Goal: Task Accomplishment & Management: Manage account settings

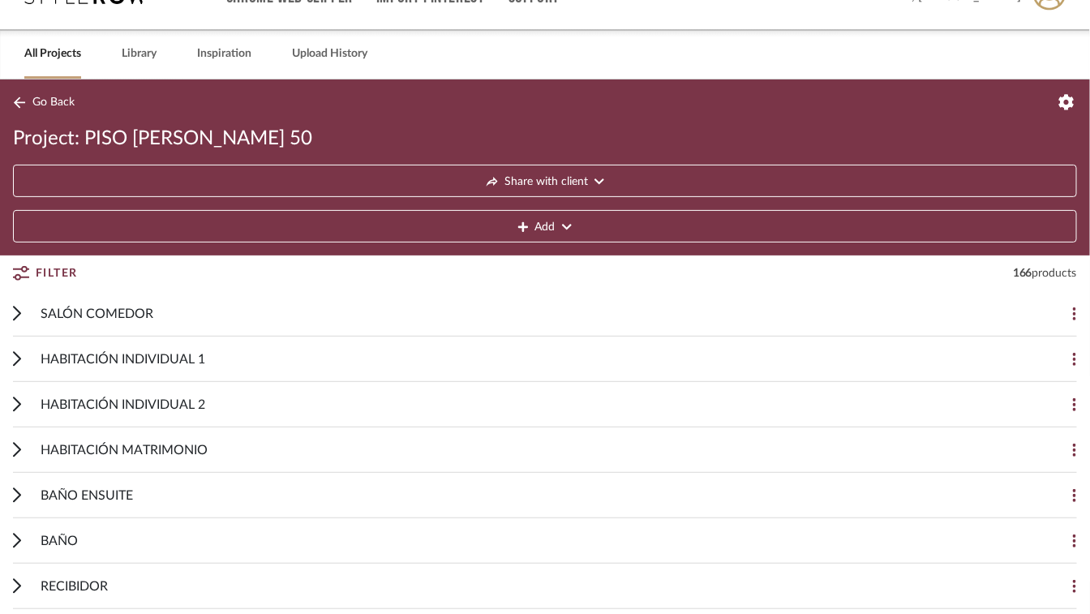
scroll to position [162, 0]
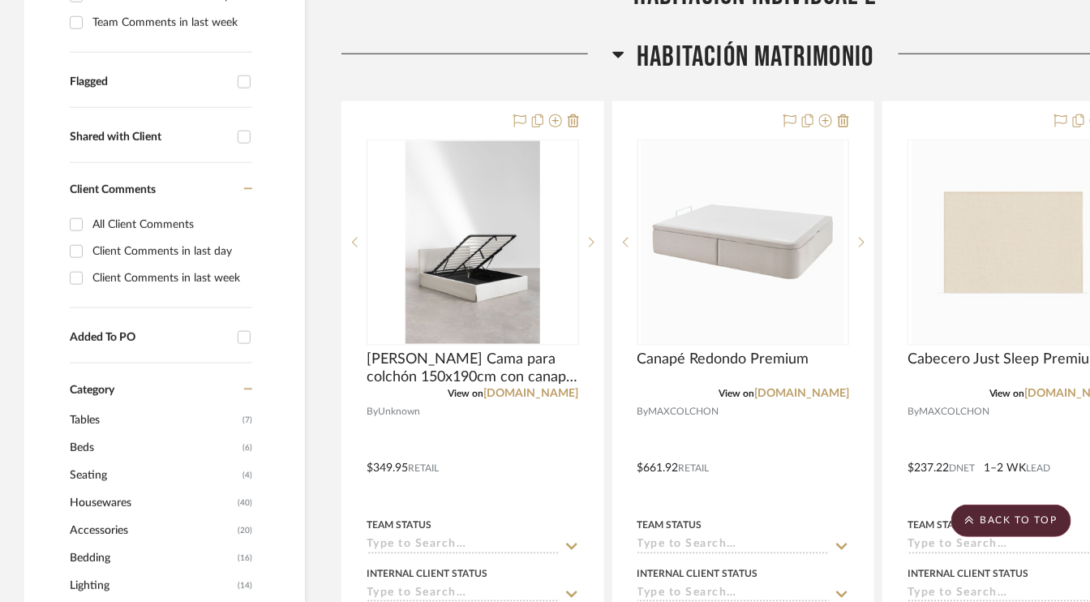
scroll to position [405, 0]
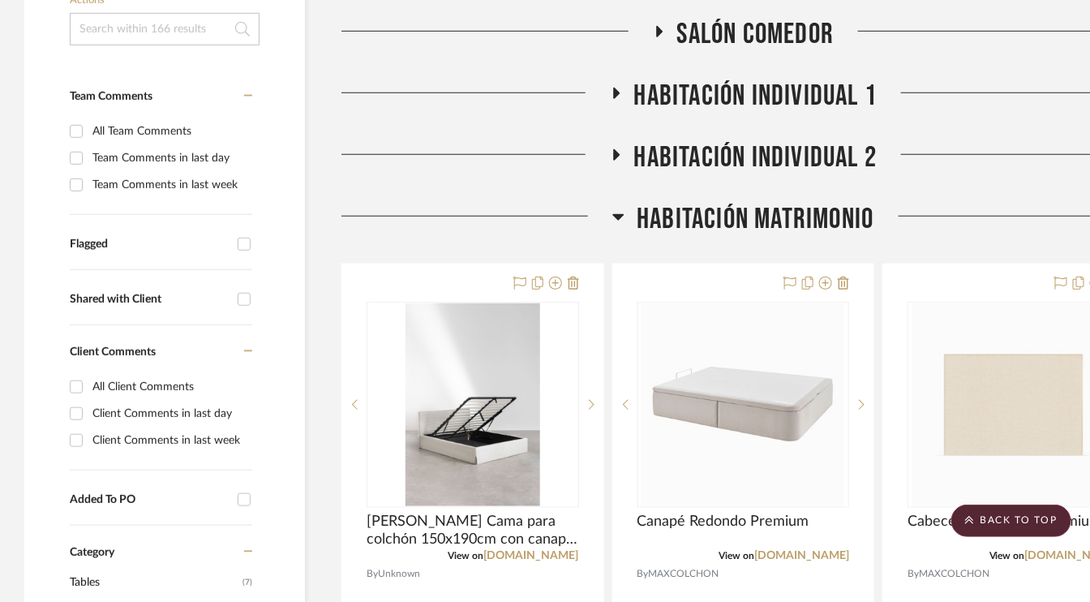
click at [617, 93] on icon at bounding box center [616, 93] width 6 height 11
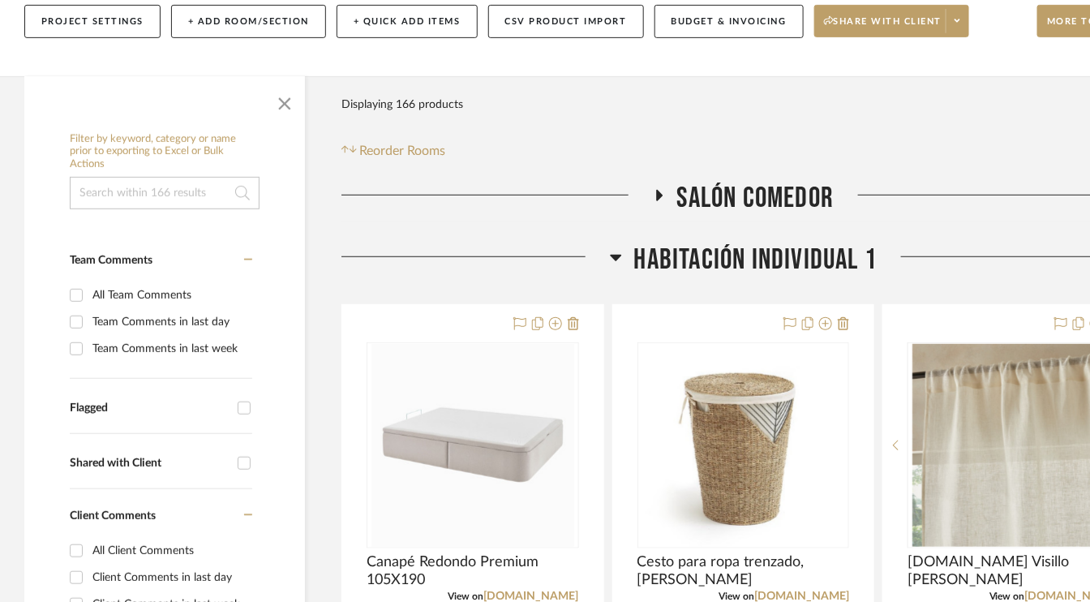
scroll to position [243, 0]
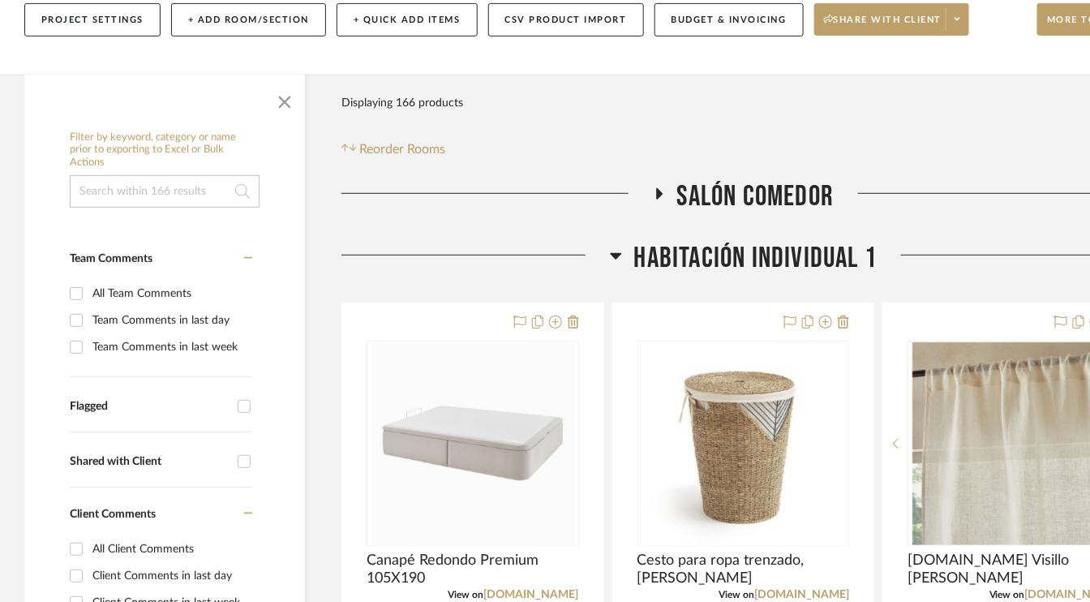
click at [657, 191] on icon at bounding box center [659, 193] width 6 height 11
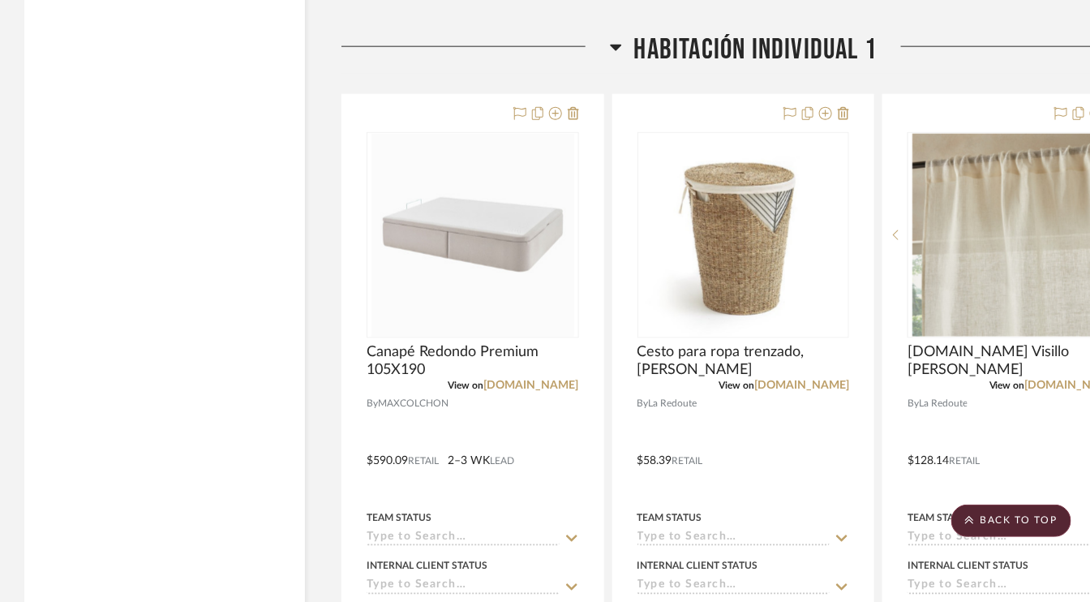
scroll to position [2351, 0]
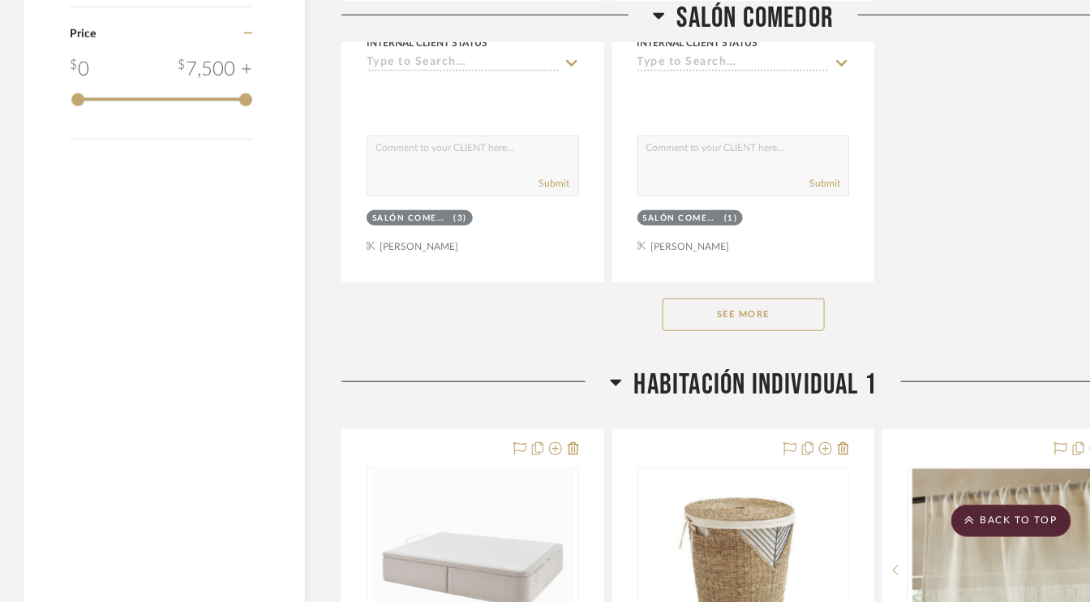
click at [769, 311] on button "See More" at bounding box center [743, 314] width 162 height 32
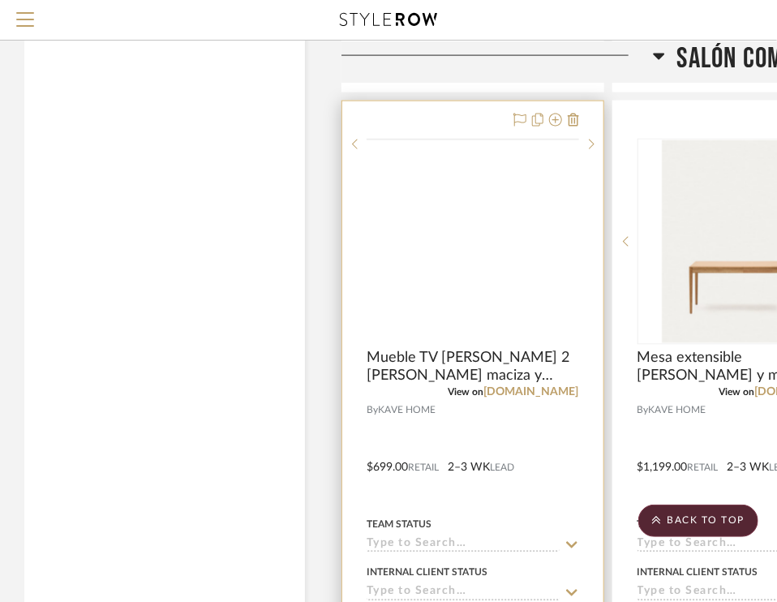
scroll to position [4461, 0]
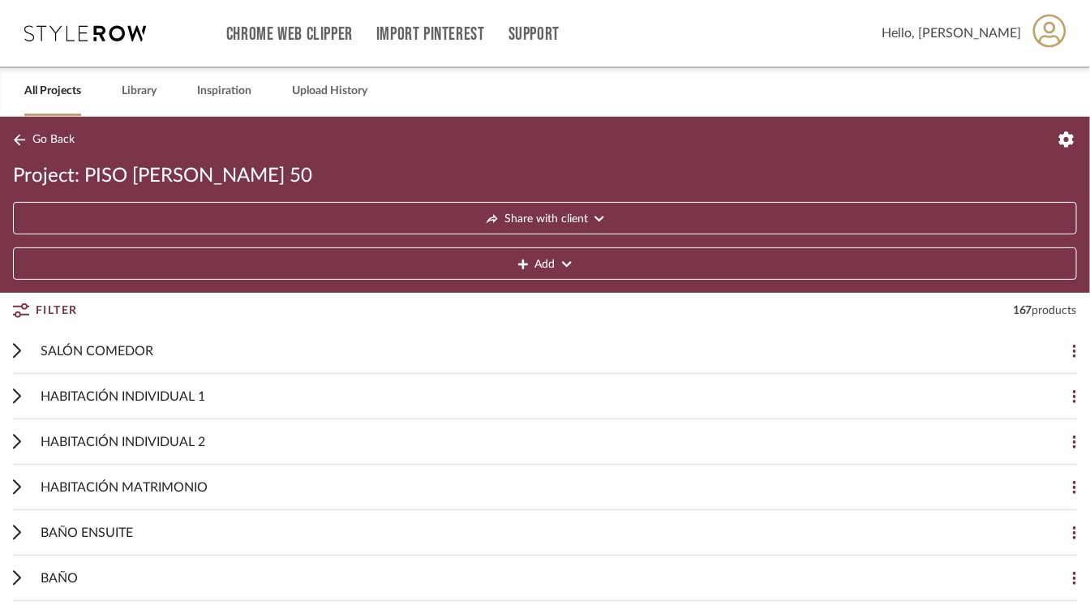
click at [22, 352] on div "SALÓN COMEDOR Add Item" at bounding box center [545, 350] width 1064 height 45
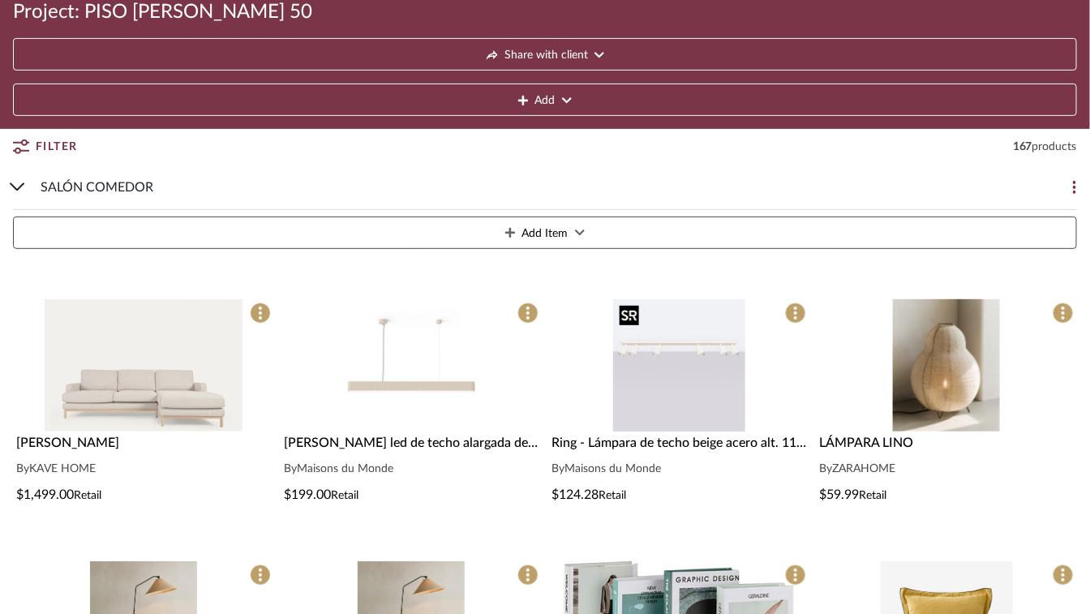
scroll to position [162, 0]
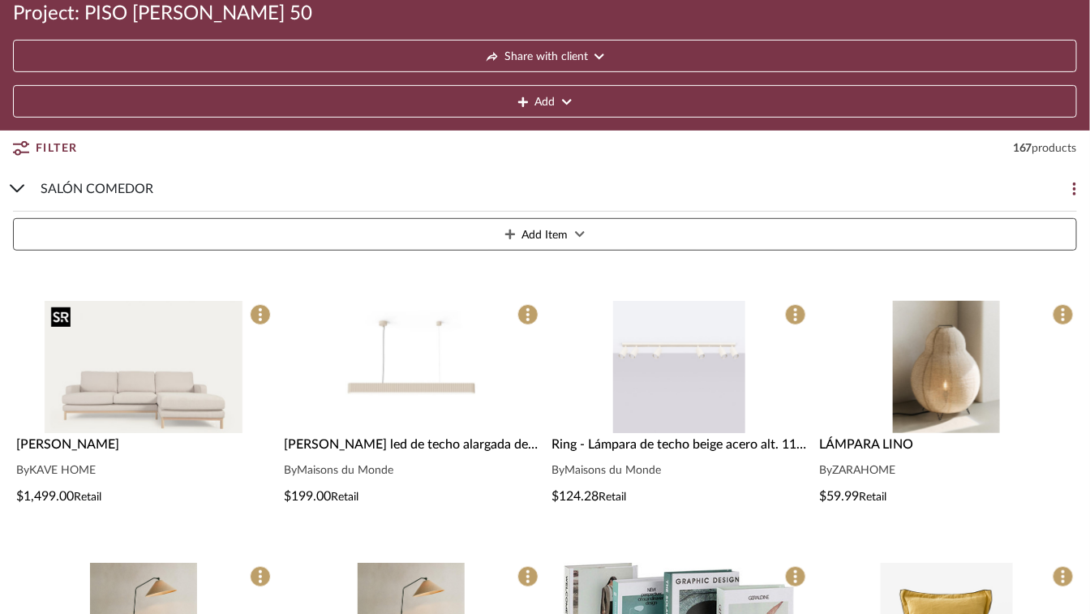
click at [99, 426] on img "0" at bounding box center [144, 367] width 199 height 132
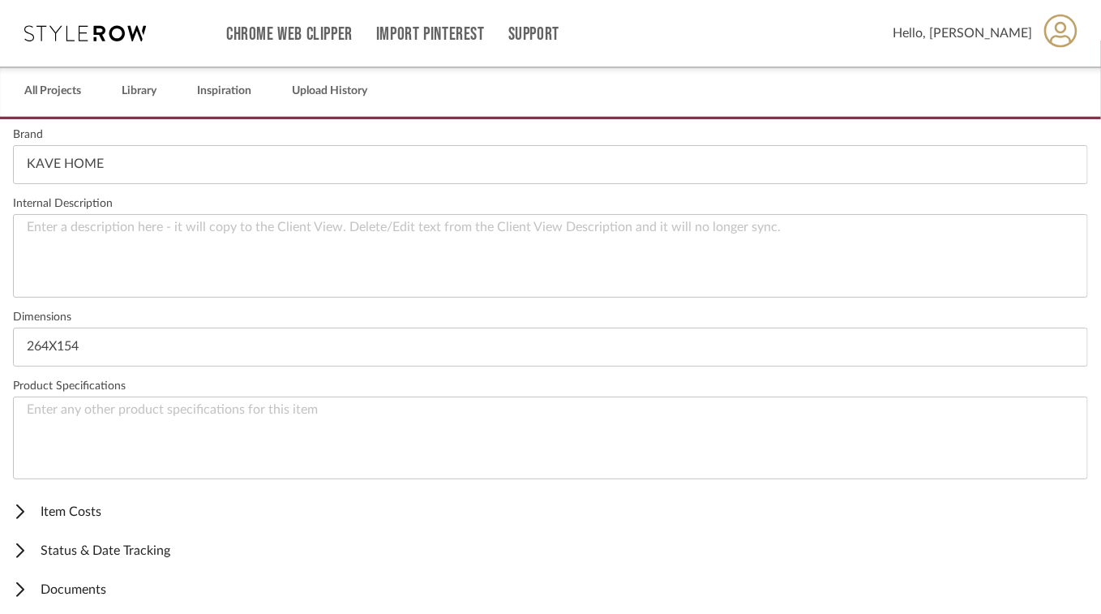
scroll to position [532, 0]
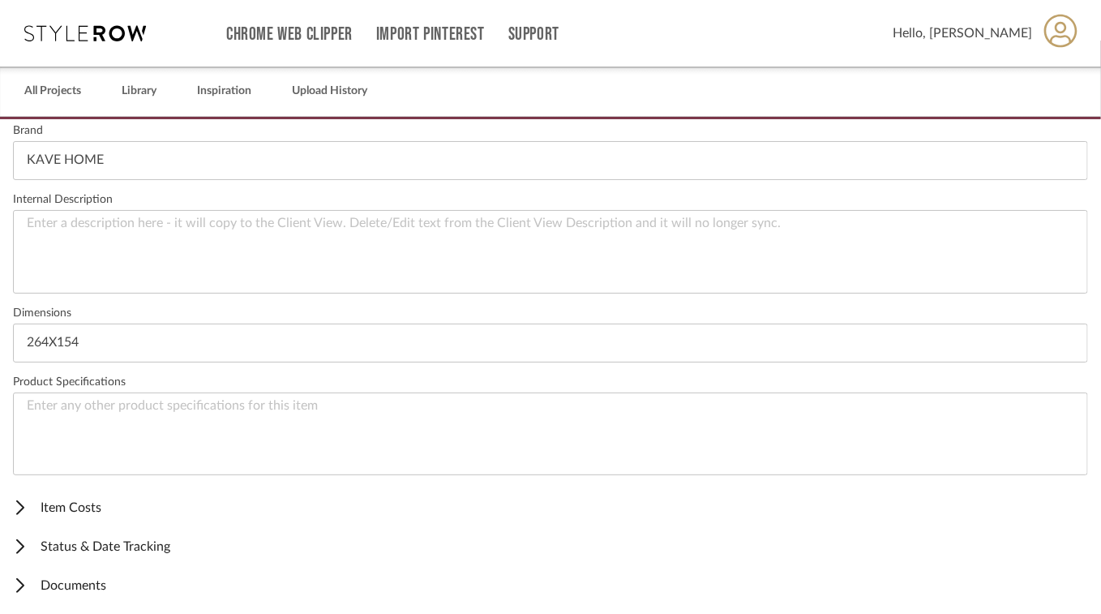
click at [85, 500] on span "Item Costs" at bounding box center [547, 507] width 1069 height 19
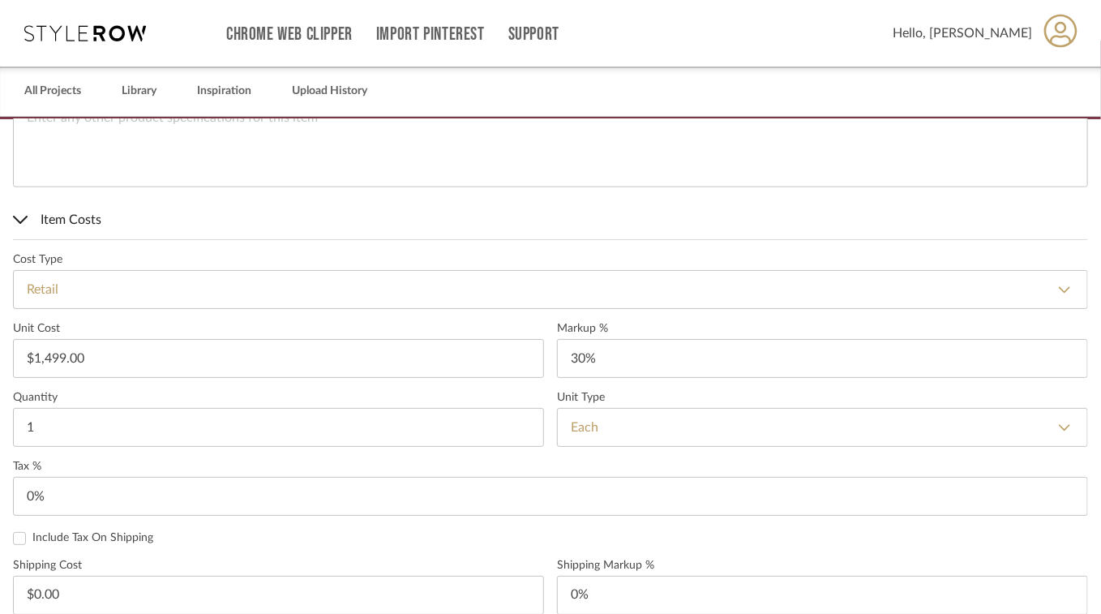
scroll to position [827, 0]
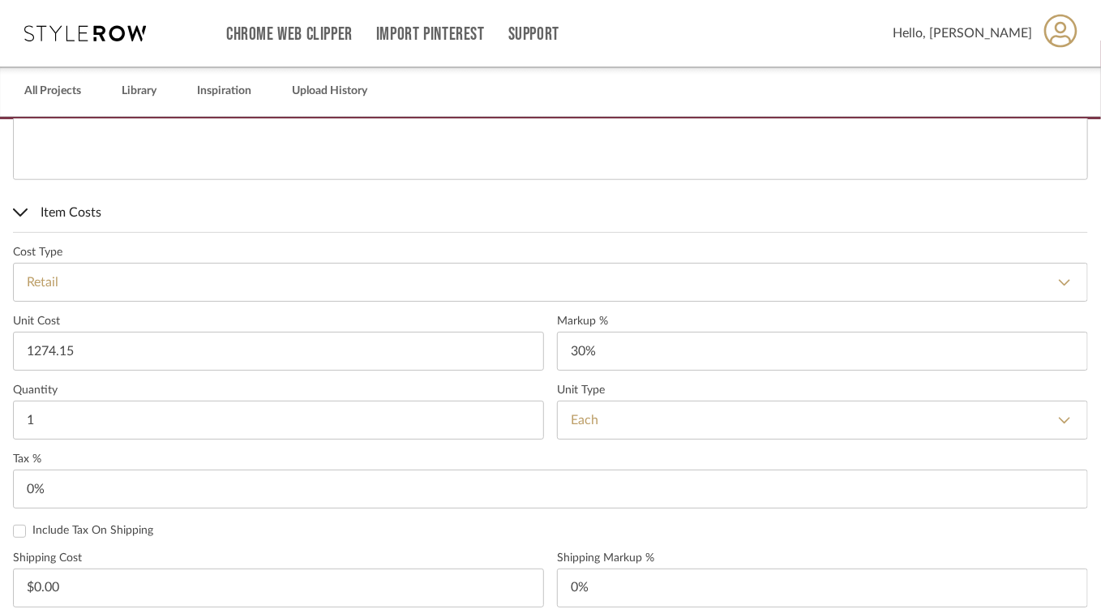
type input "$1,274.15"
click at [264, 322] on label "Unit Cost" at bounding box center [278, 322] width 531 height 14
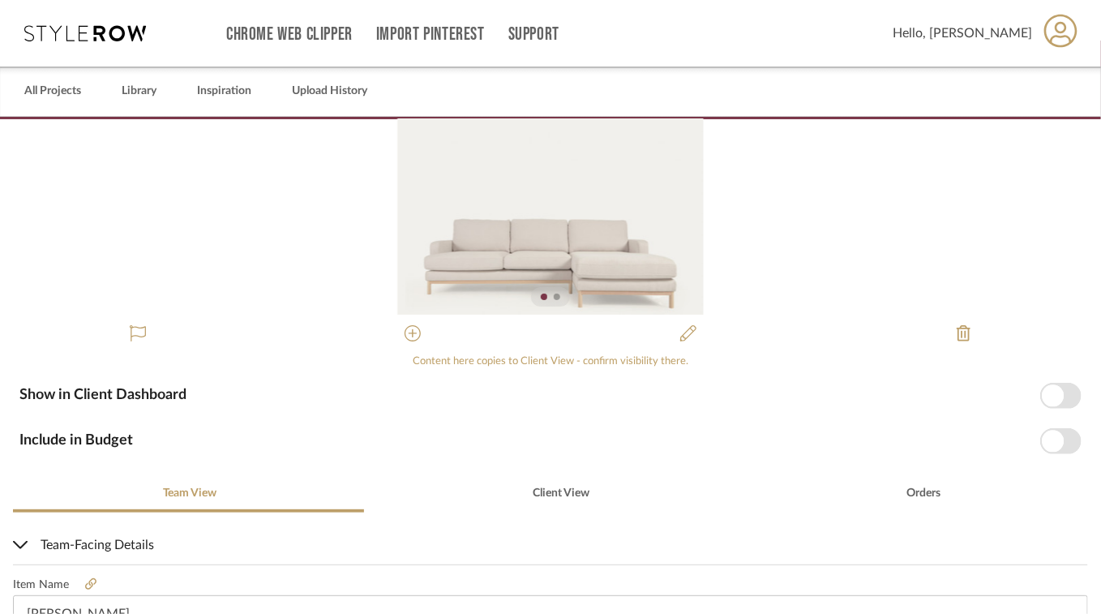
scroll to position [0, 0]
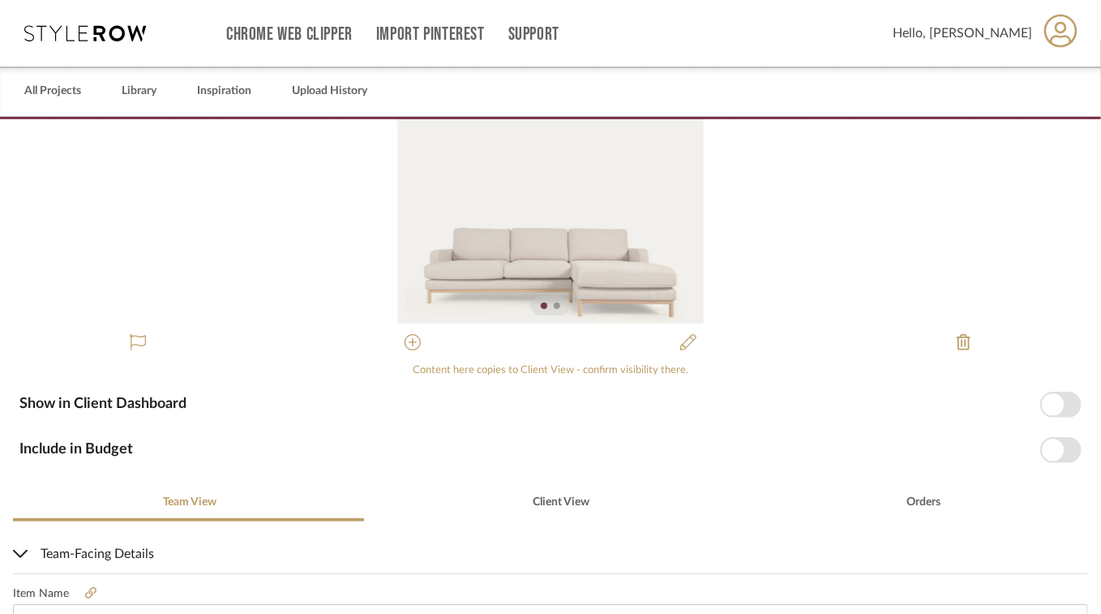
click at [787, 447] on span "button" at bounding box center [1053, 450] width 22 height 22
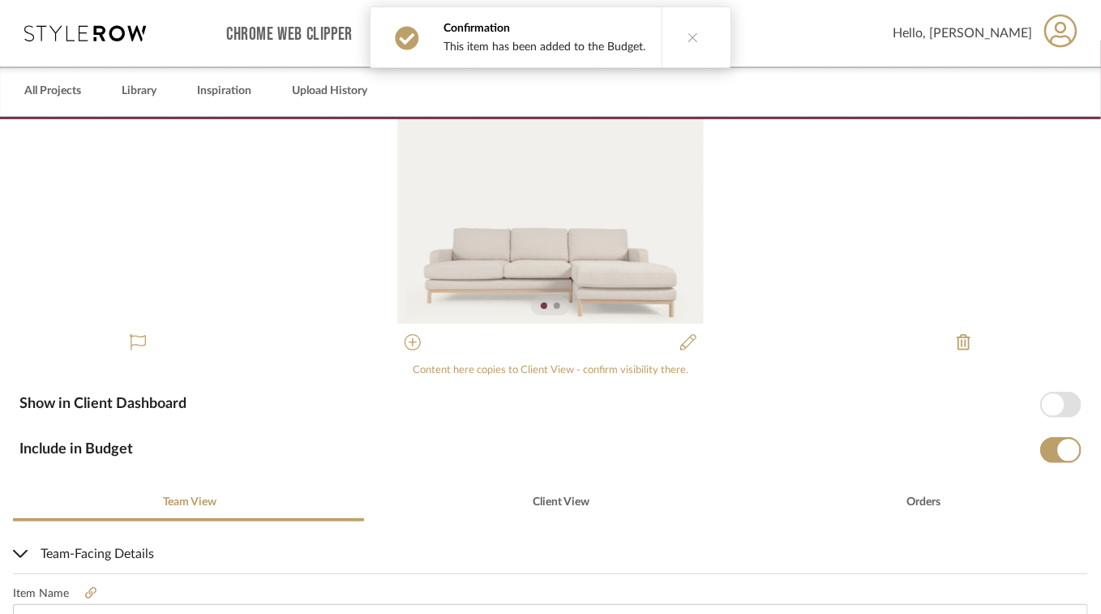
drag, startPoint x: 1003, startPoint y: 220, endPoint x: 975, endPoint y: 208, distance: 30.6
click at [787, 220] on div "0" at bounding box center [550, 221] width 1101 height 204
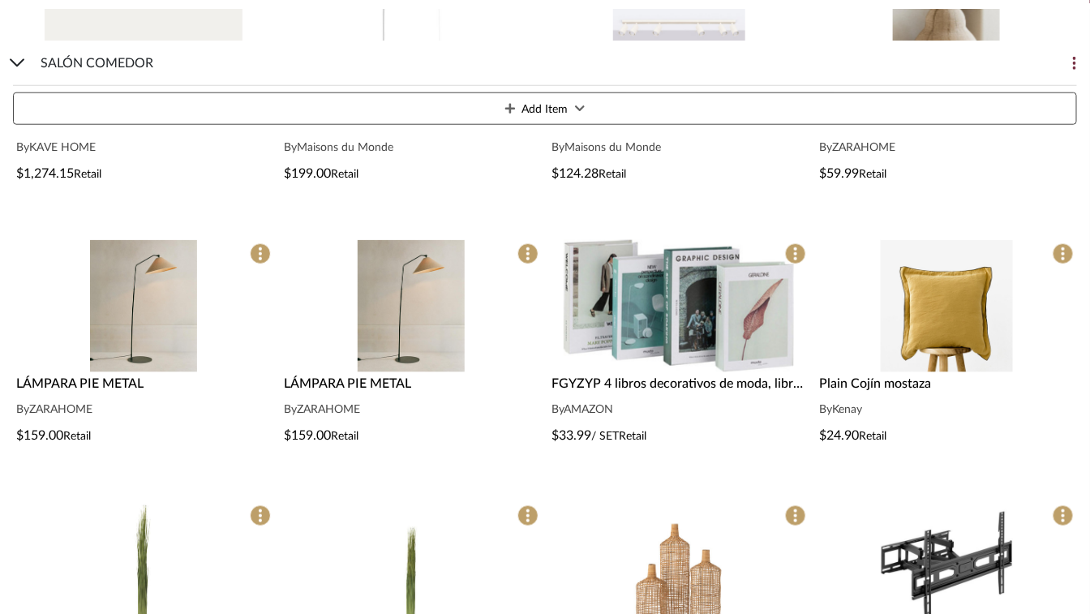
scroll to position [487, 0]
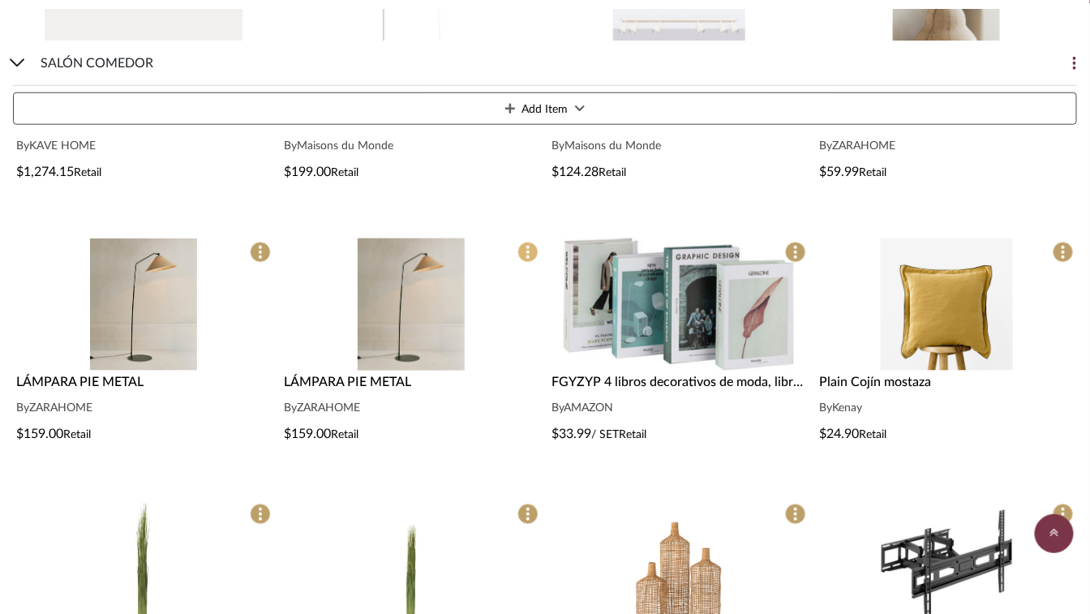
click at [529, 248] on icon at bounding box center [527, 252] width 3 height 13
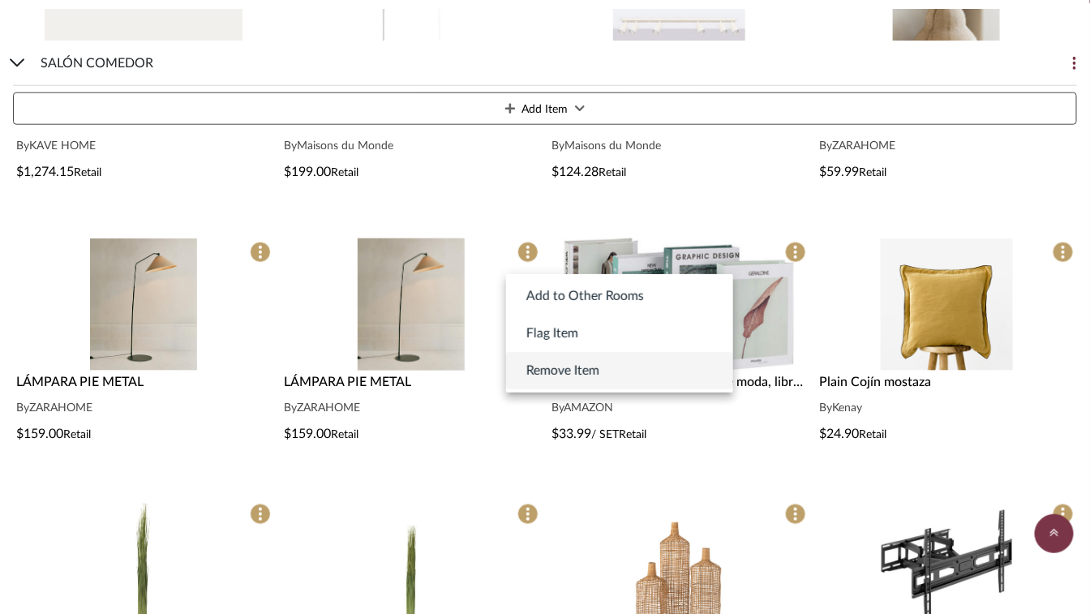
click at [563, 364] on span "Remove Item" at bounding box center [562, 370] width 73 height 19
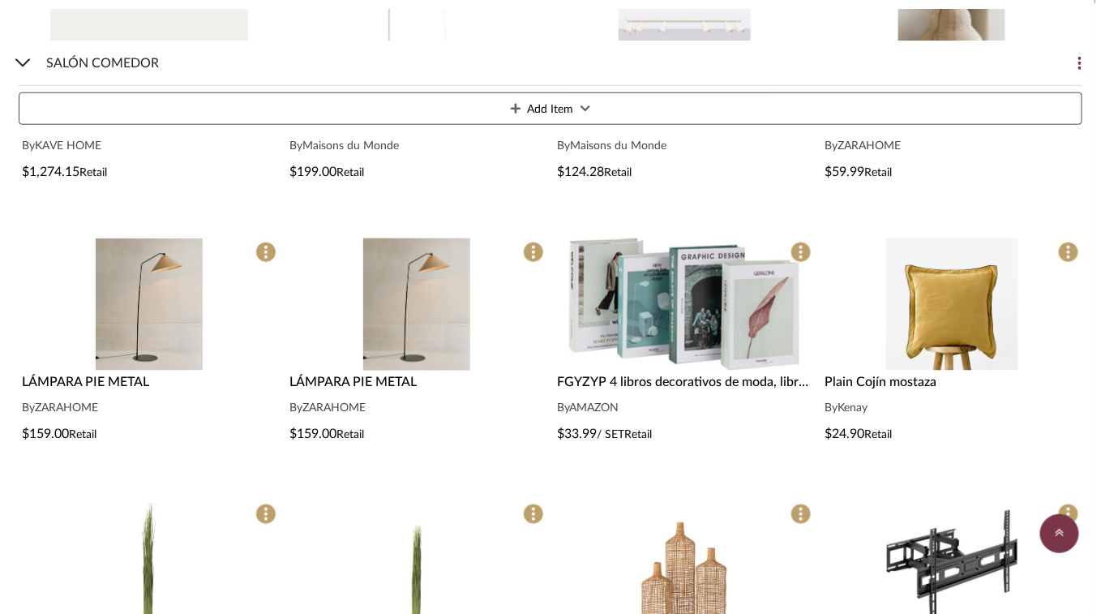
scroll to position [0, 0]
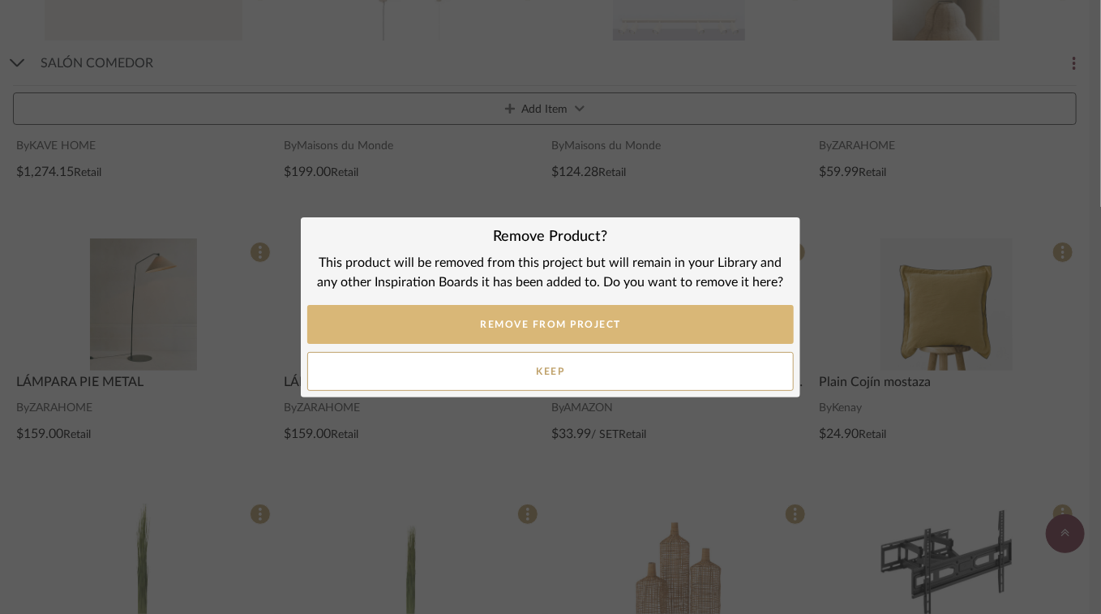
click at [589, 325] on button "REMOVE FROM PROJECT" at bounding box center [550, 324] width 487 height 39
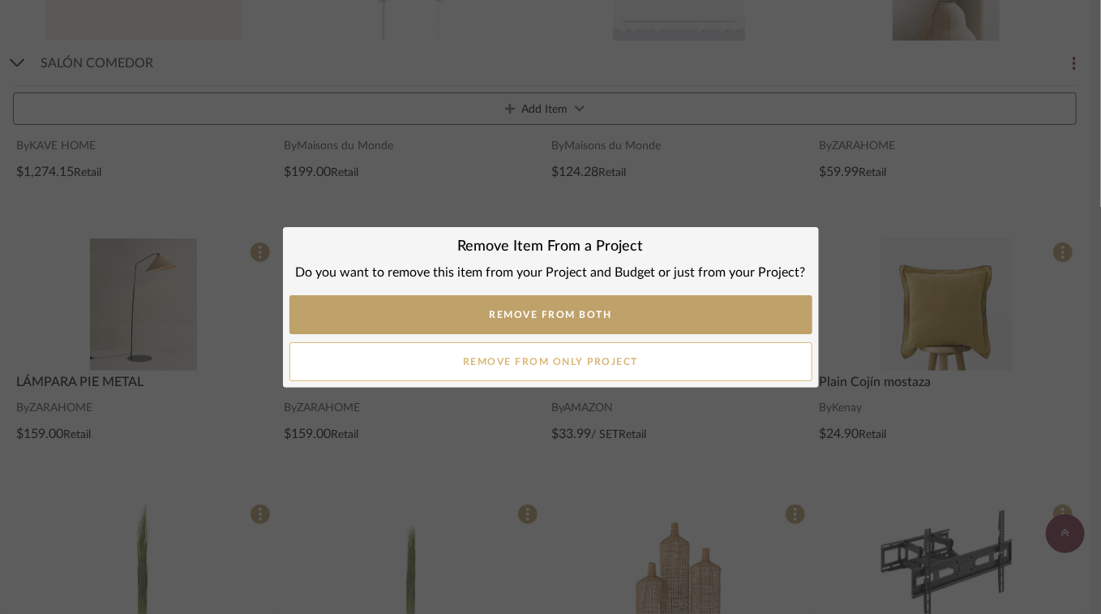
click at [572, 358] on button "Remove from only Project" at bounding box center [550, 361] width 523 height 39
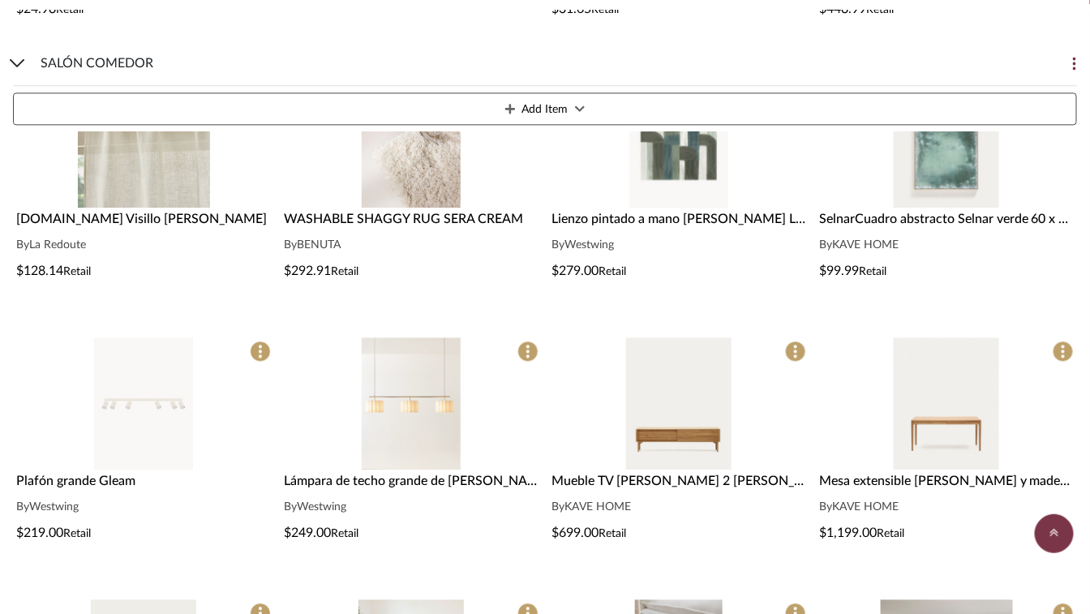
scroll to position [1216, 0]
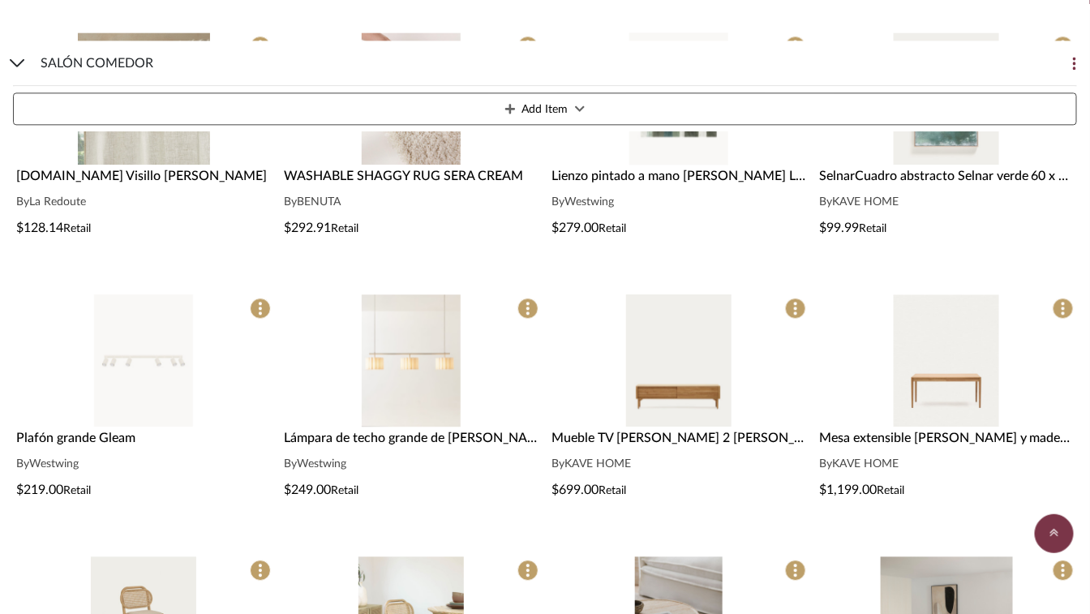
click at [271, 306] on div "0" at bounding box center [143, 360] width 261 height 132
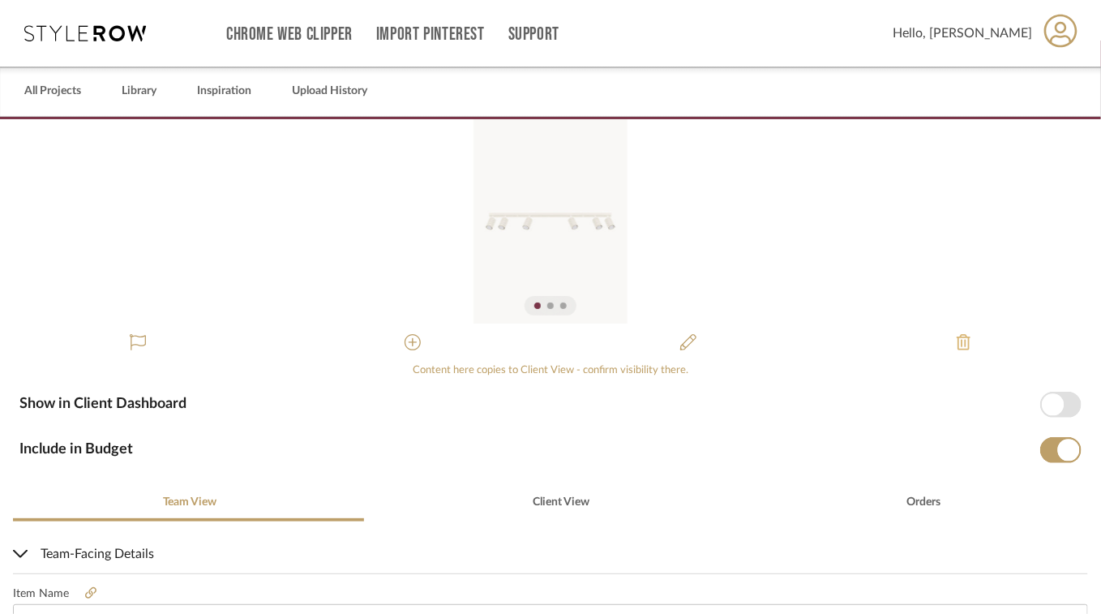
click at [787, 341] on icon at bounding box center [964, 342] width 14 height 16
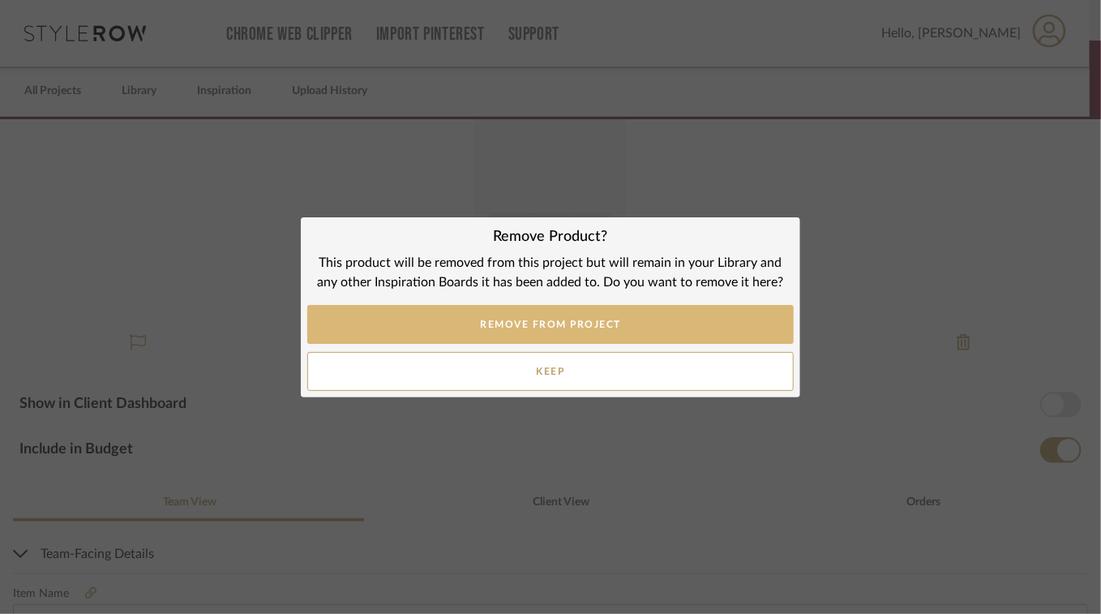
click at [568, 323] on button "REMOVE FROM PROJECT" at bounding box center [550, 324] width 487 height 39
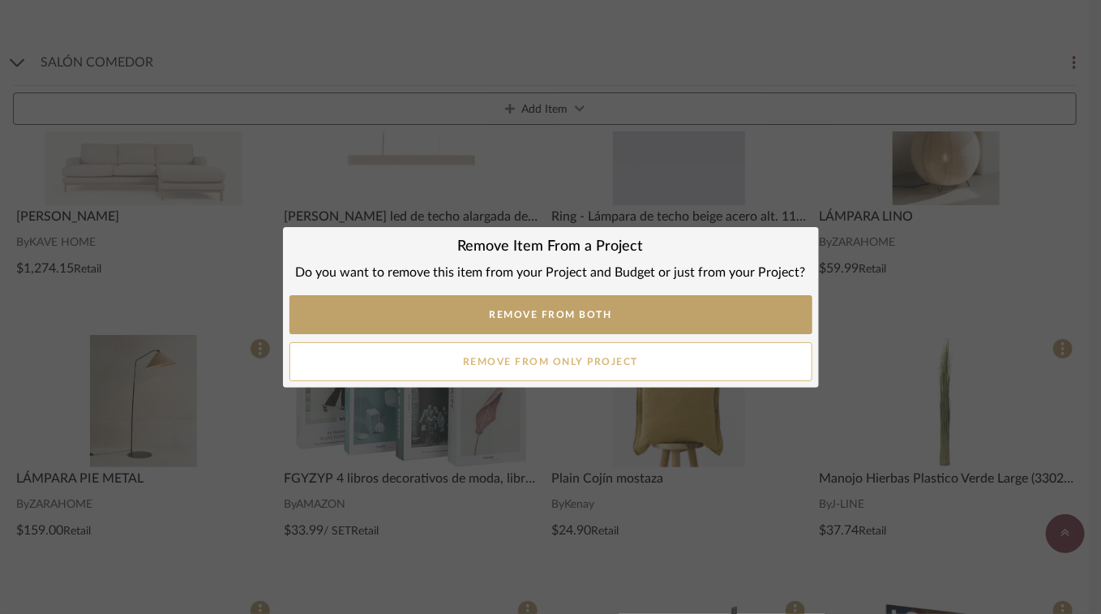
click at [572, 360] on button "Remove from only Project" at bounding box center [550, 361] width 523 height 39
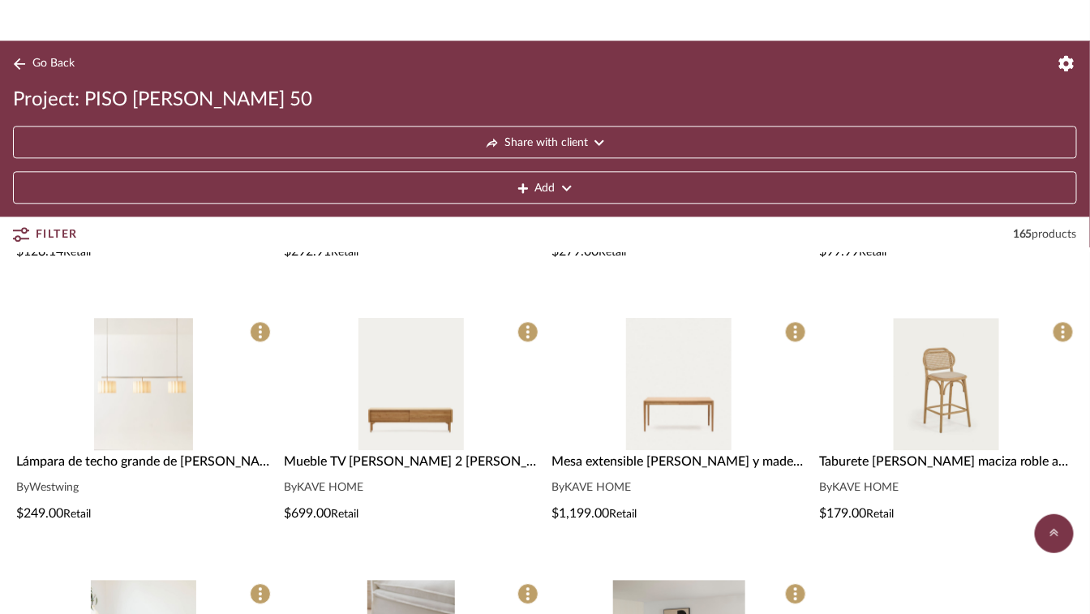
scroll to position [1135, 0]
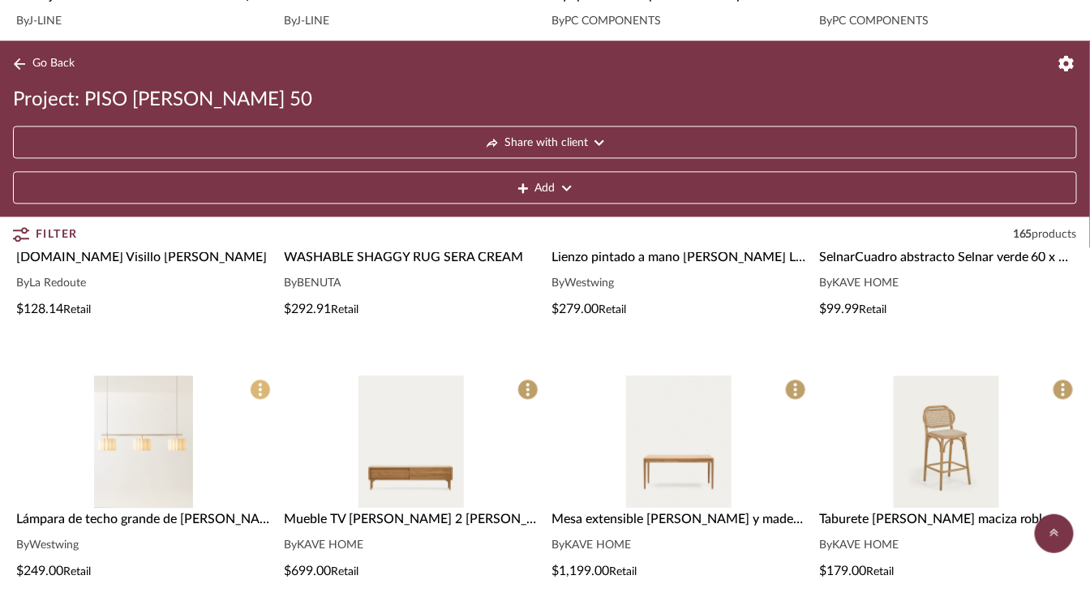
click at [260, 390] on icon at bounding box center [260, 389] width 3 height 13
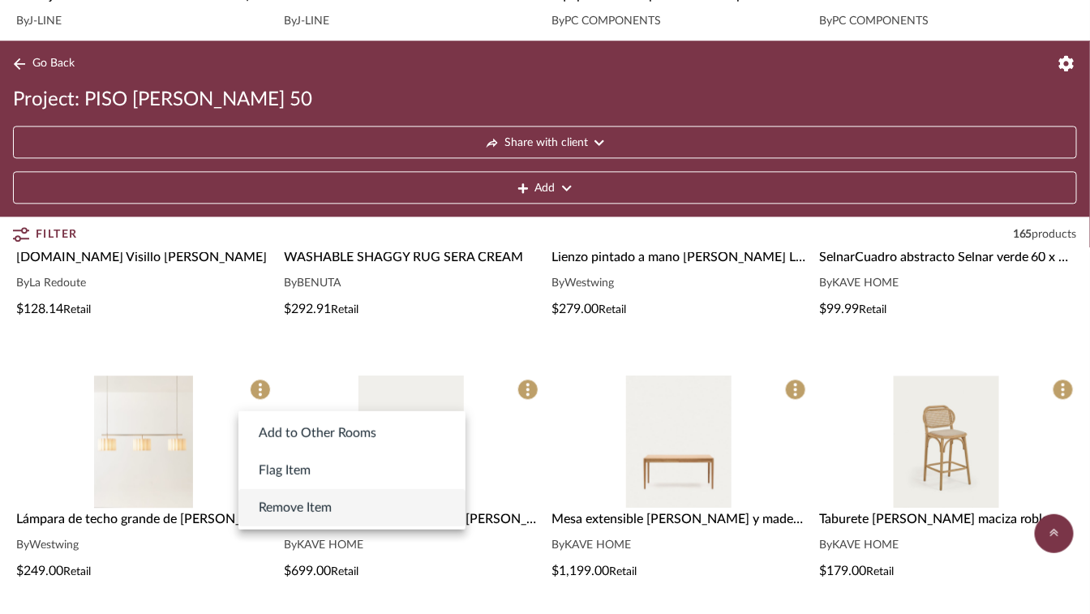
click at [311, 504] on span "Remove Item" at bounding box center [295, 507] width 73 height 19
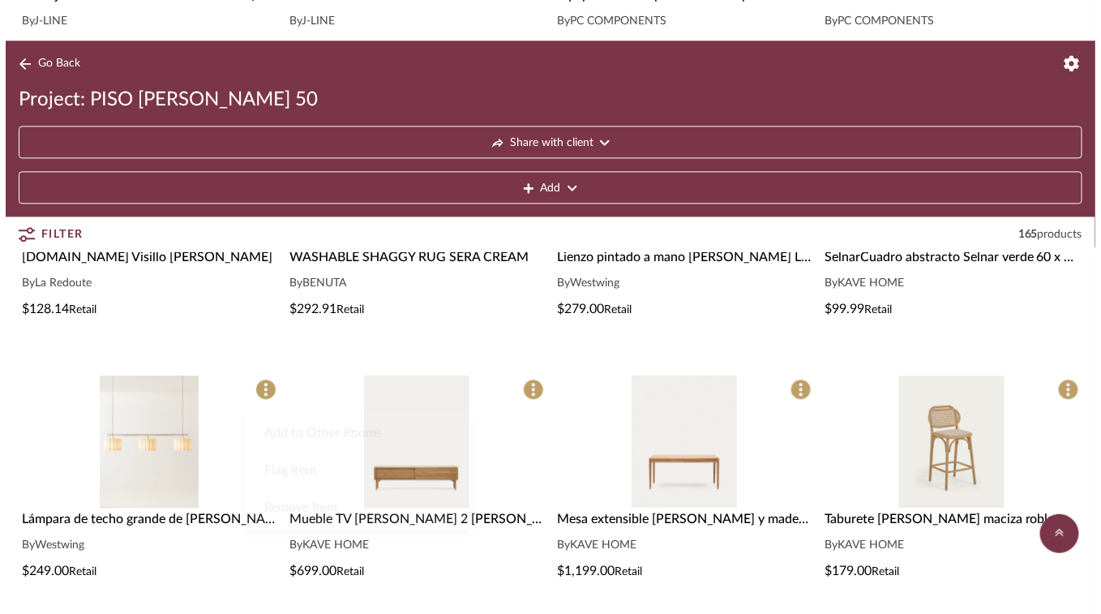
scroll to position [0, 0]
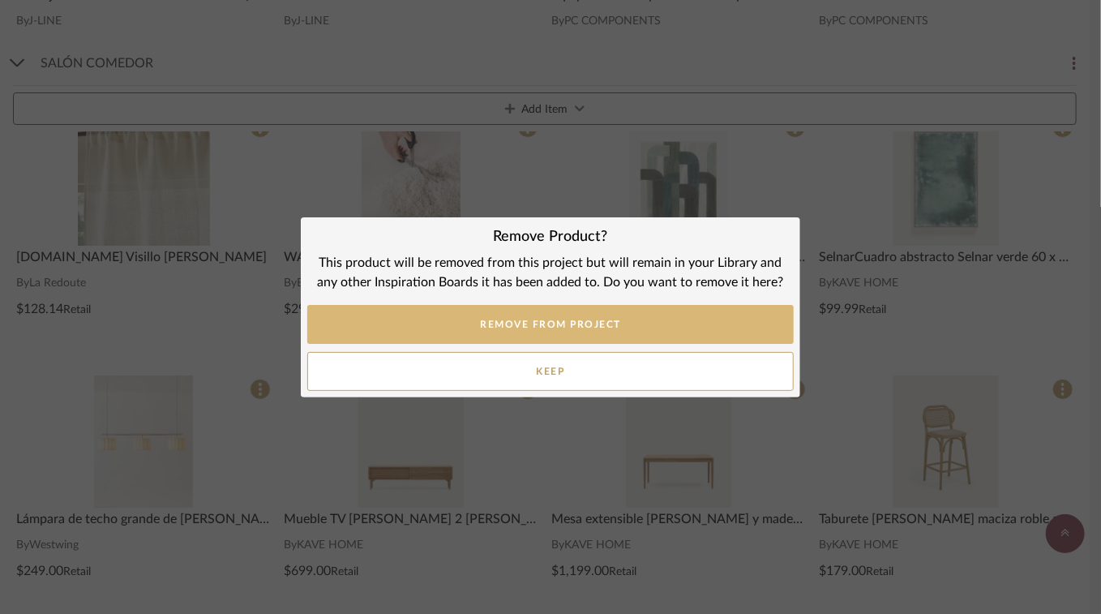
click at [588, 324] on button "REMOVE FROM PROJECT" at bounding box center [550, 324] width 487 height 39
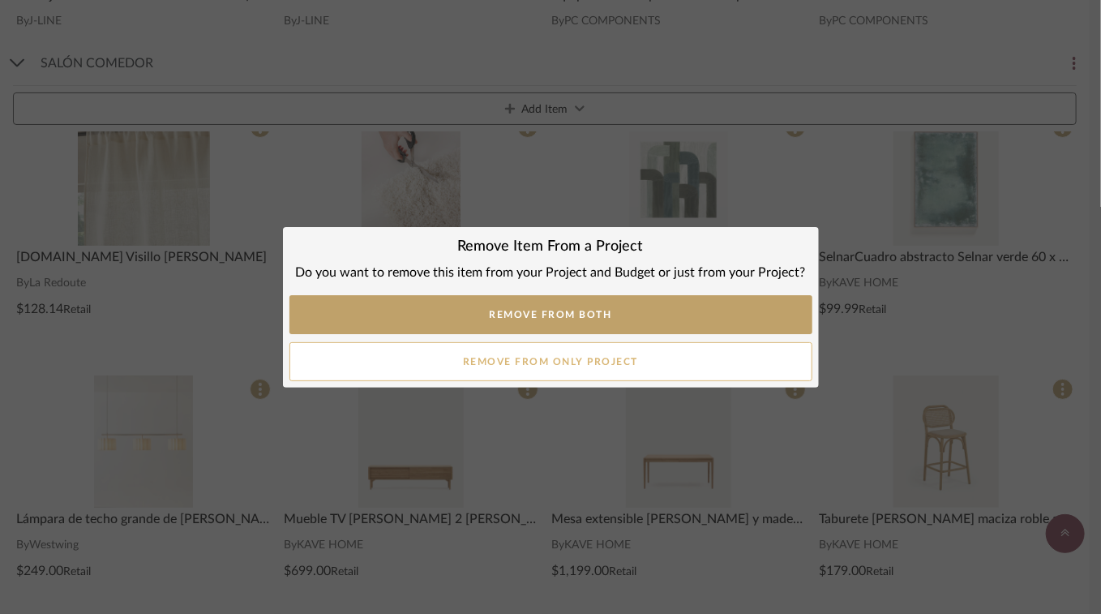
click at [539, 360] on button "Remove from only Project" at bounding box center [550, 361] width 523 height 39
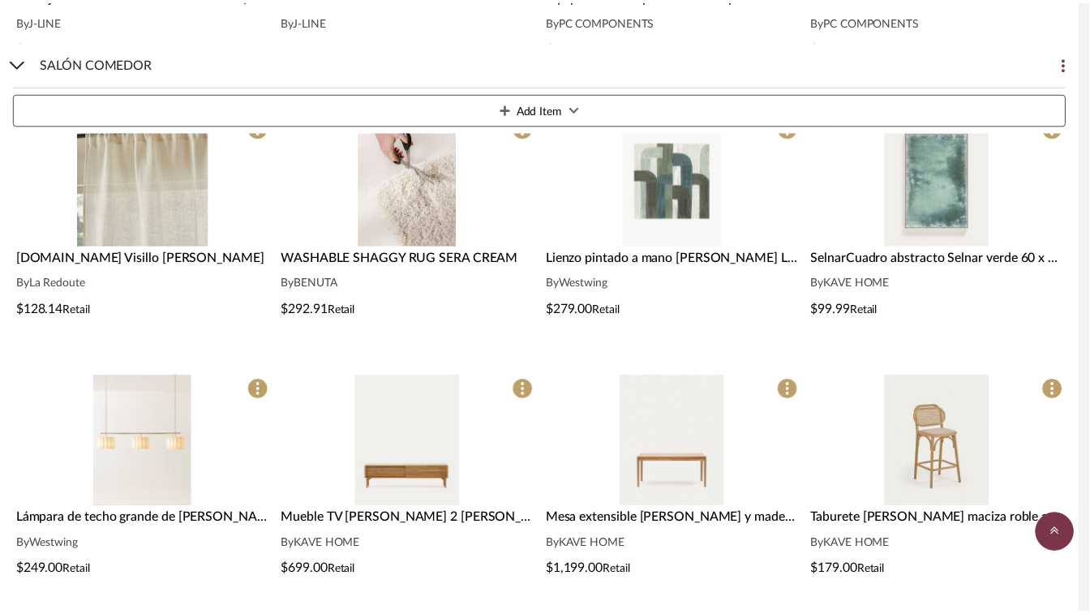
scroll to position [1135, 0]
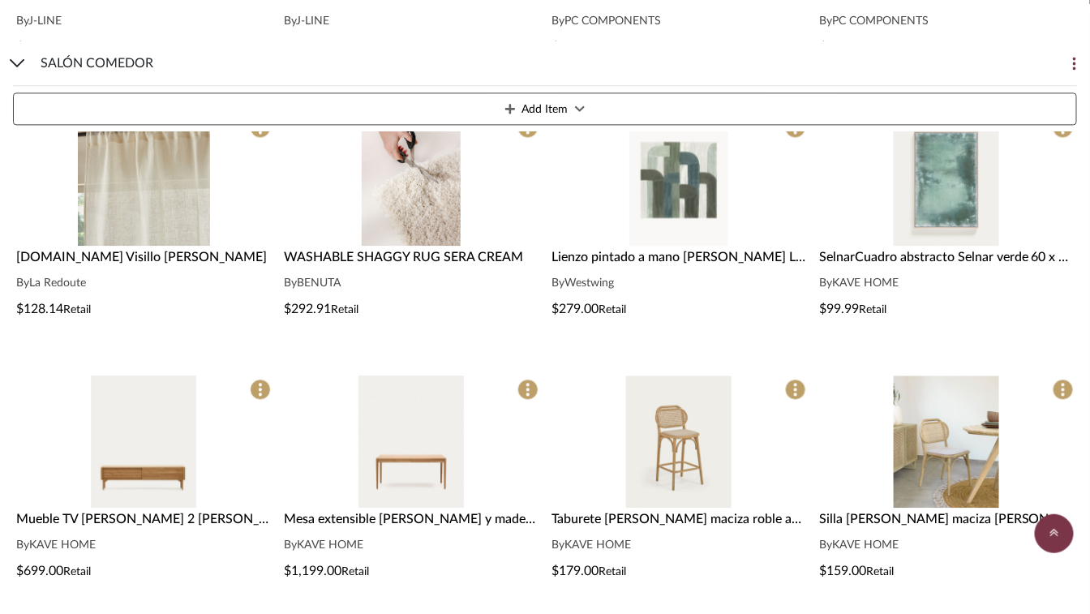
click at [155, 474] on img "0" at bounding box center [143, 441] width 105 height 132
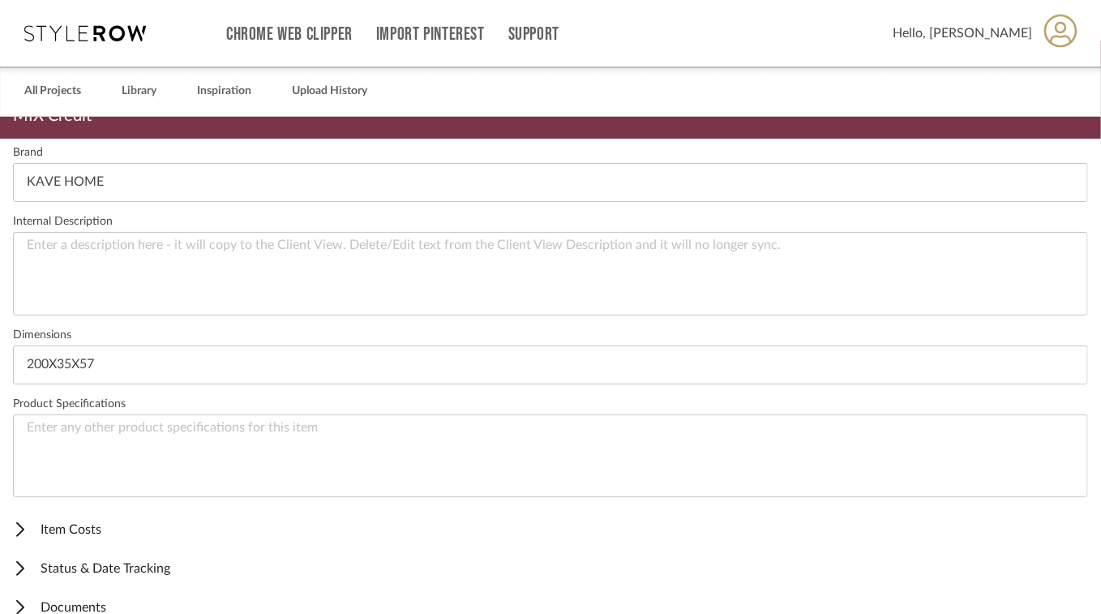
scroll to position [532, 0]
click at [86, 517] on span "Item Costs" at bounding box center [547, 526] width 1069 height 19
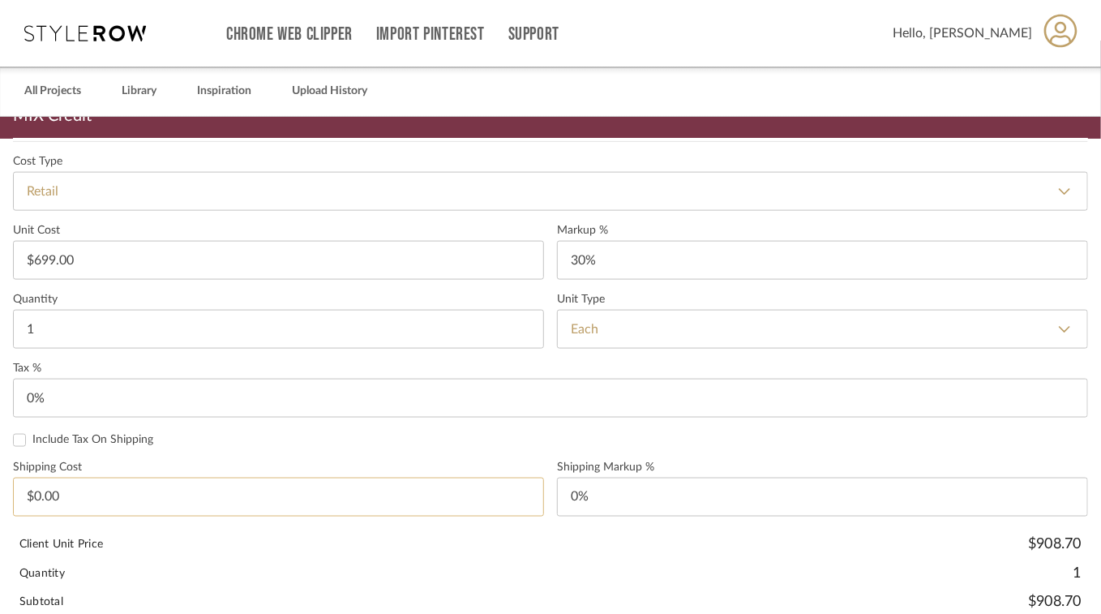
scroll to position [856, 0]
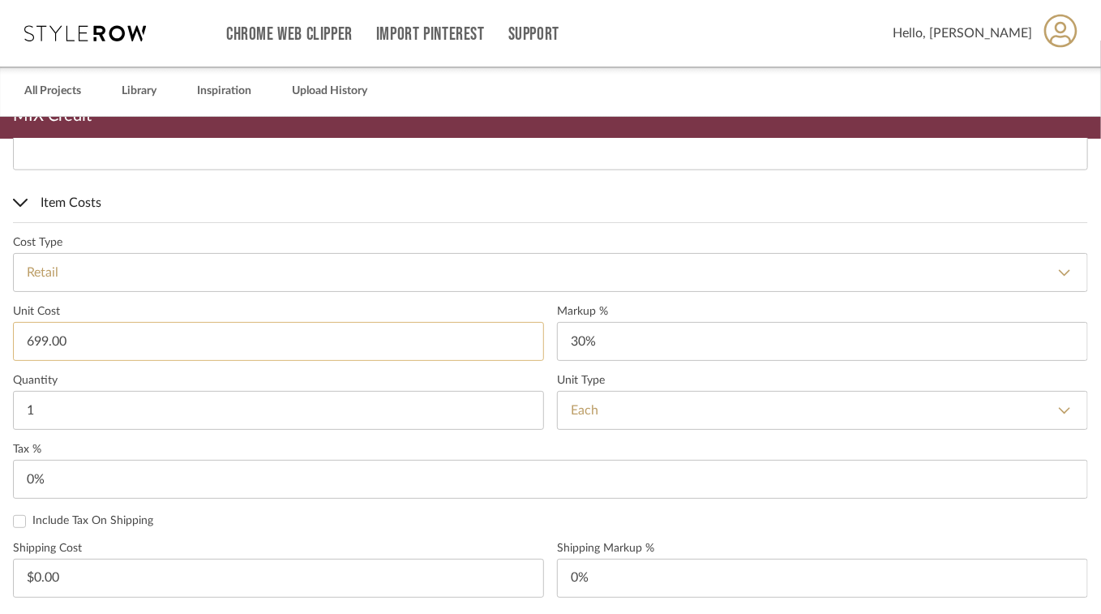
click at [108, 322] on input "699.00" at bounding box center [278, 341] width 531 height 39
type input "$594.15"
click at [475, 305] on label "Unit Cost" at bounding box center [278, 312] width 531 height 14
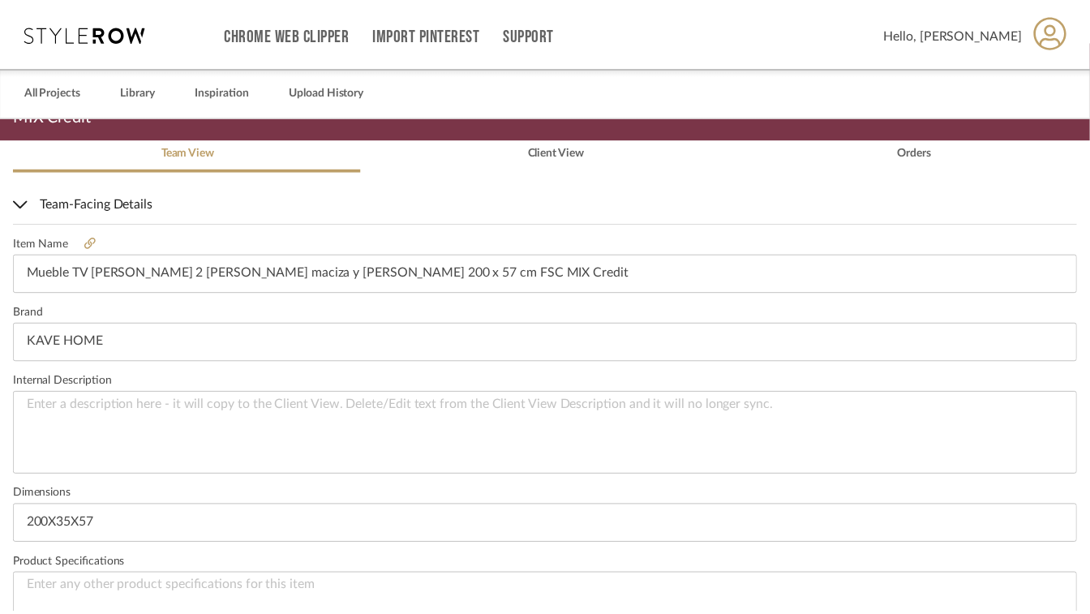
scroll to position [0, 0]
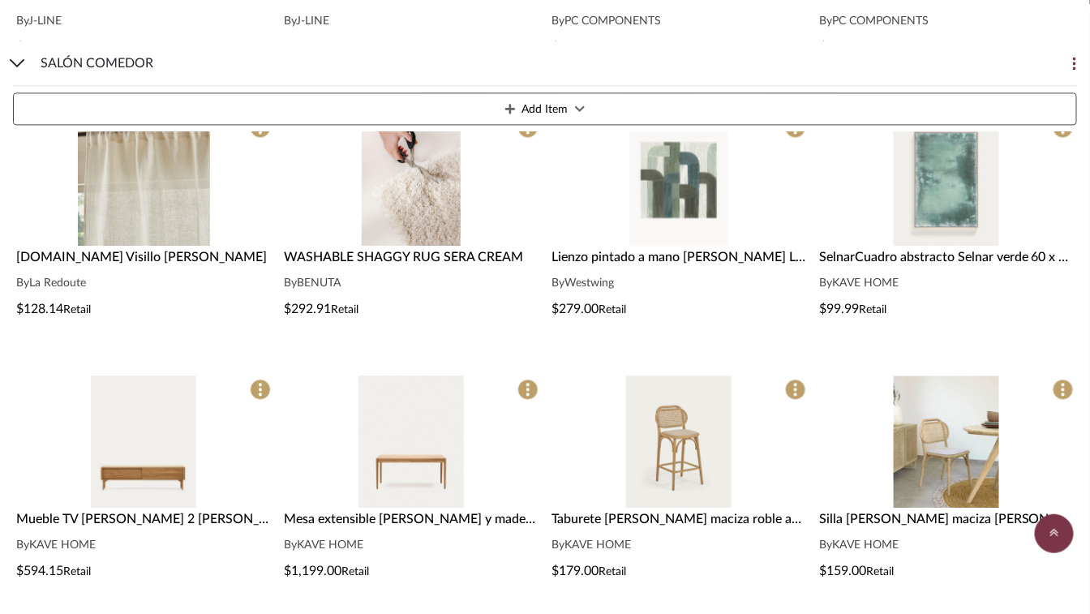
scroll to position [1216, 0]
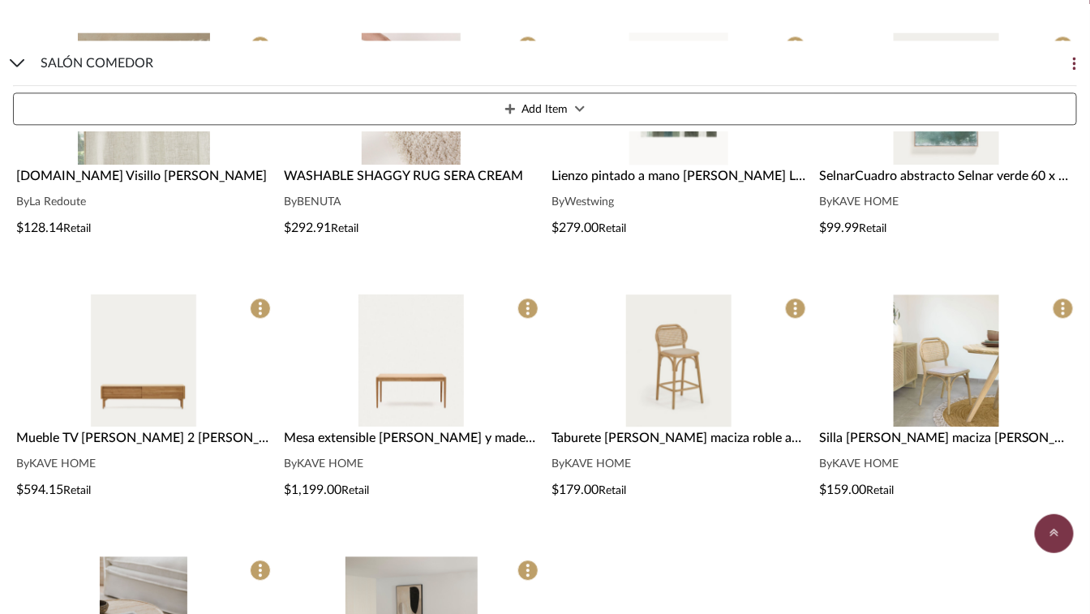
click at [419, 392] on img "0" at bounding box center [410, 360] width 105 height 132
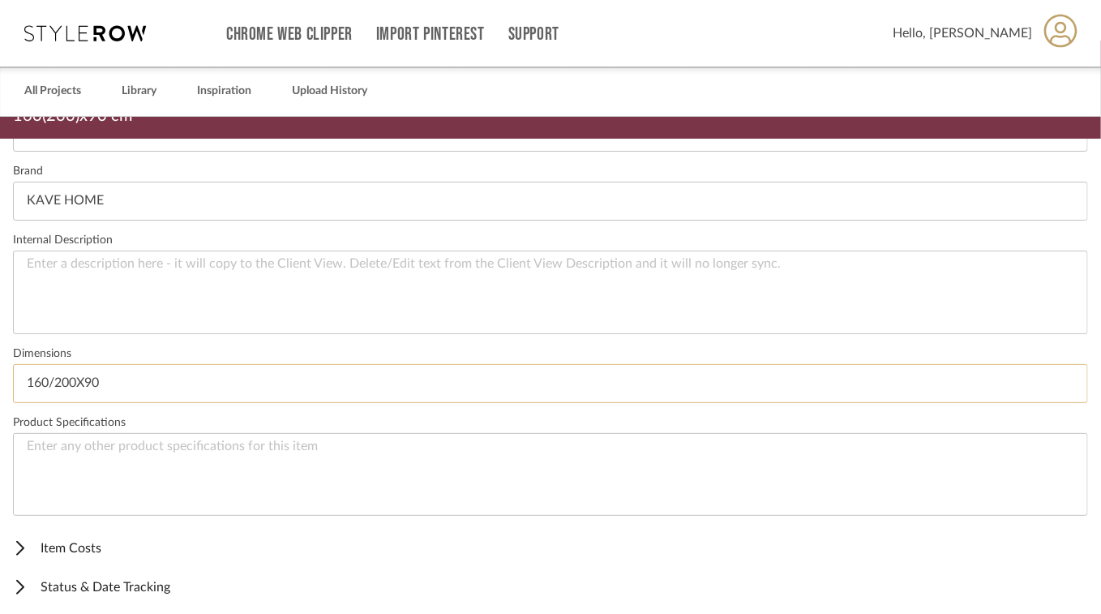
scroll to position [532, 0]
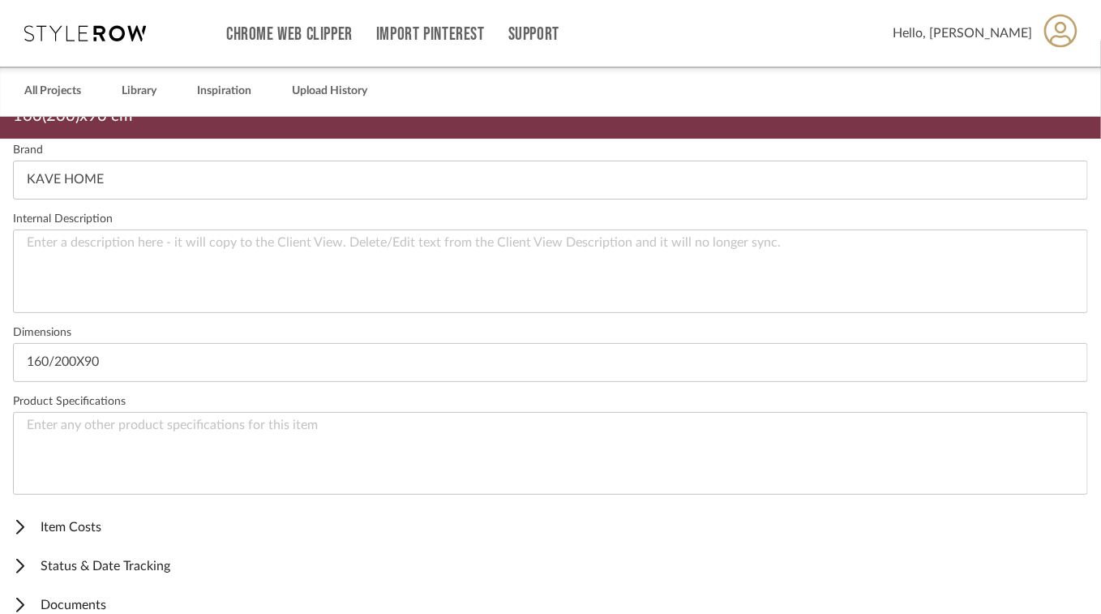
click at [70, 517] on span "Item Costs" at bounding box center [547, 526] width 1069 height 19
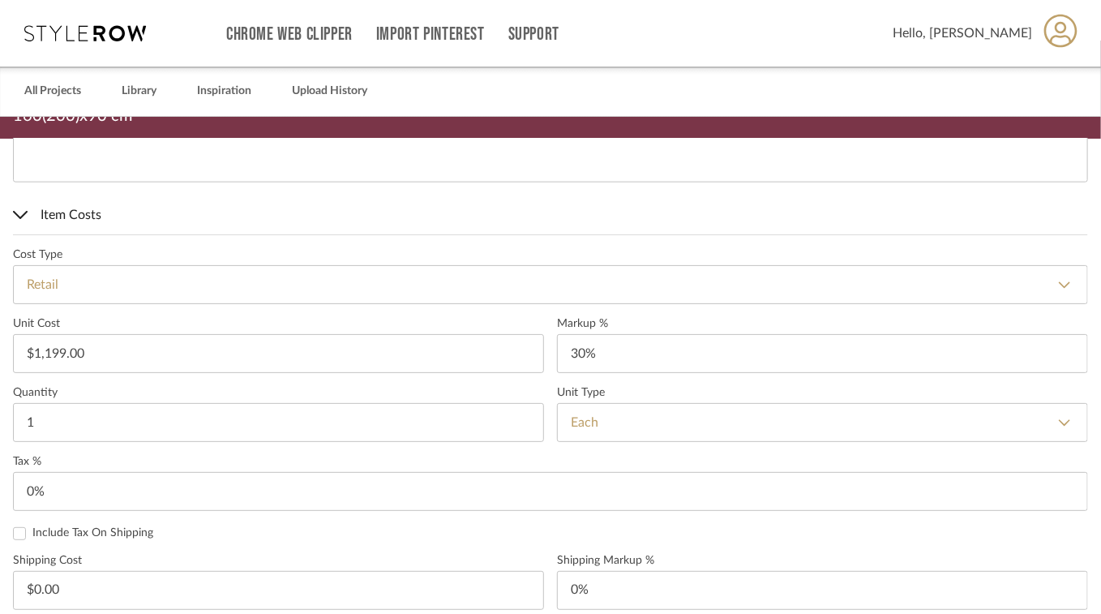
scroll to position [856, 0]
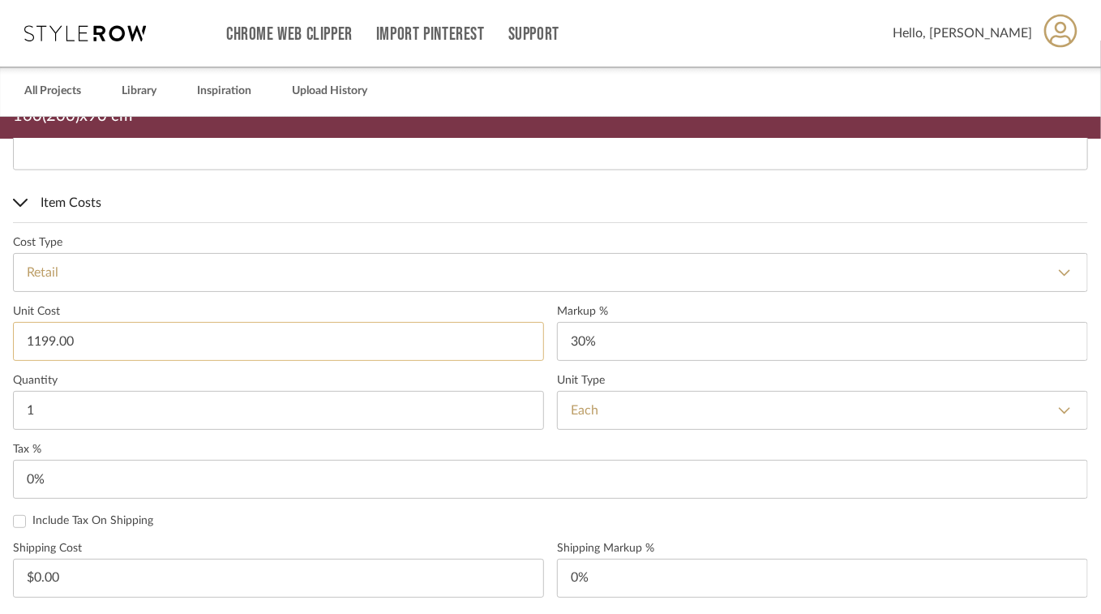
click at [117, 322] on input "1199.00" at bounding box center [278, 341] width 531 height 39
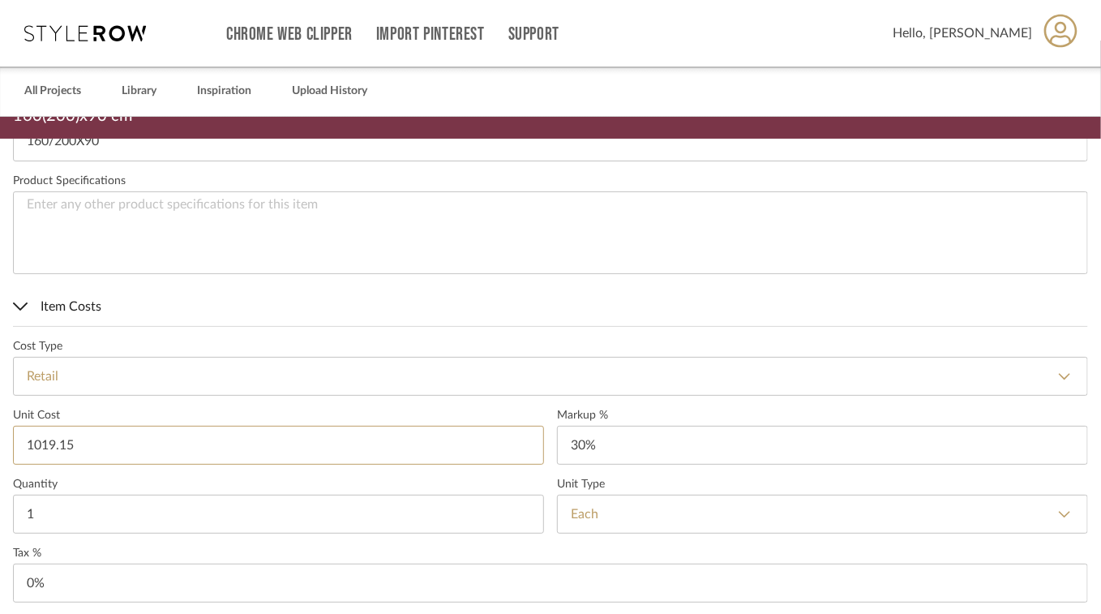
scroll to position [747, 0]
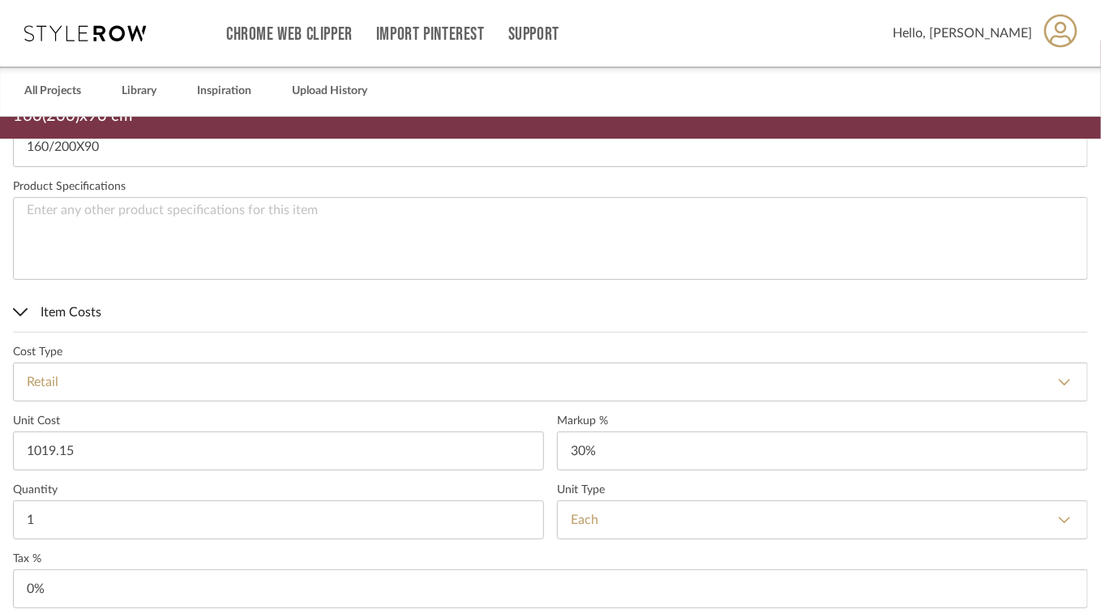
type input "$1,019.15"
click at [227, 362] on select "DNET Retail" at bounding box center [550, 381] width 1075 height 39
click at [13, 362] on select "DNET Retail" at bounding box center [550, 381] width 1075 height 39
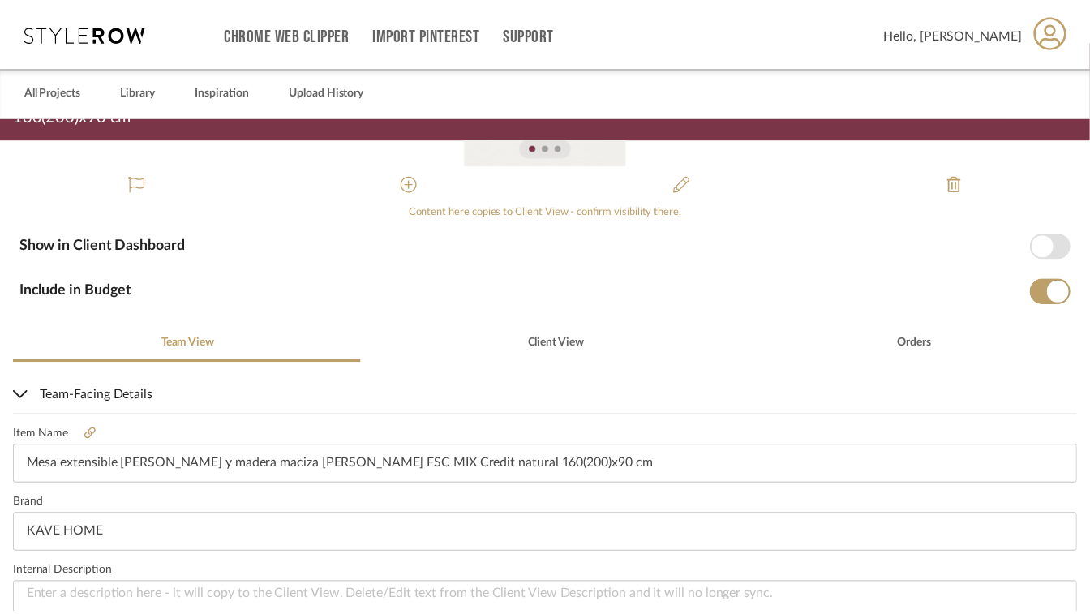
scroll to position [0, 0]
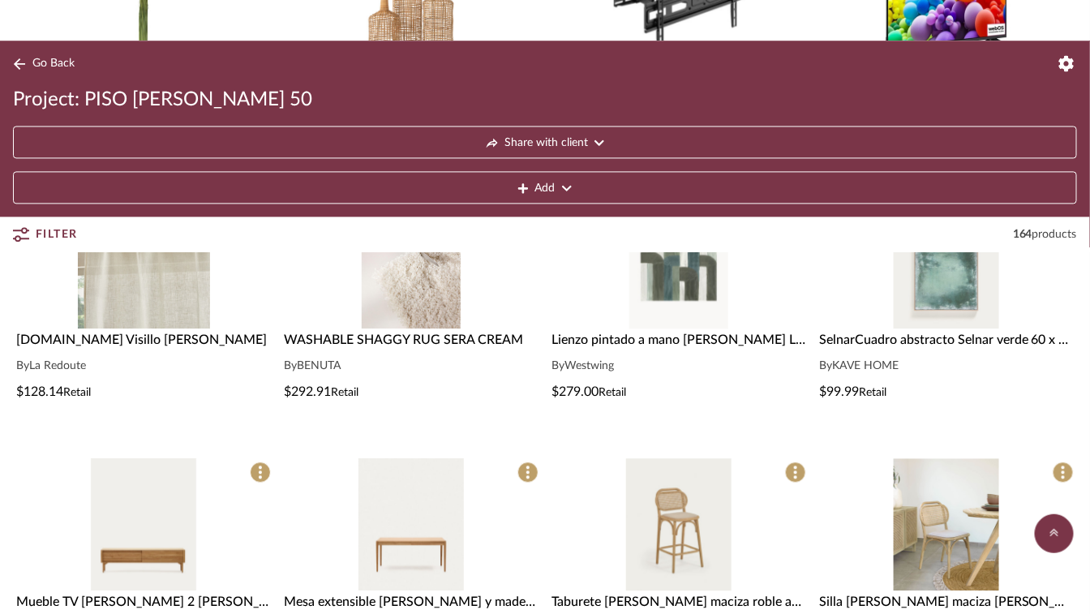
scroll to position [973, 0]
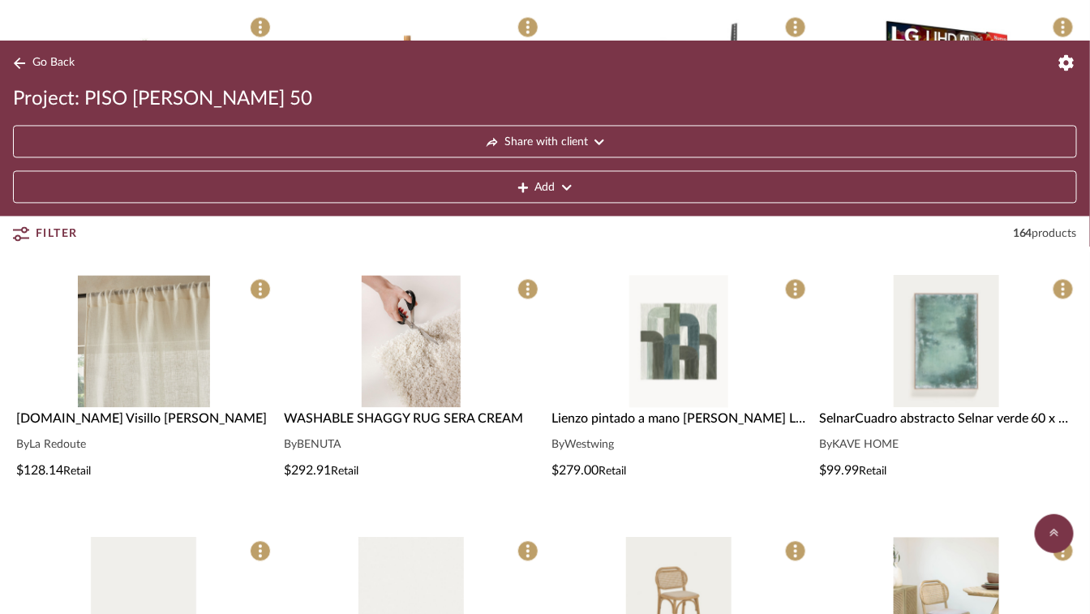
click at [787, 360] on img "0" at bounding box center [946, 342] width 105 height 132
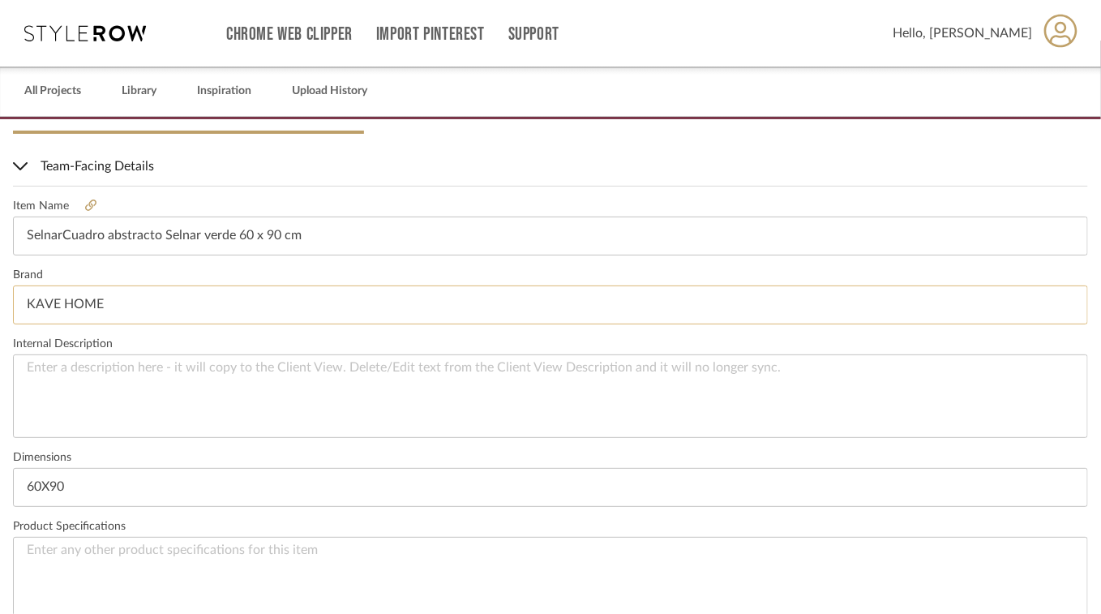
scroll to position [532, 0]
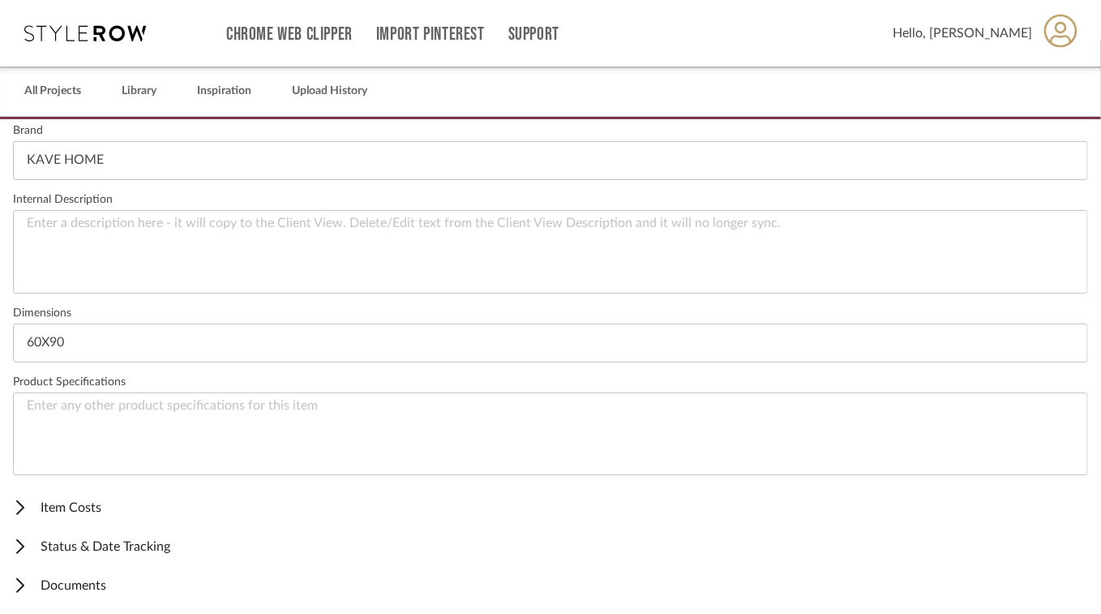
click at [84, 500] on span "Item Costs" at bounding box center [547, 507] width 1069 height 19
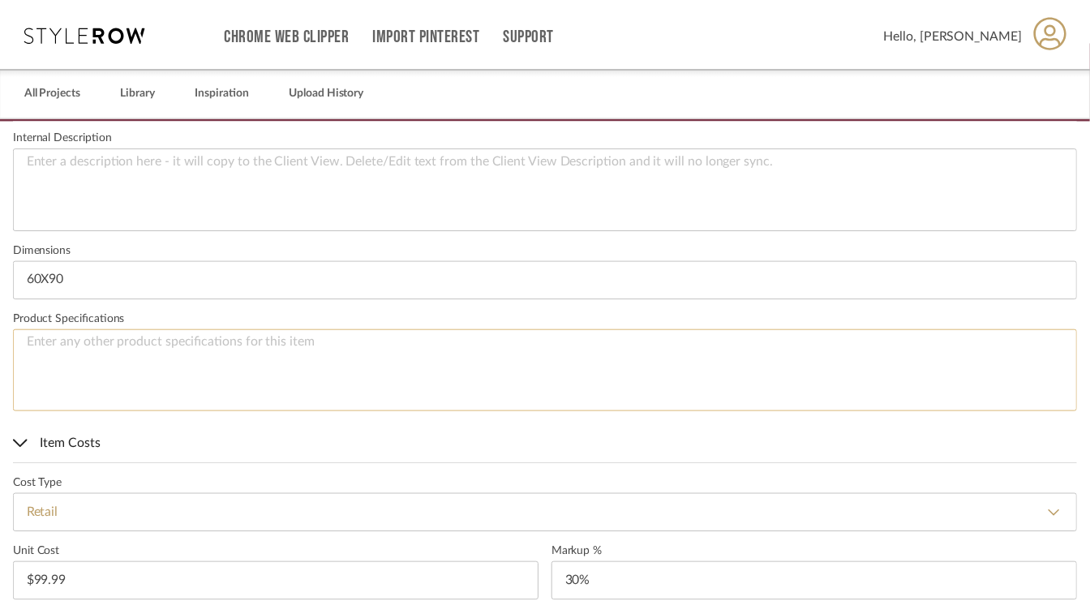
scroll to position [856, 0]
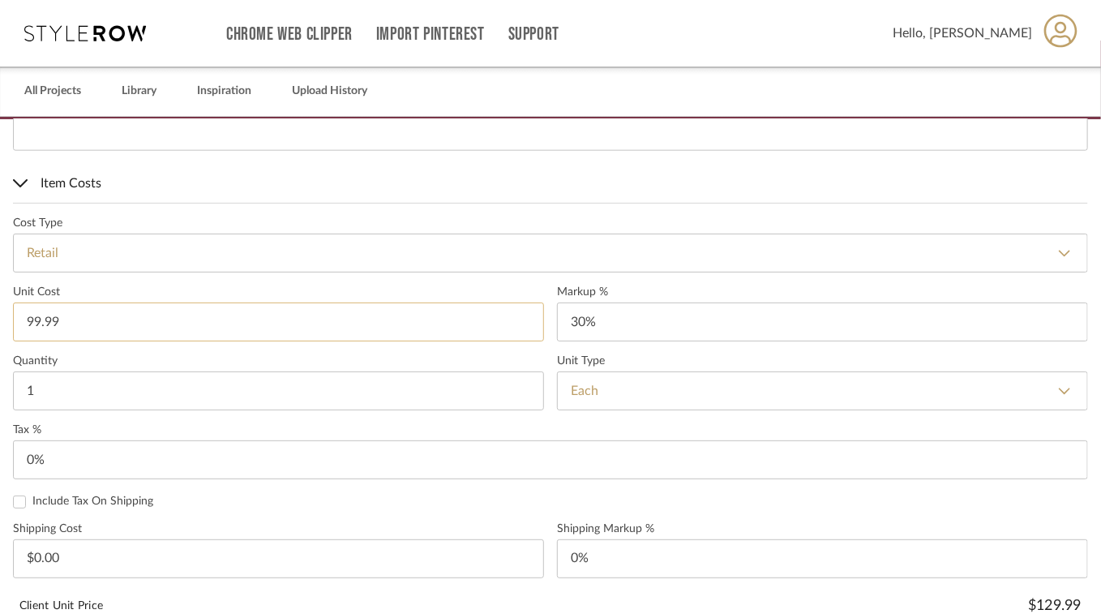
click at [114, 315] on input "99.99" at bounding box center [278, 321] width 531 height 39
type input "$84.99"
click at [189, 411] on sr-form-field "Quantity 1" at bounding box center [278, 388] width 531 height 69
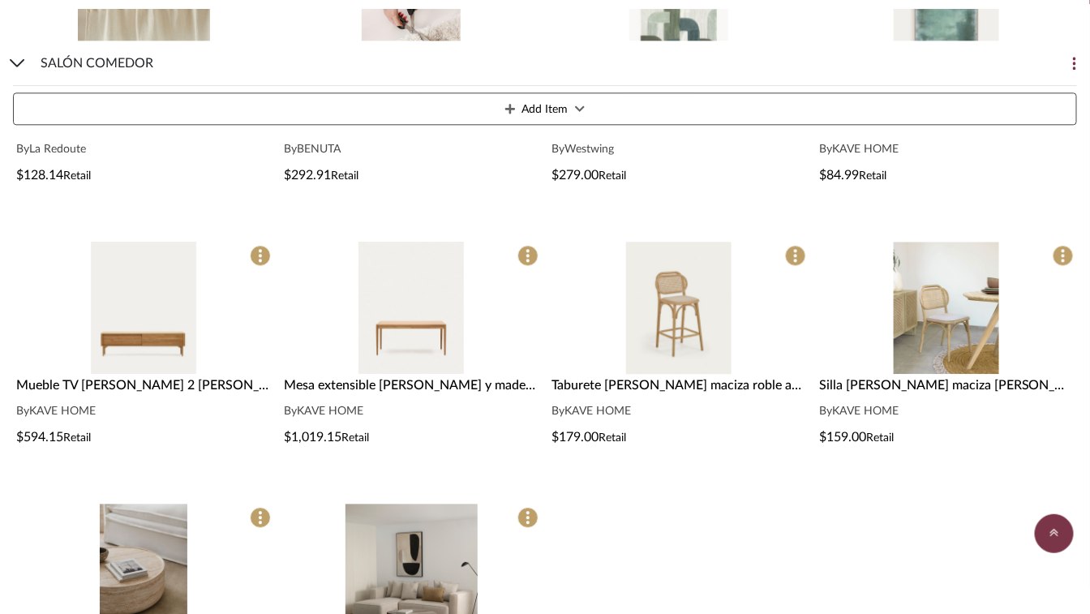
scroll to position [1297, 0]
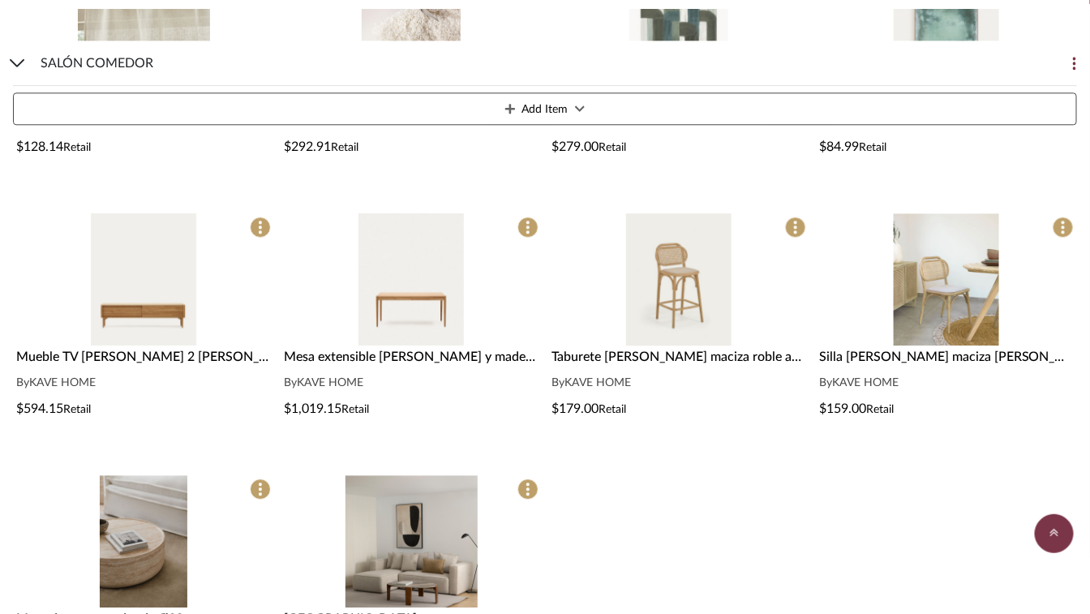
click at [673, 326] on img "0" at bounding box center [678, 279] width 105 height 132
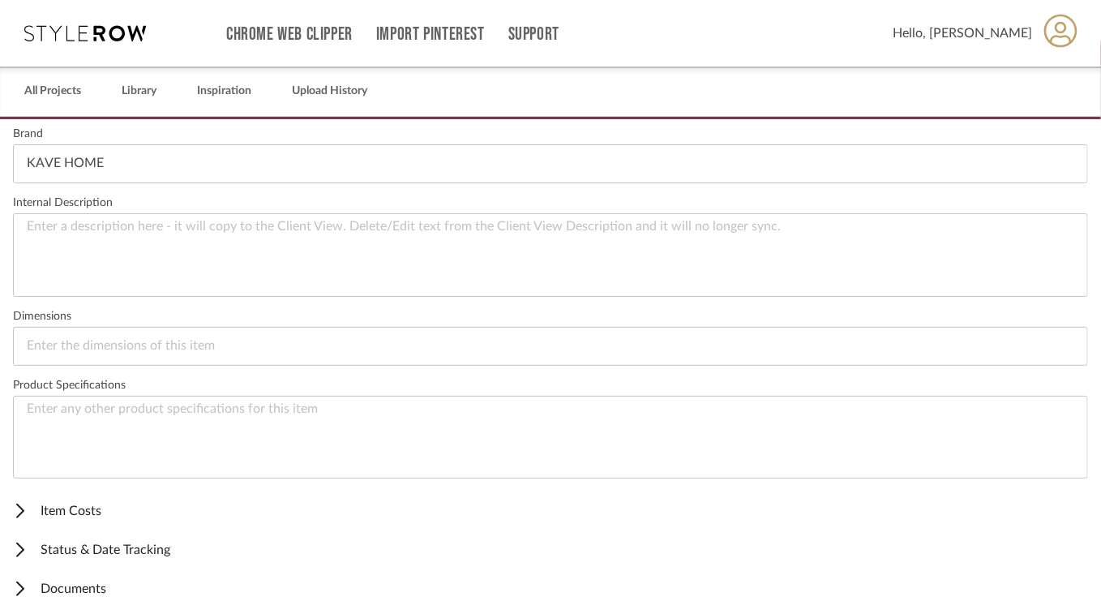
scroll to position [532, 0]
click at [63, 499] on span "Item Costs" at bounding box center [547, 507] width 1069 height 19
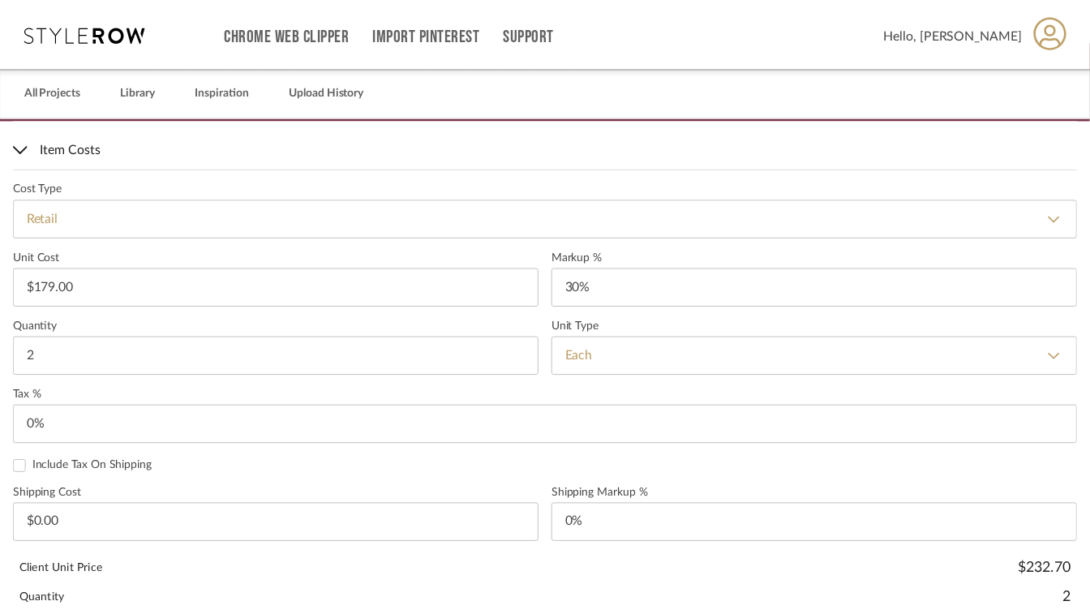
scroll to position [937, 0]
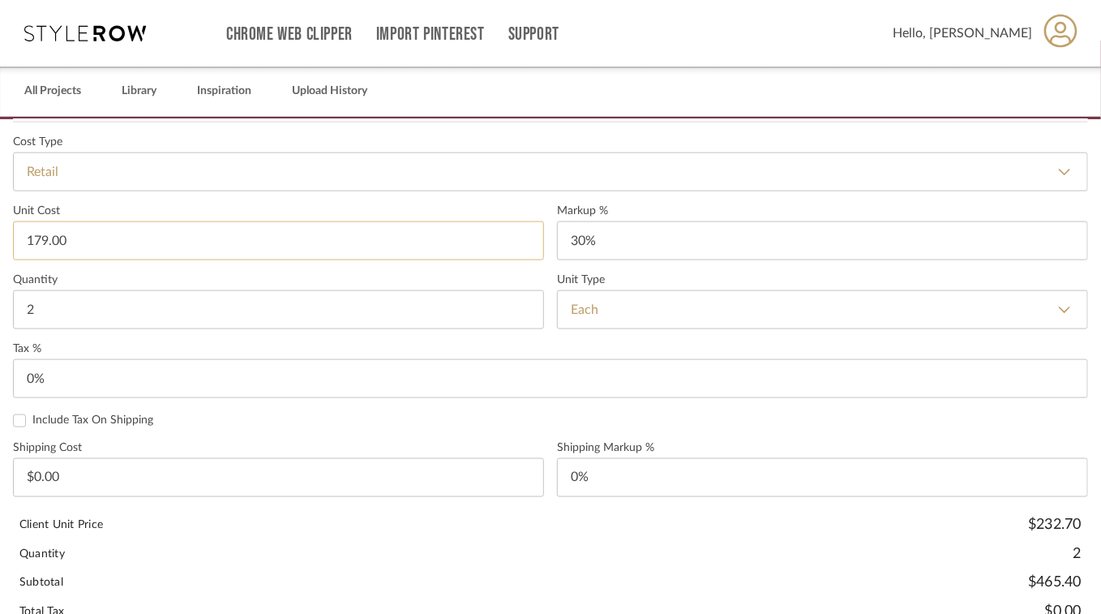
click at [92, 241] on input "179.00" at bounding box center [278, 240] width 531 height 39
type input "$152.15"
click at [212, 315] on input "2" at bounding box center [278, 309] width 531 height 39
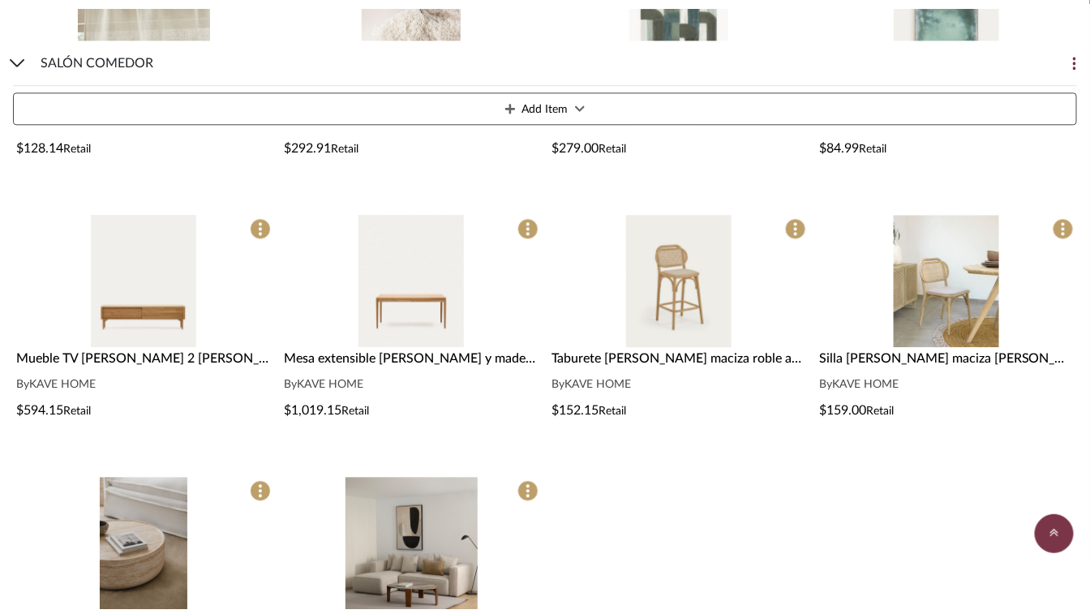
scroll to position [1297, 0]
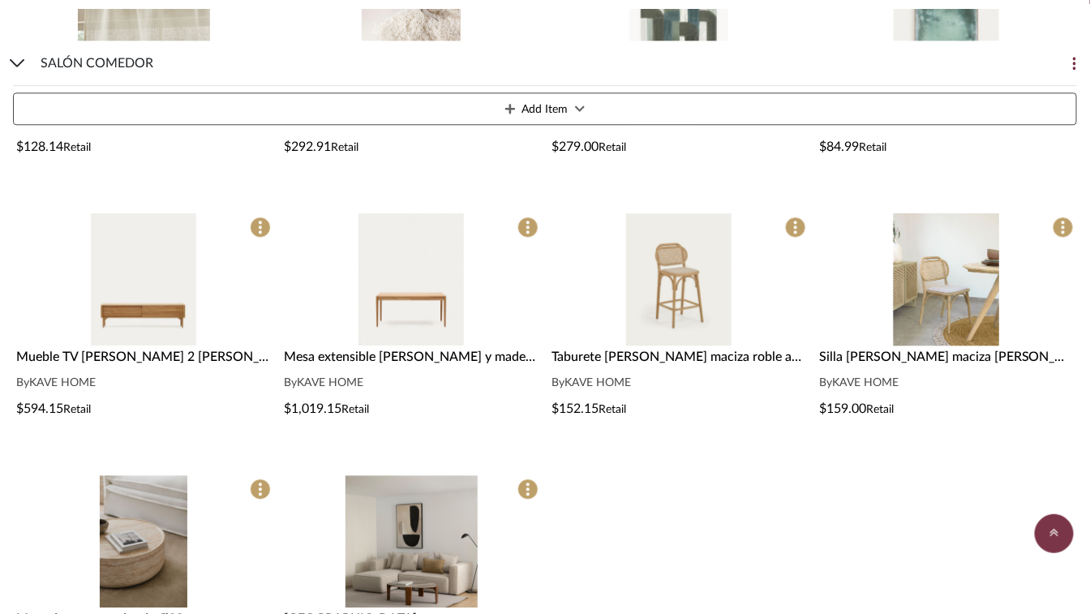
click at [787, 300] on img "0" at bounding box center [946, 279] width 105 height 132
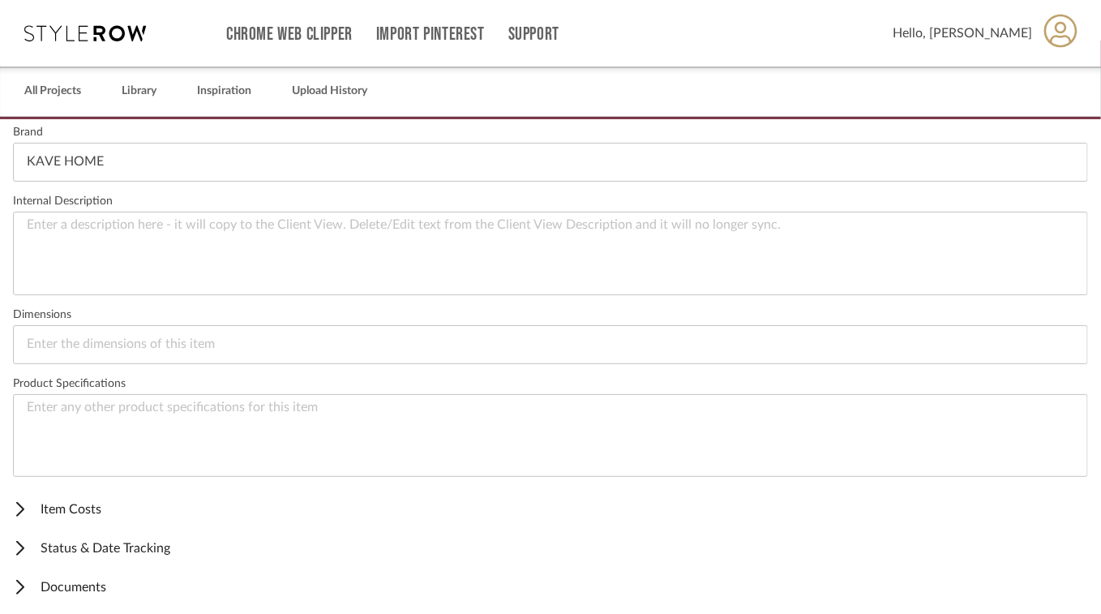
scroll to position [532, 0]
click at [57, 505] on span "Item Costs" at bounding box center [547, 507] width 1069 height 19
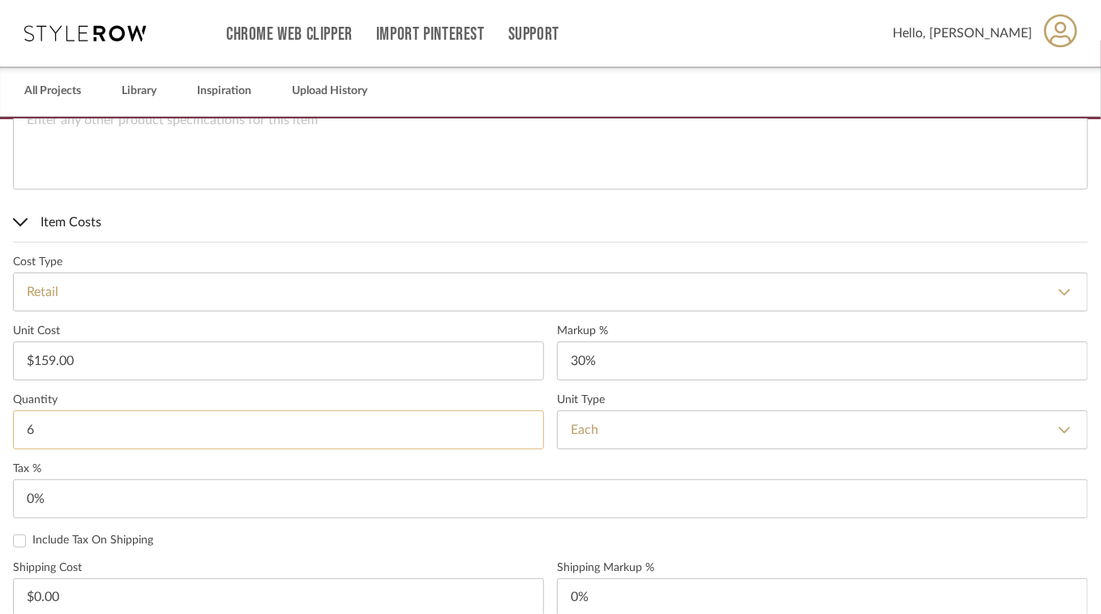
scroll to position [856, 0]
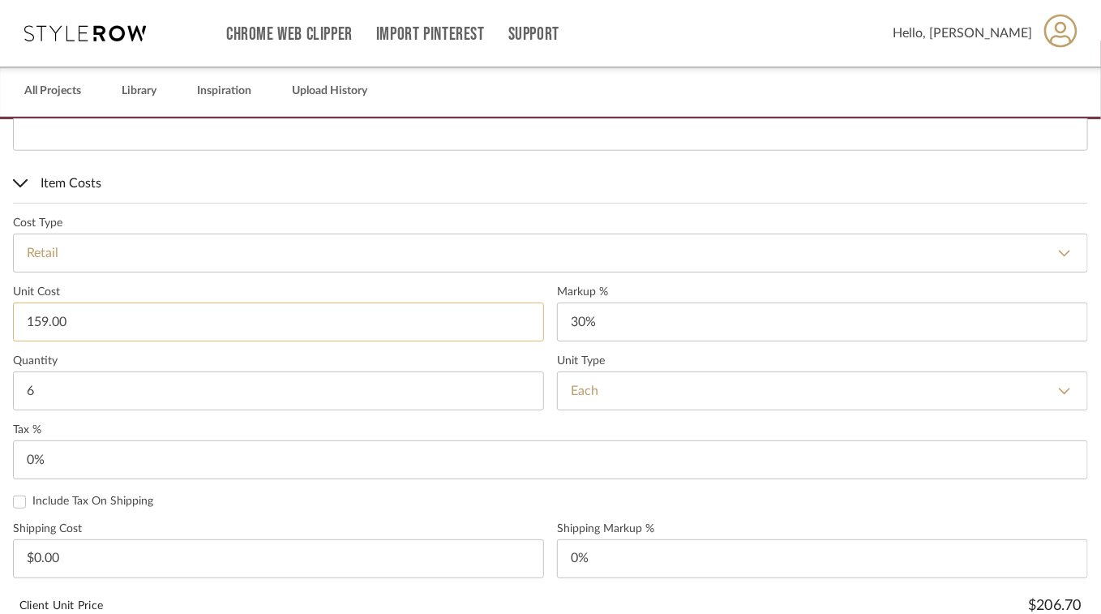
click at [116, 316] on input "159.00" at bounding box center [278, 321] width 531 height 39
type input "$135.15"
click at [141, 391] on input "6" at bounding box center [278, 390] width 531 height 39
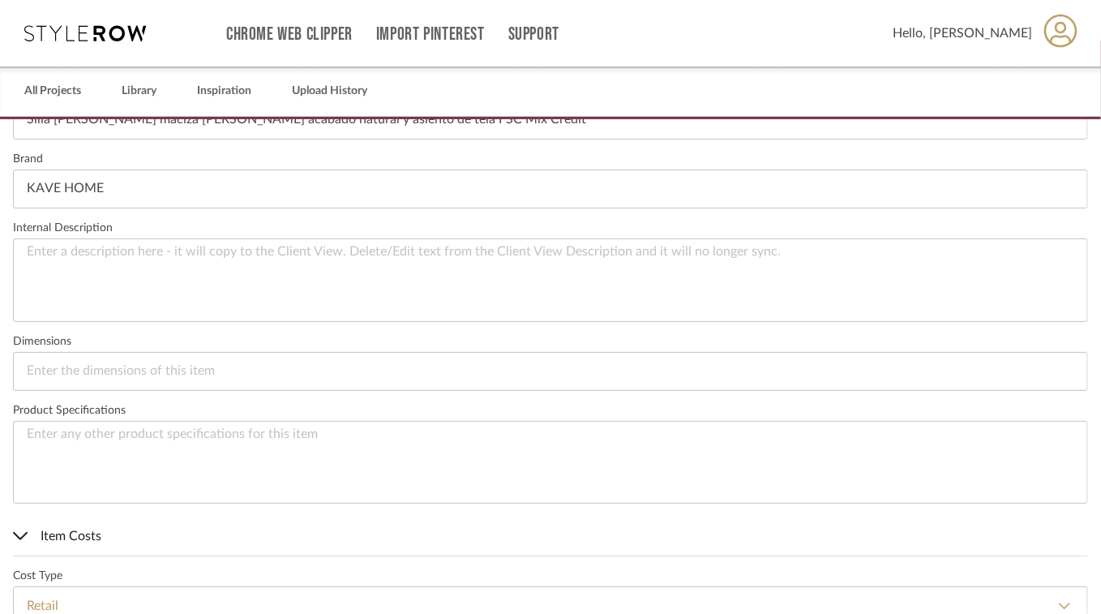
scroll to position [503, 0]
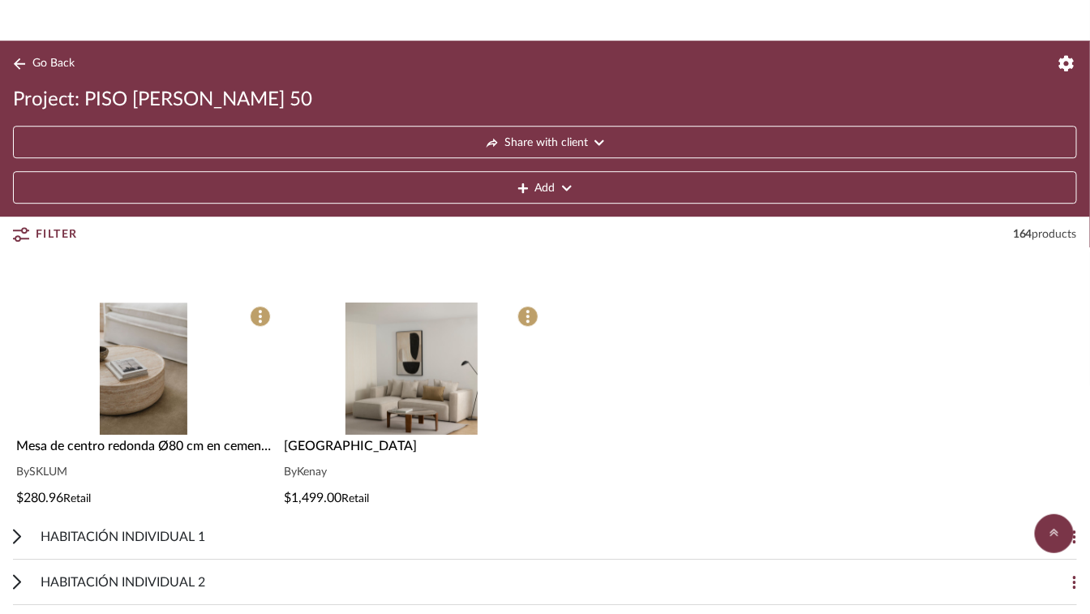
scroll to position [1460, 0]
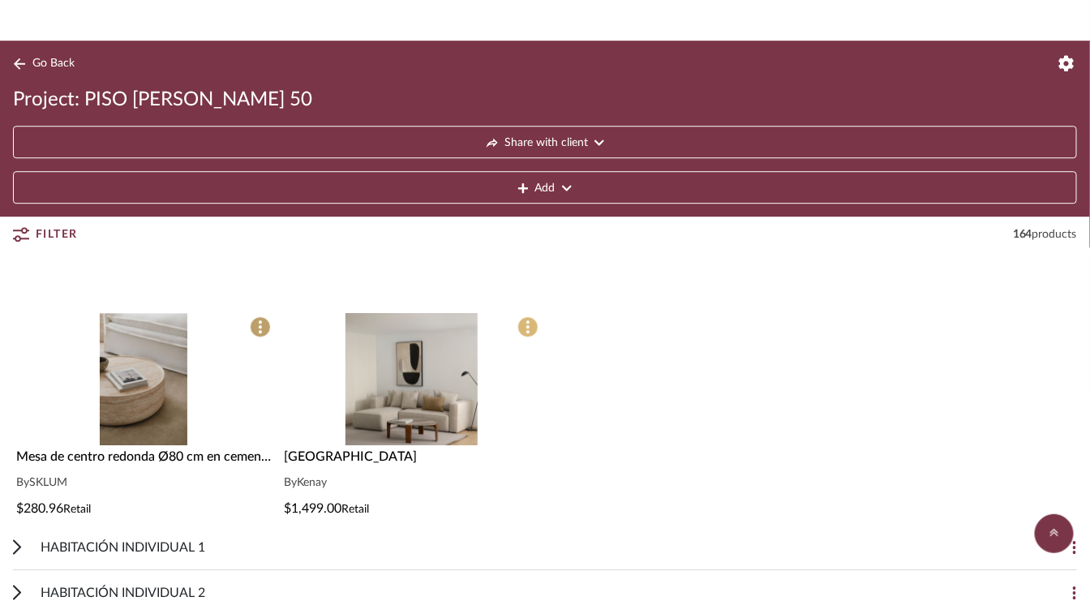
click at [530, 330] on span at bounding box center [527, 326] width 21 height 21
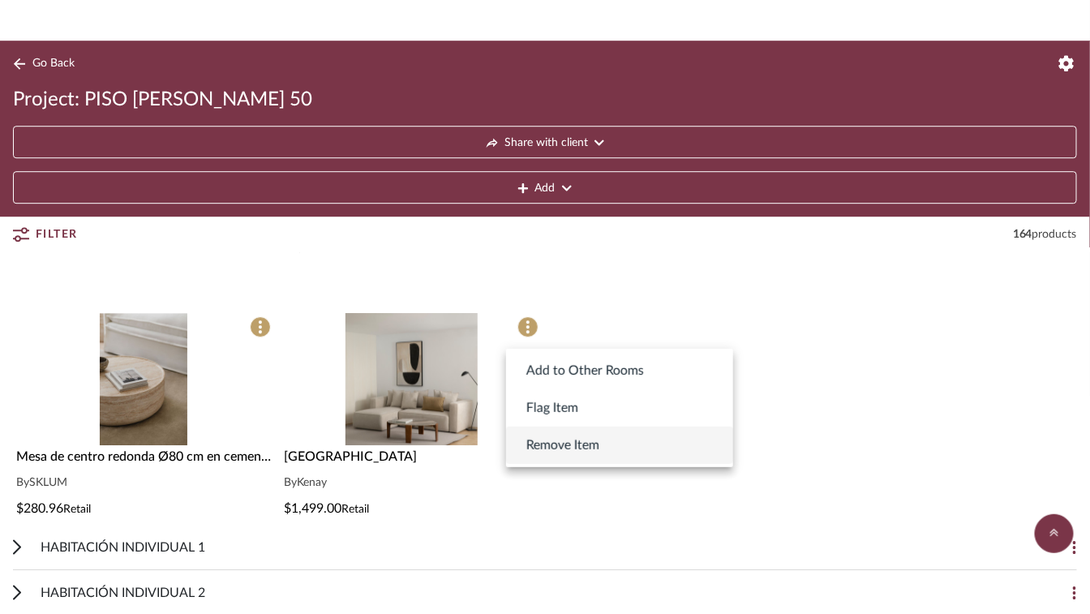
click at [559, 444] on span "Remove Item" at bounding box center [562, 444] width 73 height 19
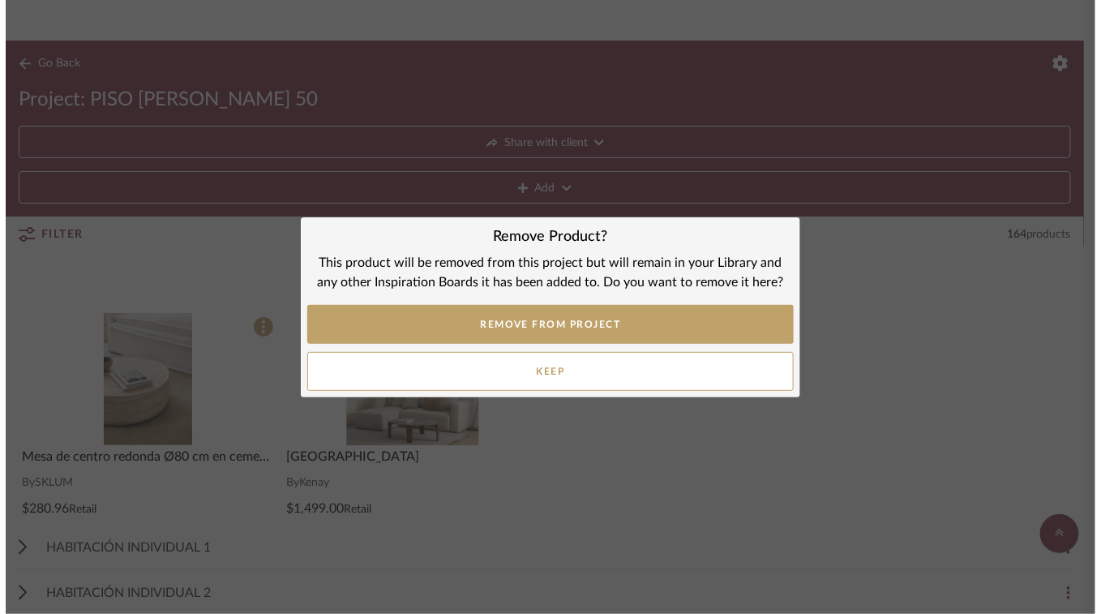
scroll to position [0, 0]
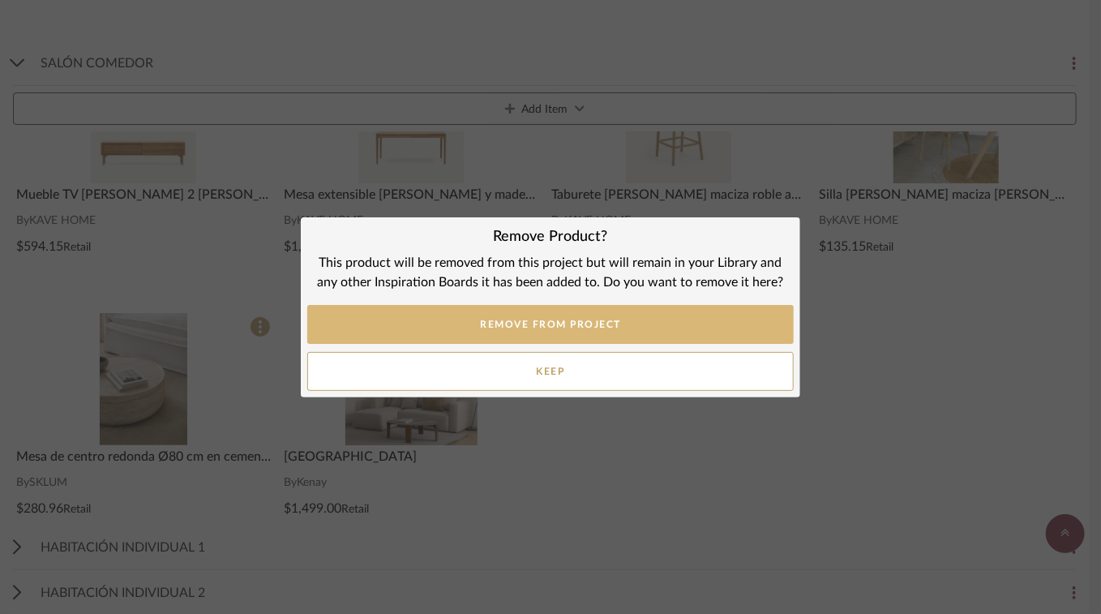
click at [596, 325] on button "REMOVE FROM PROJECT" at bounding box center [550, 324] width 487 height 39
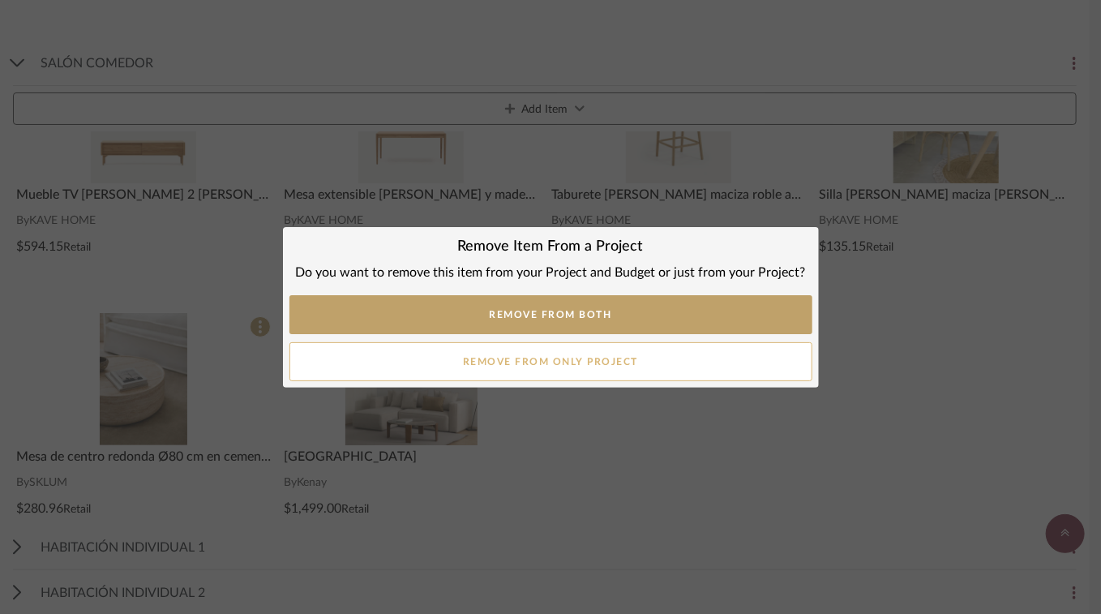
click at [584, 362] on button "Remove from only Project" at bounding box center [550, 361] width 523 height 39
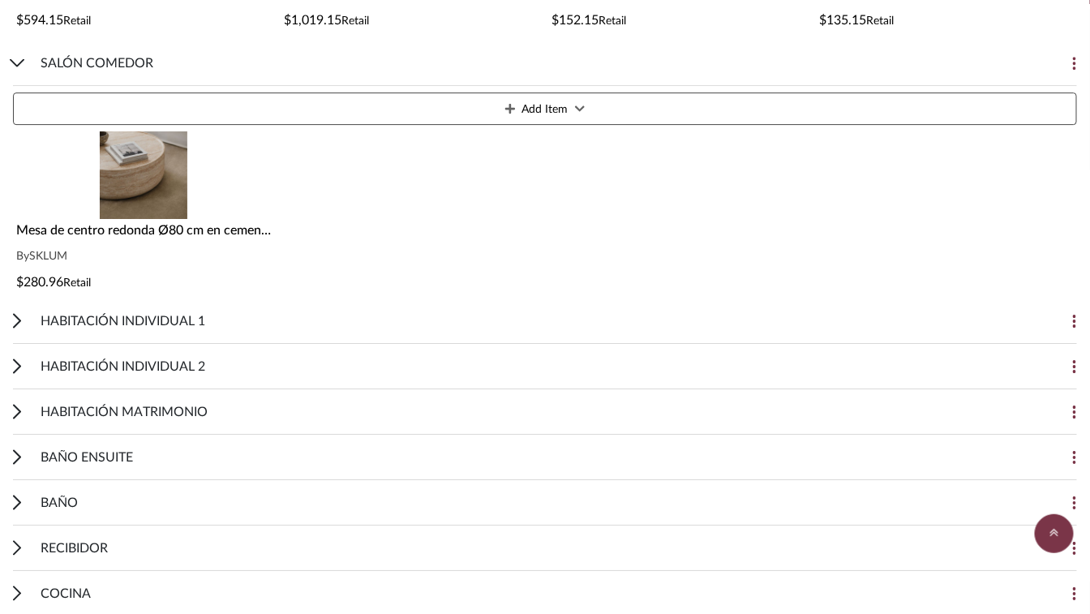
scroll to position [1703, 0]
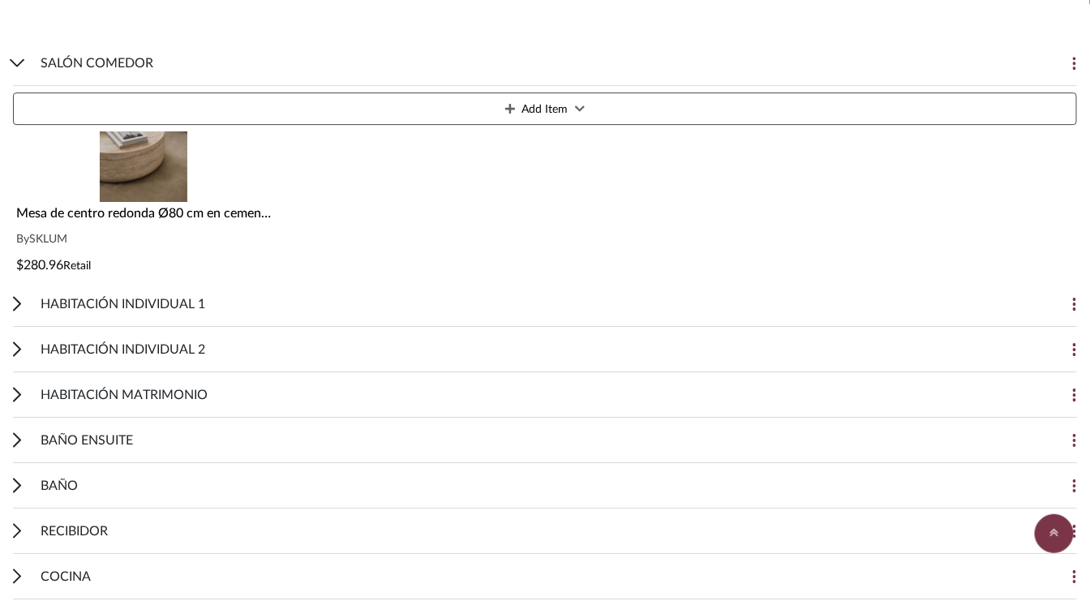
click at [11, 301] on cdk-accordion-item "HABITACIÓN INDIVIDUAL 1 Add Item Canapé Redondo Premium 105X190 By MAXCOLCHON $…" at bounding box center [545, 303] width 1090 height 45
click at [19, 304] on icon at bounding box center [17, 304] width 6 height 13
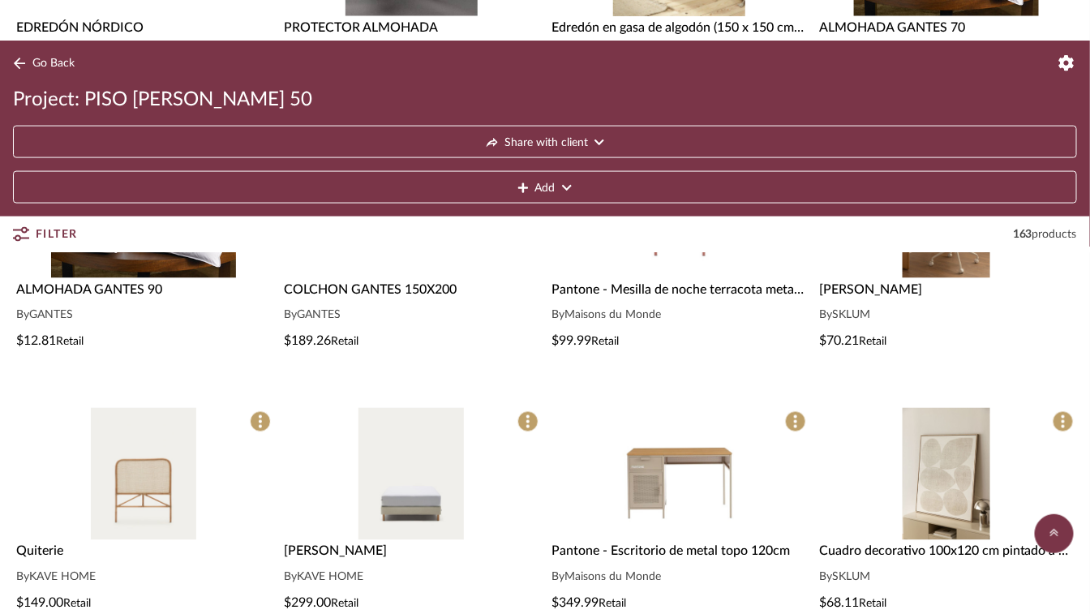
scroll to position [2757, 0]
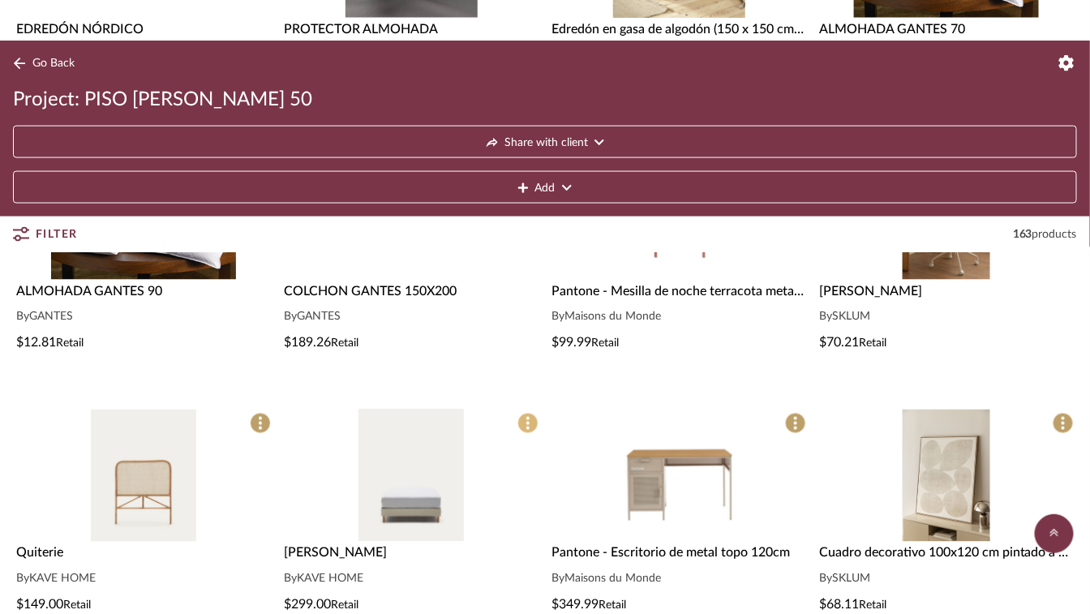
click at [529, 426] on icon at bounding box center [527, 423] width 3 height 13
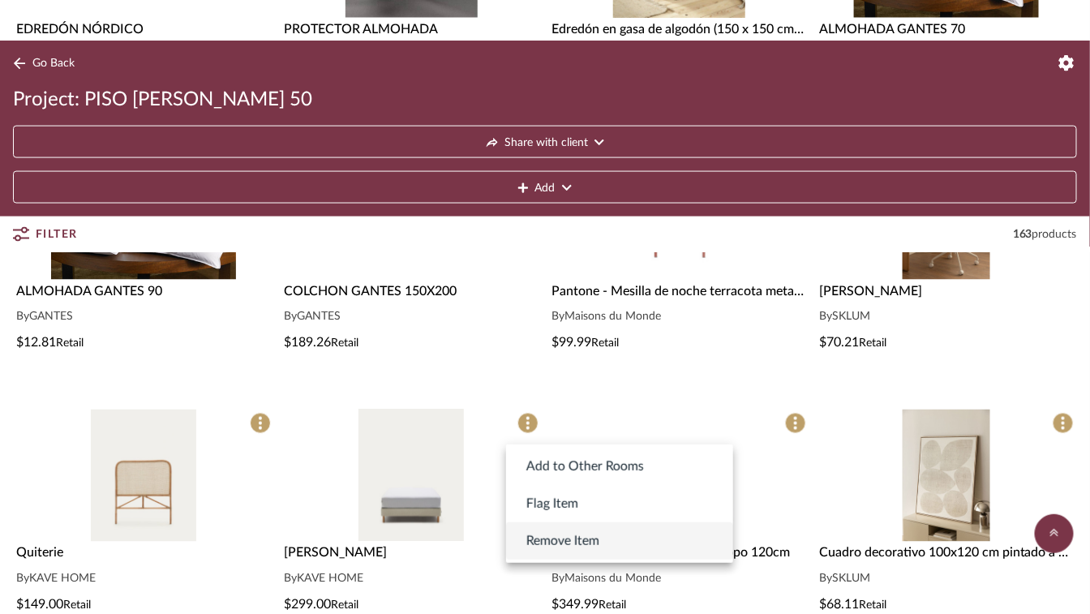
click at [563, 543] on span "Remove Item" at bounding box center [562, 540] width 73 height 19
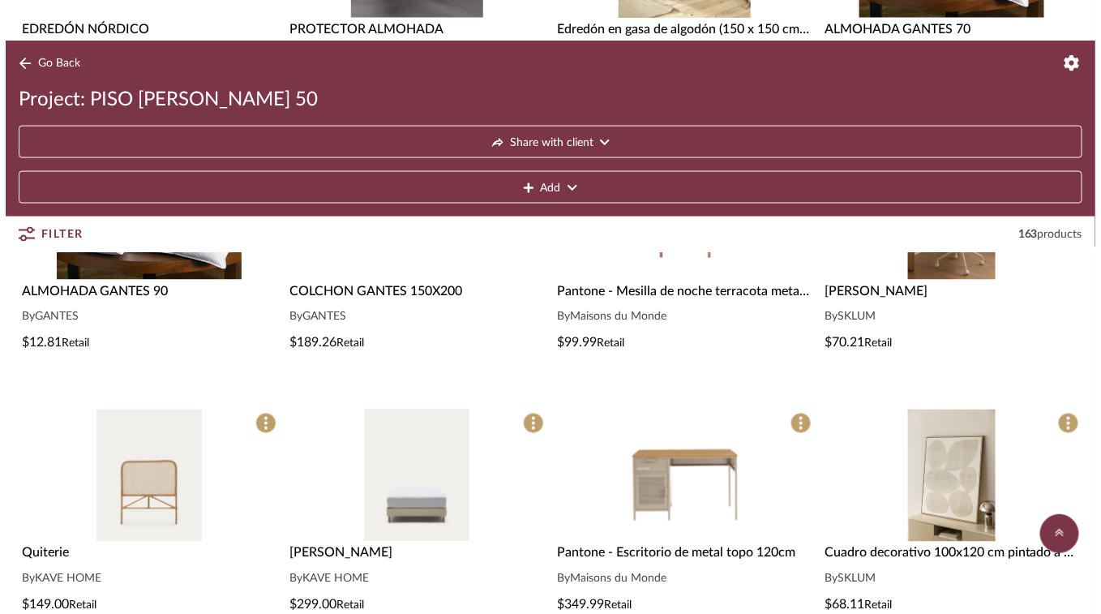
scroll to position [0, 0]
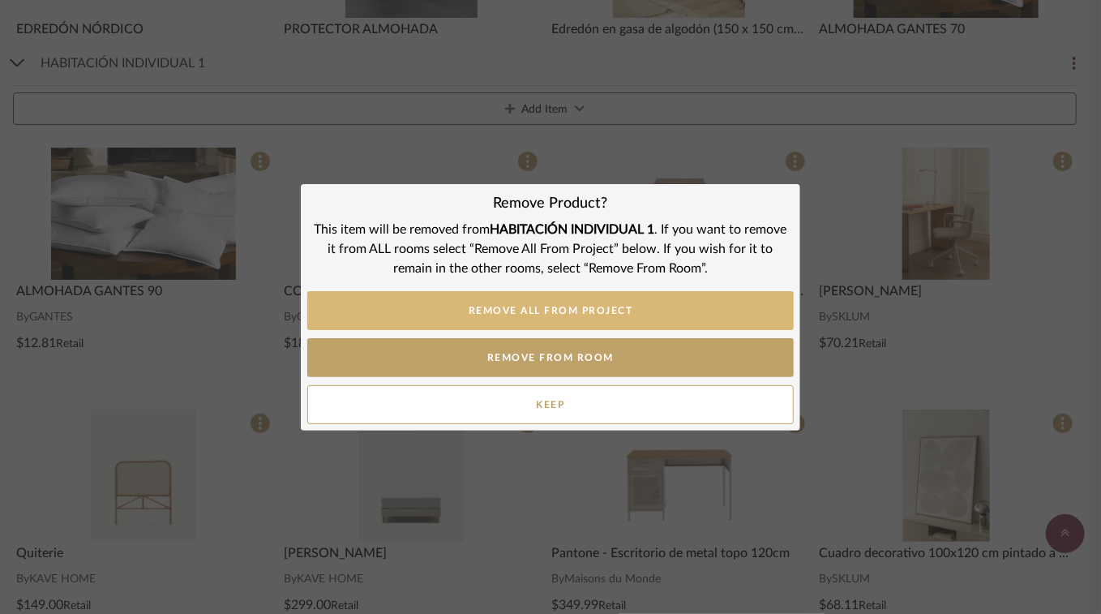
click at [634, 313] on button "REMOVE ALL FROM PROJECT" at bounding box center [550, 310] width 487 height 39
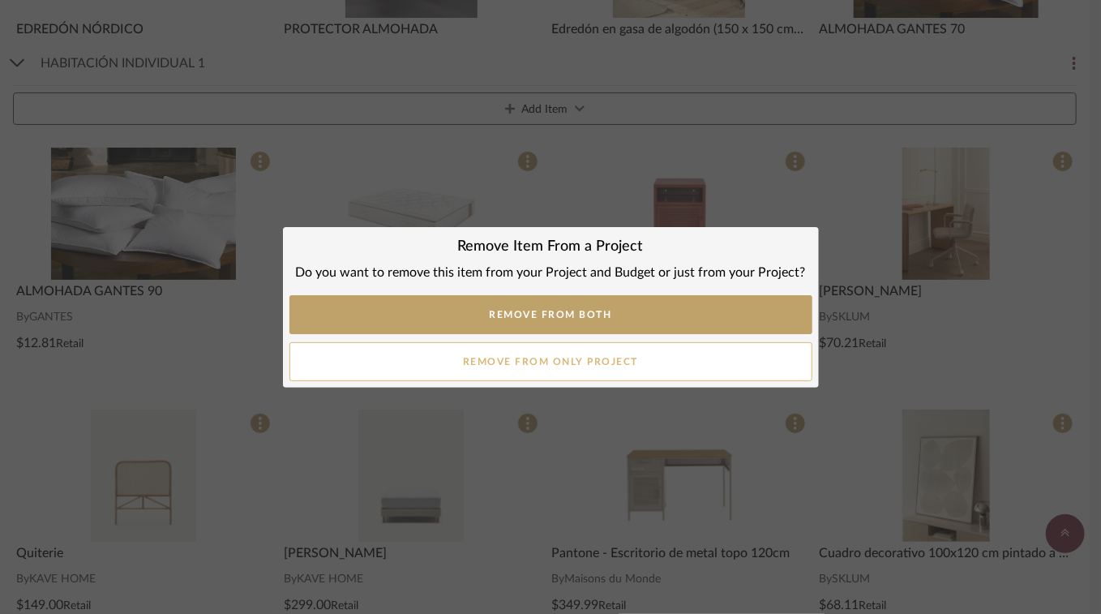
click at [584, 365] on button "Remove from only Project" at bounding box center [550, 361] width 523 height 39
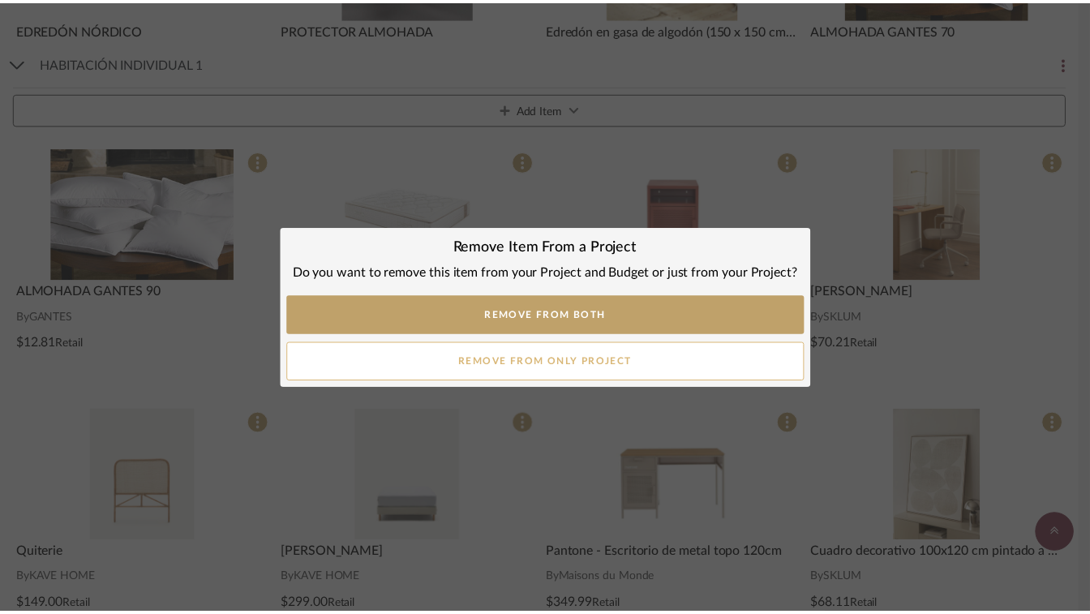
scroll to position [2757, 0]
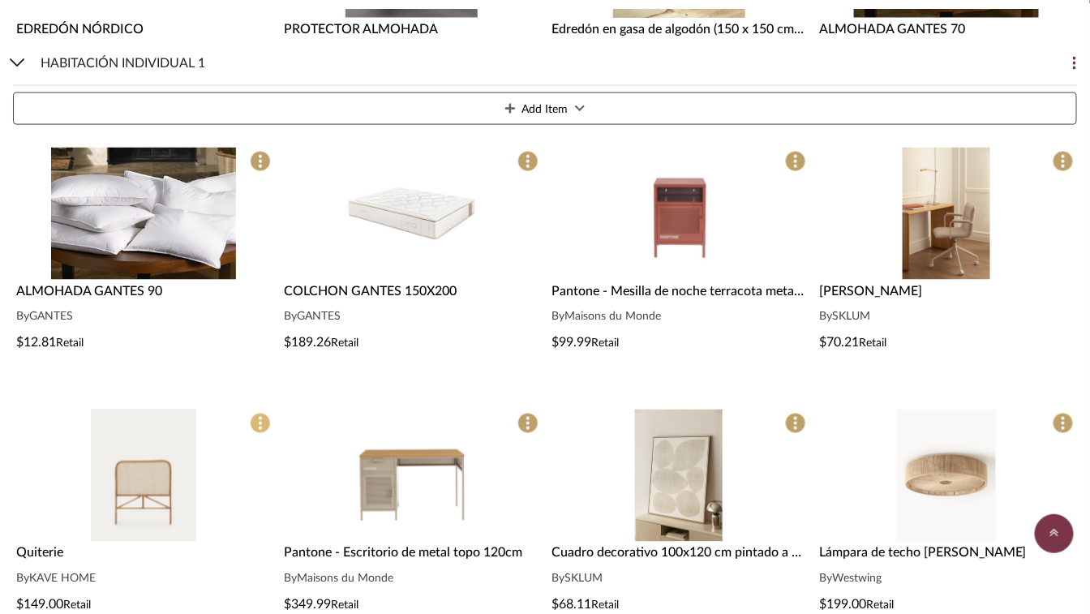
click at [269, 422] on span at bounding box center [260, 423] width 21 height 21
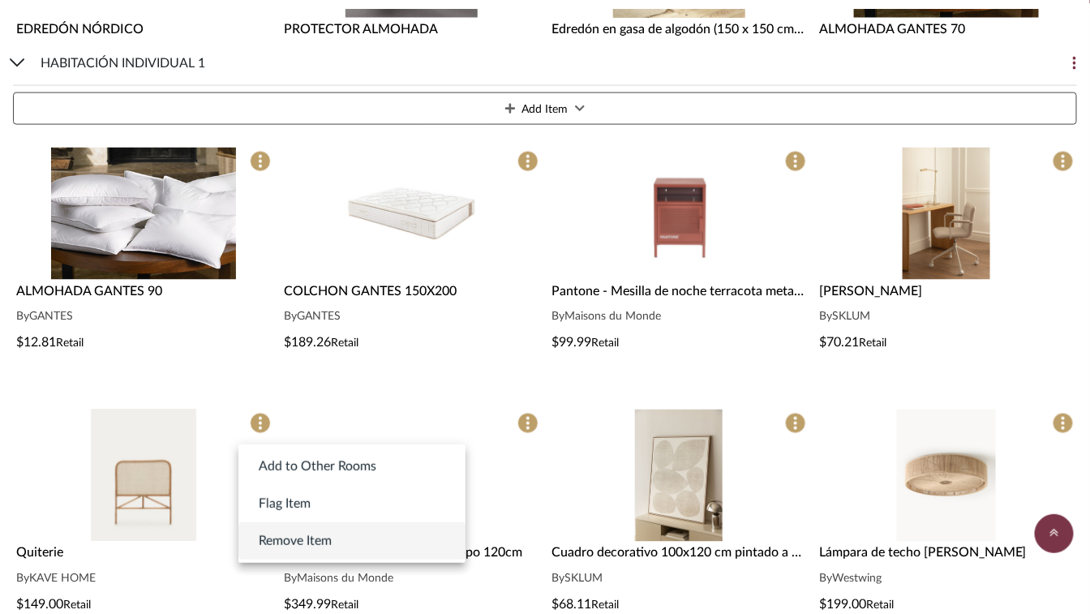
click at [296, 538] on span "Remove Item" at bounding box center [295, 540] width 73 height 19
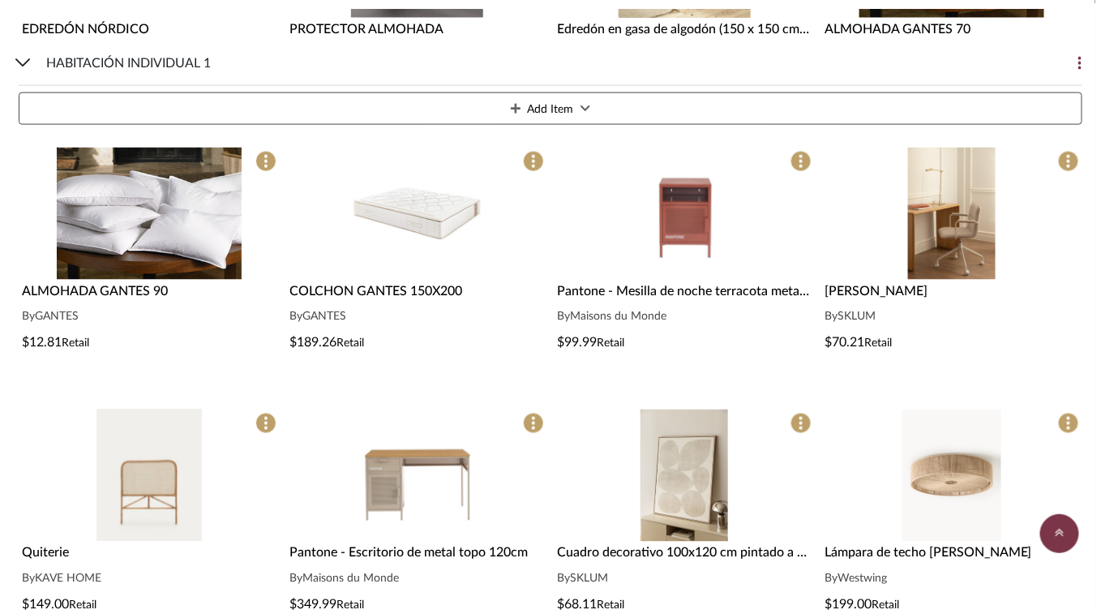
scroll to position [0, 0]
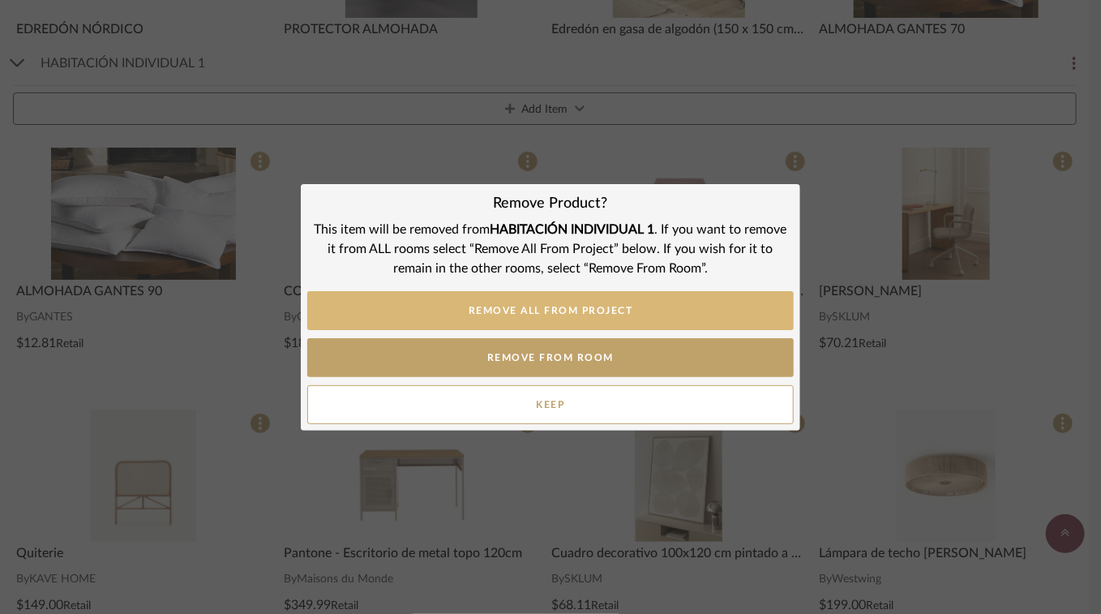
click at [658, 311] on button "REMOVE ALL FROM PROJECT" at bounding box center [550, 310] width 487 height 39
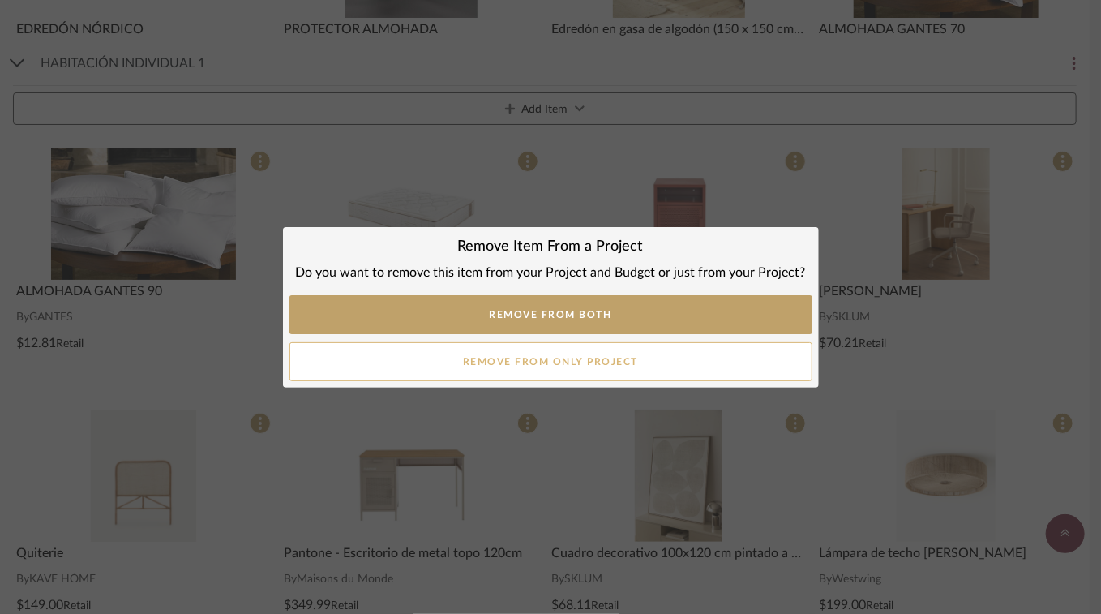
click at [589, 366] on button "Remove from only Project" at bounding box center [550, 361] width 523 height 39
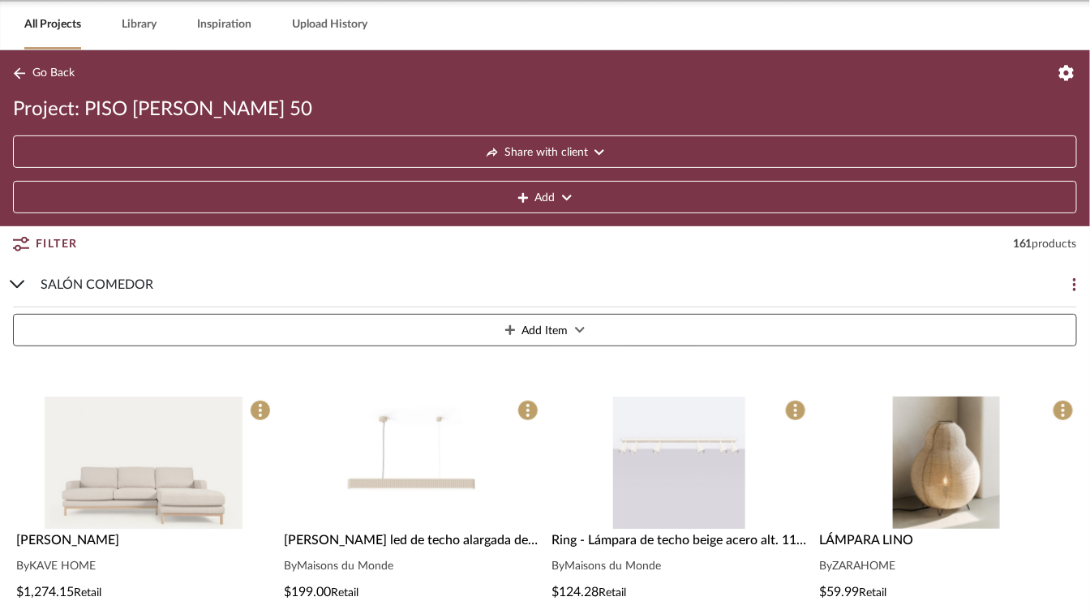
scroll to position [243, 0]
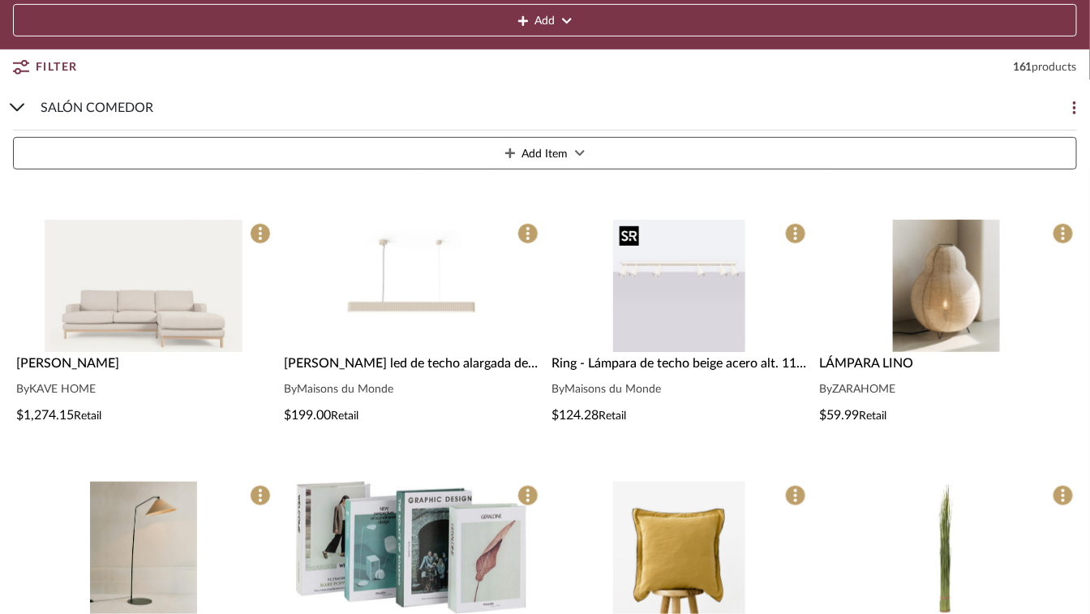
click at [721, 278] on img "0" at bounding box center [679, 286] width 132 height 132
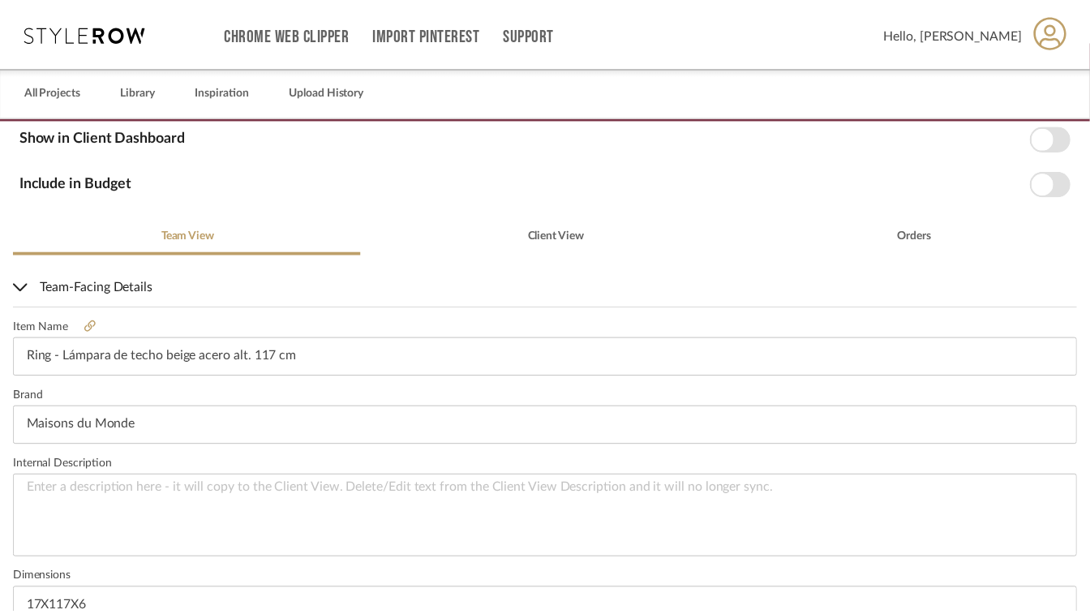
scroll to position [243, 0]
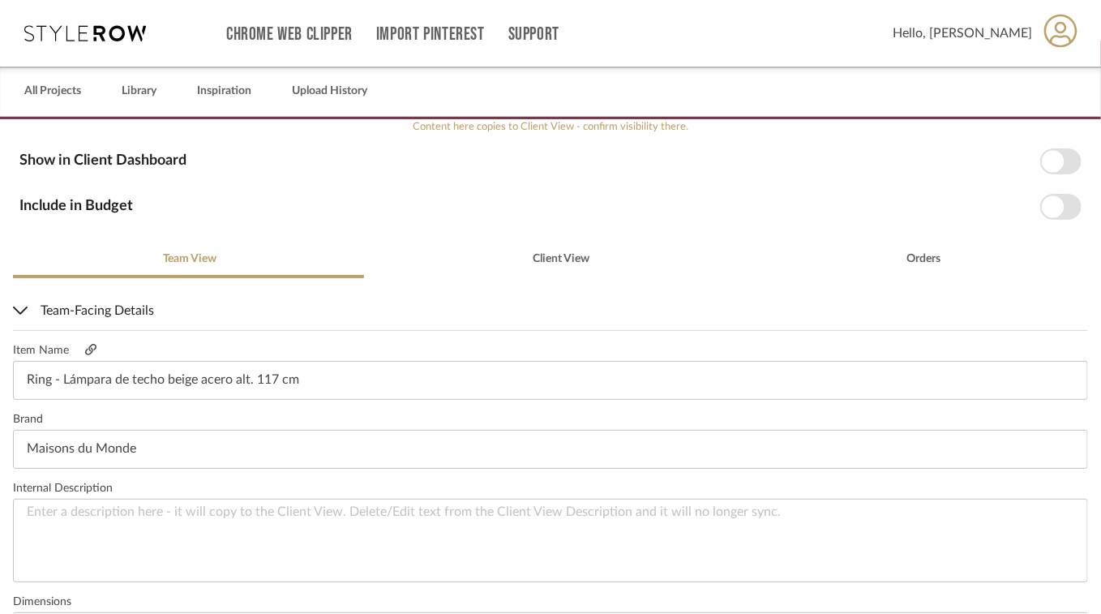
click at [90, 345] on icon at bounding box center [90, 349] width 11 height 11
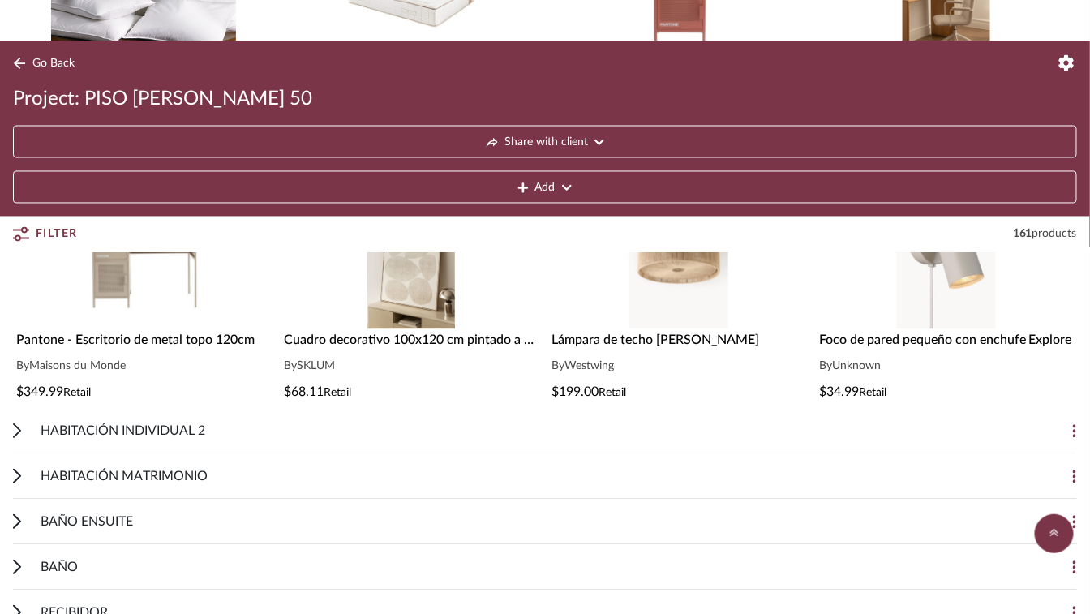
scroll to position [3081, 0]
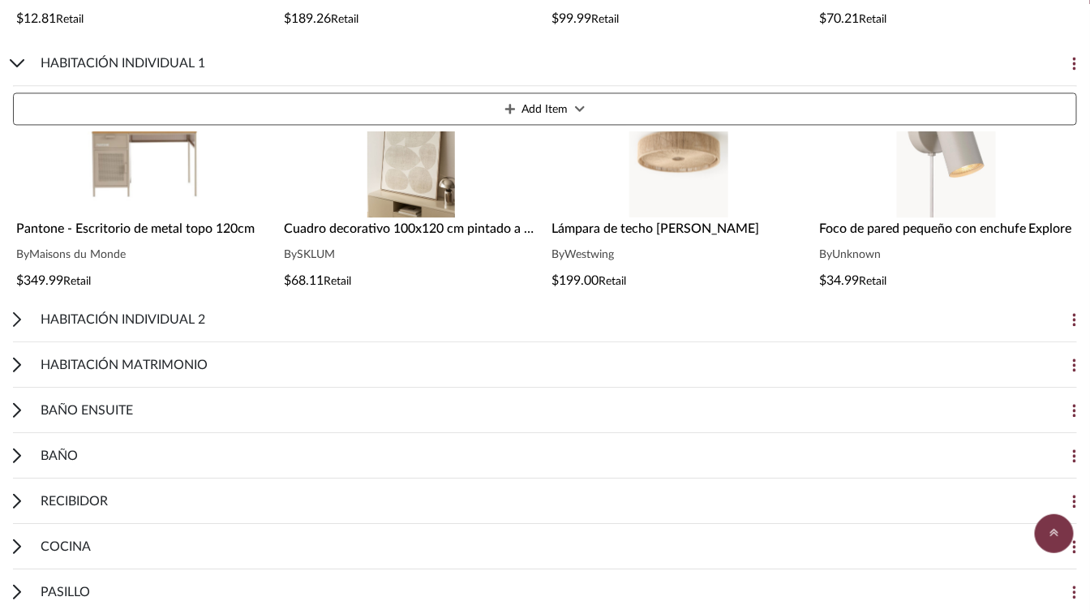
click at [16, 319] on icon at bounding box center [17, 318] width 8 height 15
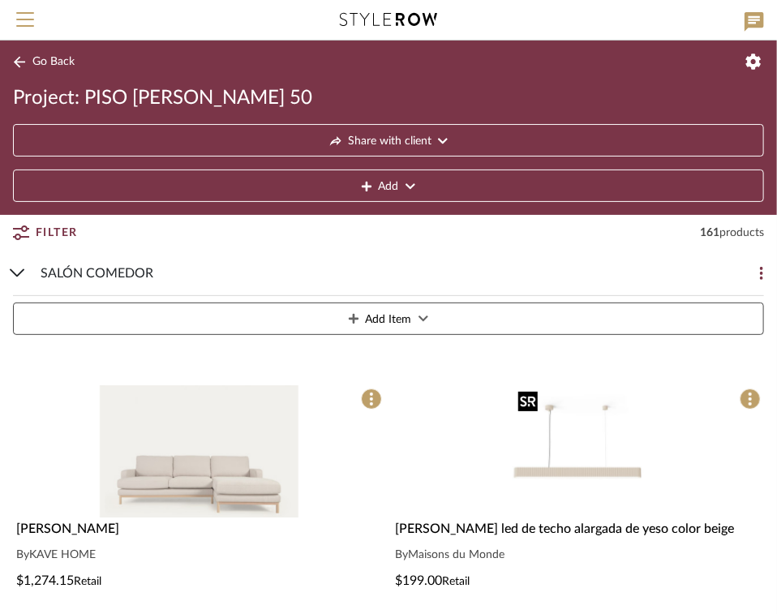
scroll to position [0, 0]
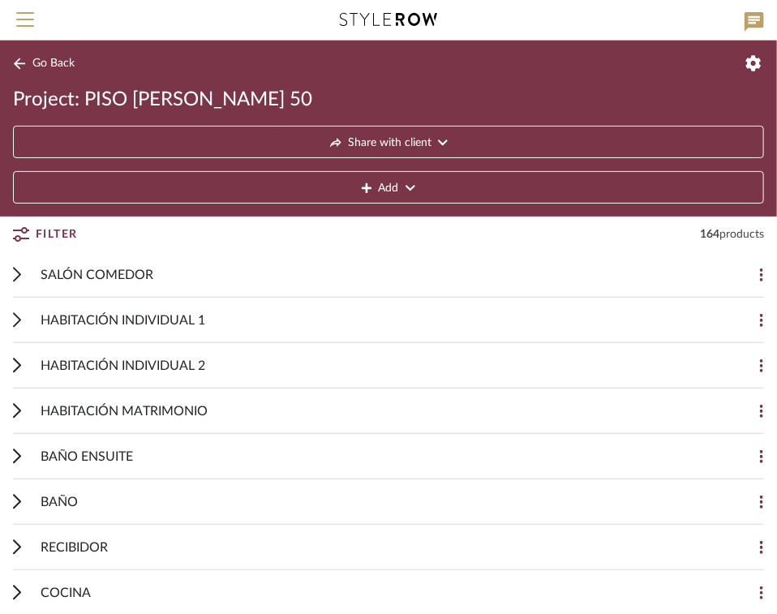
click at [18, 318] on icon at bounding box center [17, 320] width 6 height 13
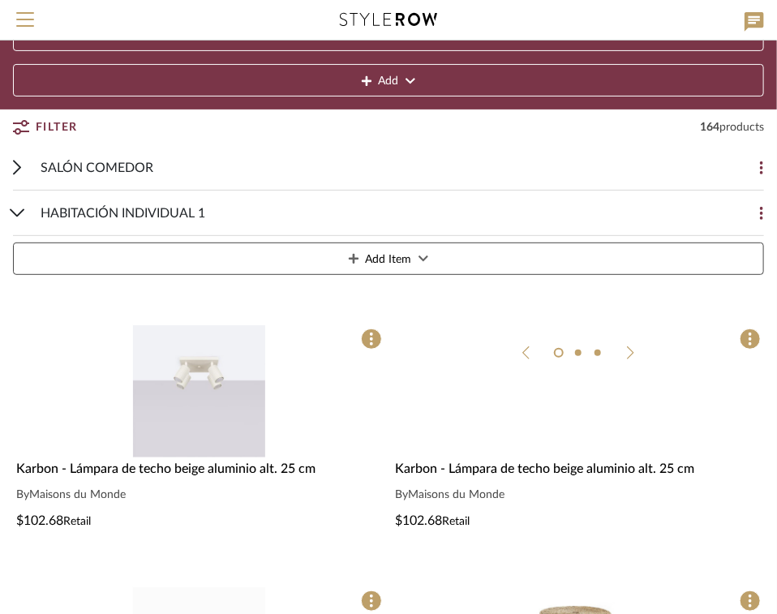
scroll to position [162, 0]
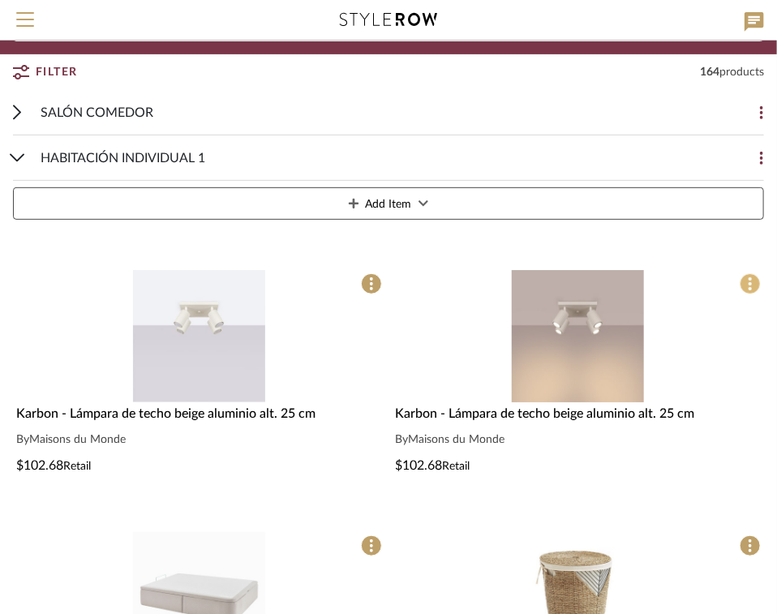
click at [748, 285] on icon at bounding box center [749, 283] width 3 height 13
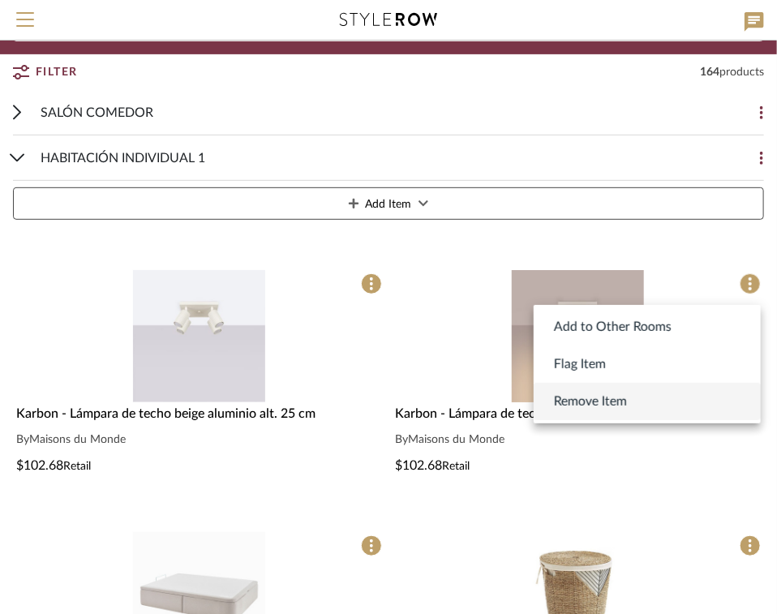
click at [602, 395] on span "Remove Item" at bounding box center [590, 401] width 73 height 19
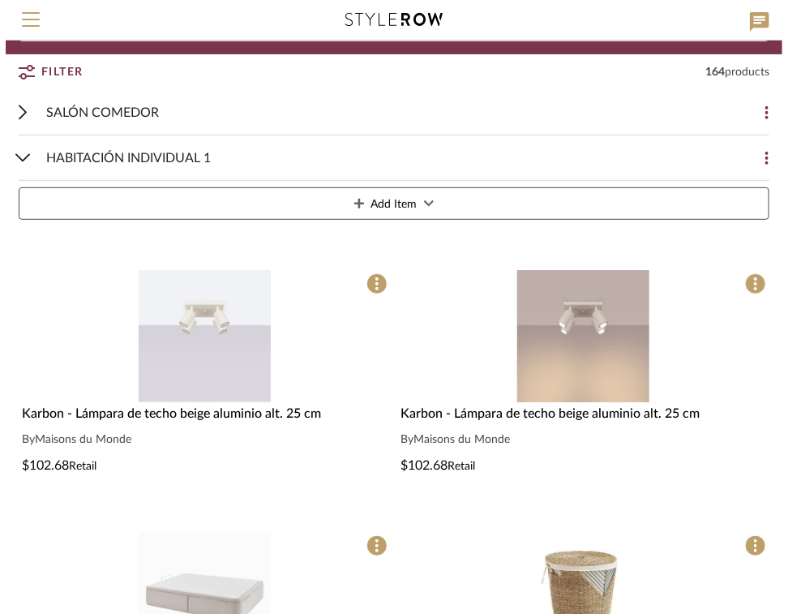
scroll to position [0, 0]
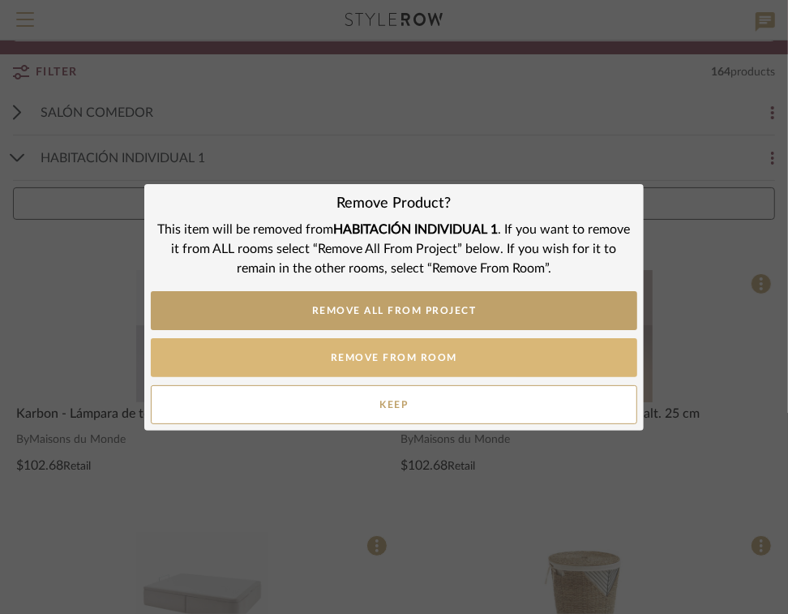
click at [422, 359] on button "REMOVE FROM ROOM" at bounding box center [394, 357] width 487 height 39
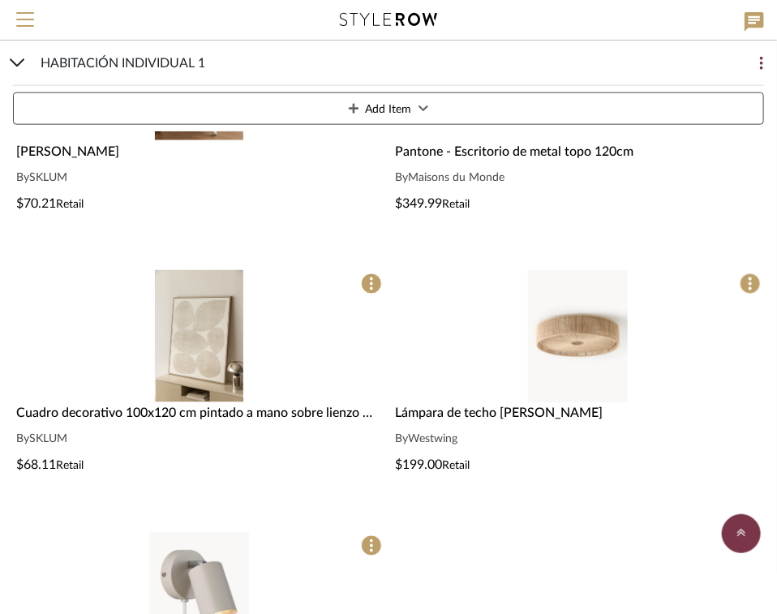
scroll to position [2595, 0]
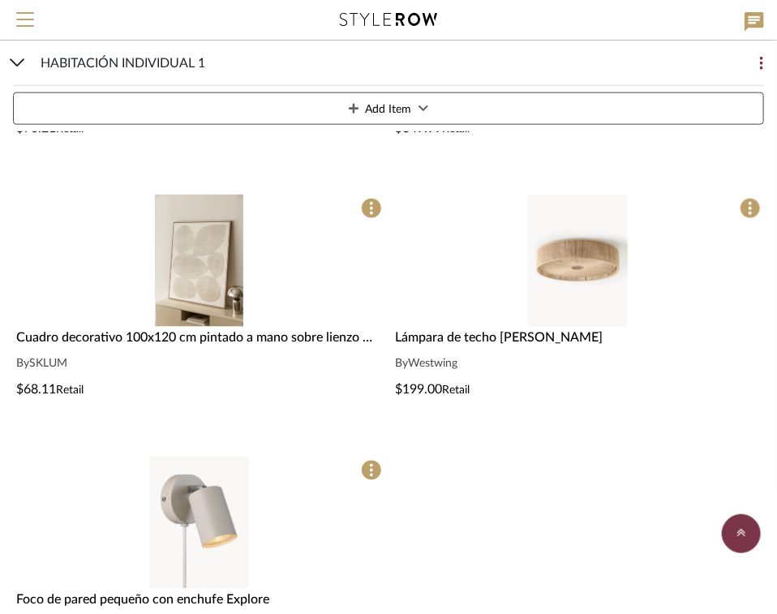
click at [613, 259] on img "0" at bounding box center [577, 261] width 99 height 132
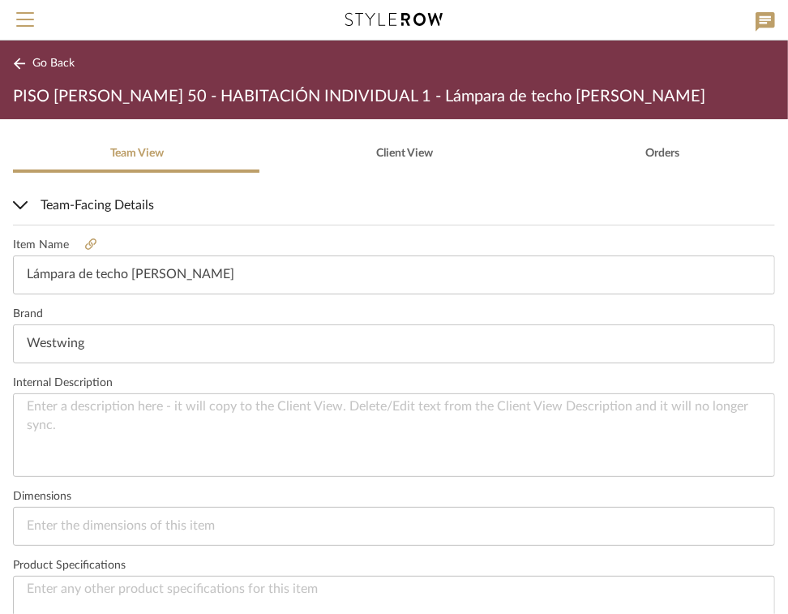
scroll to position [405, 0]
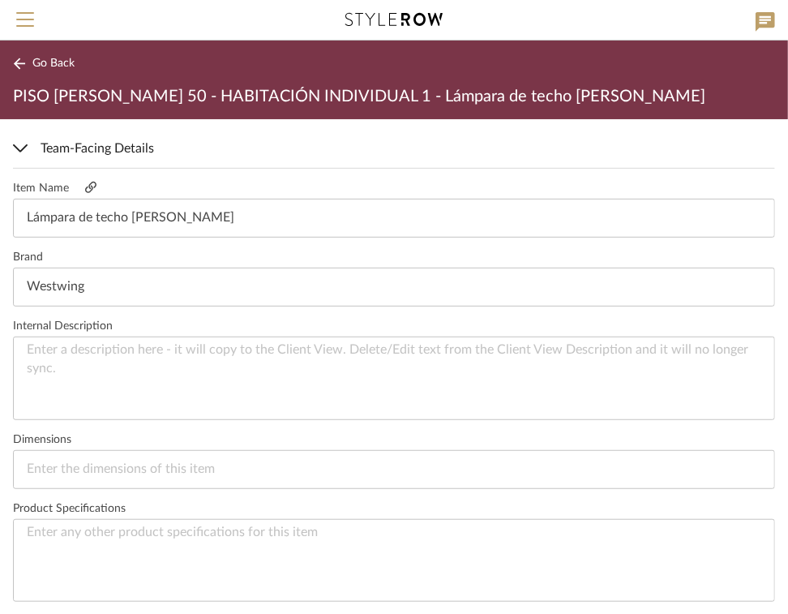
click at [88, 185] on icon at bounding box center [90, 186] width 11 height 11
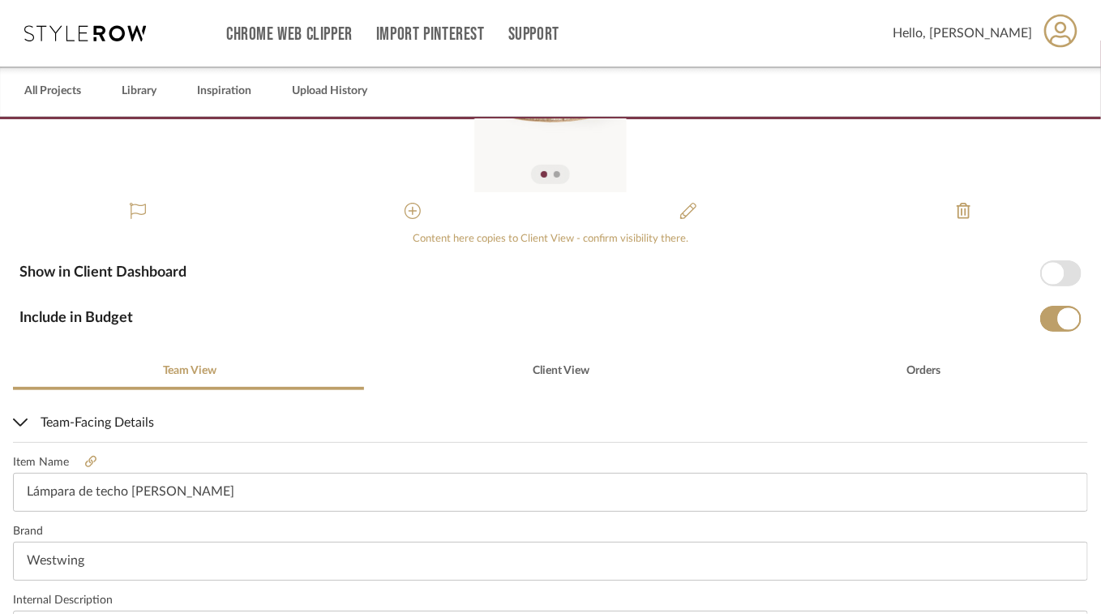
scroll to position [81, 0]
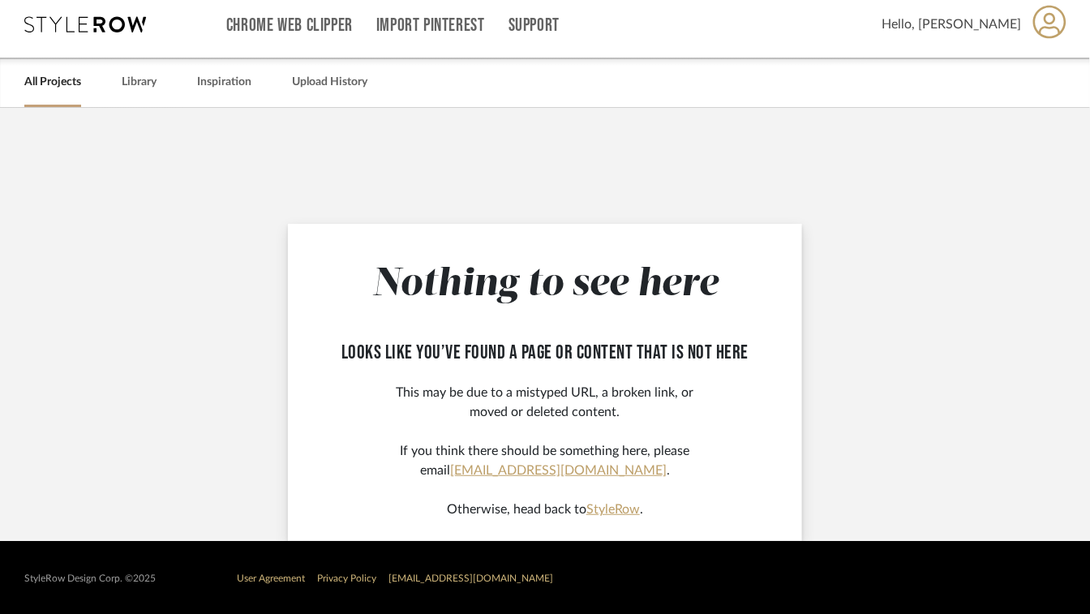
scroll to position [11, 0]
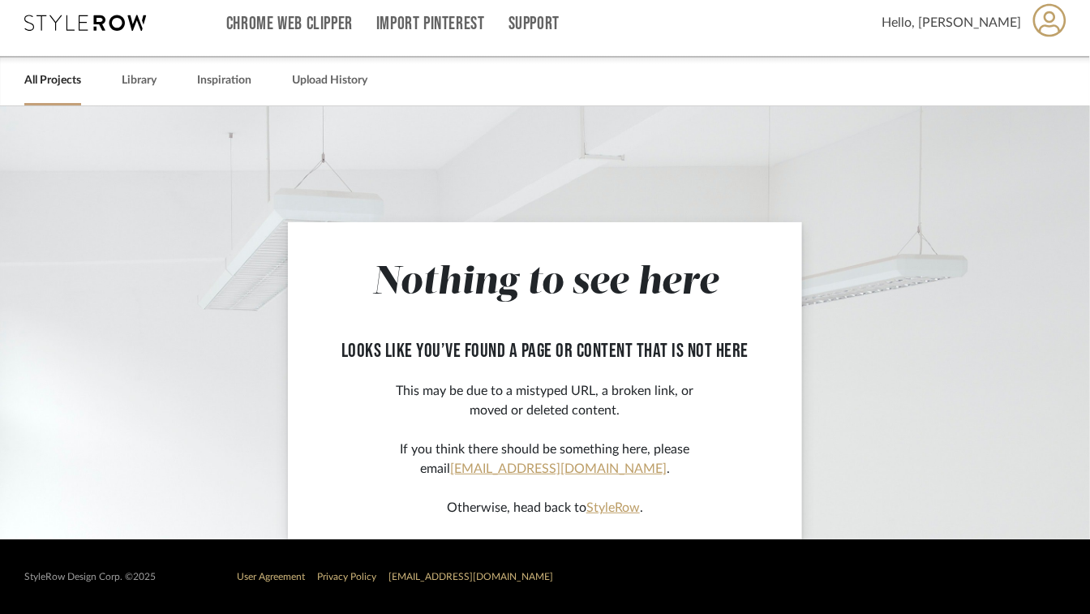
click at [46, 83] on link "All Projects" at bounding box center [52, 81] width 57 height 22
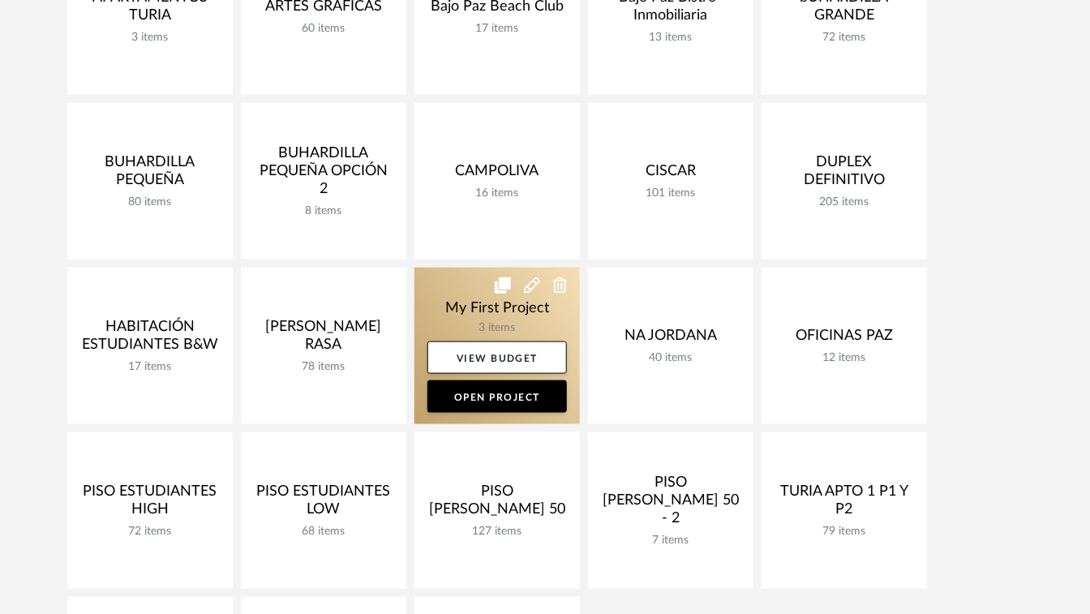
scroll to position [659, 0]
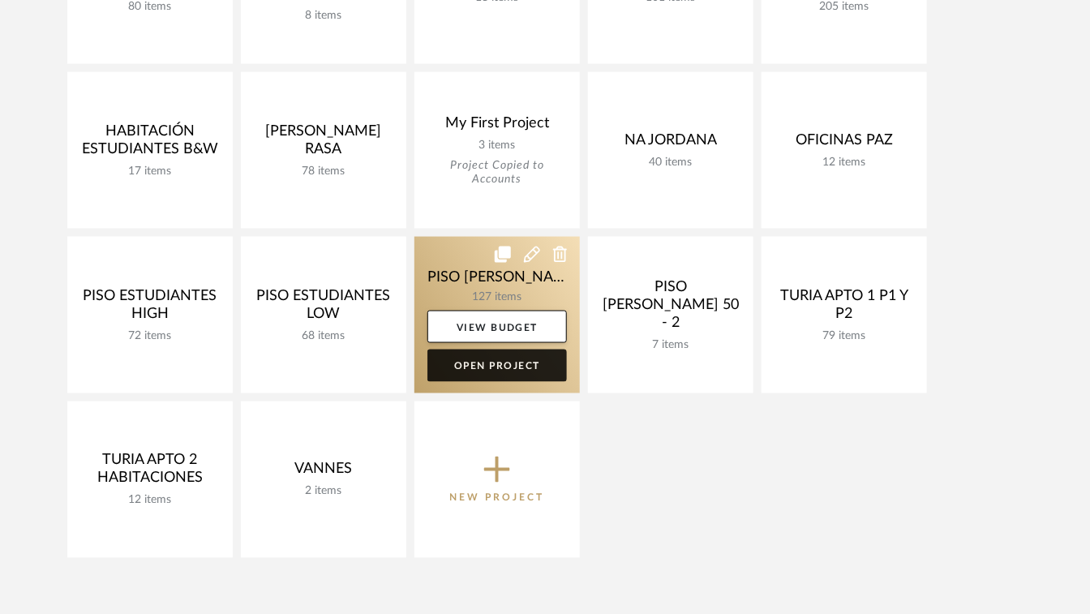
click at [498, 364] on link "Open Project" at bounding box center [496, 365] width 139 height 32
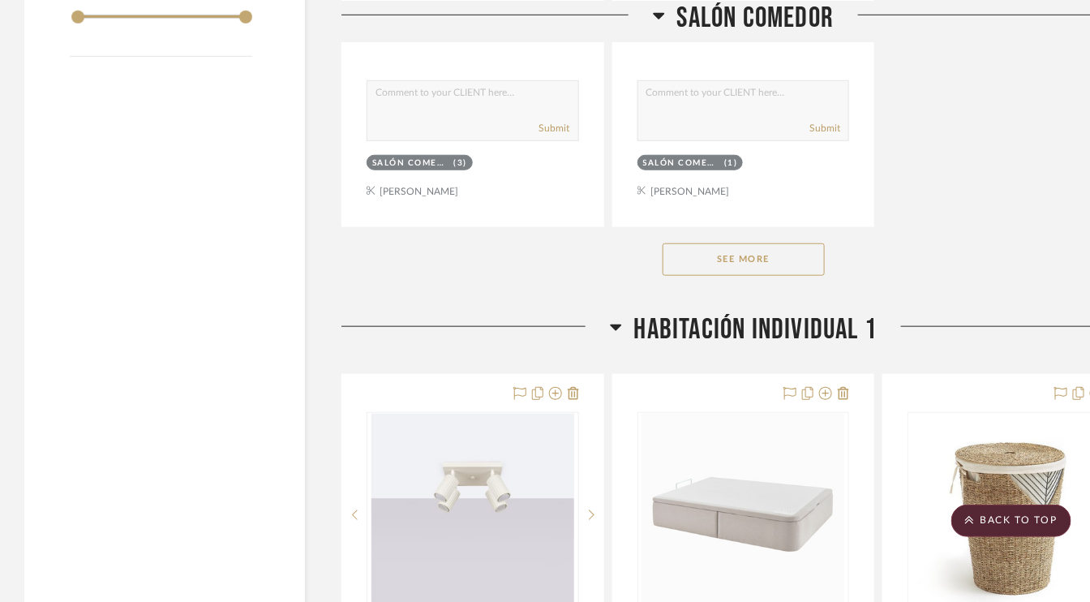
scroll to position [2433, 0]
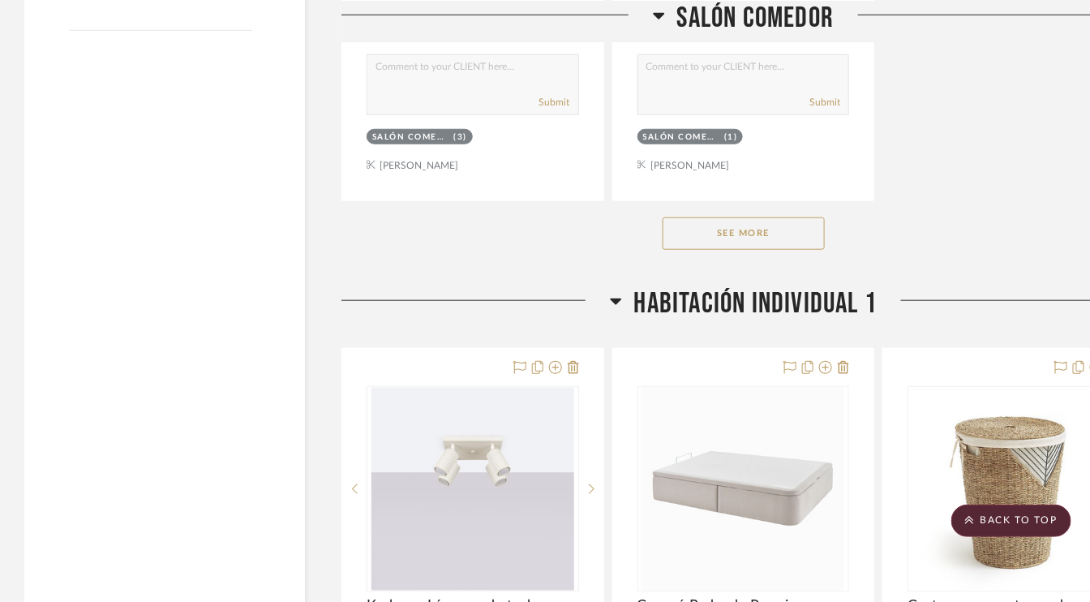
click at [763, 230] on button "See More" at bounding box center [743, 233] width 162 height 32
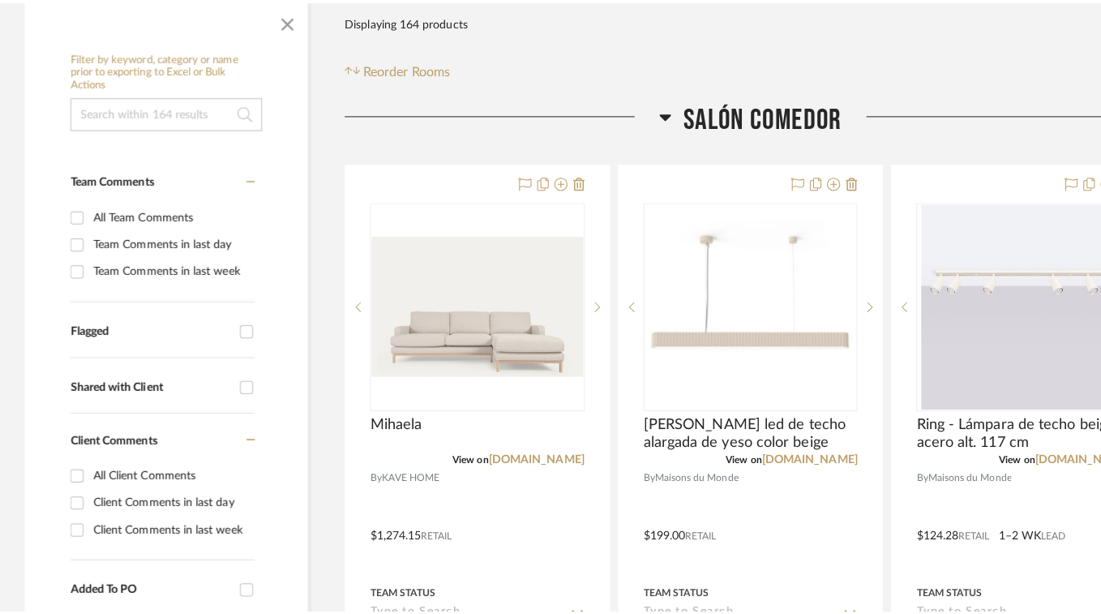
scroll to position [0, 0]
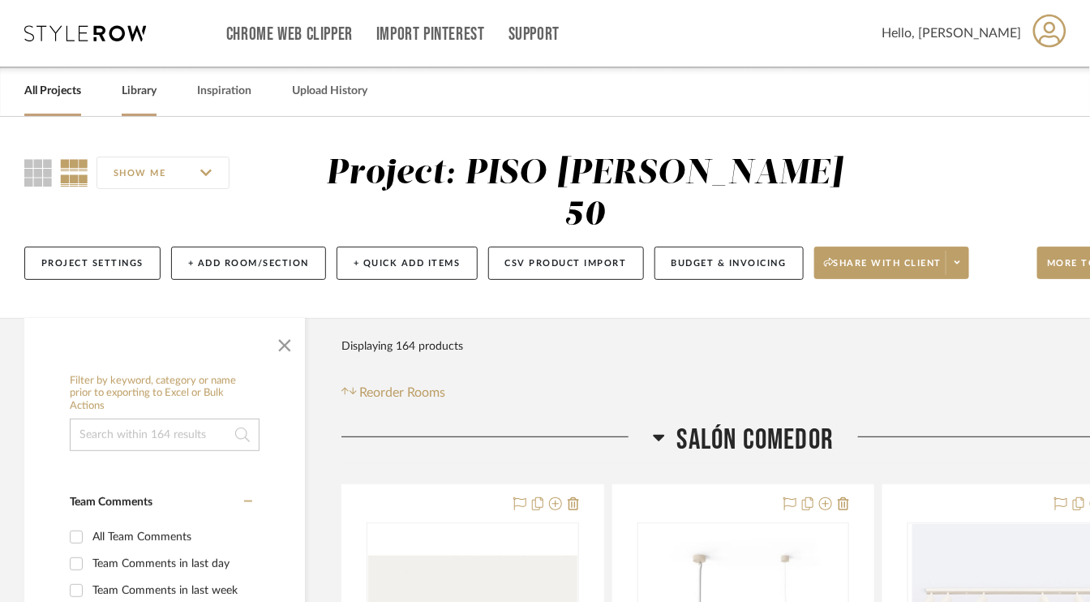
click at [155, 84] on link "Library" at bounding box center [139, 91] width 35 height 22
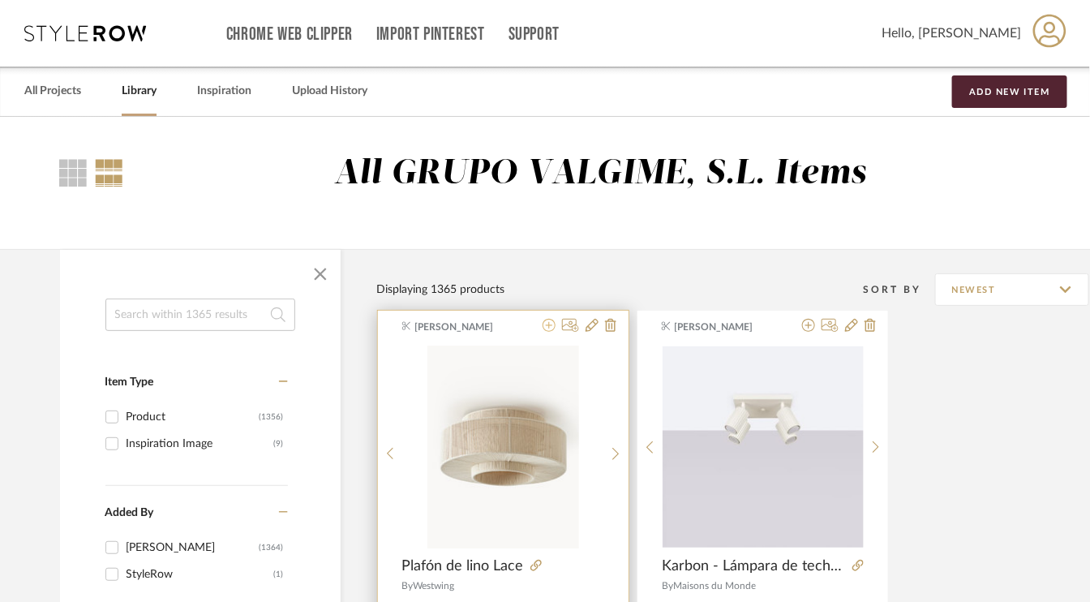
click at [553, 322] on icon at bounding box center [548, 325] width 13 height 13
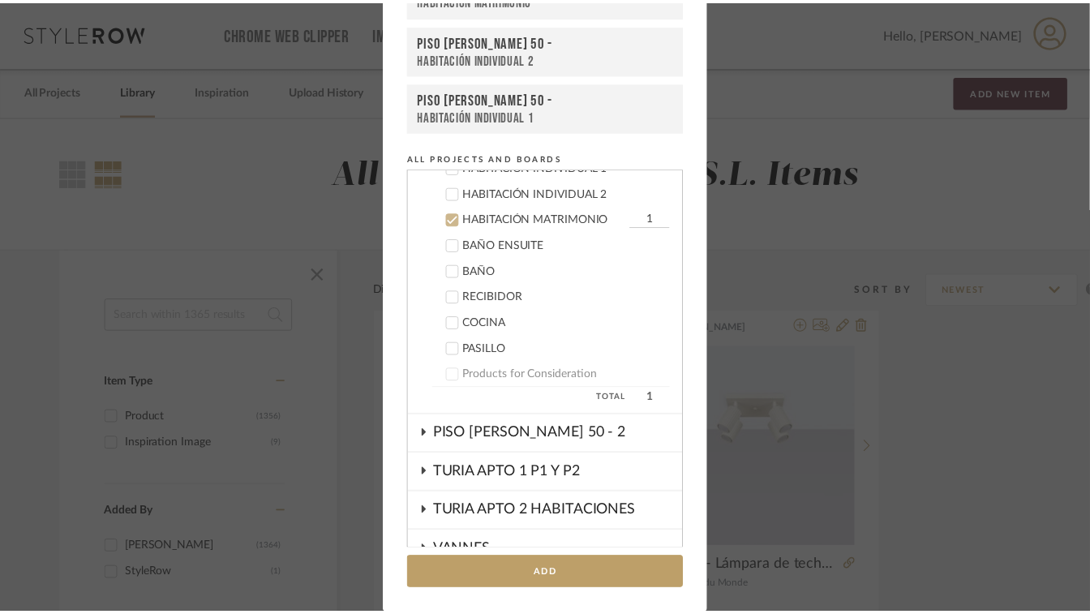
scroll to position [799, 0]
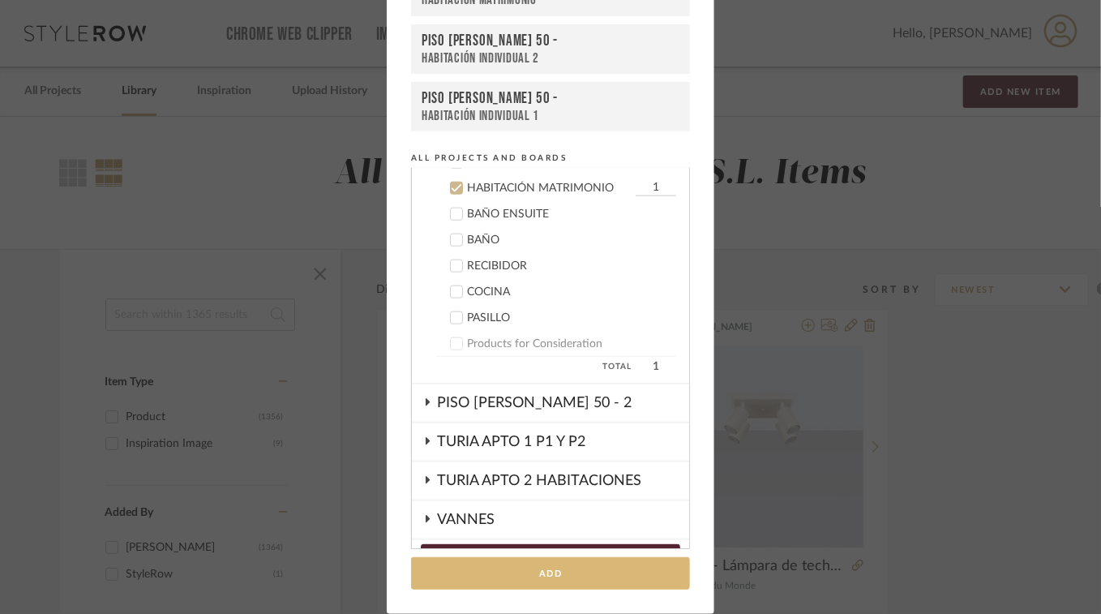
click at [551, 577] on button "Add" at bounding box center [550, 573] width 279 height 33
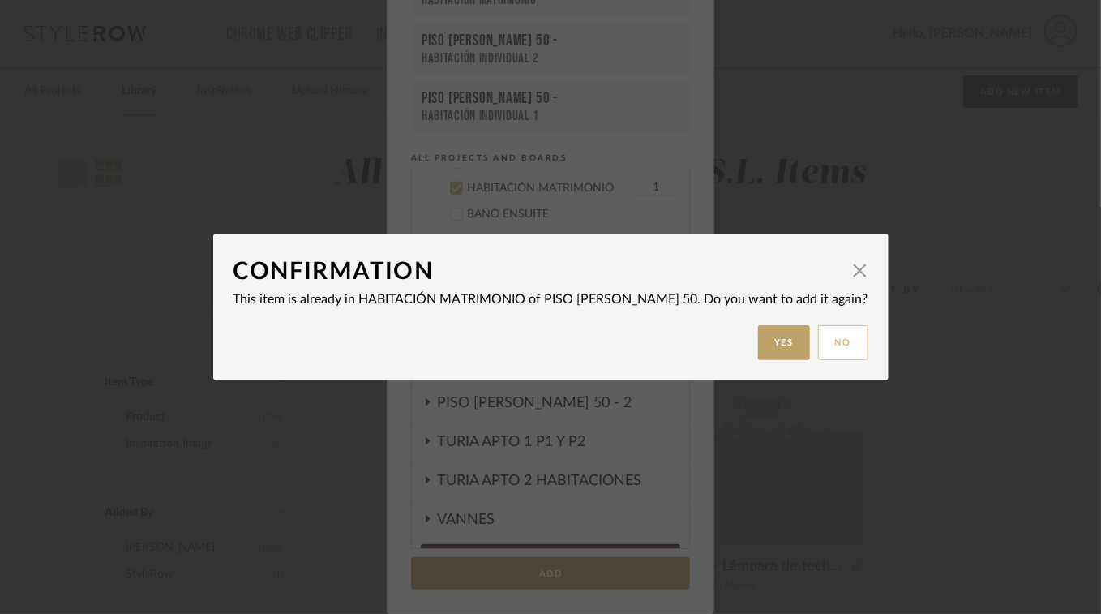
click at [838, 329] on button "No" at bounding box center [843, 342] width 50 height 35
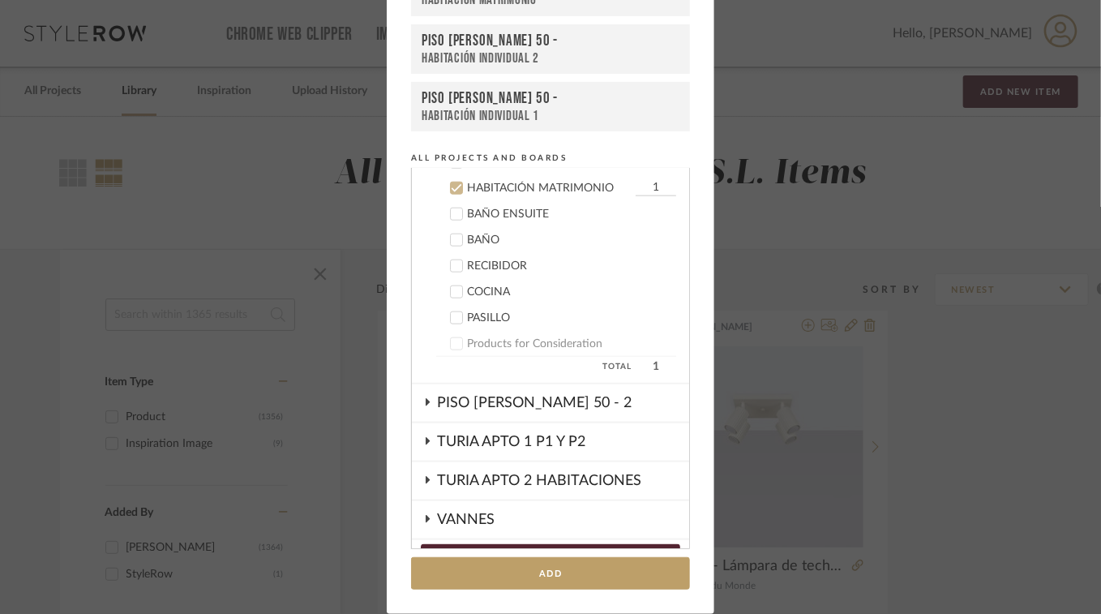
click at [512, 106] on div "PISO JUAN VERDEGUER 50 -" at bounding box center [551, 98] width 258 height 19
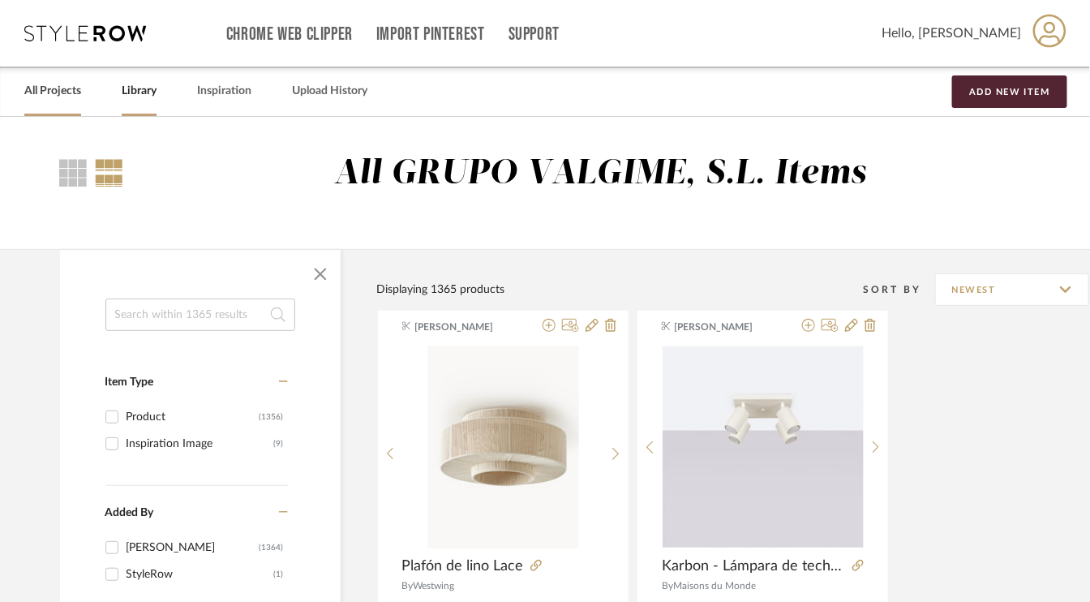
click at [53, 87] on link "All Projects" at bounding box center [52, 91] width 57 height 22
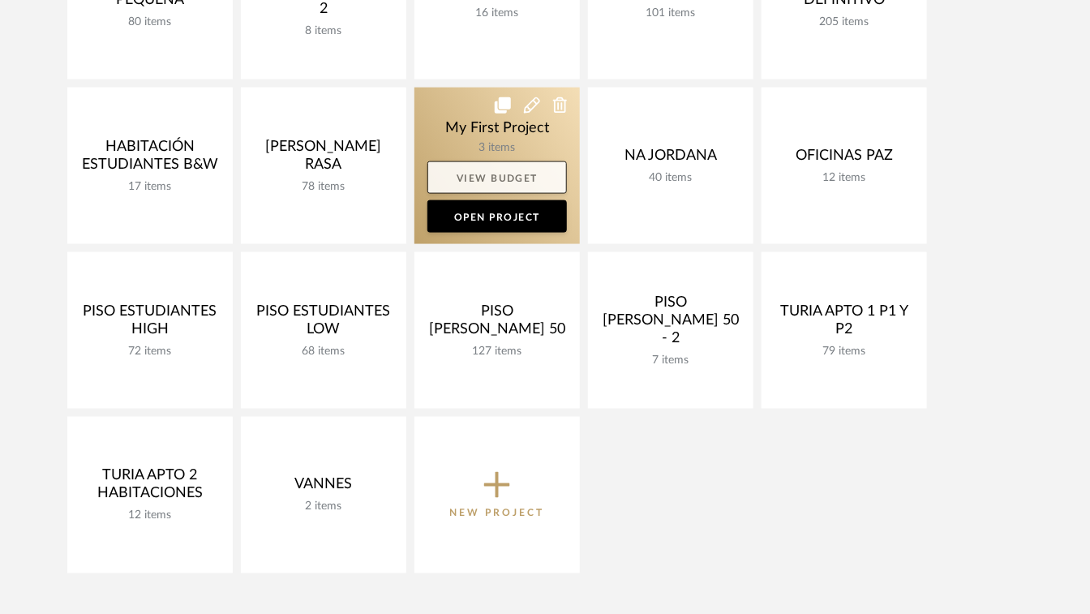
scroll to position [649, 0]
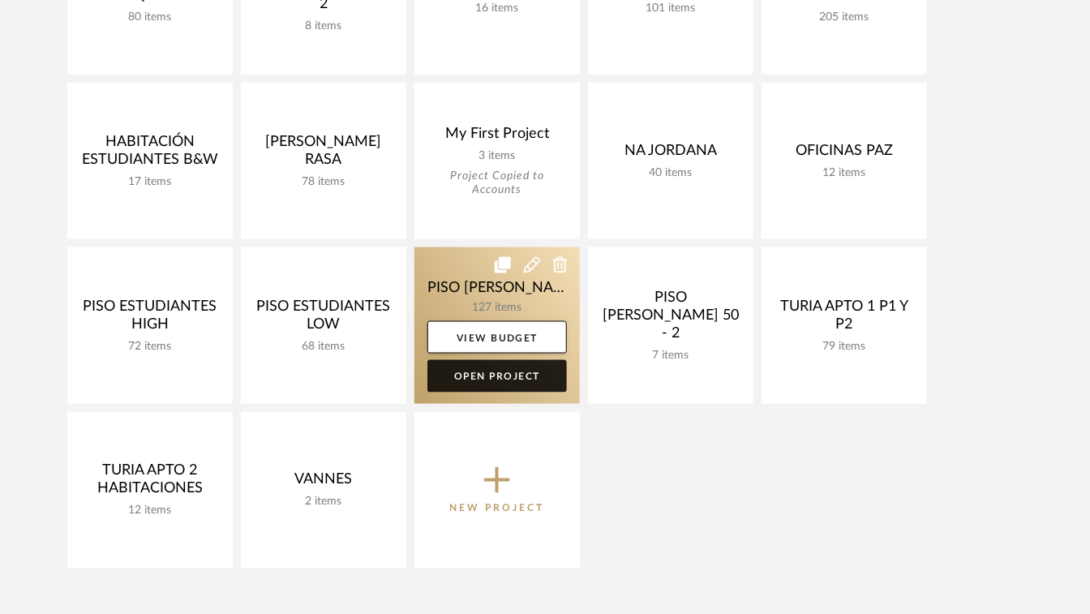
click at [496, 375] on link "Open Project" at bounding box center [496, 376] width 139 height 32
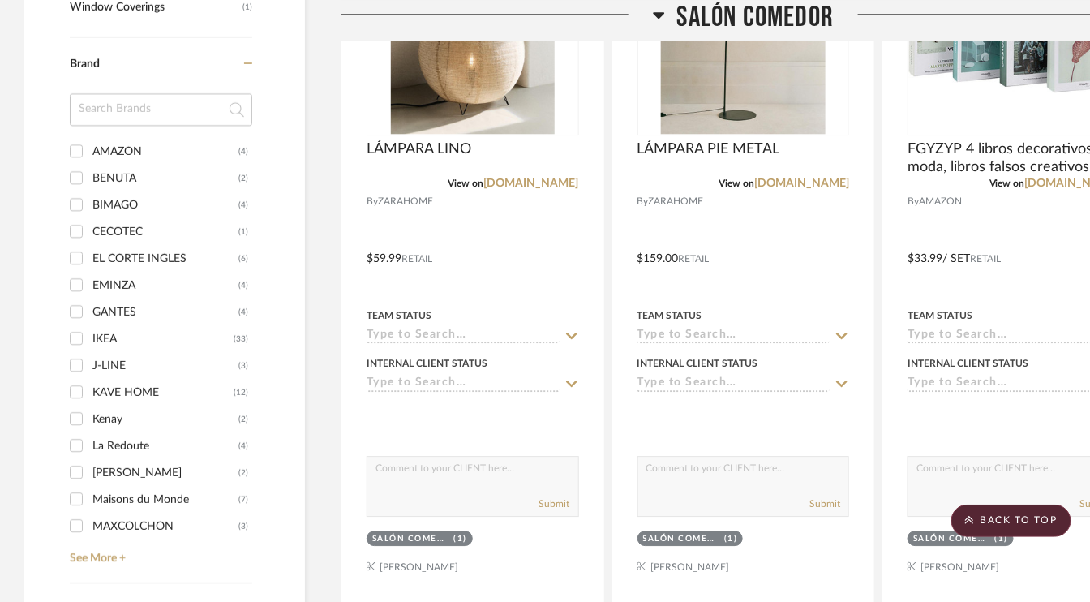
scroll to position [1297, 0]
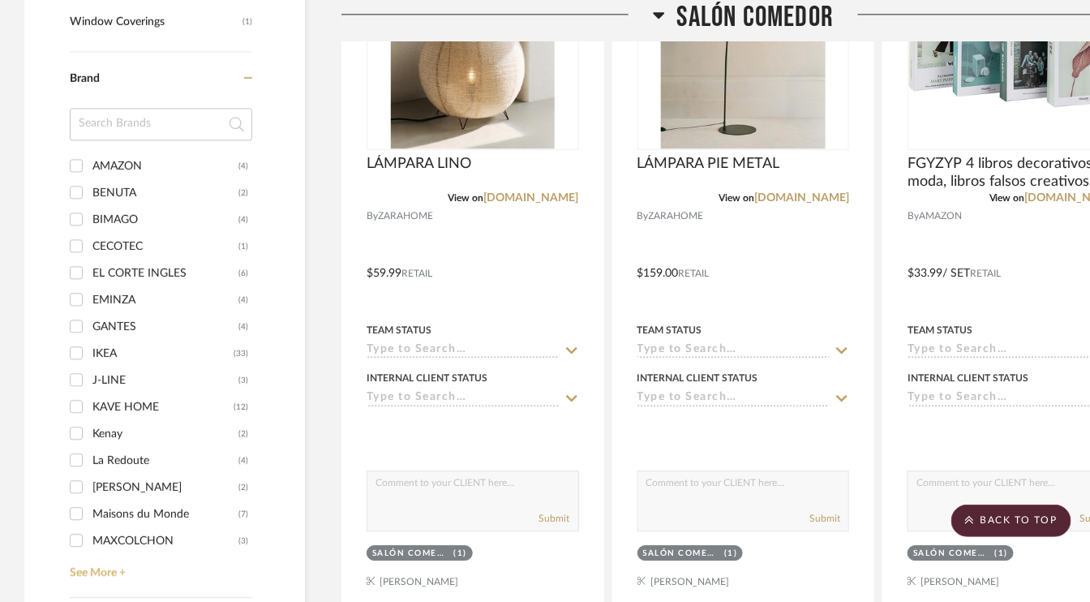
click at [106, 574] on link "See More +" at bounding box center [159, 567] width 186 height 26
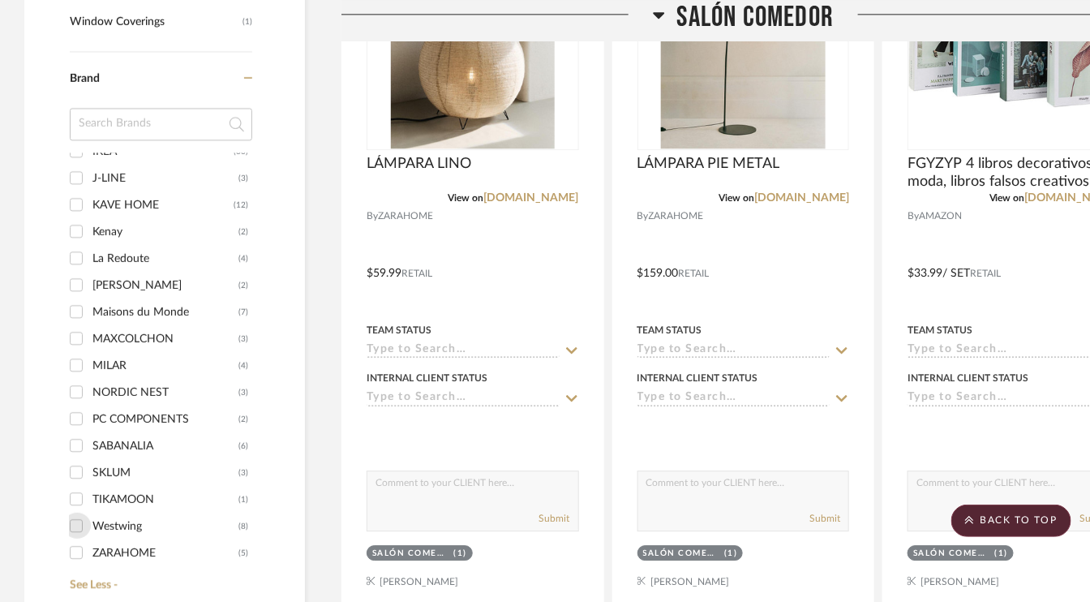
click at [74, 525] on input "Westwing (8)" at bounding box center [76, 525] width 26 height 26
checkbox input "true"
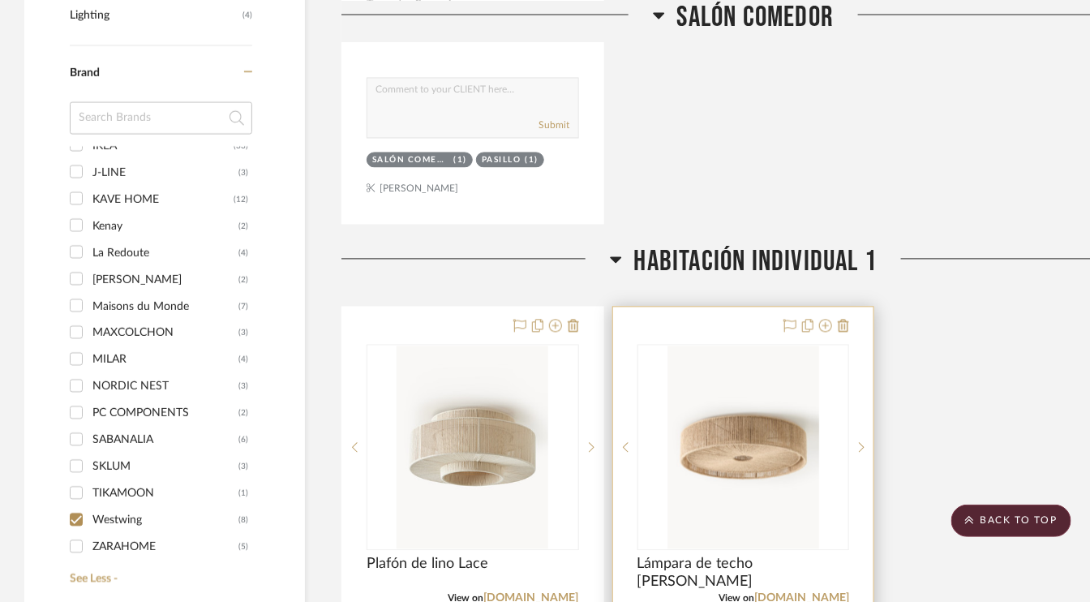
scroll to position [1216, 0]
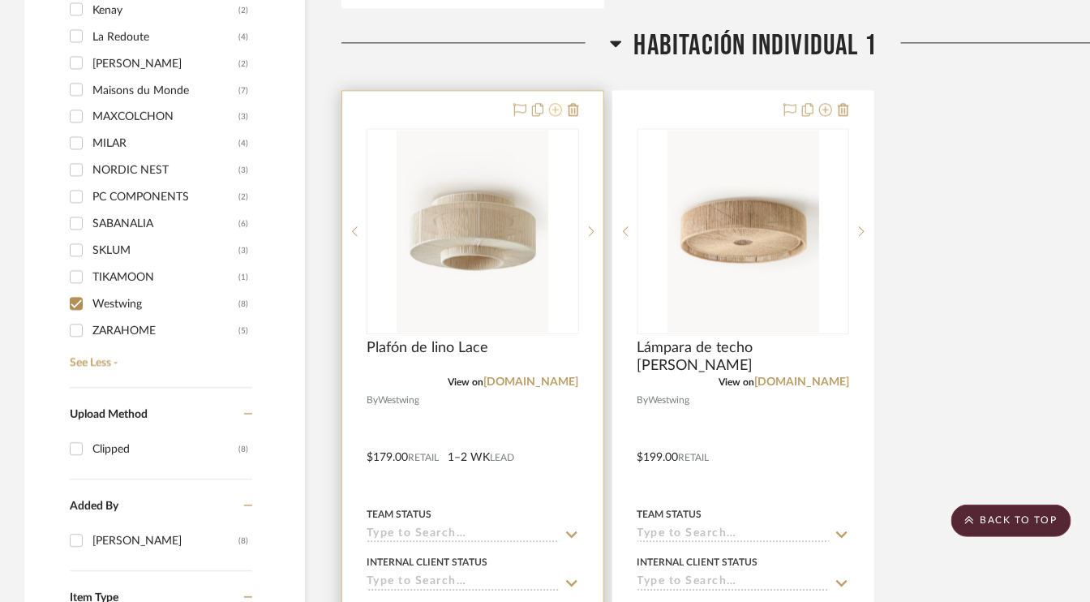
click at [556, 107] on icon at bounding box center [555, 109] width 13 height 13
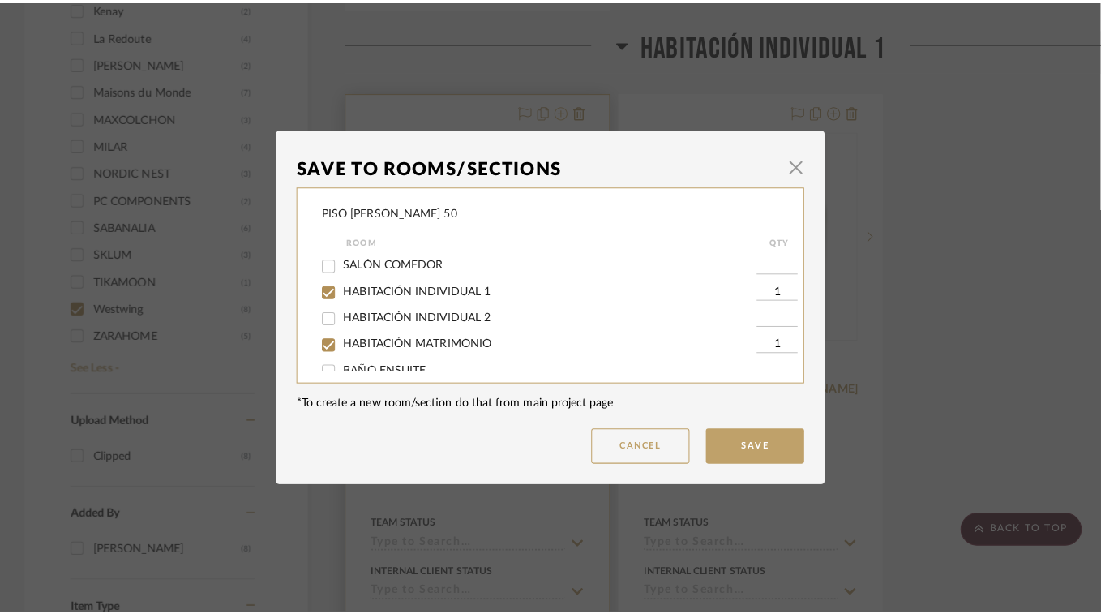
scroll to position [0, 0]
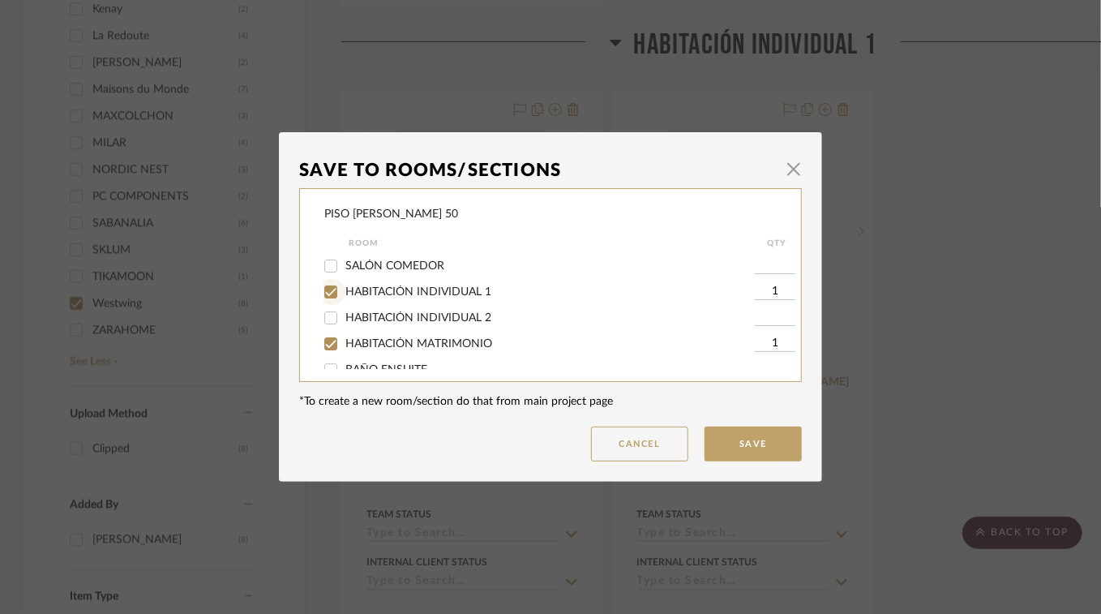
click at [323, 294] on input "HABITACIÓN INDIVIDUAL 1" at bounding box center [331, 292] width 26 height 26
checkbox input "false"
click at [753, 447] on button "Save" at bounding box center [753, 443] width 97 height 35
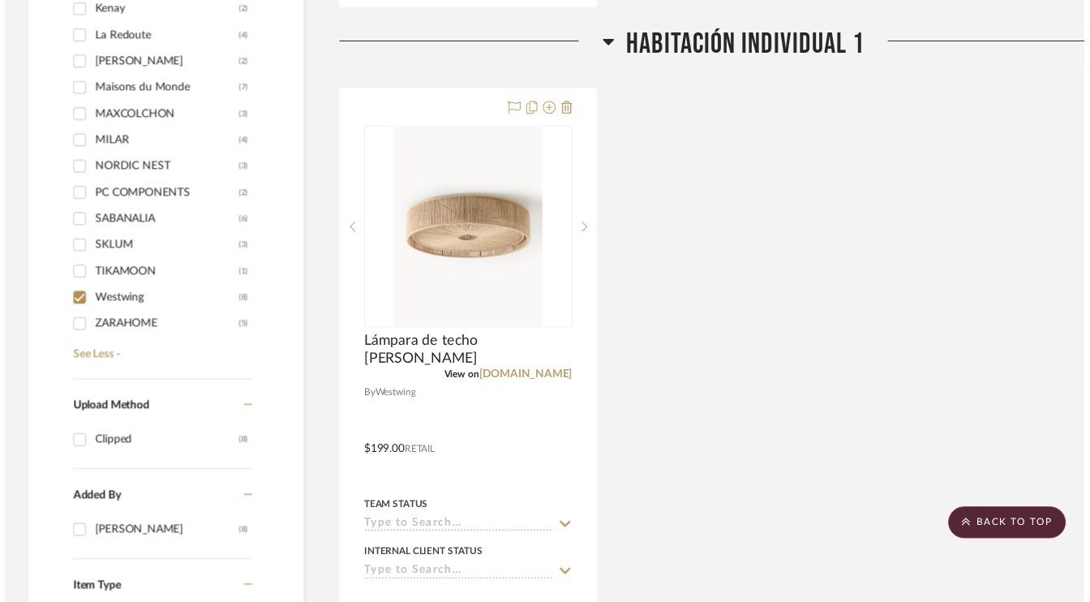
scroll to position [1216, 0]
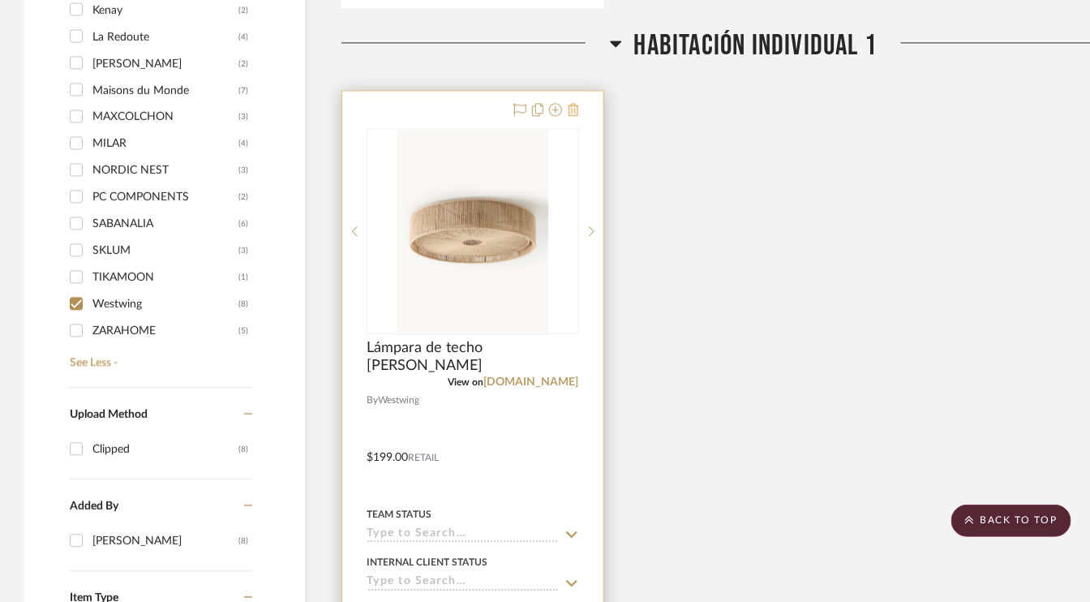
click at [576, 109] on icon at bounding box center [573, 109] width 11 height 13
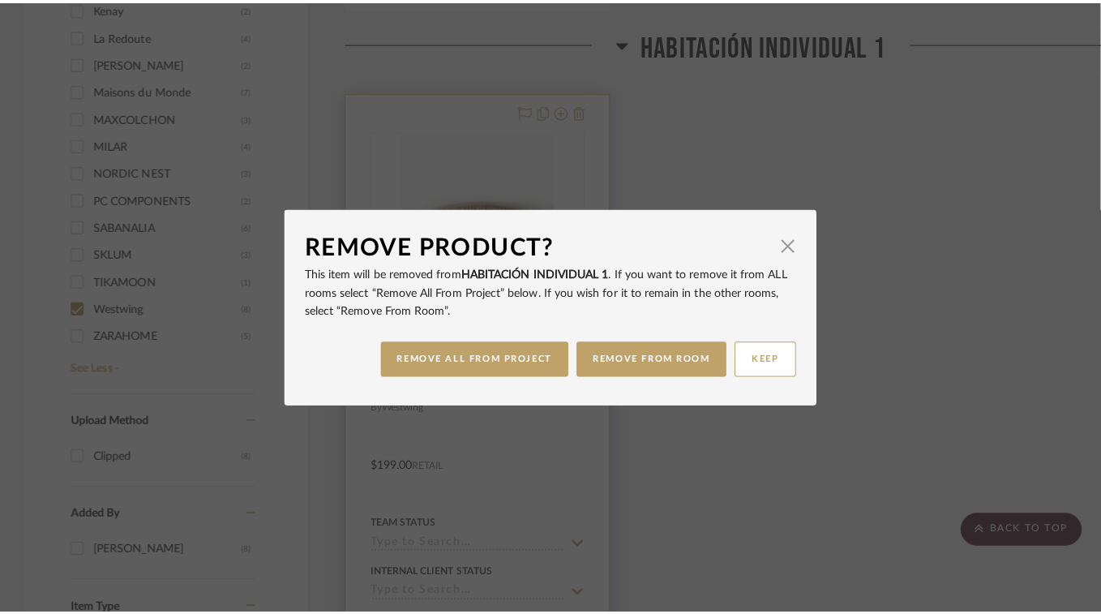
scroll to position [0, 0]
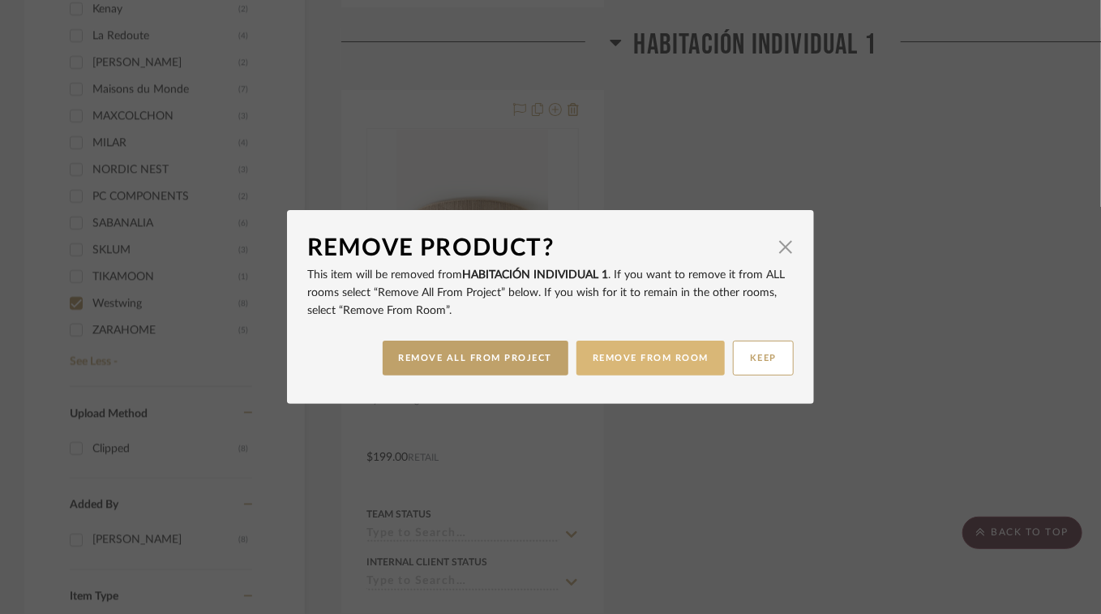
click at [662, 358] on button "REMOVE FROM ROOM" at bounding box center [651, 358] width 148 height 35
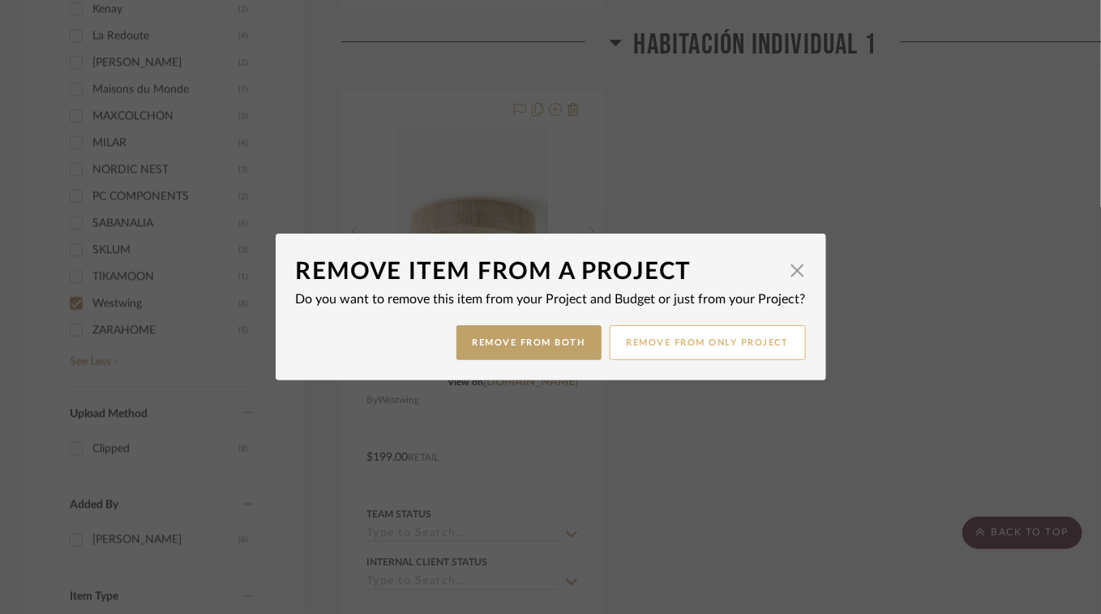
click at [701, 350] on button "Remove from only Project" at bounding box center [708, 342] width 196 height 35
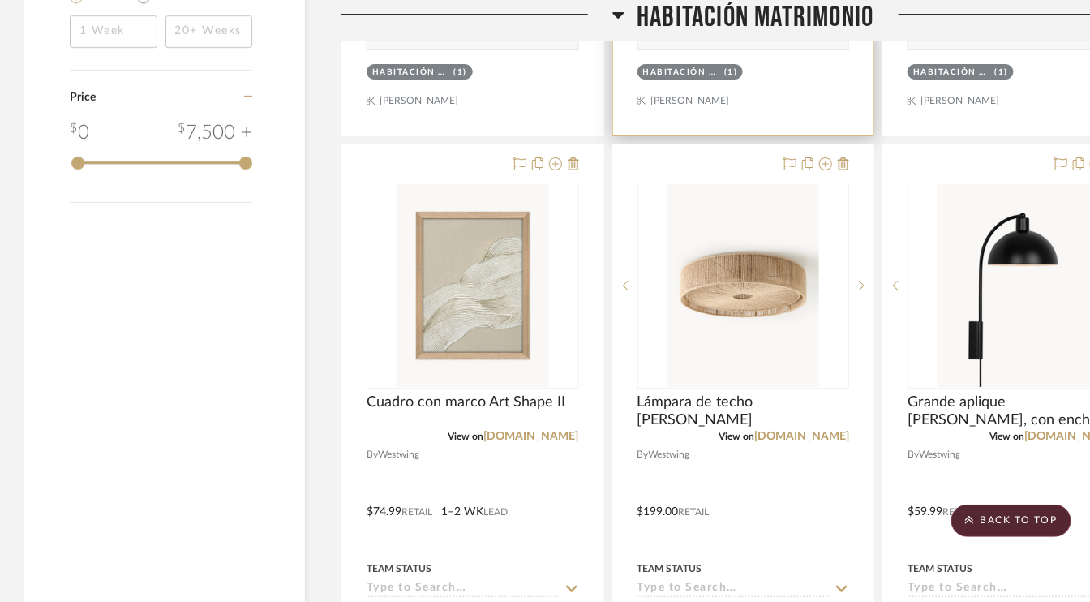
scroll to position [1946, 0]
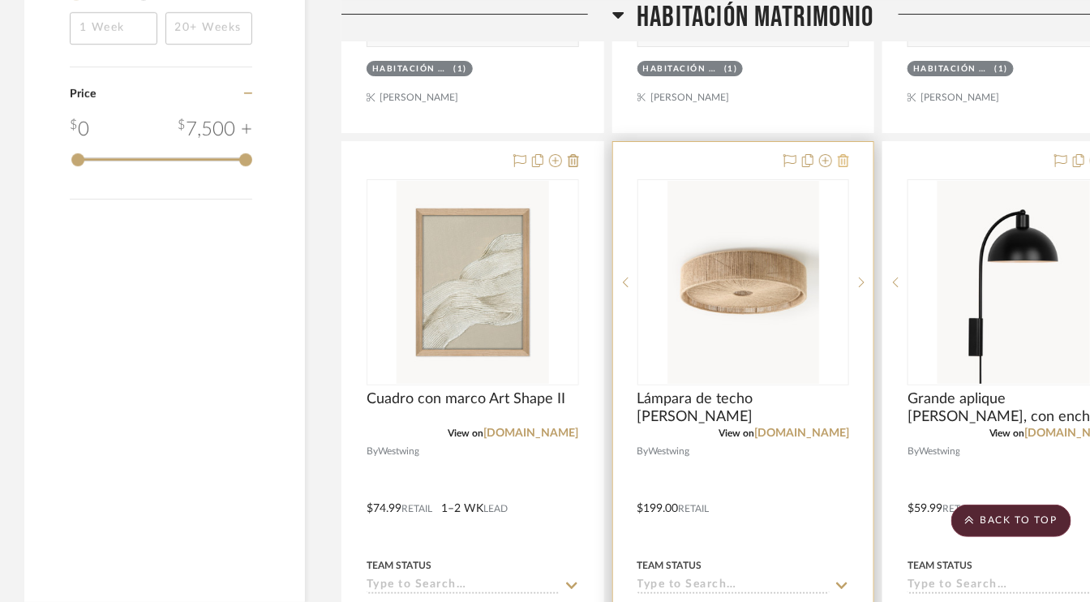
click at [847, 154] on icon at bounding box center [843, 160] width 11 height 13
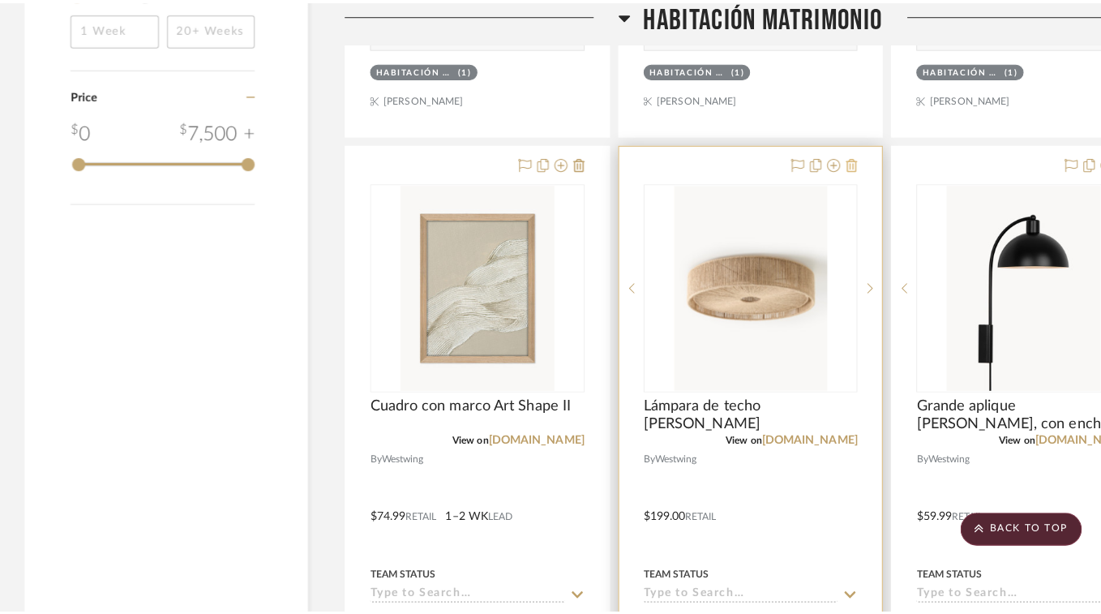
scroll to position [0, 0]
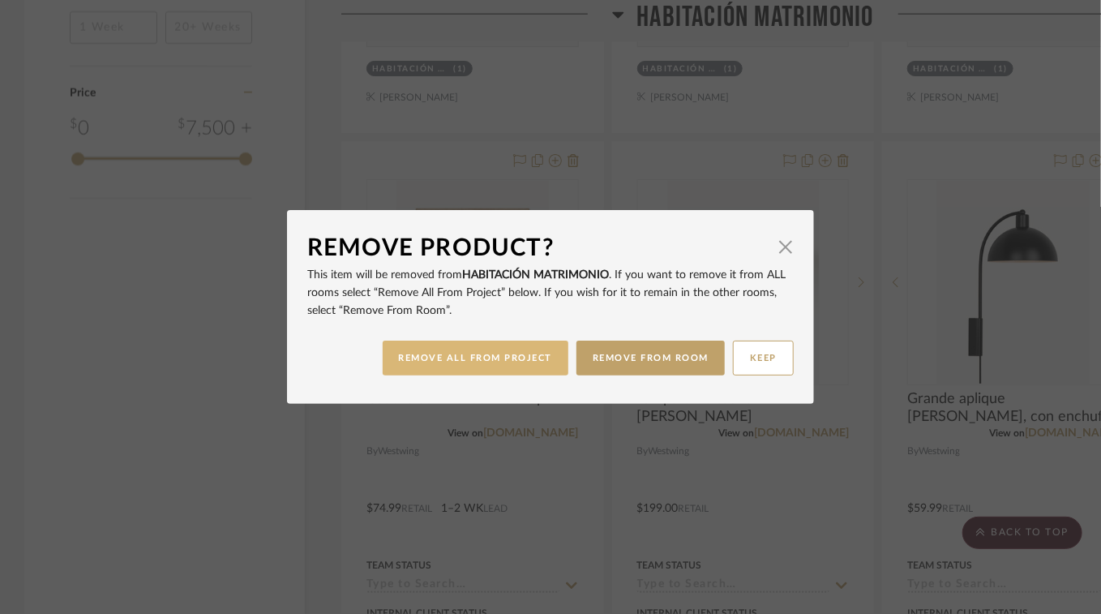
click at [491, 361] on button "REMOVE ALL FROM PROJECT" at bounding box center [476, 358] width 186 height 35
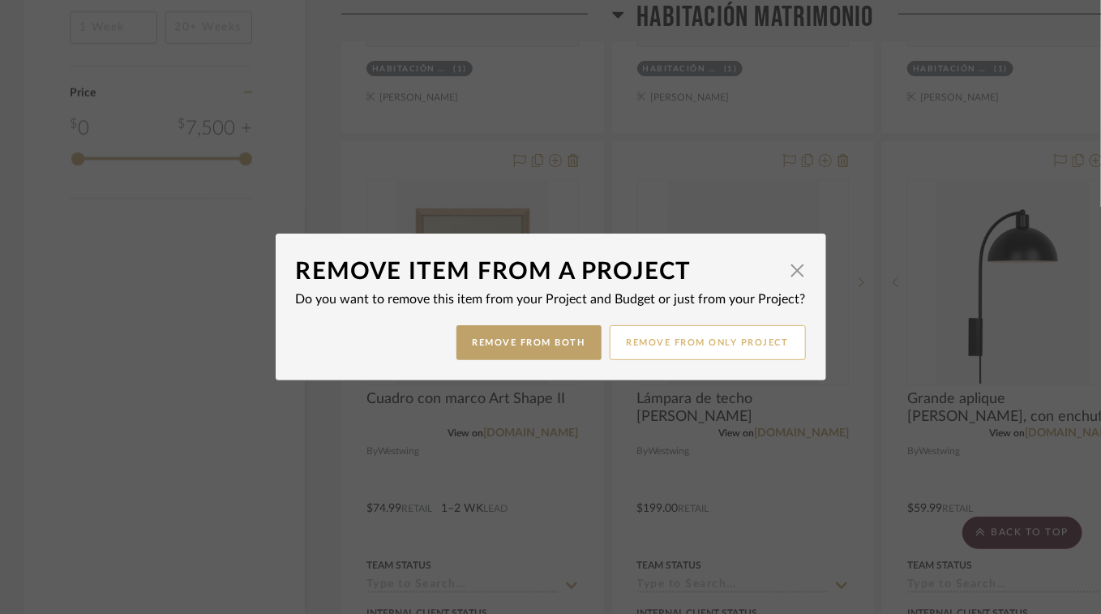
click at [667, 349] on button "Remove from only Project" at bounding box center [708, 342] width 196 height 35
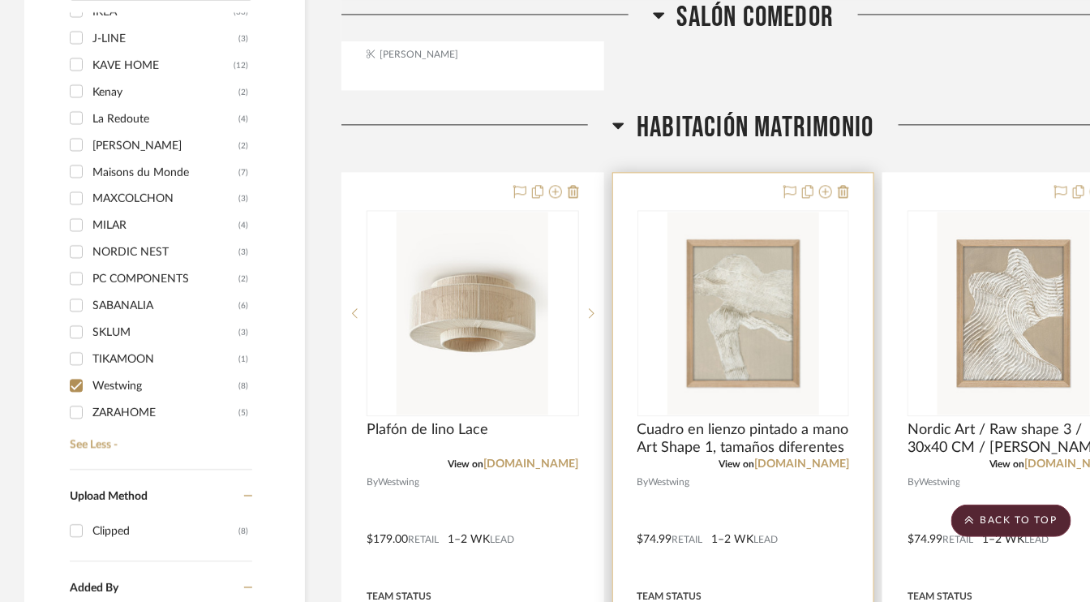
scroll to position [1135, 0]
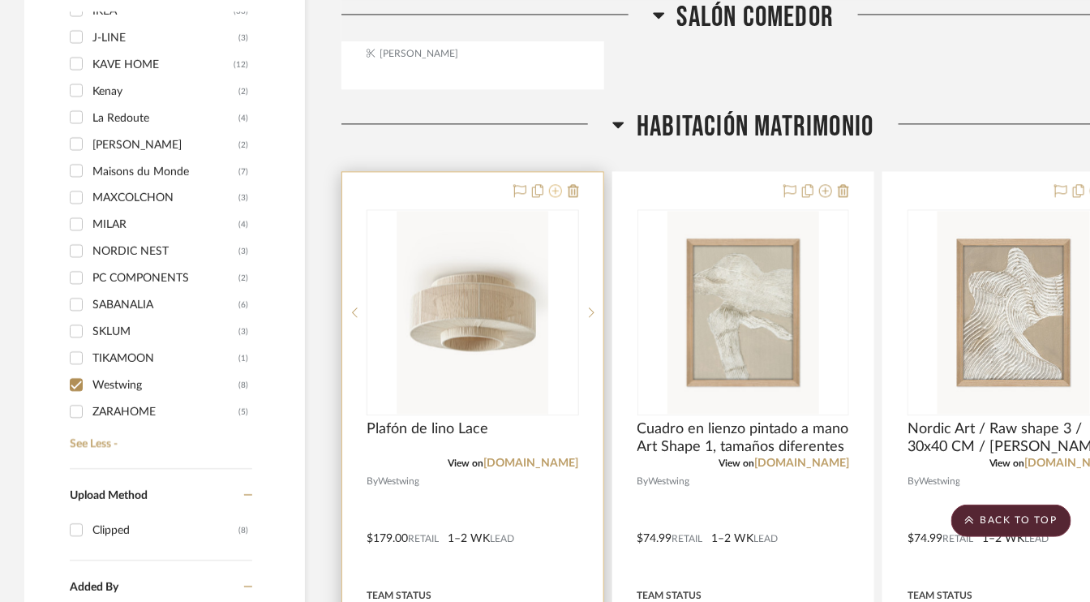
click at [558, 187] on icon at bounding box center [555, 190] width 13 height 13
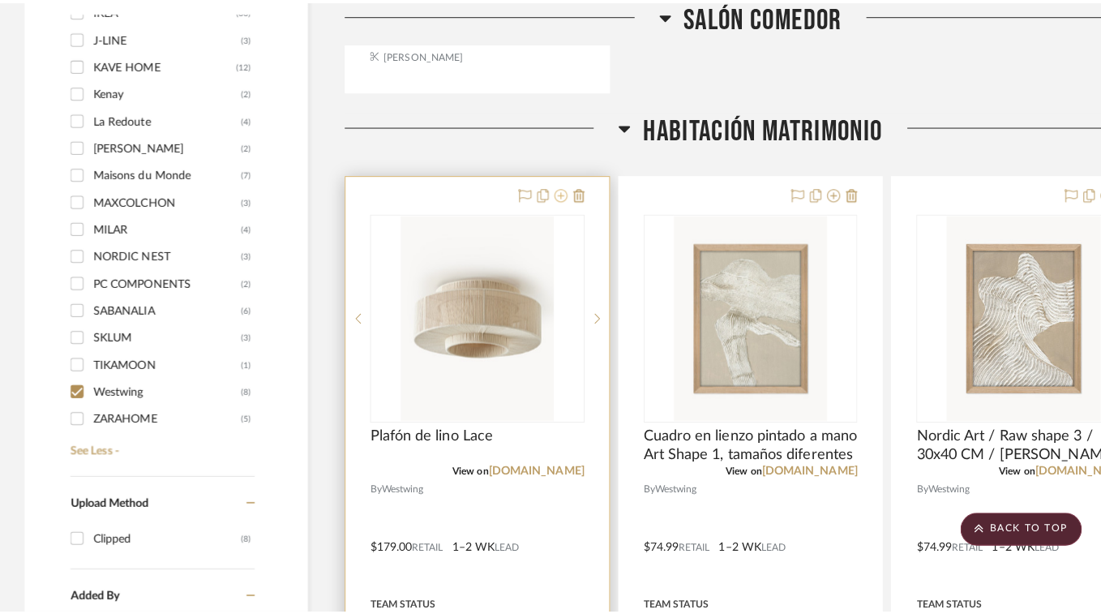
scroll to position [0, 0]
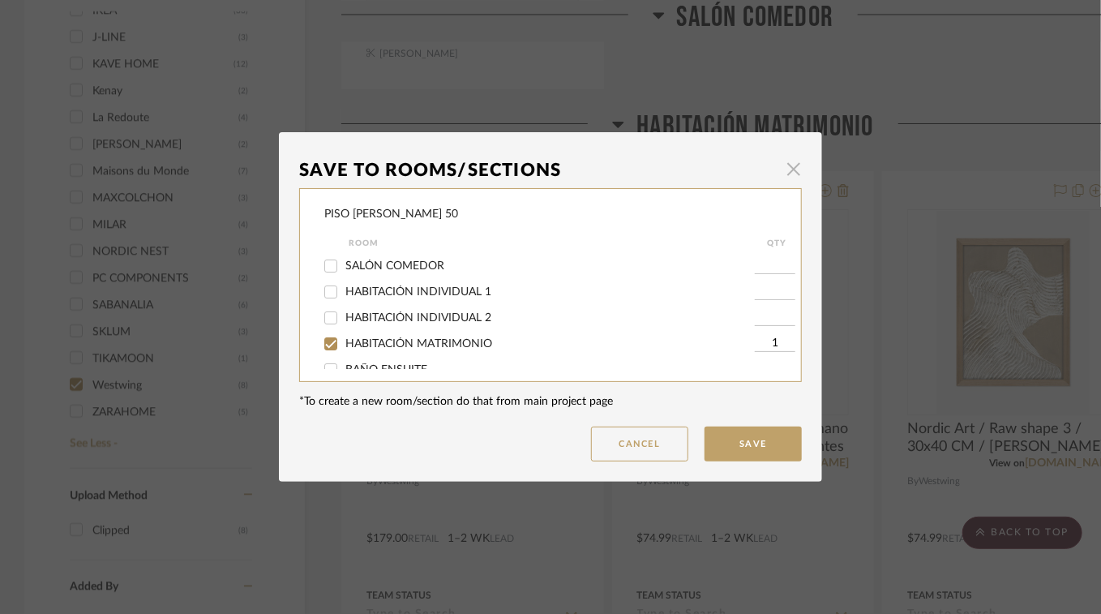
click at [789, 170] on span "button" at bounding box center [794, 168] width 32 height 32
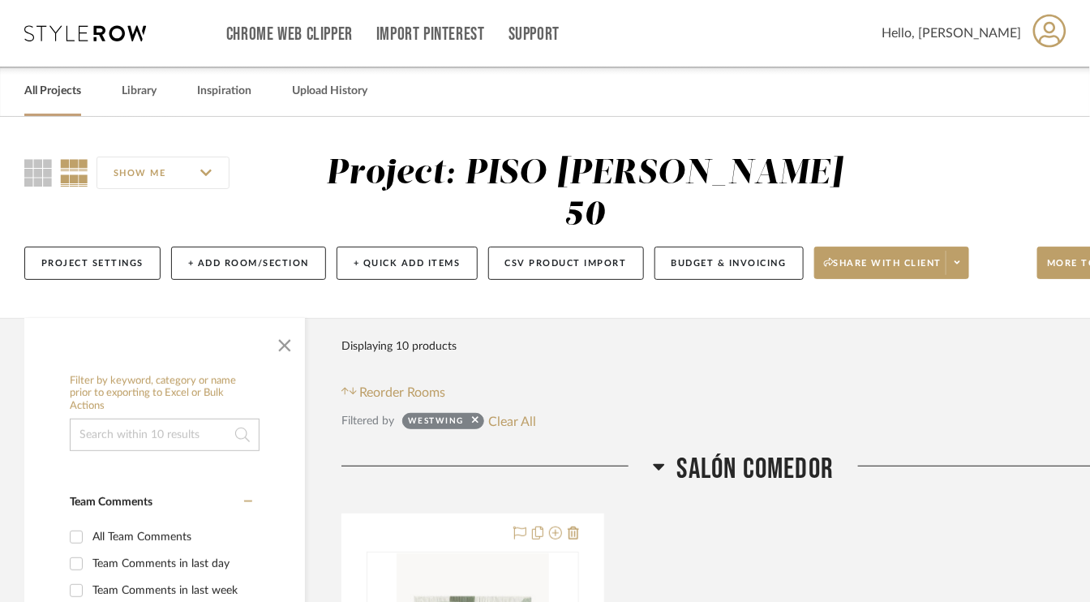
click at [55, 88] on link "All Projects" at bounding box center [52, 91] width 57 height 22
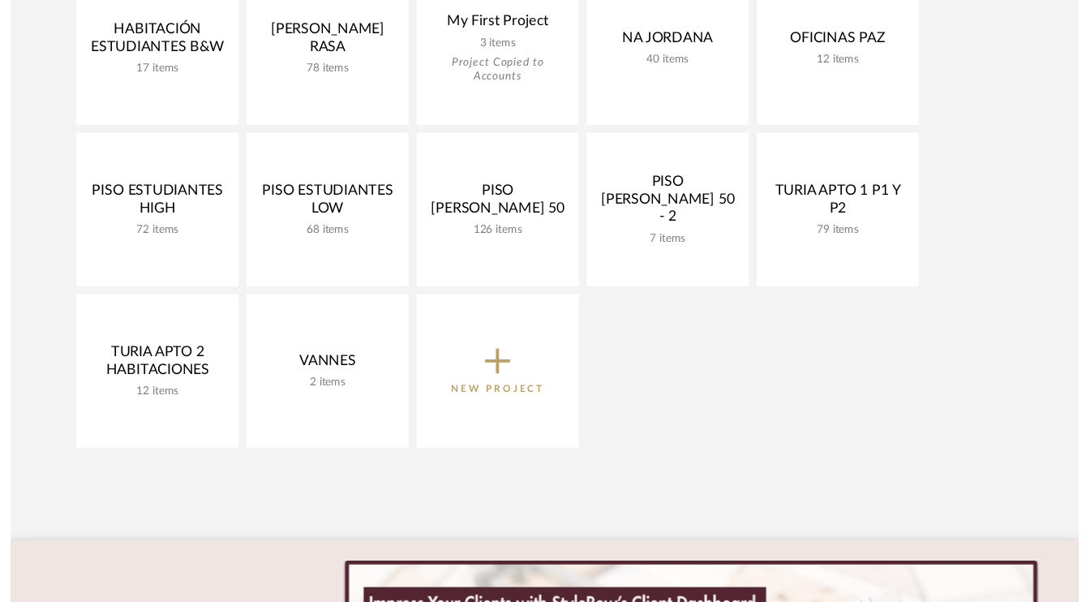
scroll to position [730, 0]
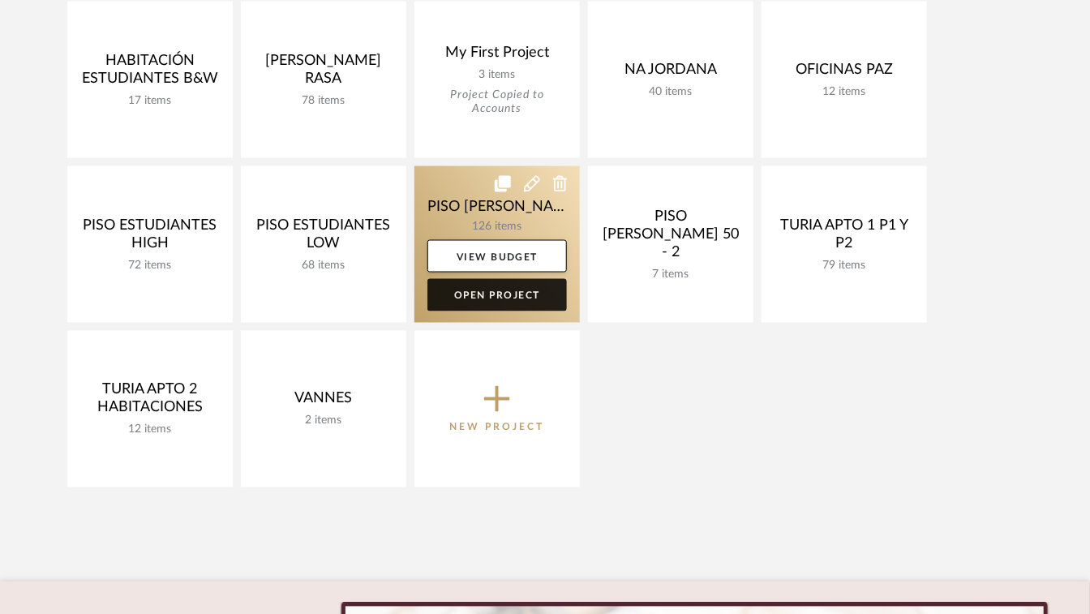
click at [526, 301] on link "Open Project" at bounding box center [496, 295] width 139 height 32
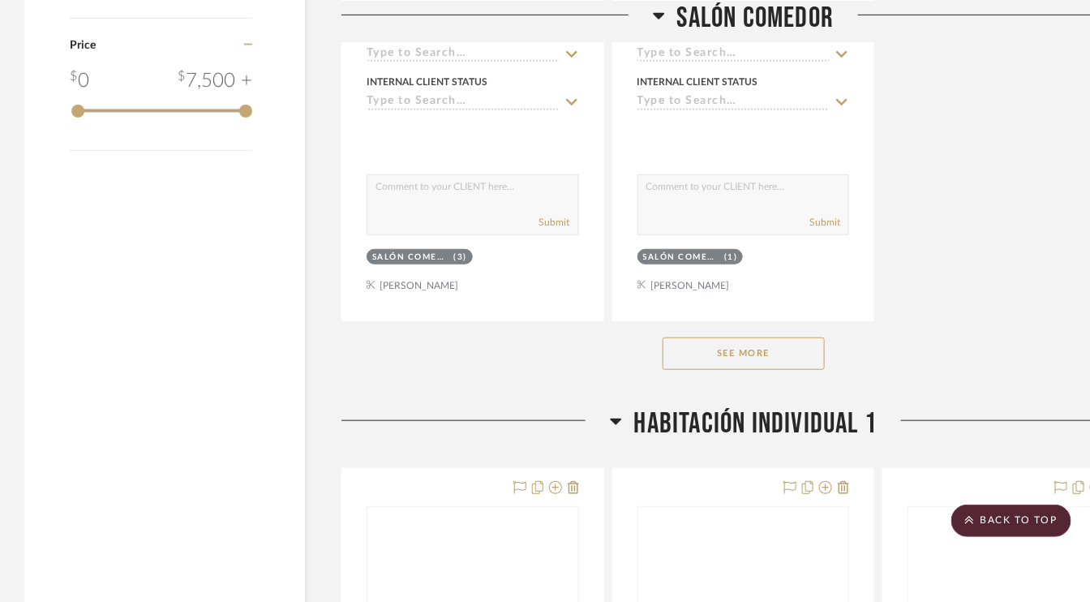
scroll to position [2351, 0]
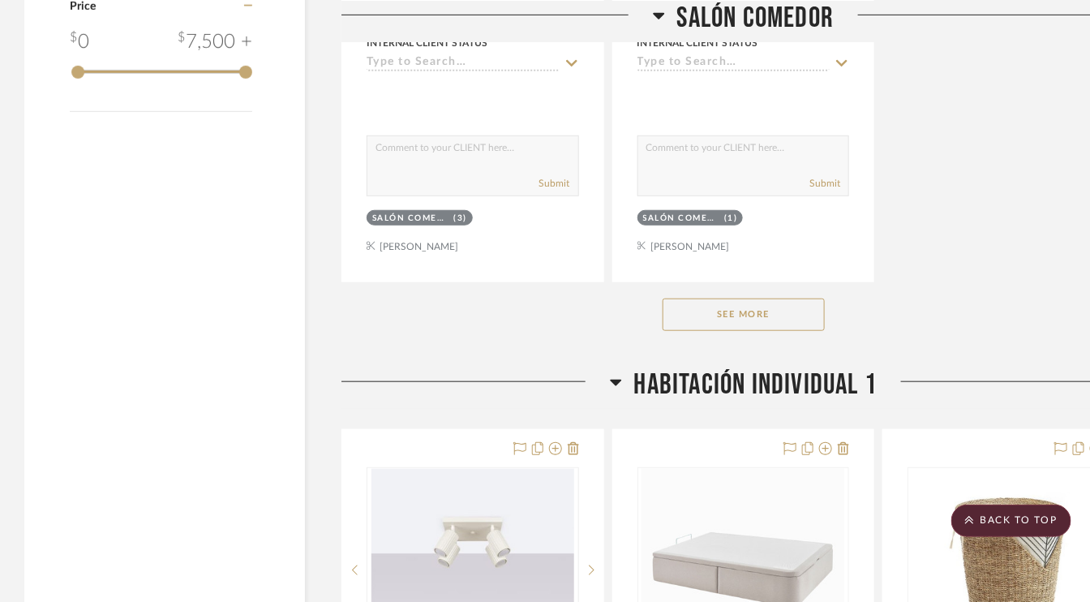
click at [744, 321] on button "See More" at bounding box center [743, 314] width 162 height 32
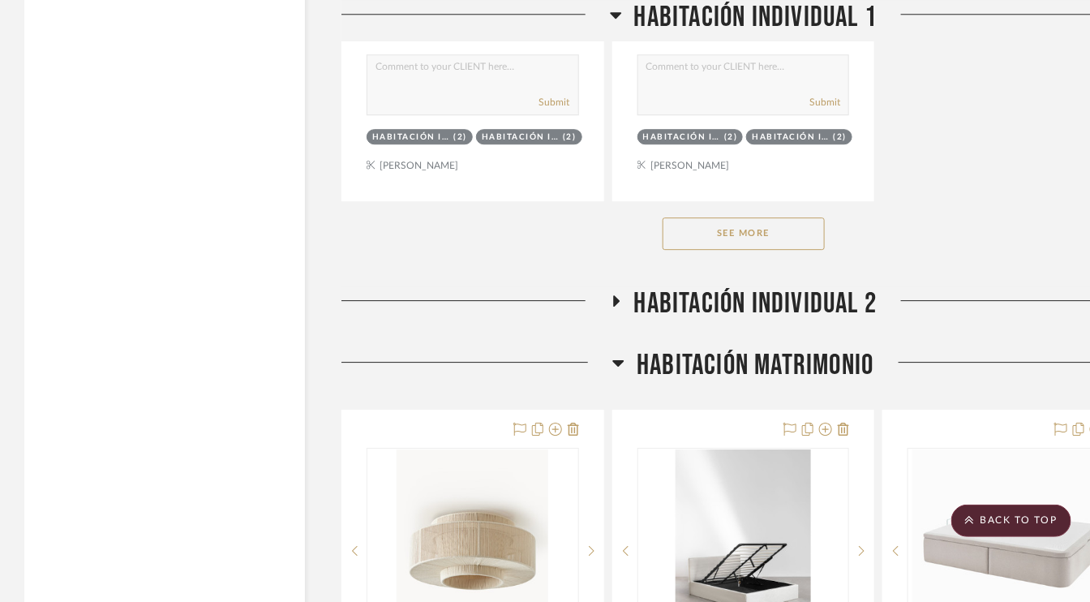
scroll to position [7622, 0]
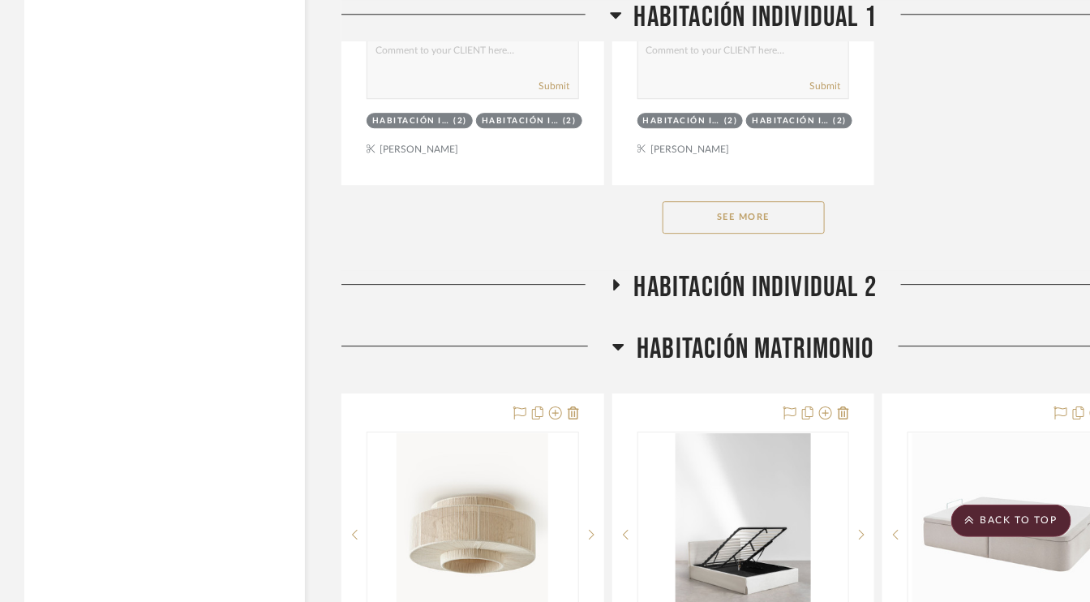
click at [754, 211] on button "See More" at bounding box center [743, 217] width 162 height 32
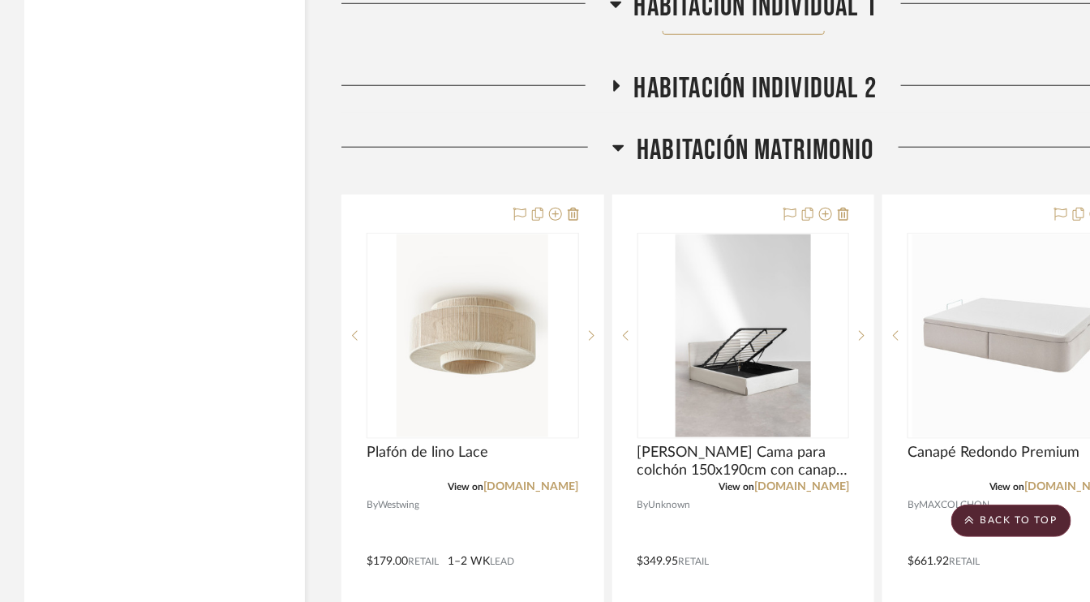
scroll to position [10703, 0]
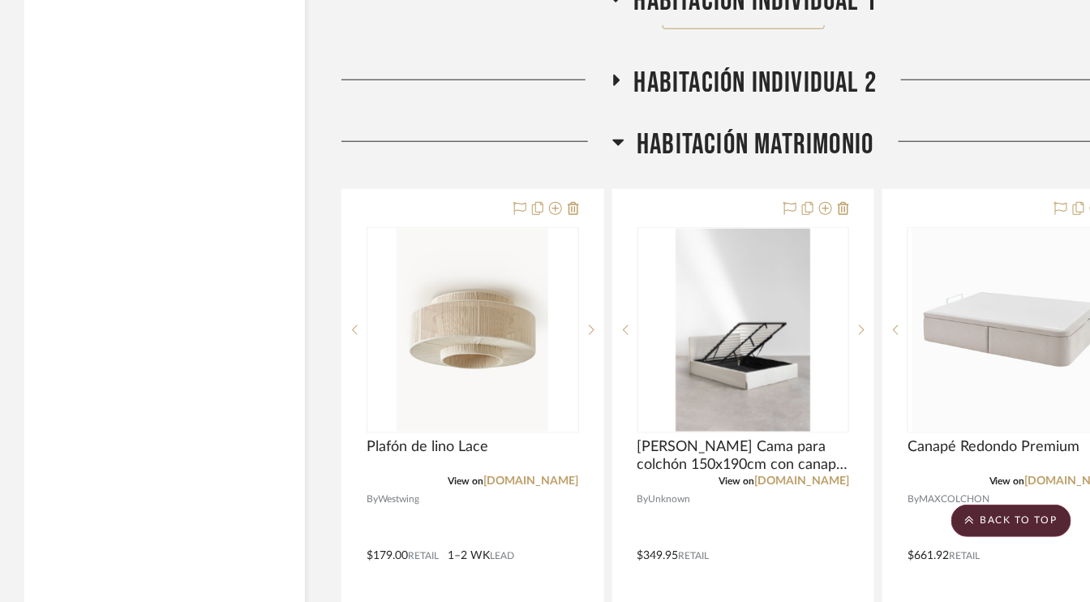
click at [614, 75] on icon at bounding box center [616, 80] width 6 height 11
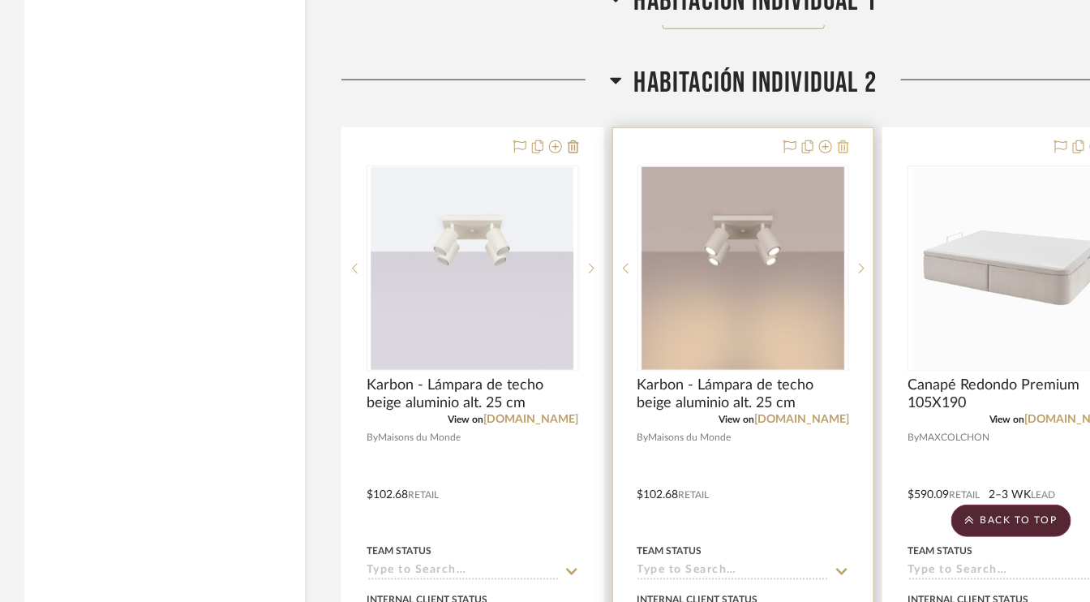
click at [845, 140] on icon at bounding box center [843, 146] width 11 height 13
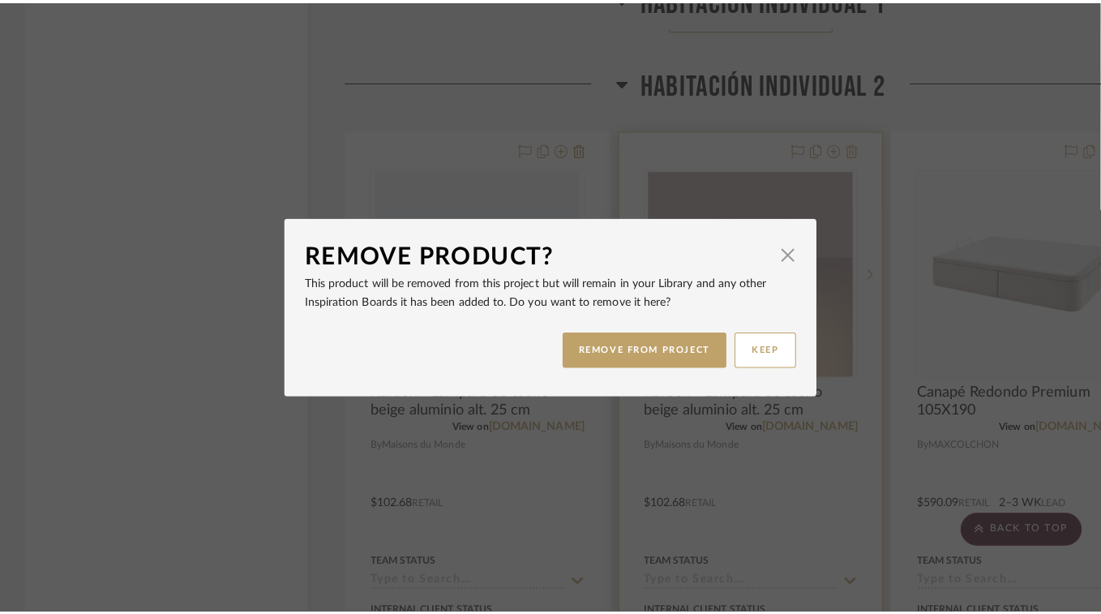
scroll to position [0, 0]
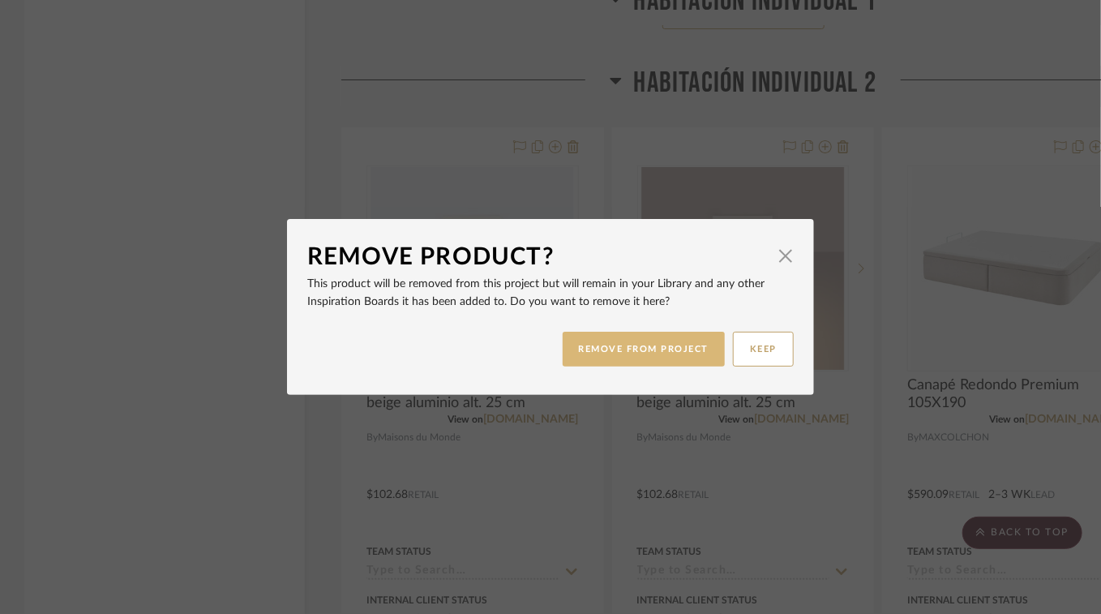
click at [654, 353] on button "REMOVE FROM PROJECT" at bounding box center [644, 349] width 163 height 35
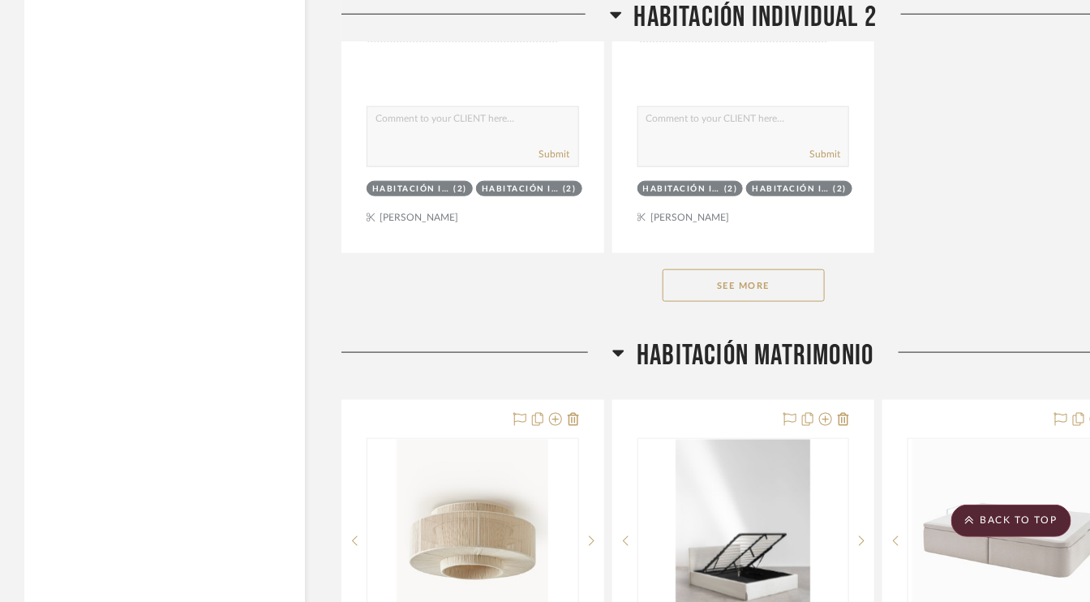
scroll to position [12730, 0]
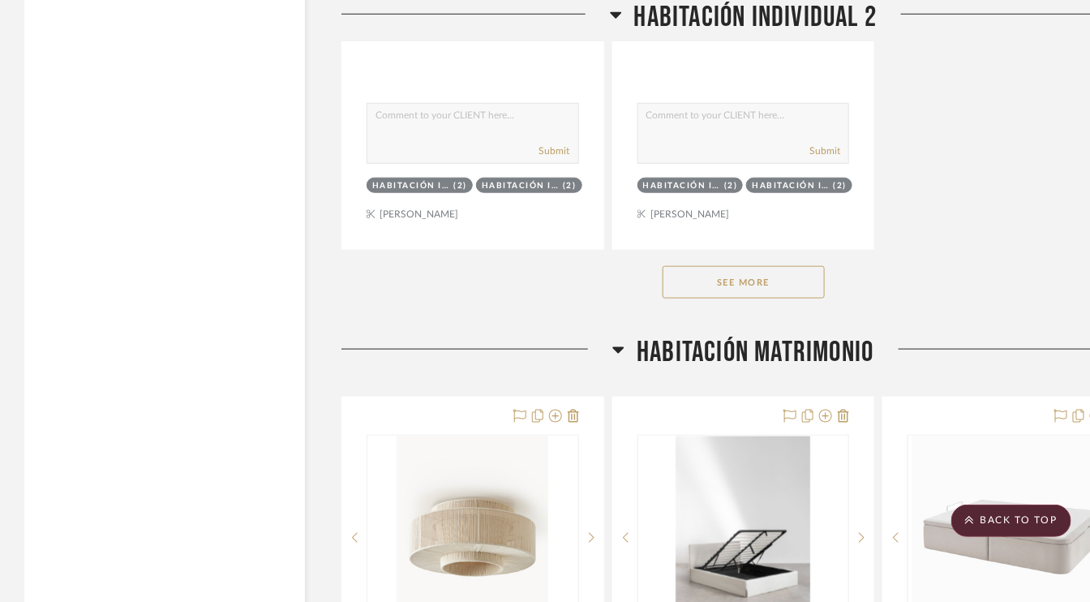
click at [744, 270] on button "See More" at bounding box center [743, 282] width 162 height 32
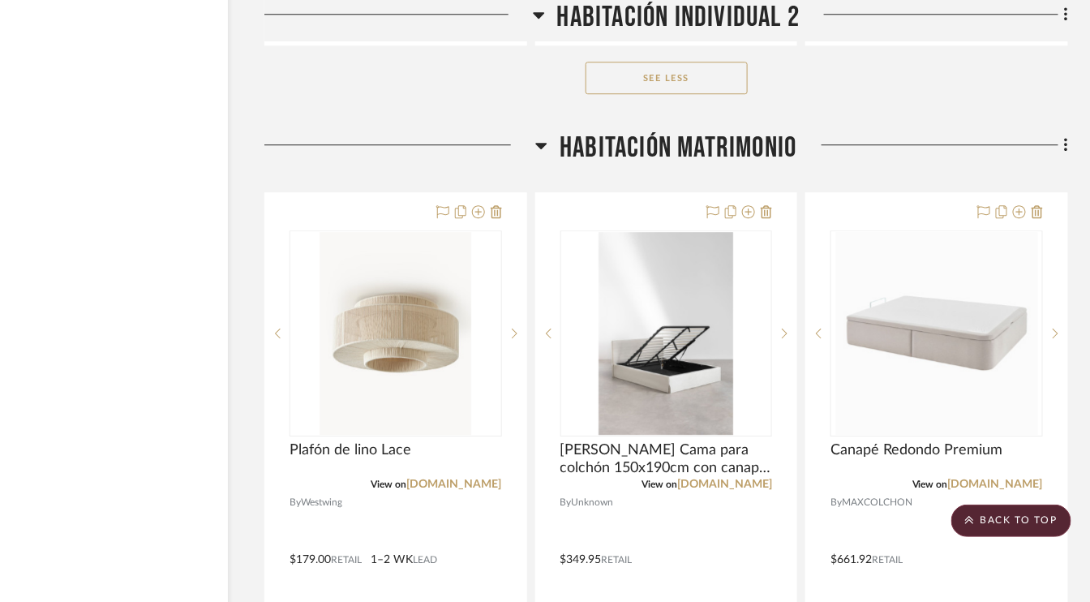
scroll to position [16055, 77]
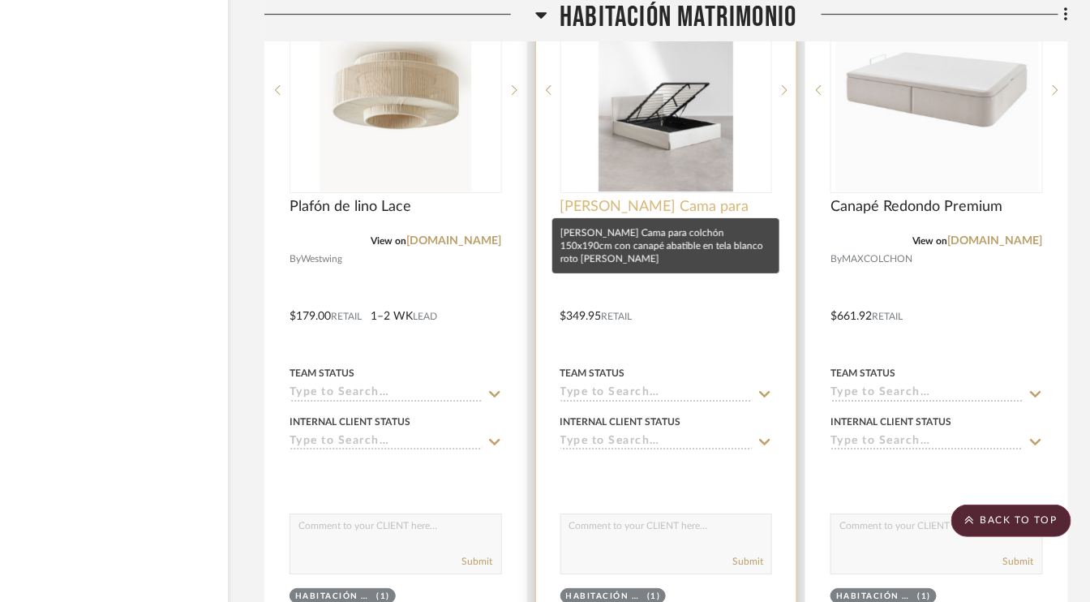
click at [687, 198] on span "Lorea Cama para colchón 150x190cm con canapé abatible en tela blanco roto Lorea" at bounding box center [666, 216] width 212 height 36
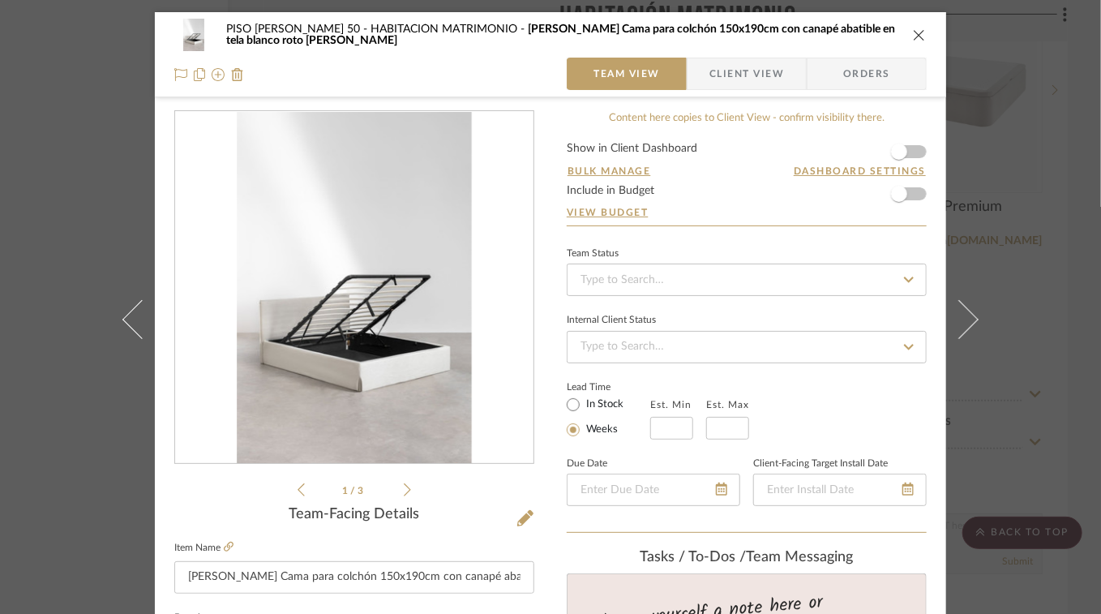
scroll to position [81, 0]
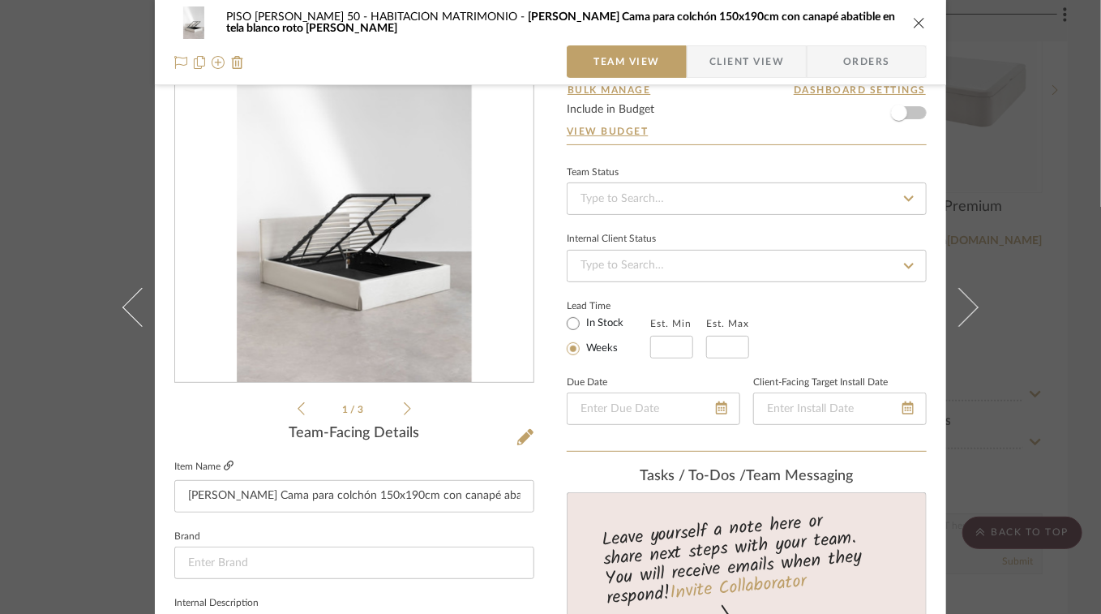
click at [224, 463] on icon at bounding box center [229, 466] width 10 height 10
click at [913, 20] on icon "close" at bounding box center [919, 22] width 13 height 13
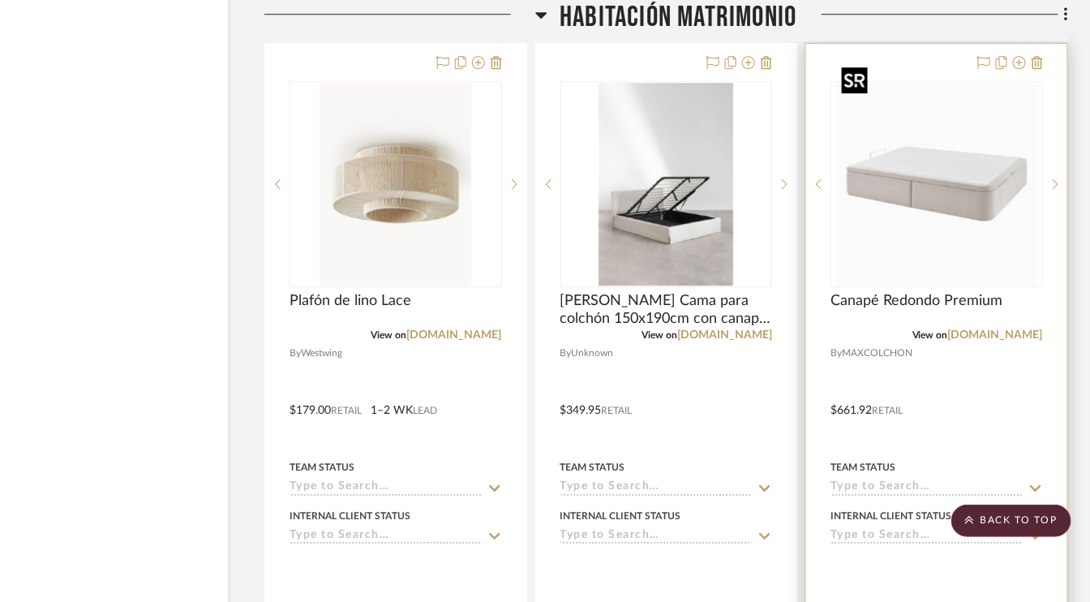
scroll to position [15811, 77]
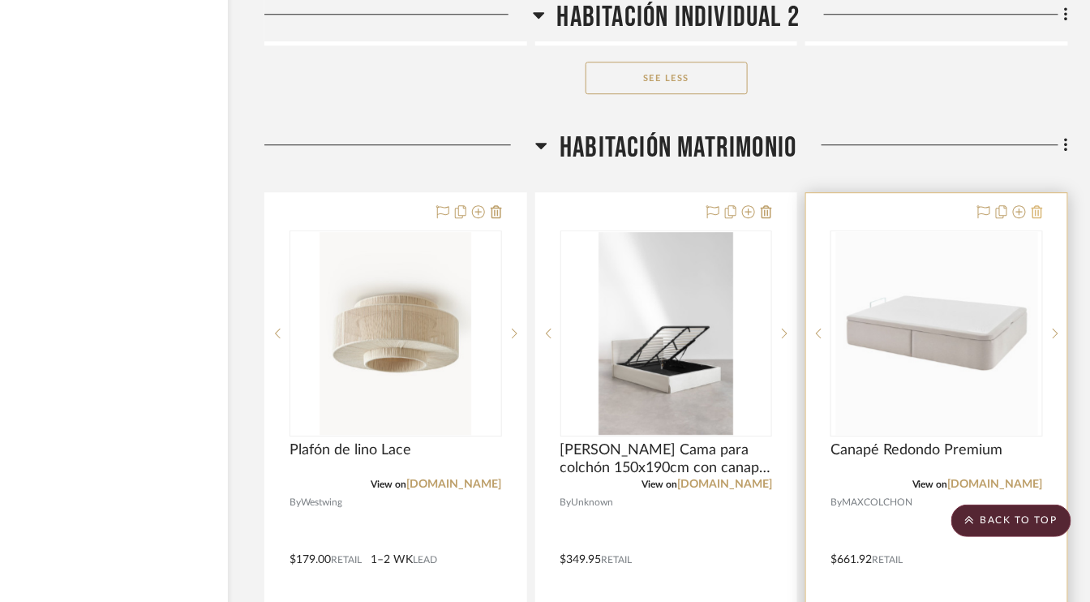
click at [1041, 205] on icon at bounding box center [1036, 211] width 11 height 13
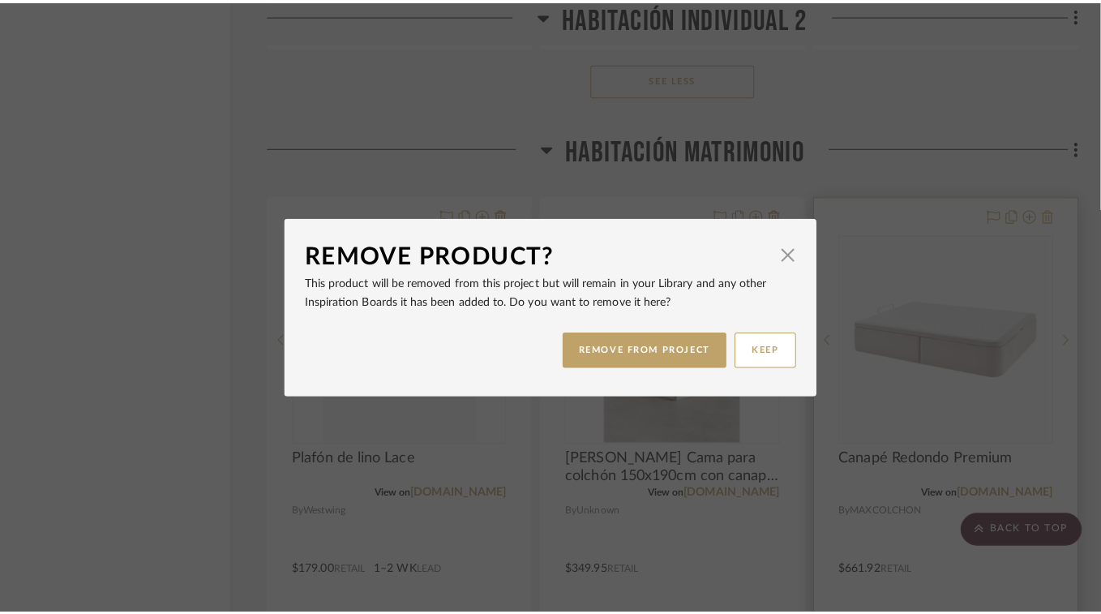
scroll to position [0, 0]
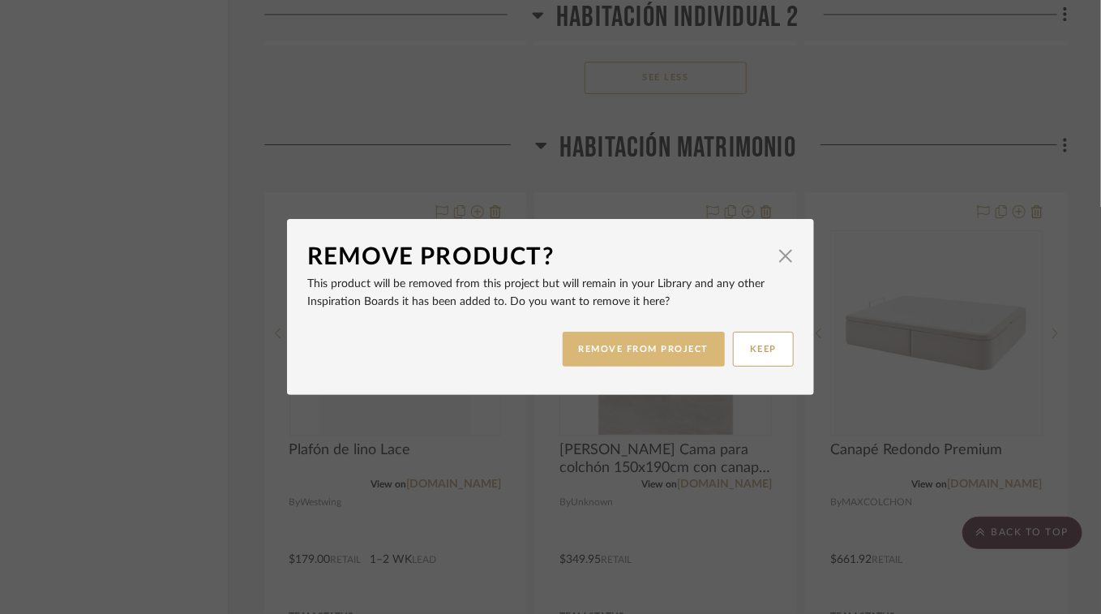
click at [642, 354] on button "REMOVE FROM PROJECT" at bounding box center [644, 349] width 163 height 35
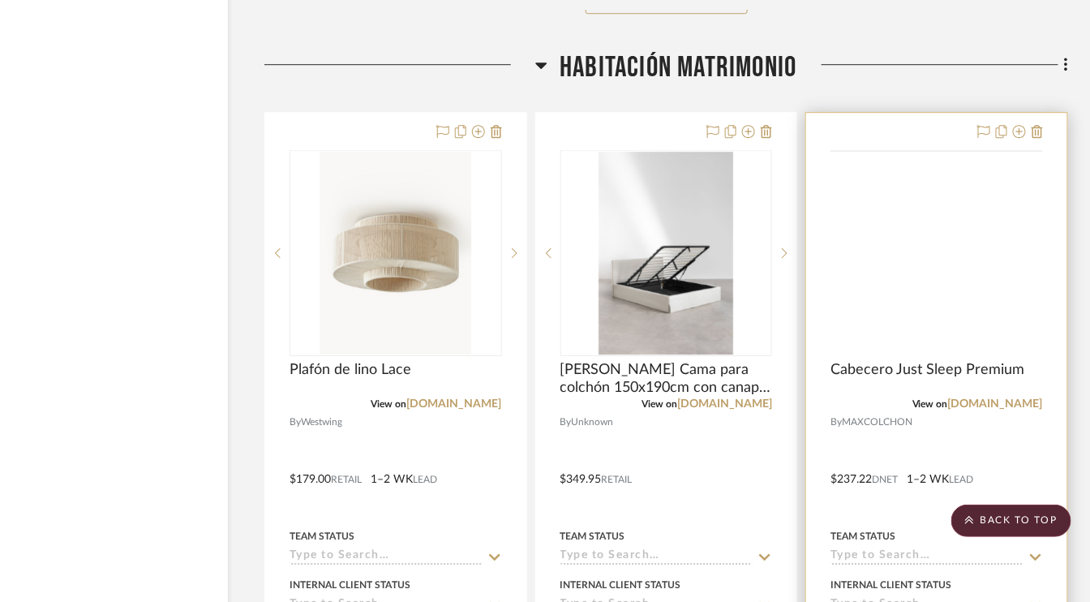
scroll to position [15892, 77]
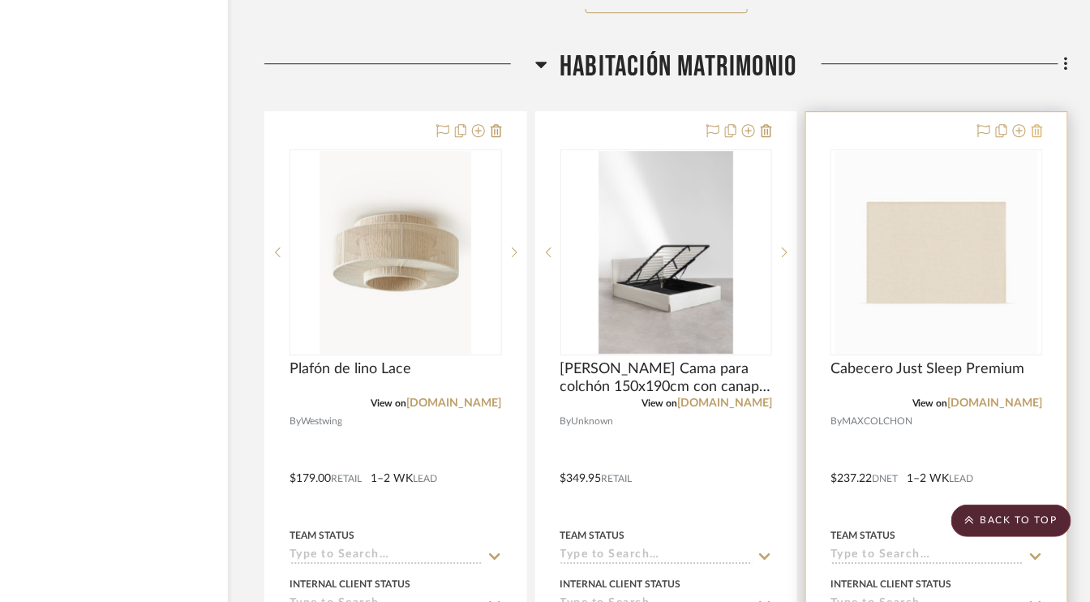
click at [1041, 124] on icon at bounding box center [1036, 130] width 11 height 13
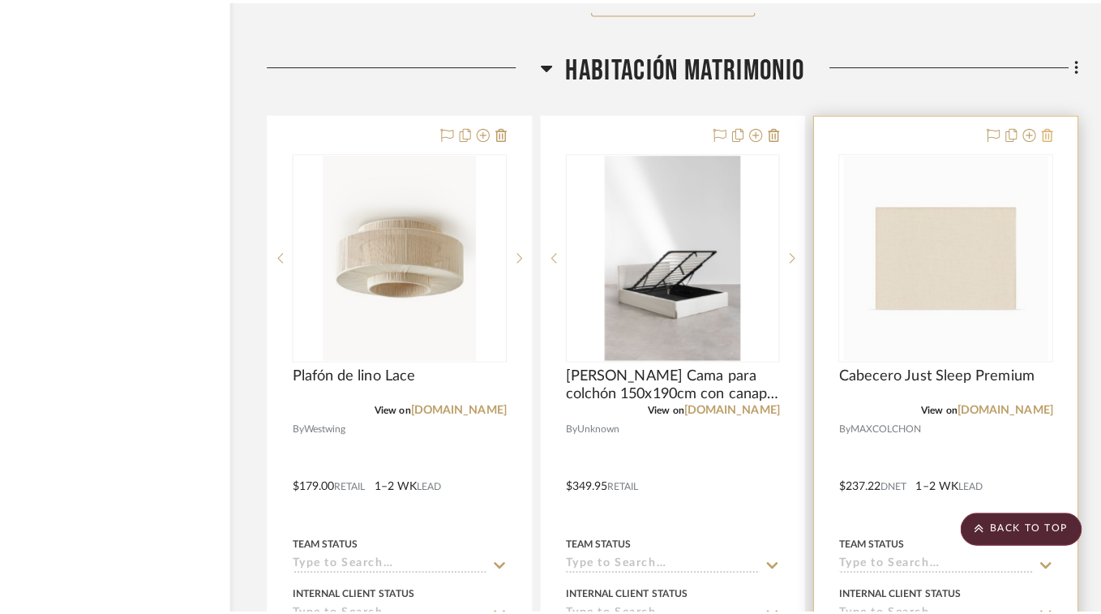
scroll to position [0, 0]
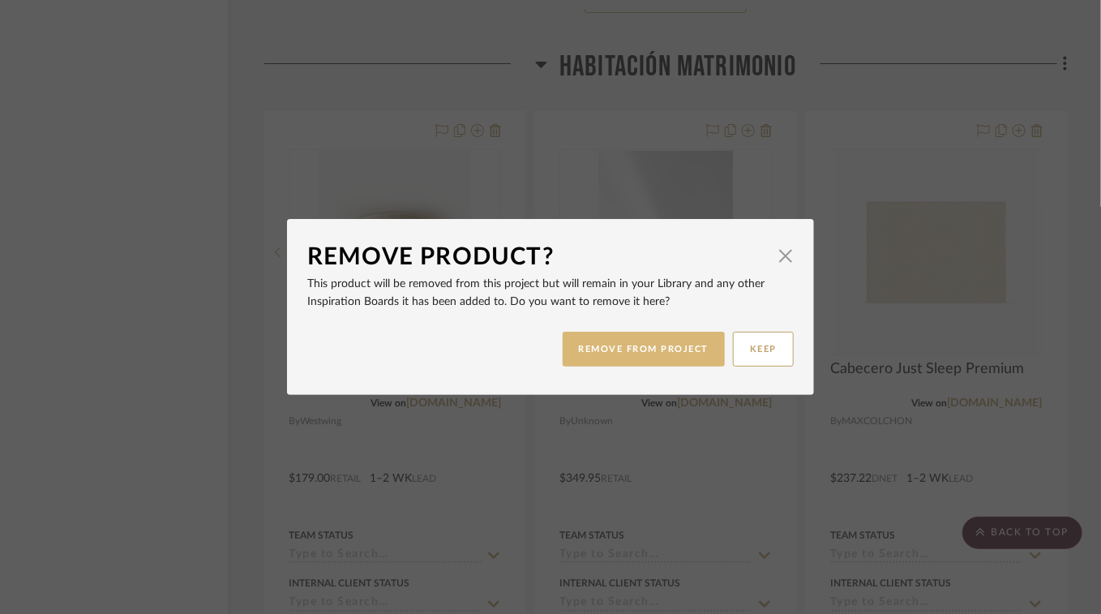
click at [637, 349] on button "REMOVE FROM PROJECT" at bounding box center [644, 349] width 163 height 35
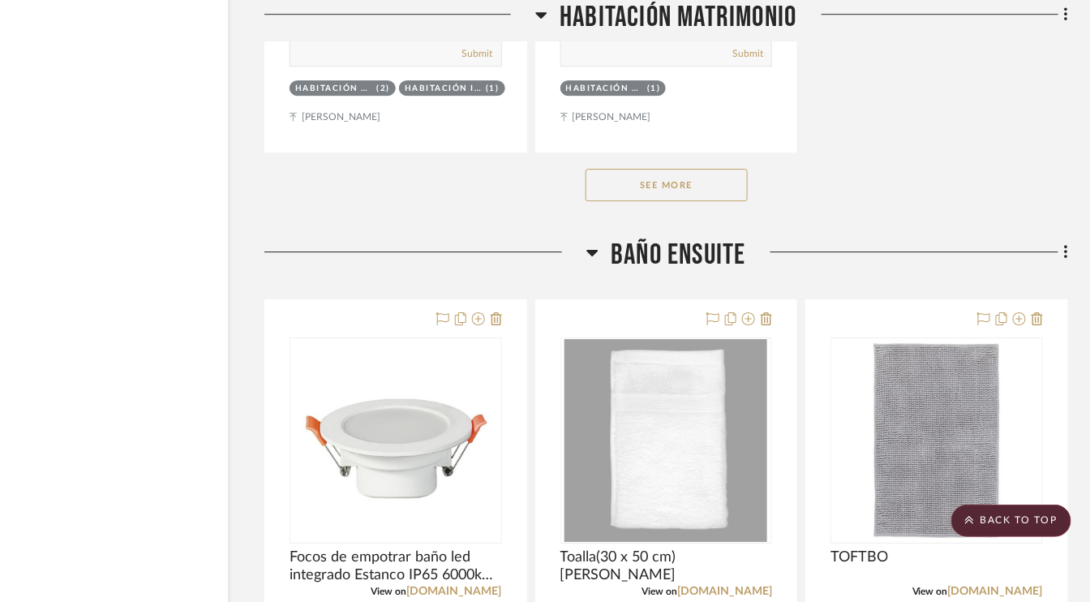
scroll to position [18001, 77]
click at [675, 171] on button "See More" at bounding box center [666, 185] width 162 height 32
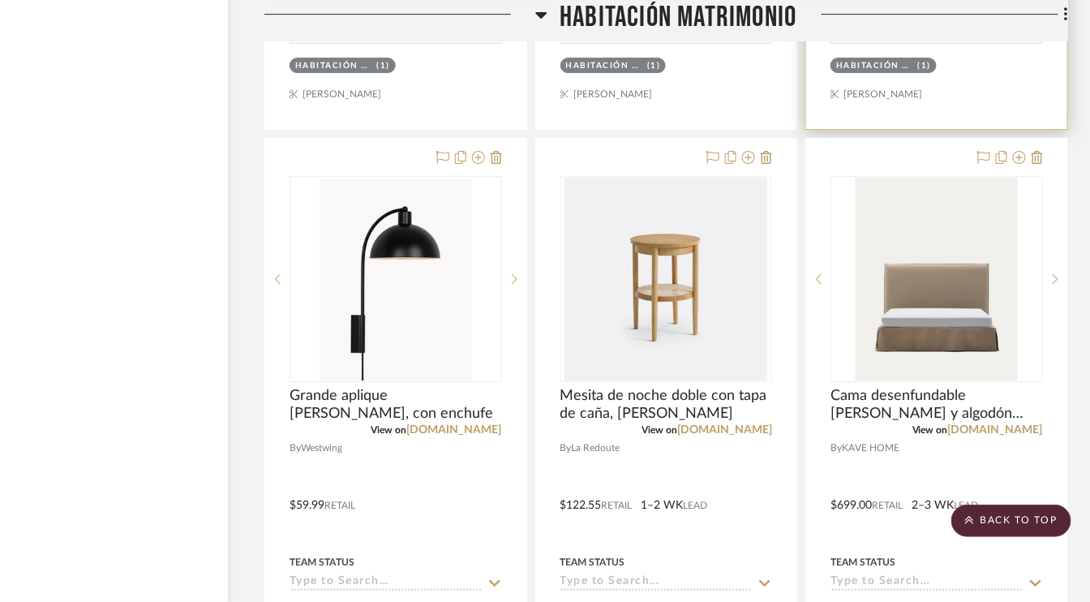
scroll to position [20190, 77]
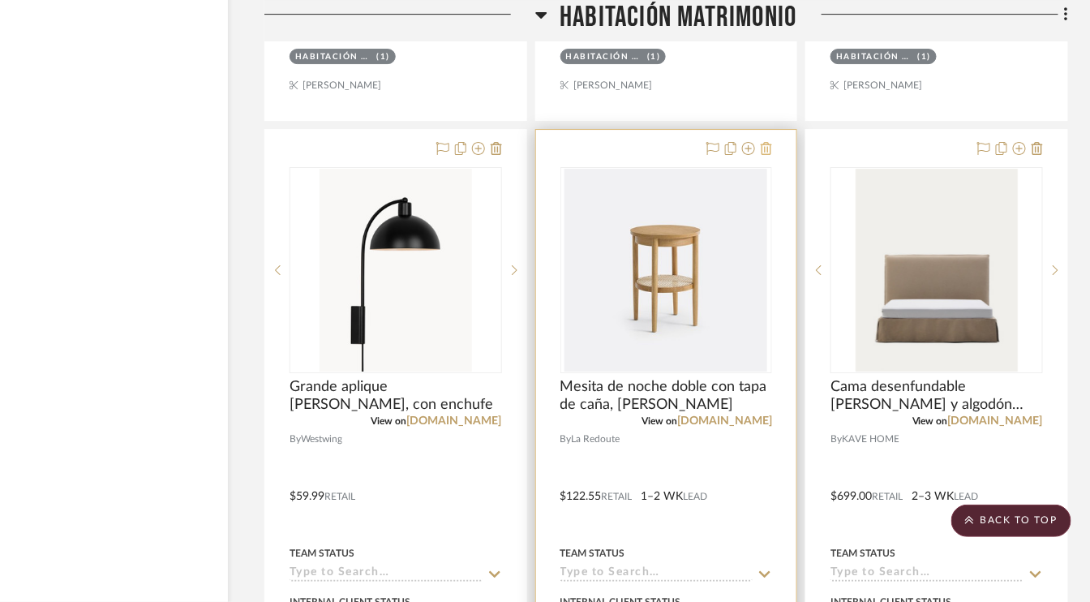
click at [772, 130] on div at bounding box center [666, 484] width 261 height 709
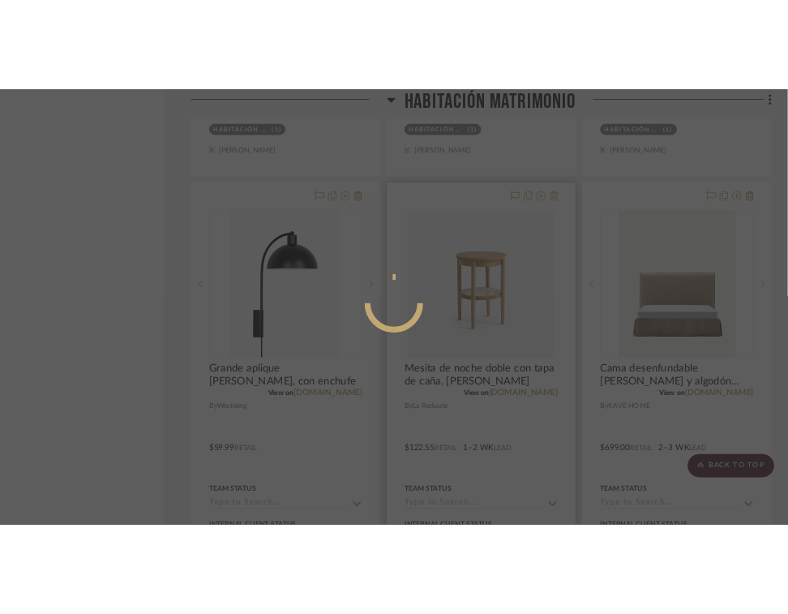
scroll to position [0, 0]
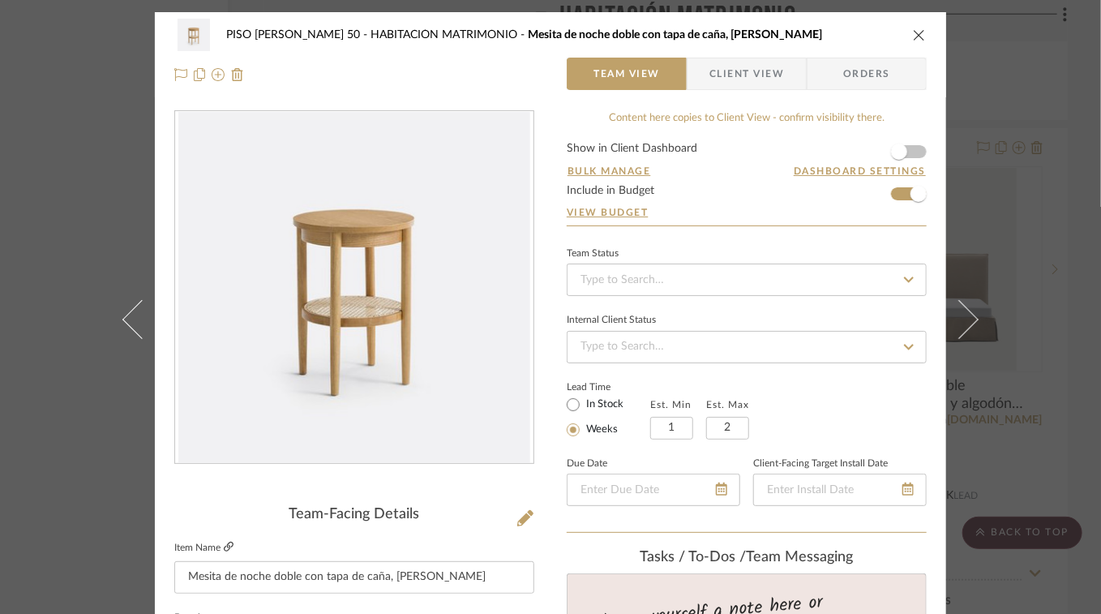
click at [224, 542] on icon at bounding box center [229, 547] width 10 height 10
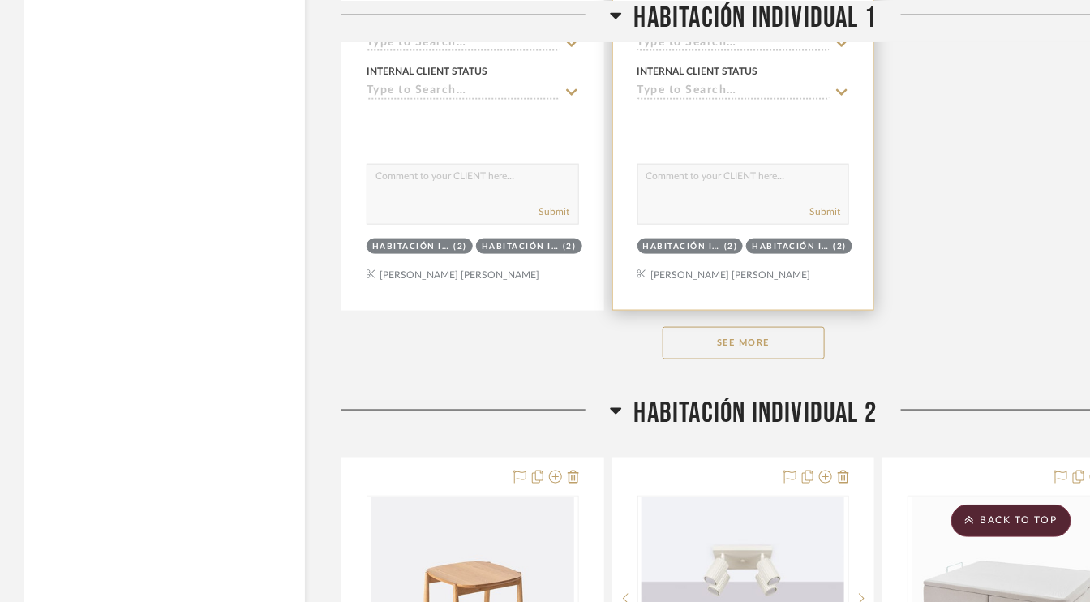
scroll to position [4622, 0]
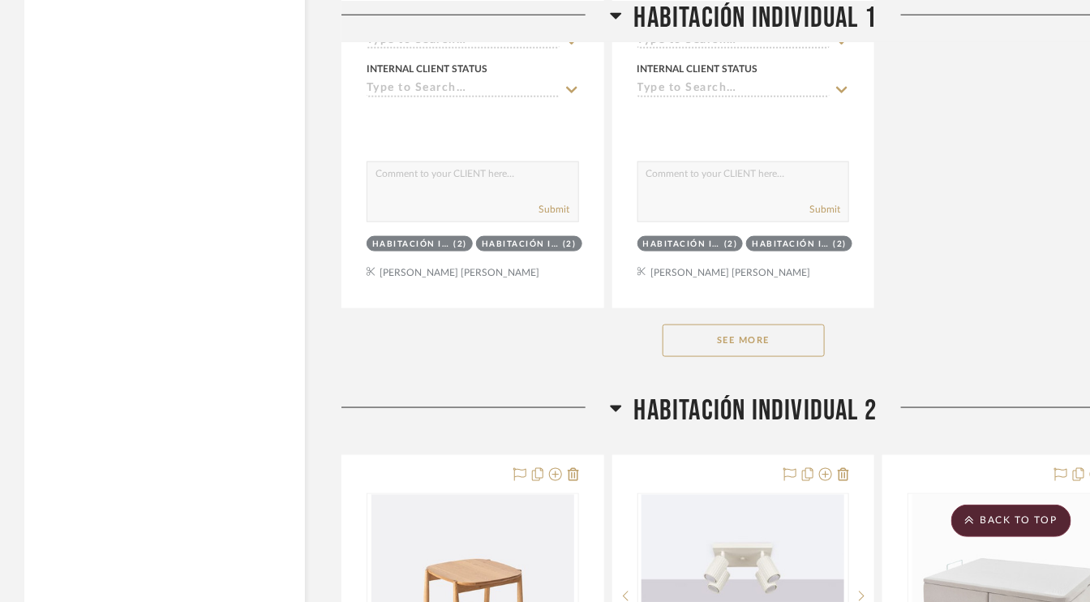
click at [765, 336] on button "See More" at bounding box center [743, 340] width 162 height 32
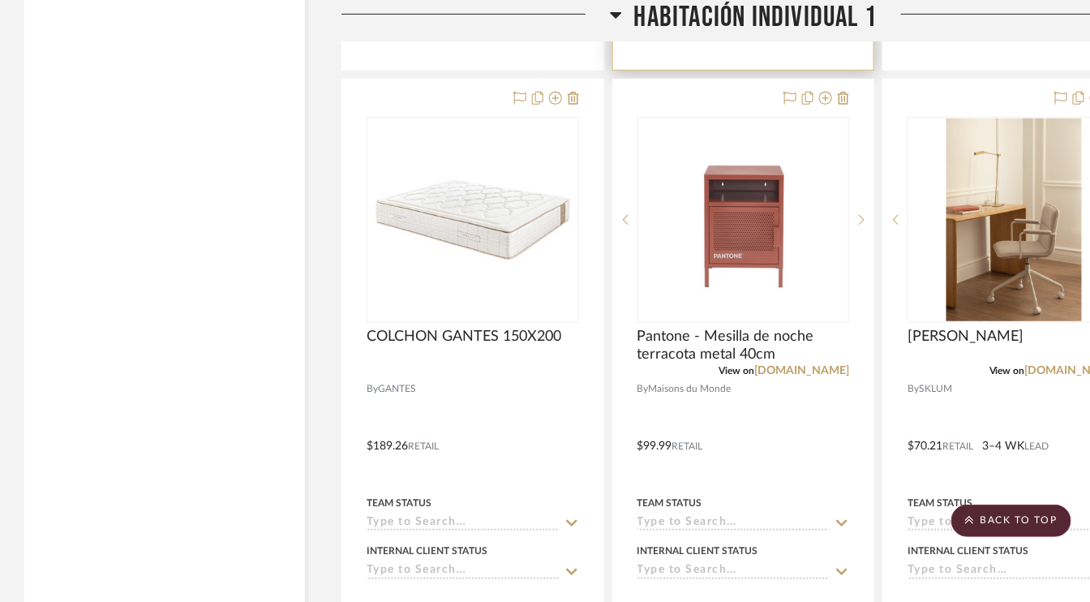
scroll to position [6325, 0]
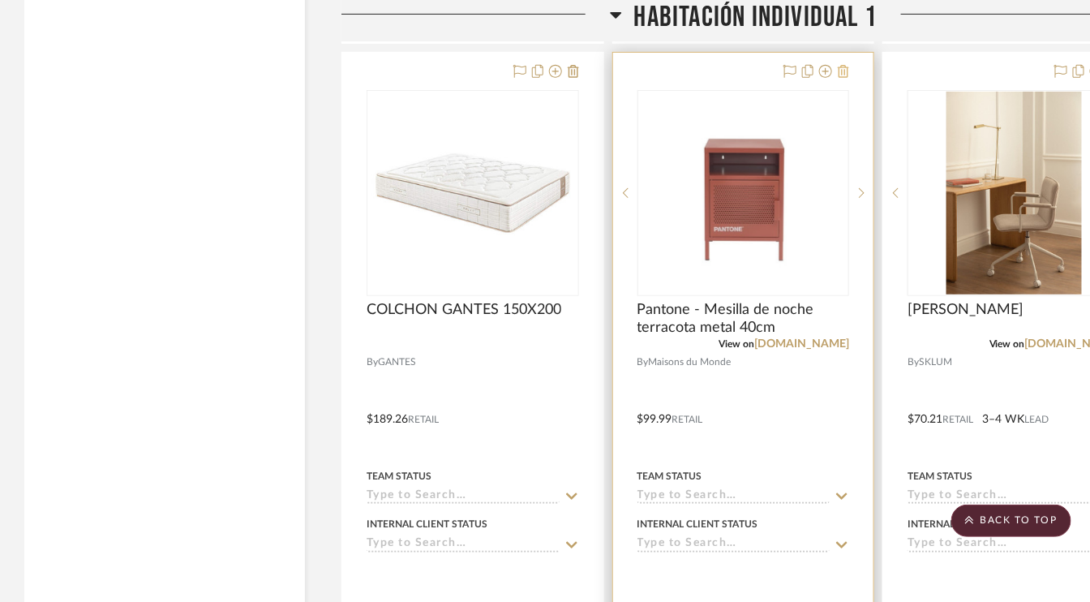
click at [847, 65] on icon at bounding box center [843, 71] width 11 height 13
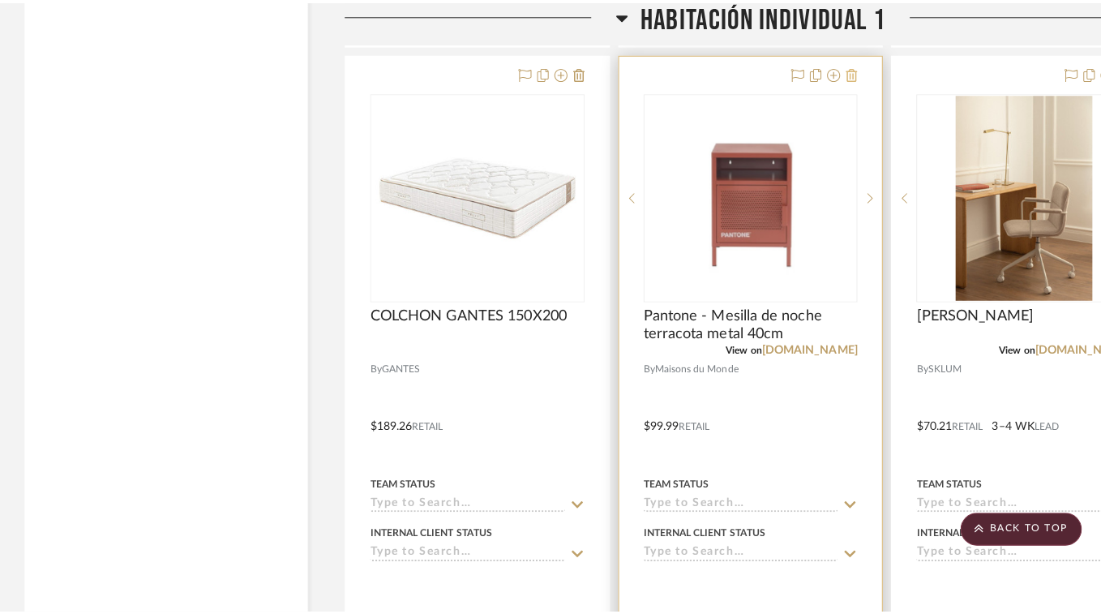
scroll to position [0, 0]
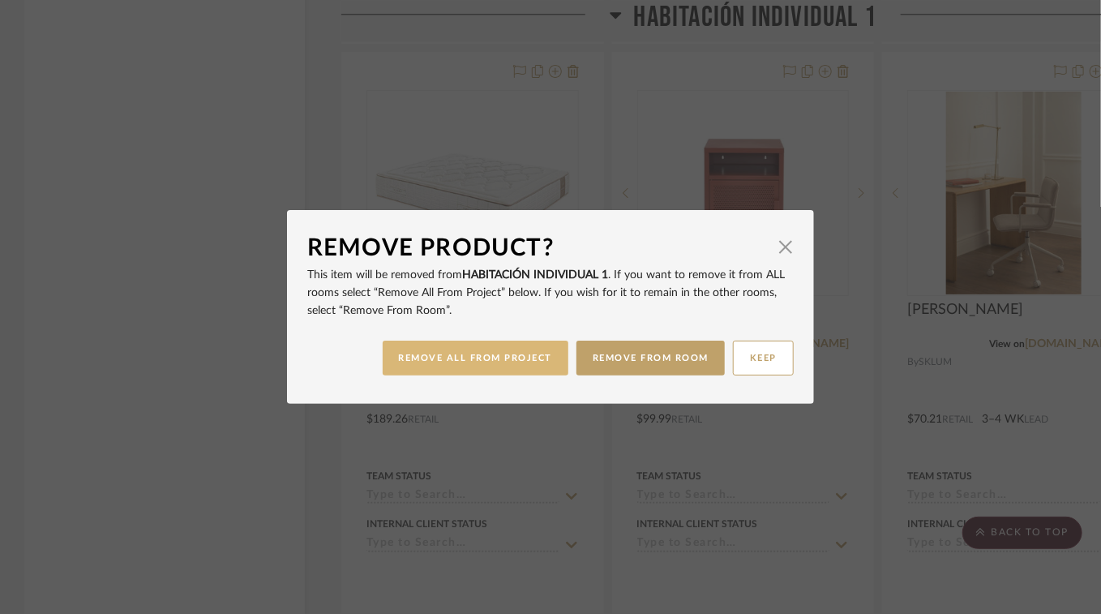
click at [519, 359] on button "REMOVE ALL FROM PROJECT" at bounding box center [476, 358] width 186 height 35
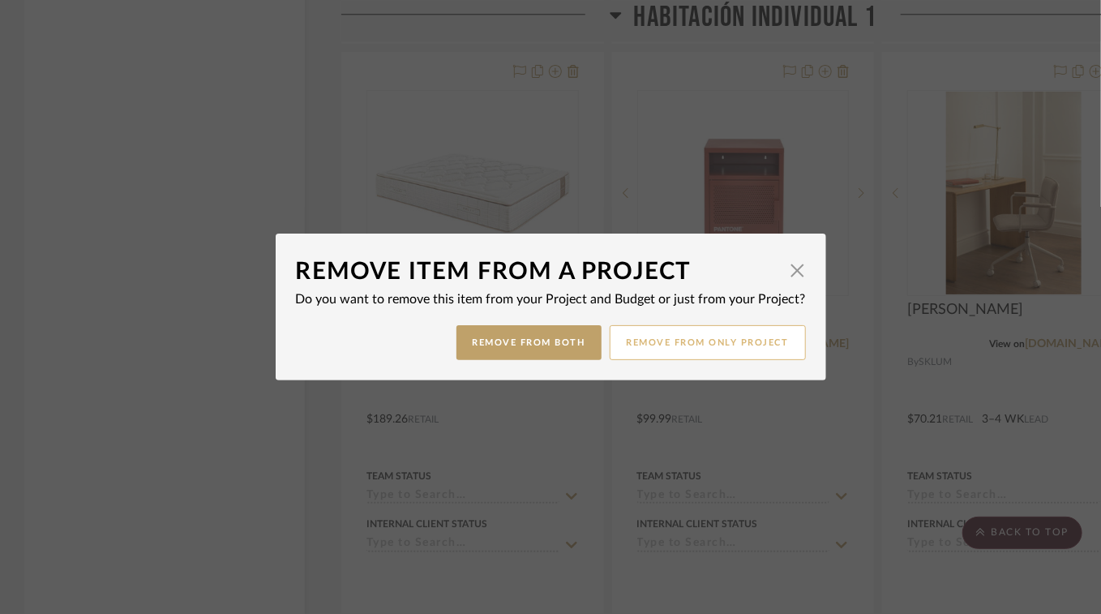
click at [692, 339] on button "Remove from only Project" at bounding box center [708, 342] width 196 height 35
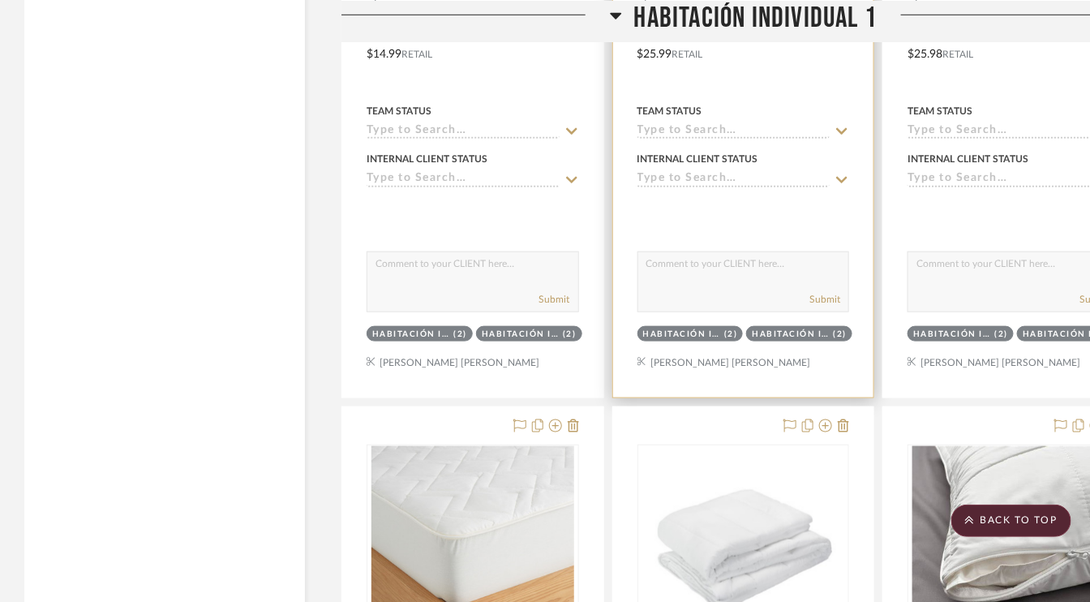
scroll to position [4460, 0]
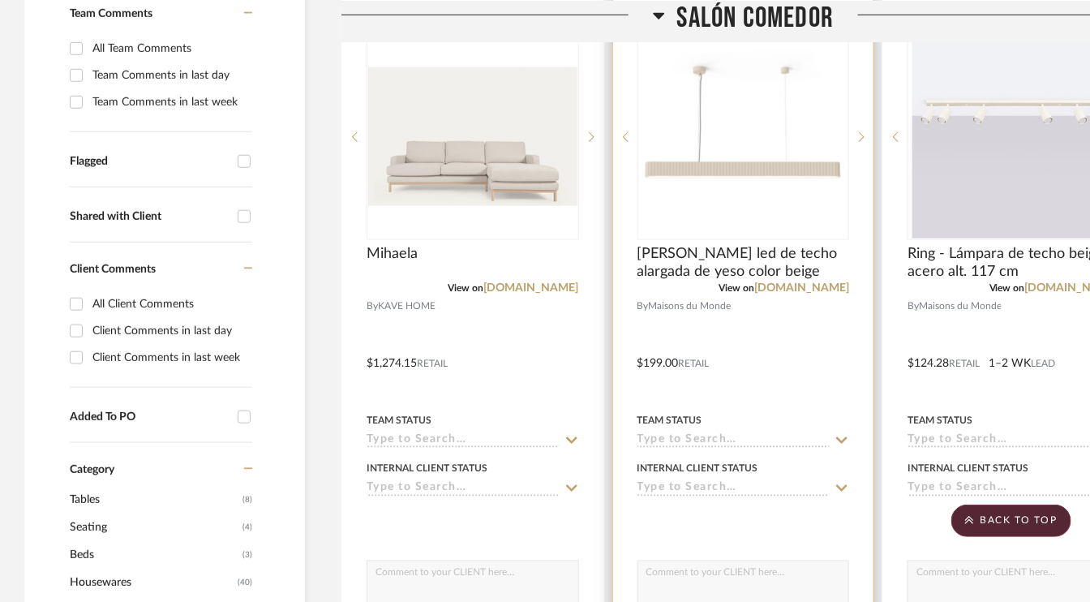
scroll to position [487, 0]
click at [788, 195] on img "0" at bounding box center [742, 138] width 203 height 203
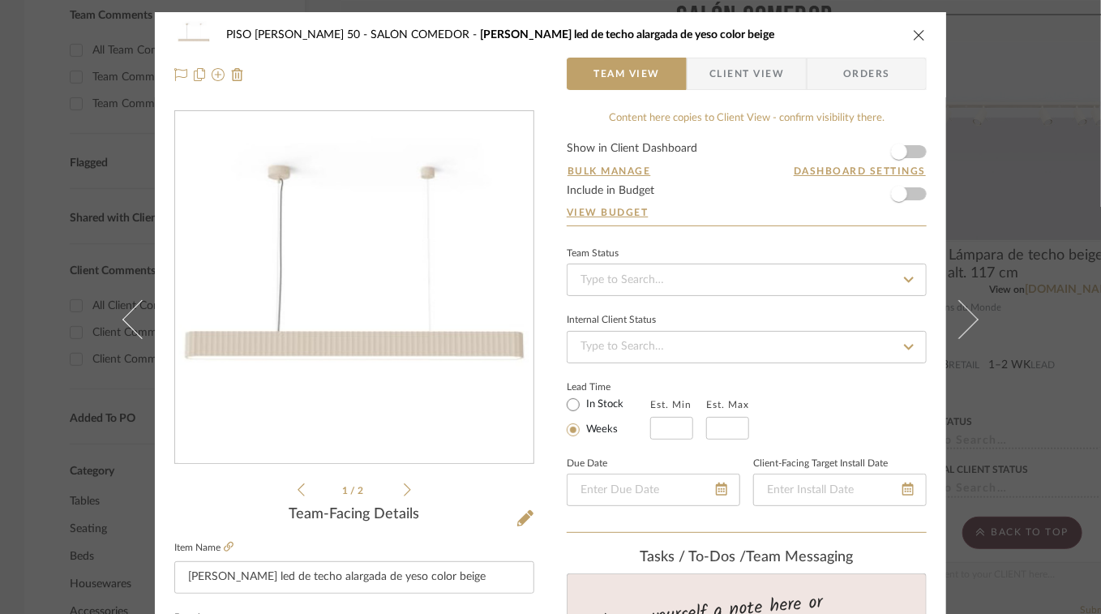
scroll to position [243, 0]
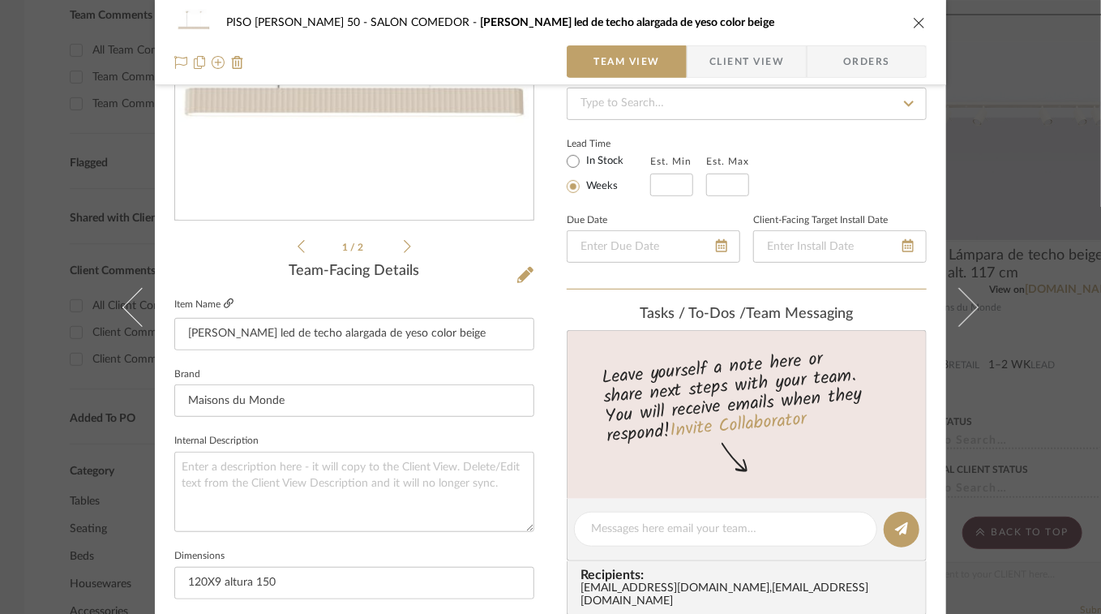
click at [226, 300] on icon at bounding box center [229, 303] width 10 height 10
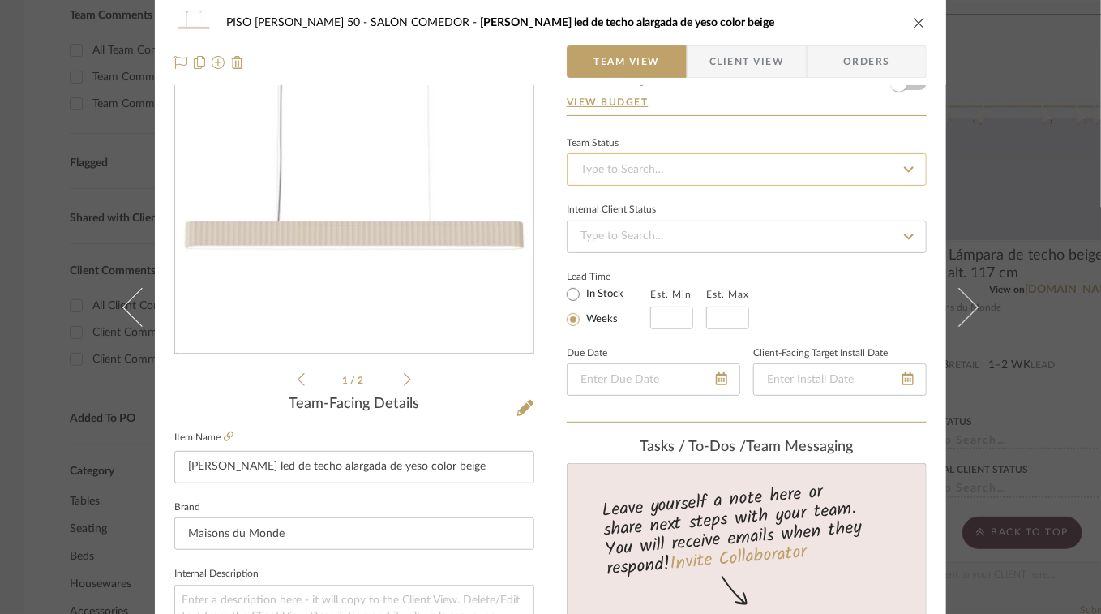
scroll to position [0, 0]
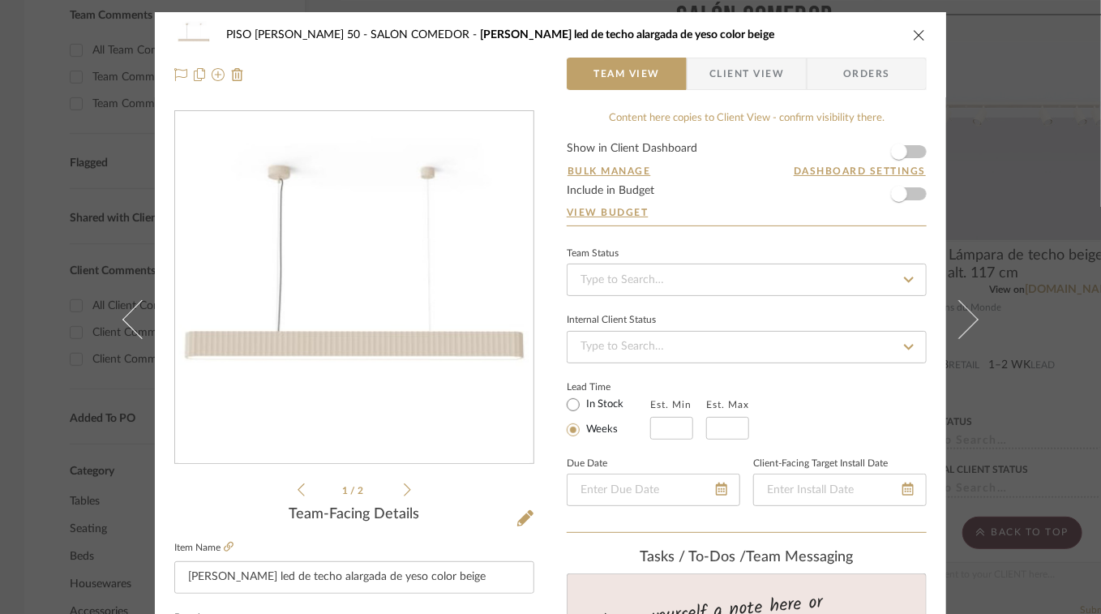
click at [913, 32] on icon "close" at bounding box center [919, 34] width 13 height 13
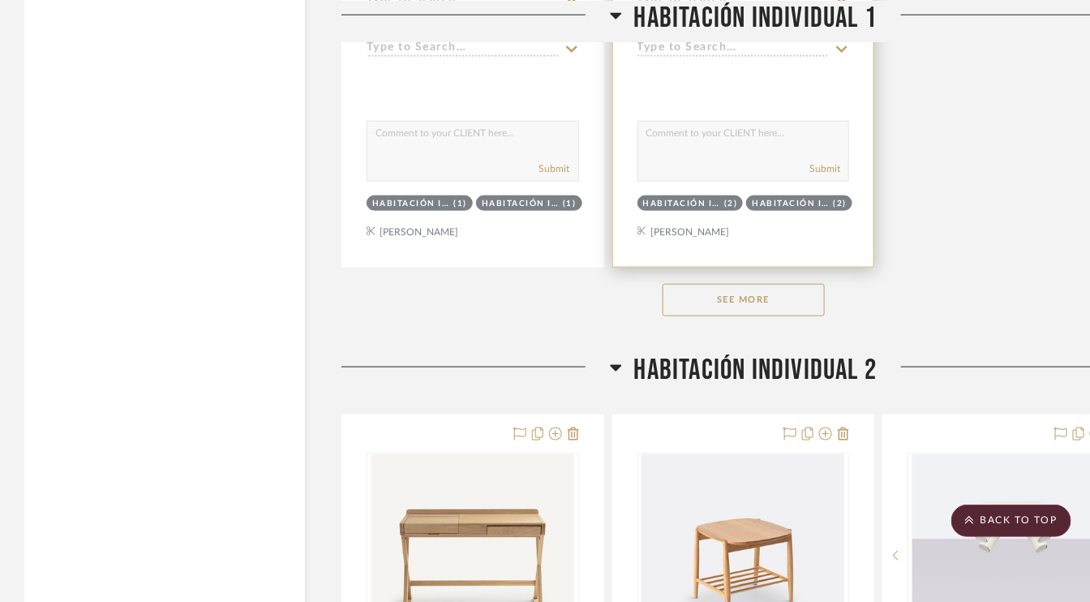
scroll to position [4865, 0]
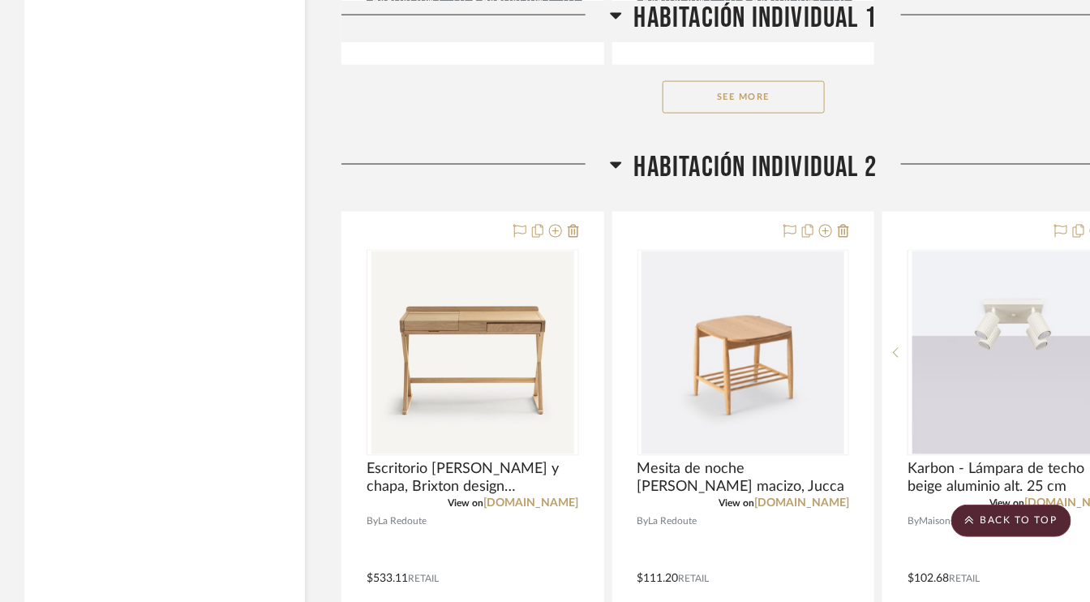
click at [758, 96] on button "See More" at bounding box center [743, 97] width 162 height 32
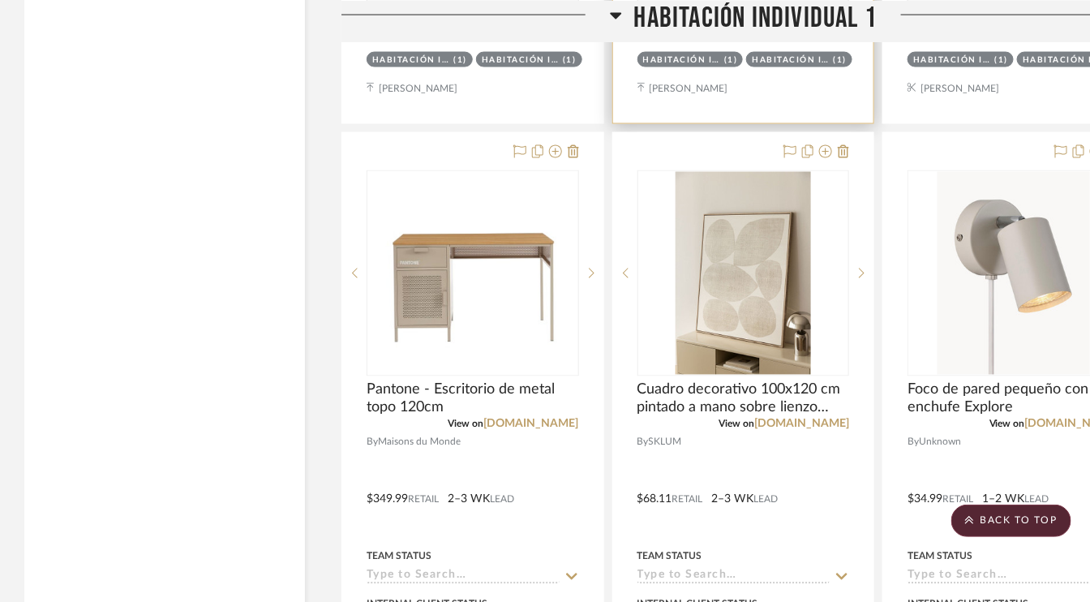
scroll to position [6973, 0]
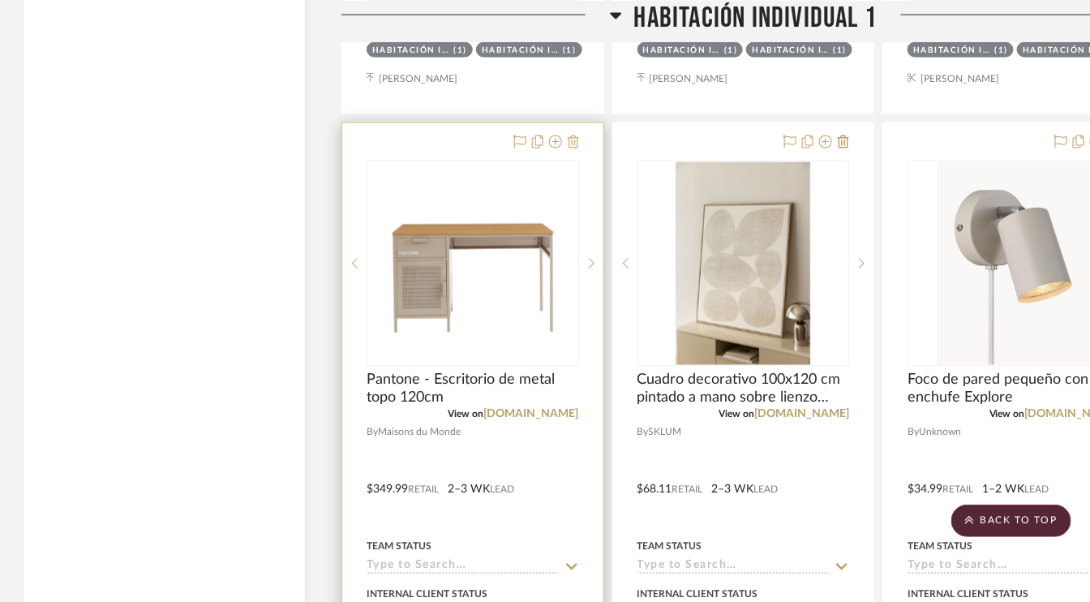
click at [577, 135] on icon at bounding box center [573, 141] width 11 height 13
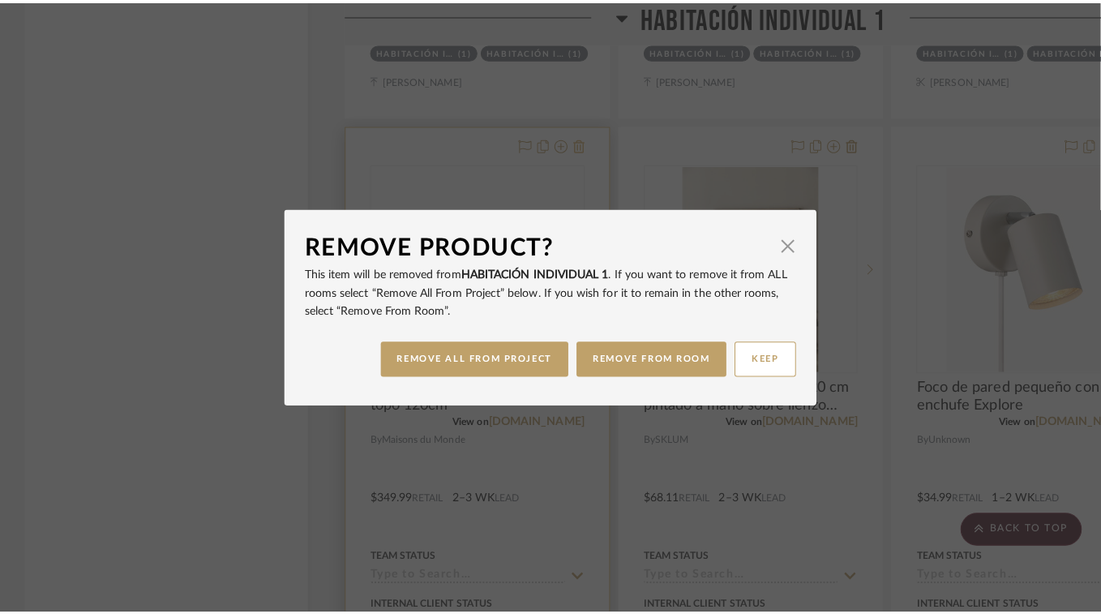
scroll to position [0, 0]
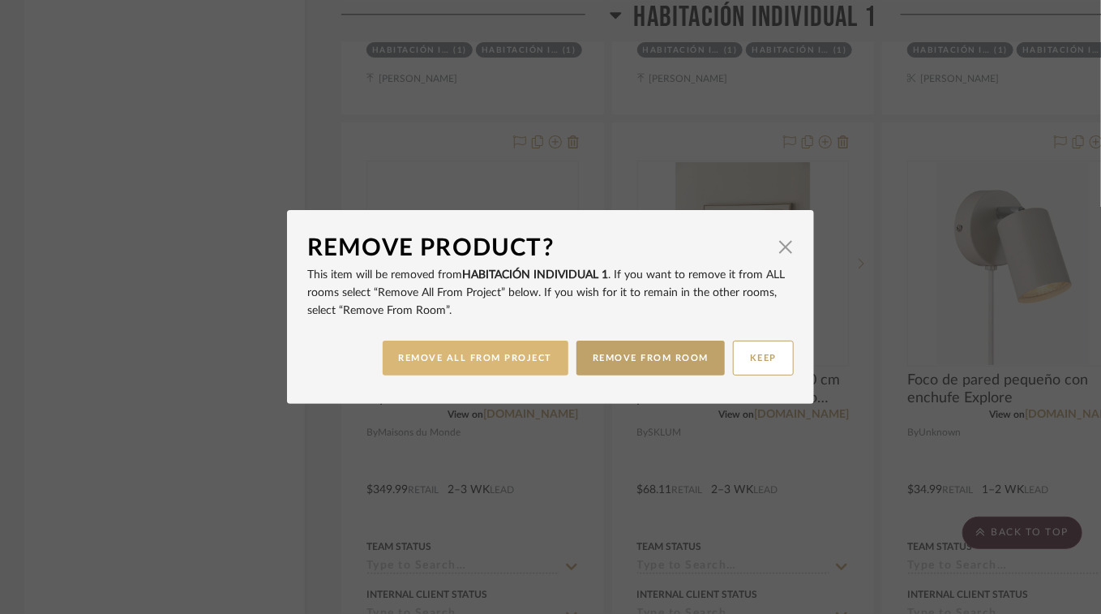
click at [532, 359] on button "REMOVE ALL FROM PROJECT" at bounding box center [476, 358] width 186 height 35
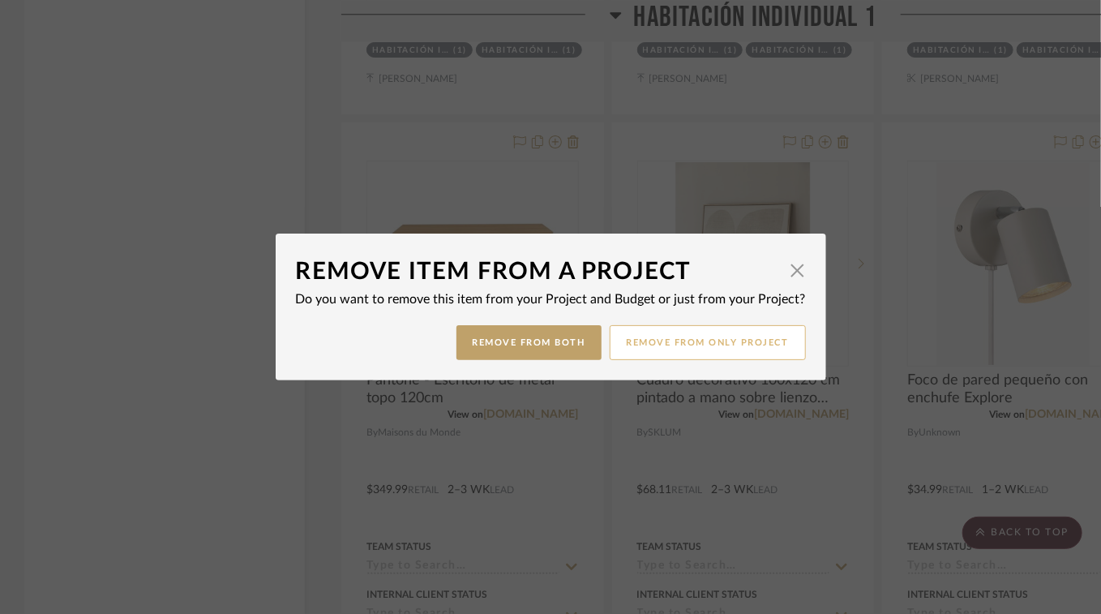
click at [652, 347] on button "Remove from only Project" at bounding box center [708, 342] width 196 height 35
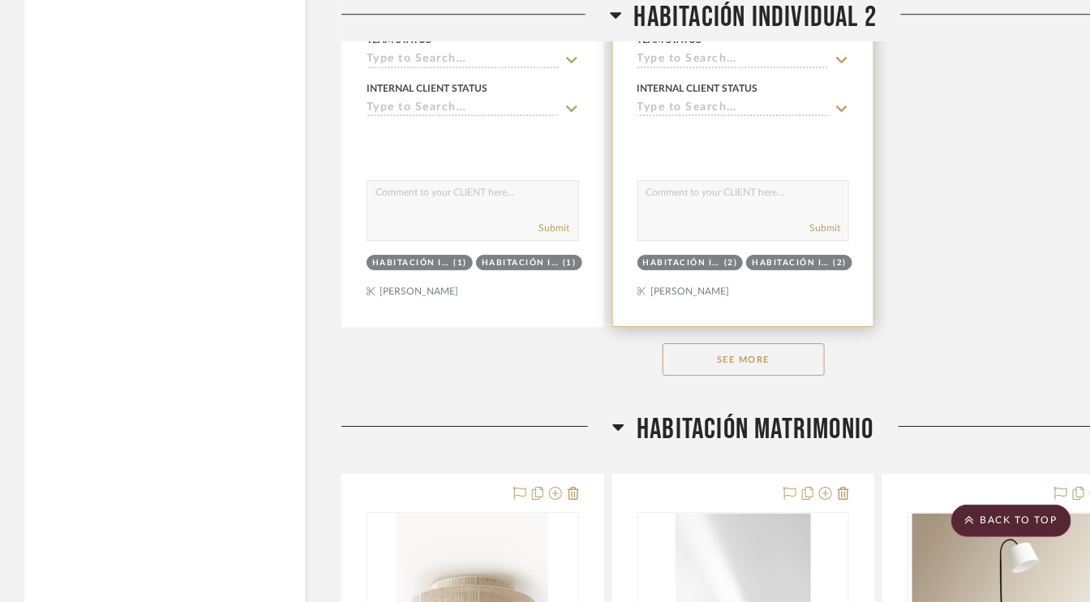
scroll to position [9811, 0]
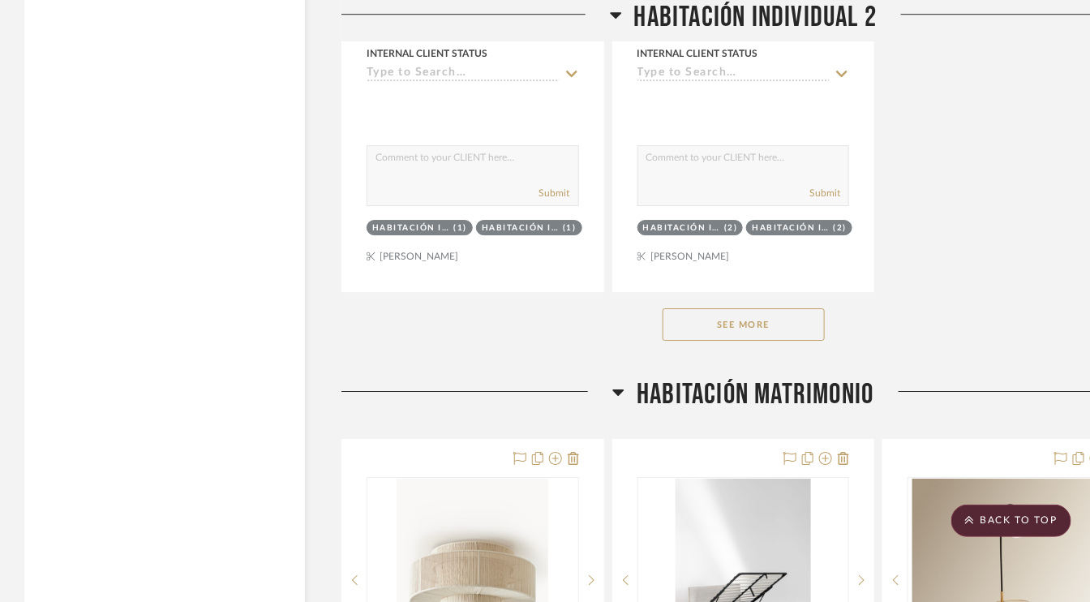
click at [757, 308] on button "See More" at bounding box center [743, 324] width 162 height 32
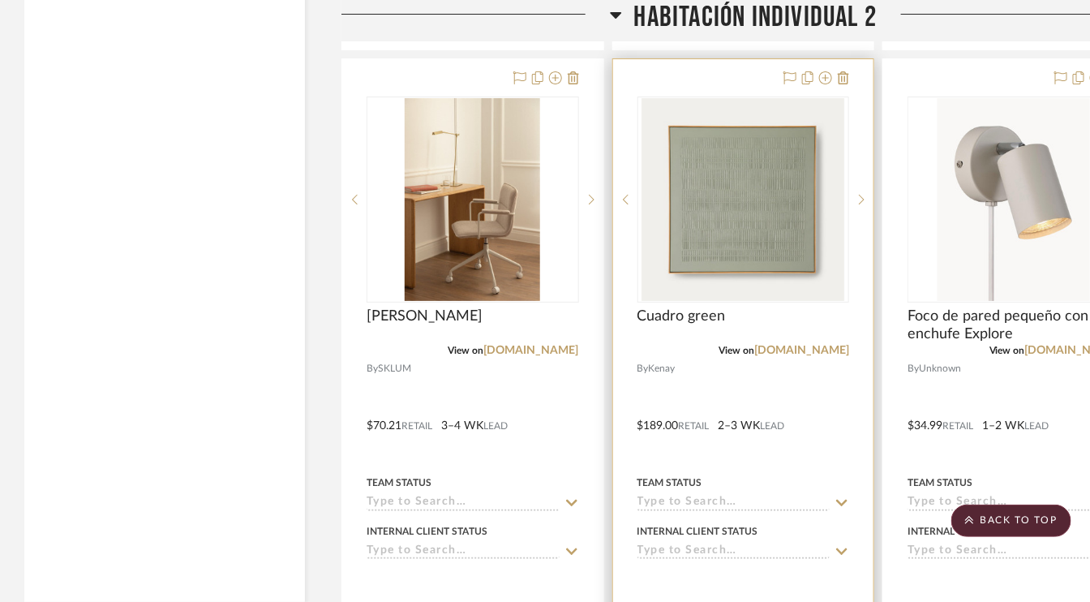
scroll to position [12244, 0]
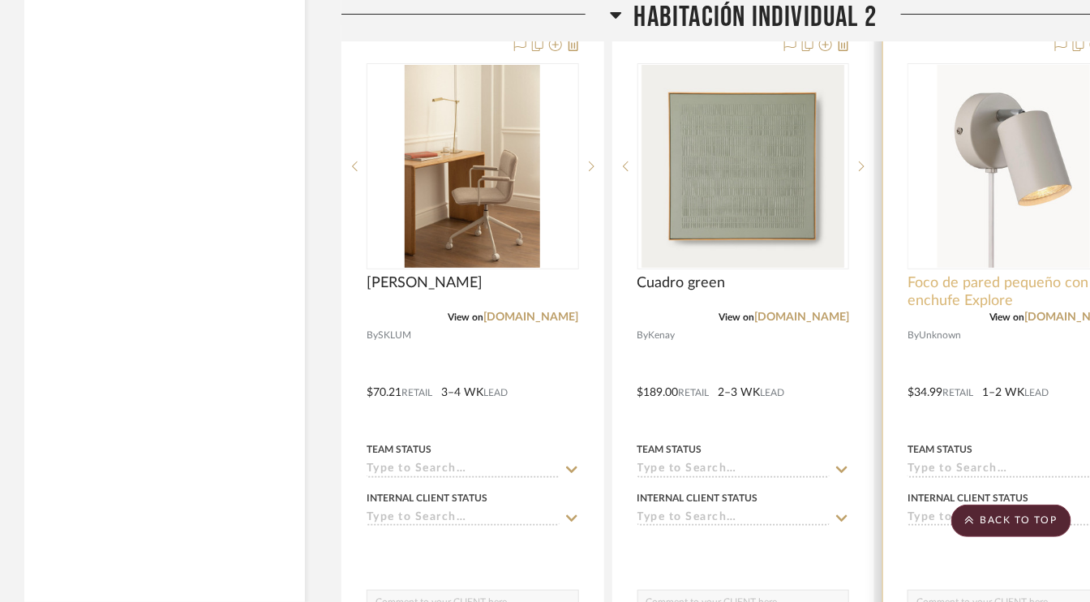
click at [1004, 274] on span "Foco de pared pequeño con enchufe Explore" at bounding box center [1013, 292] width 212 height 36
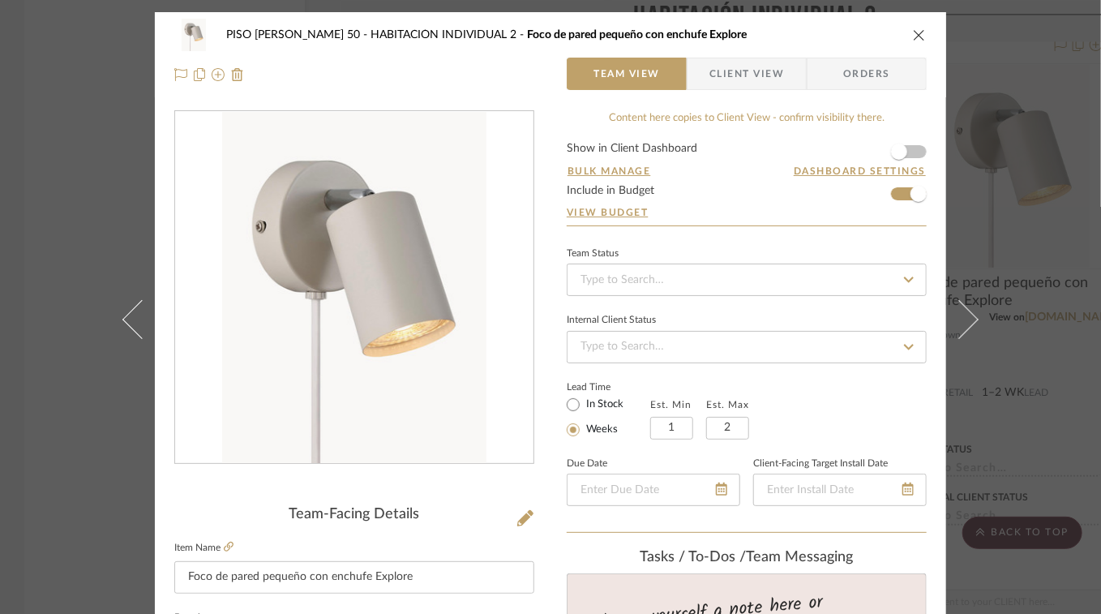
scroll to position [243, 0]
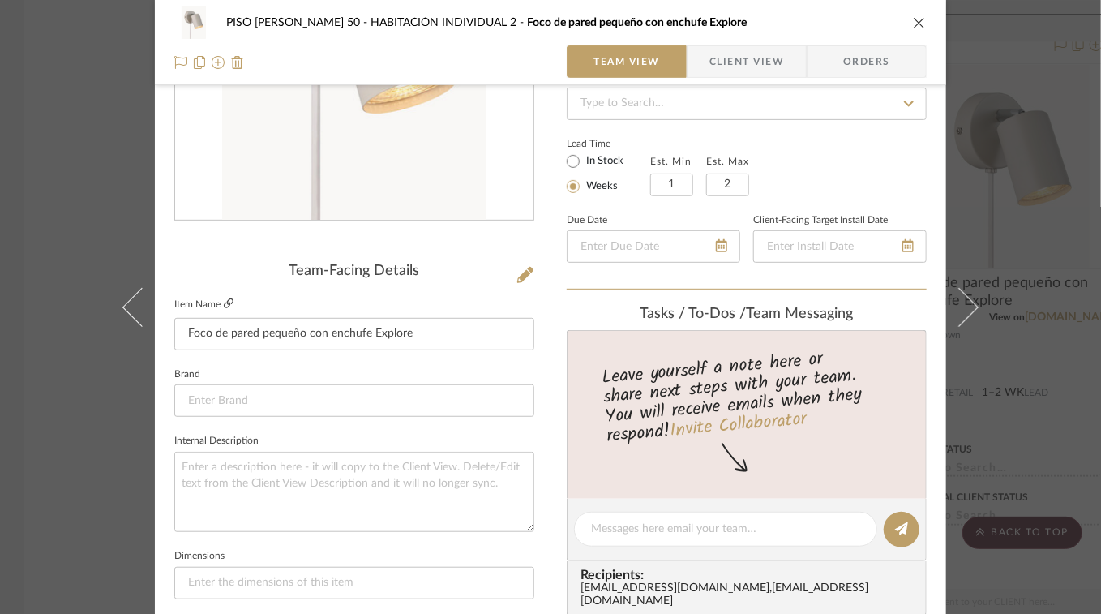
click at [224, 303] on icon at bounding box center [229, 303] width 10 height 10
click at [918, 22] on icon "close" at bounding box center [919, 22] width 13 height 13
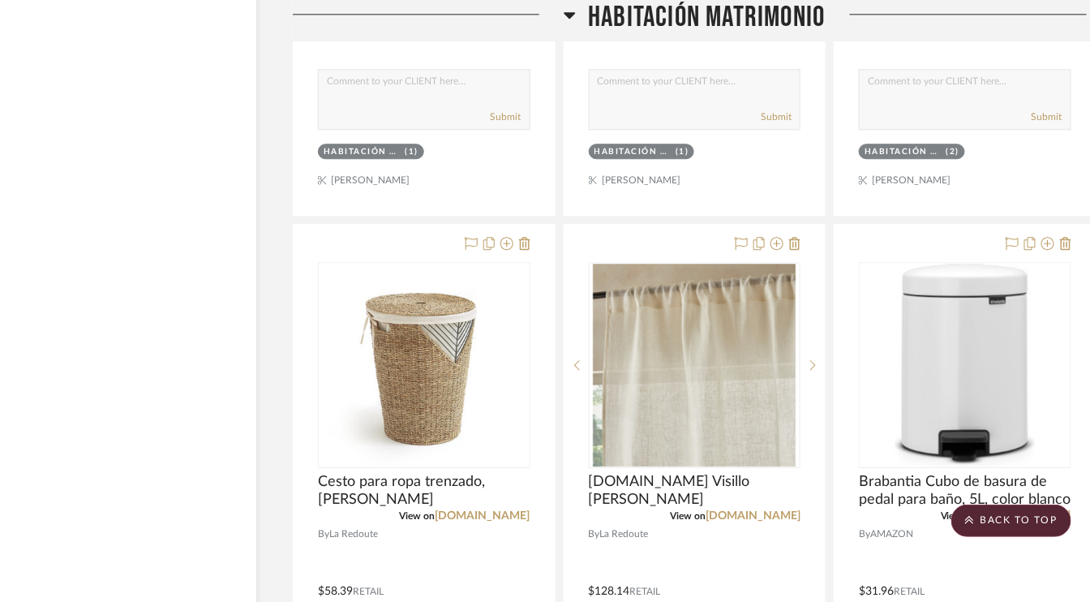
scroll to position [13622, 77]
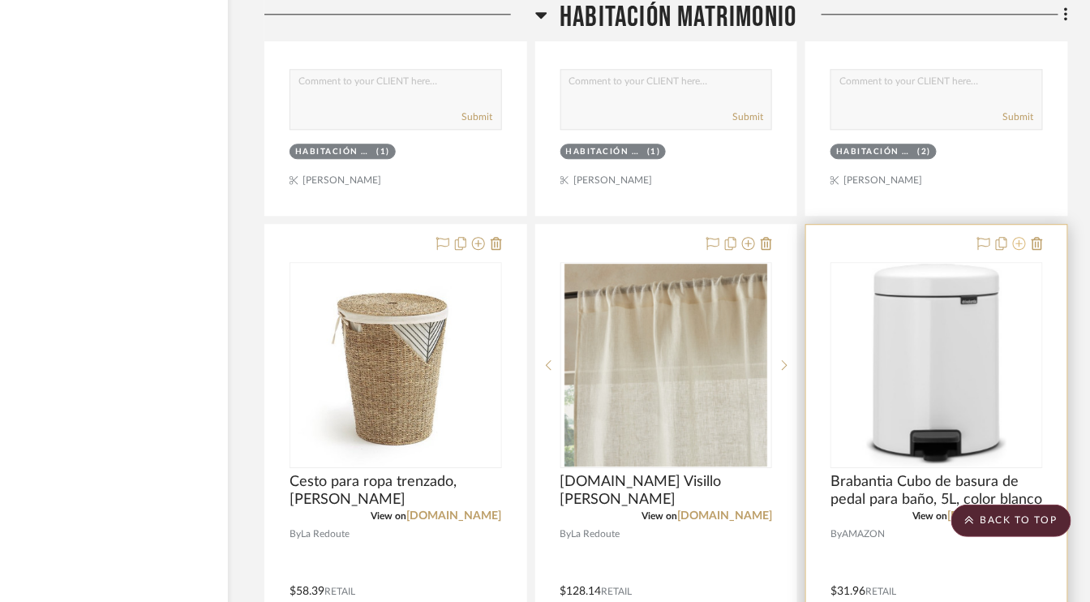
click at [1021, 237] on icon at bounding box center [1019, 243] width 13 height 13
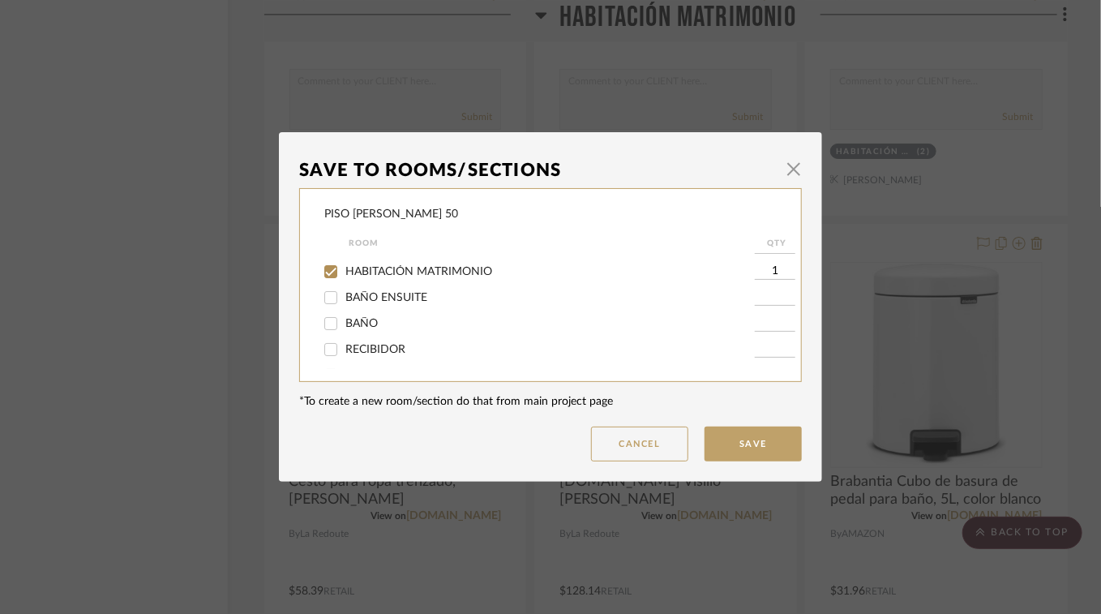
scroll to position [81, 0]
click at [330, 289] on input "BAÑO ENSUITE" at bounding box center [331, 289] width 26 height 26
checkbox input "true"
type input "1"
click at [328, 264] on input "HABITACIÓN MATRIMONIO" at bounding box center [331, 263] width 26 height 26
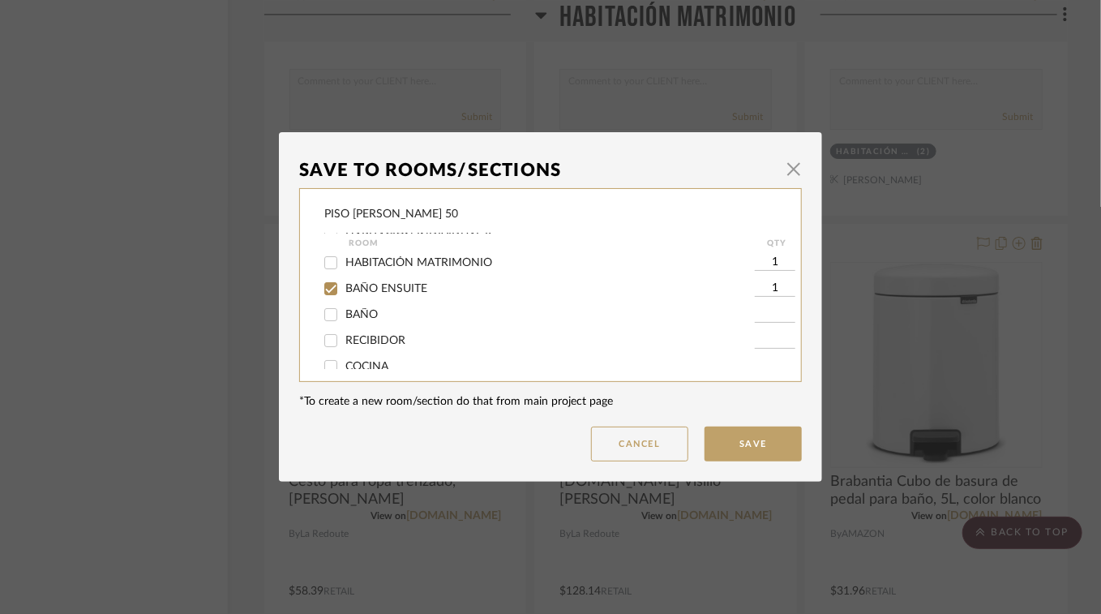
checkbox input "false"
click at [750, 446] on button "Save" at bounding box center [753, 443] width 97 height 35
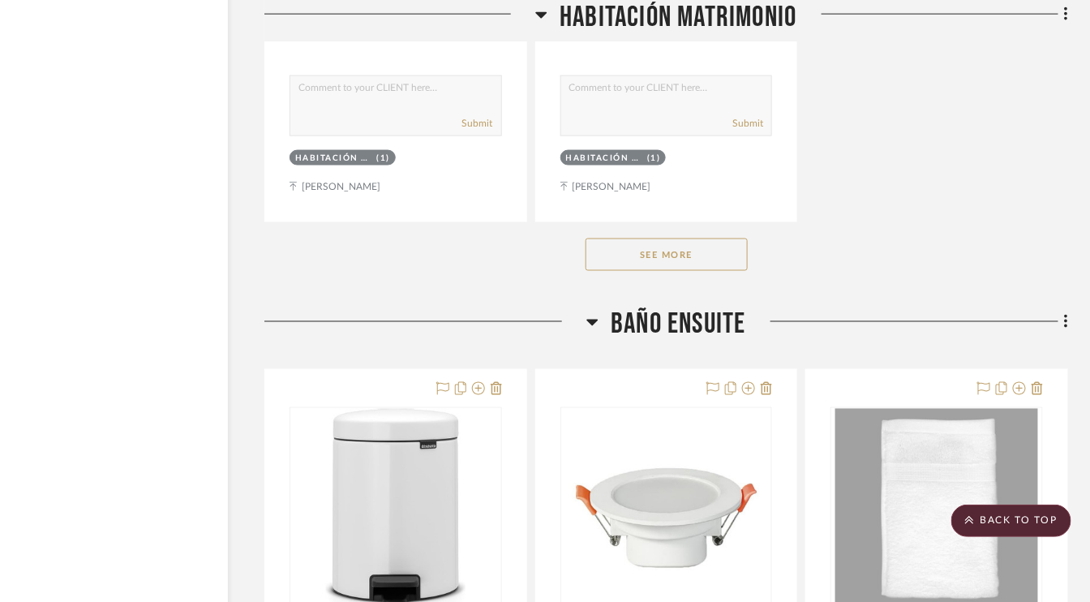
scroll to position [15082, 77]
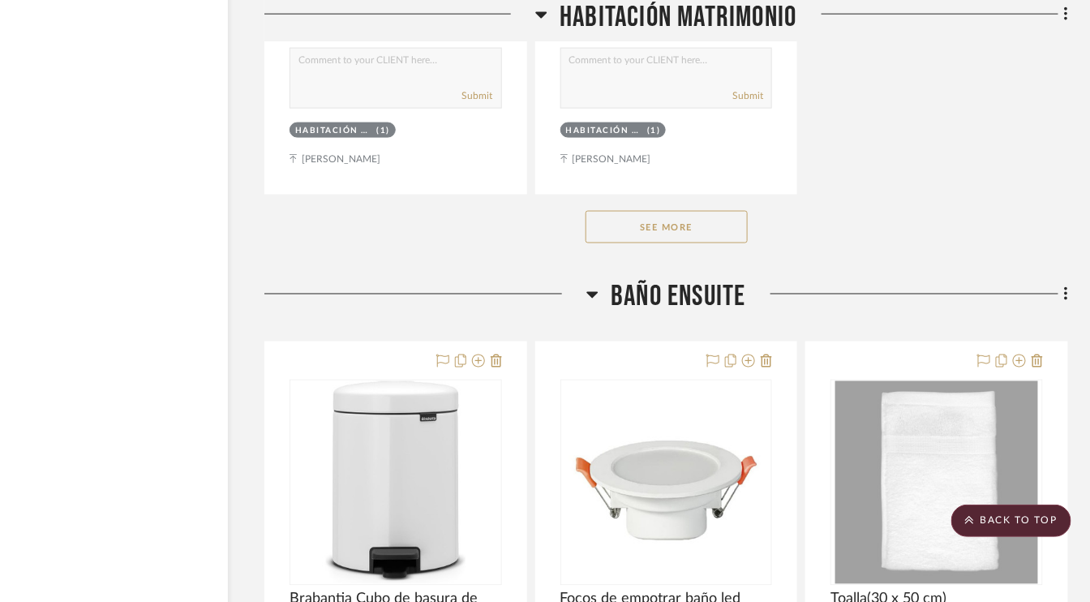
click at [685, 211] on button "See More" at bounding box center [666, 227] width 162 height 32
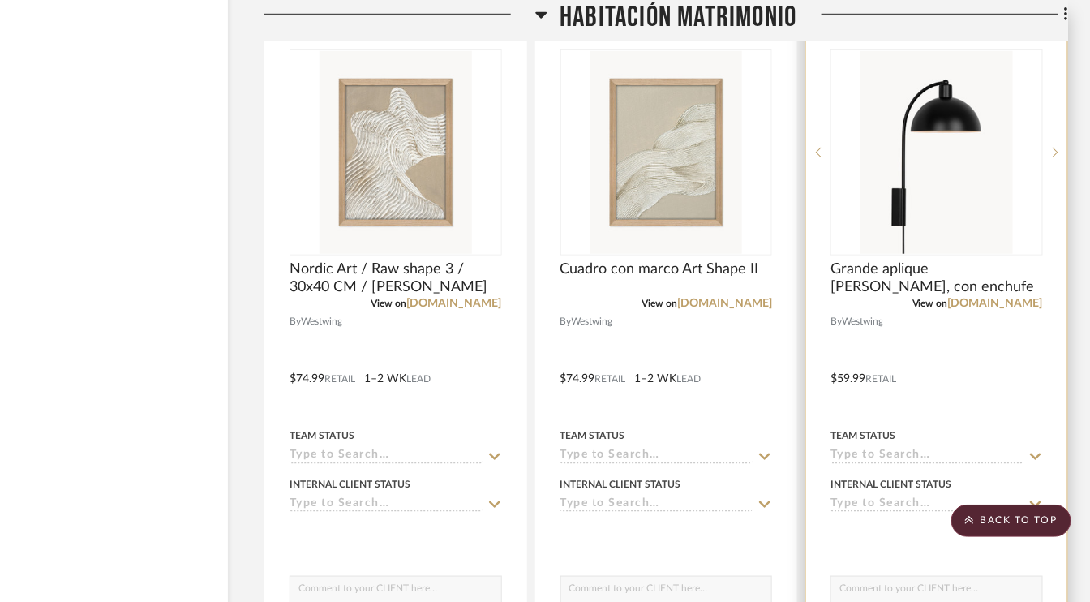
scroll to position [16541, 77]
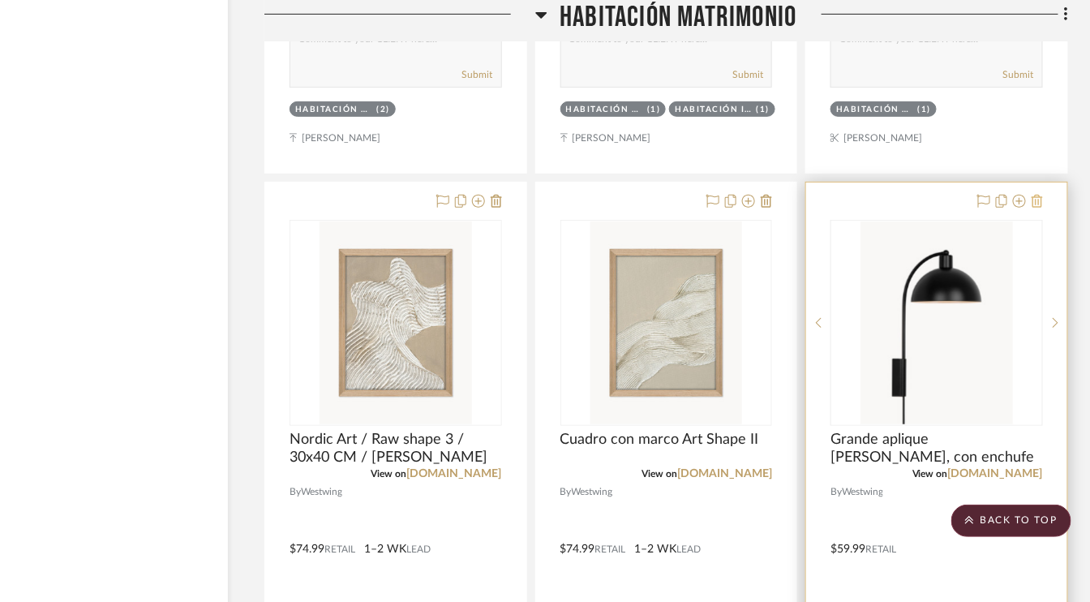
click at [1038, 195] on icon at bounding box center [1036, 201] width 11 height 13
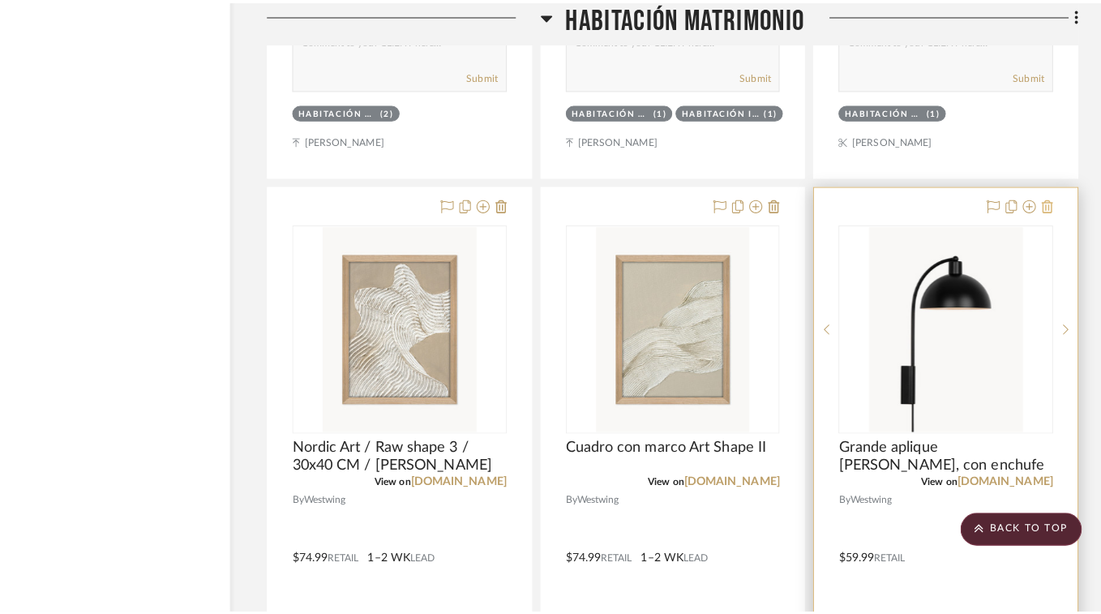
scroll to position [0, 0]
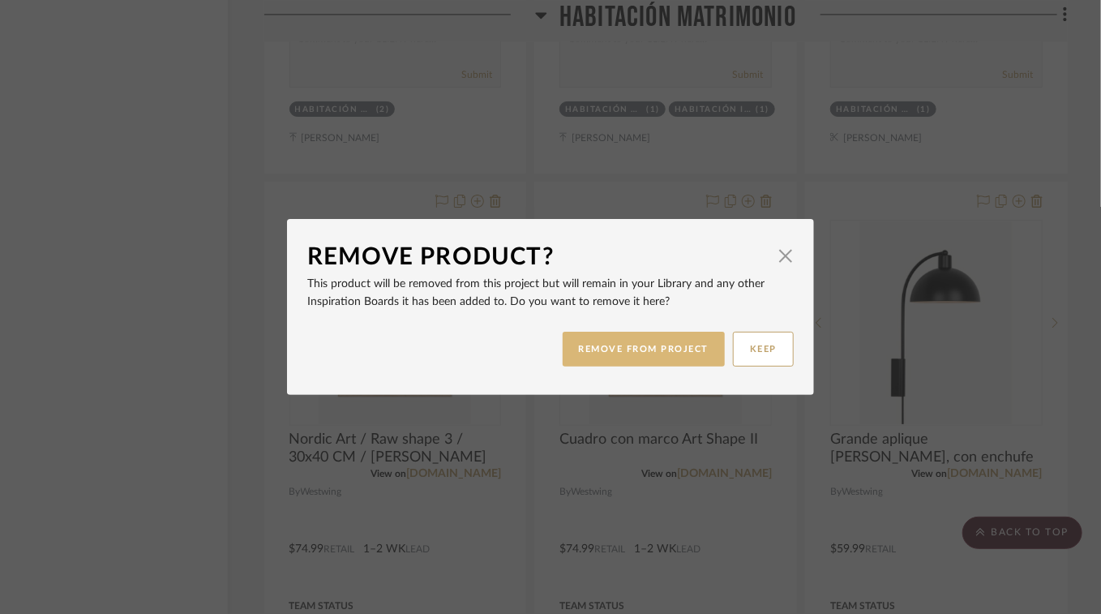
click at [622, 352] on button "REMOVE FROM PROJECT" at bounding box center [644, 349] width 163 height 35
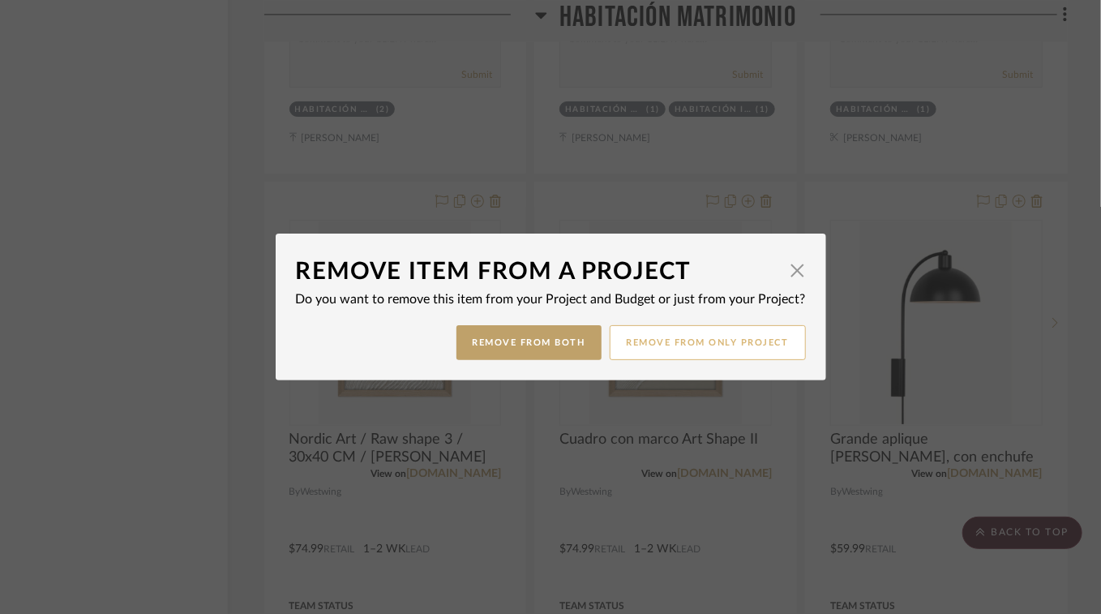
click at [703, 345] on button "Remove from only Project" at bounding box center [708, 342] width 196 height 35
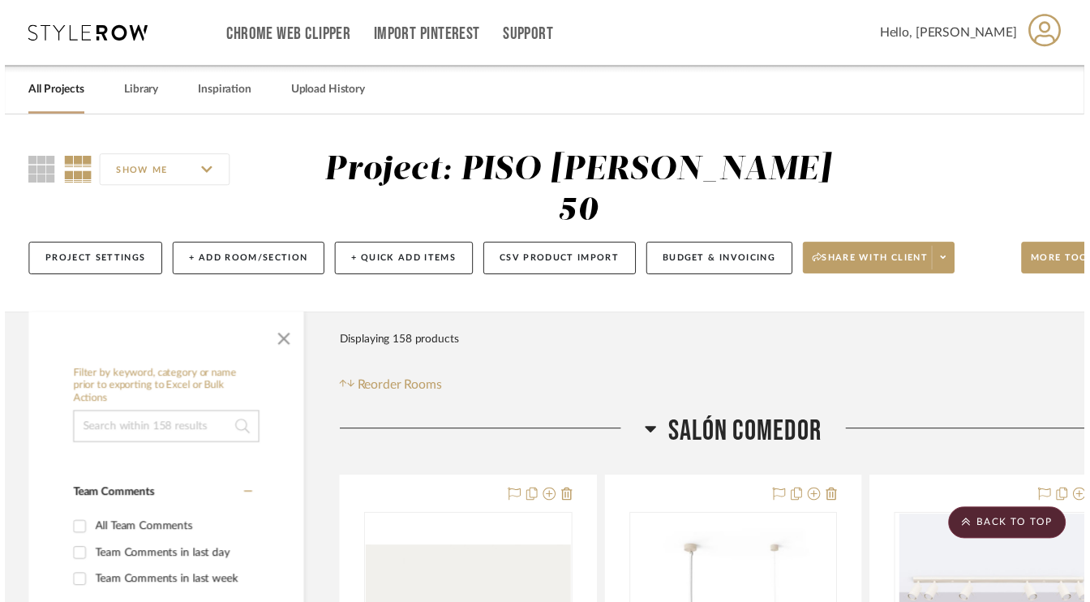
scroll to position [16541, 77]
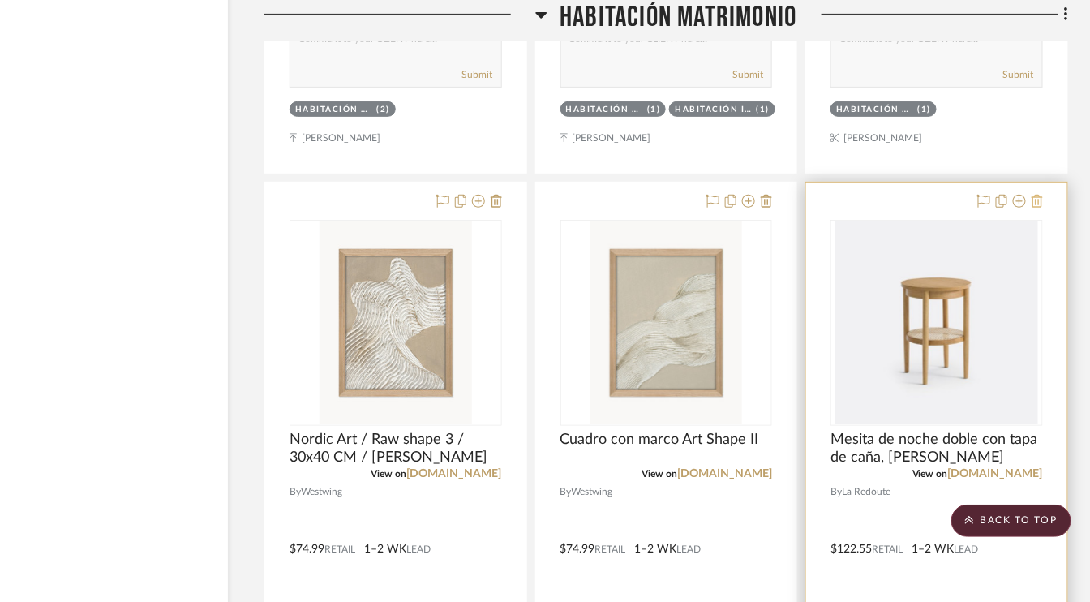
click at [1036, 195] on icon at bounding box center [1036, 201] width 11 height 13
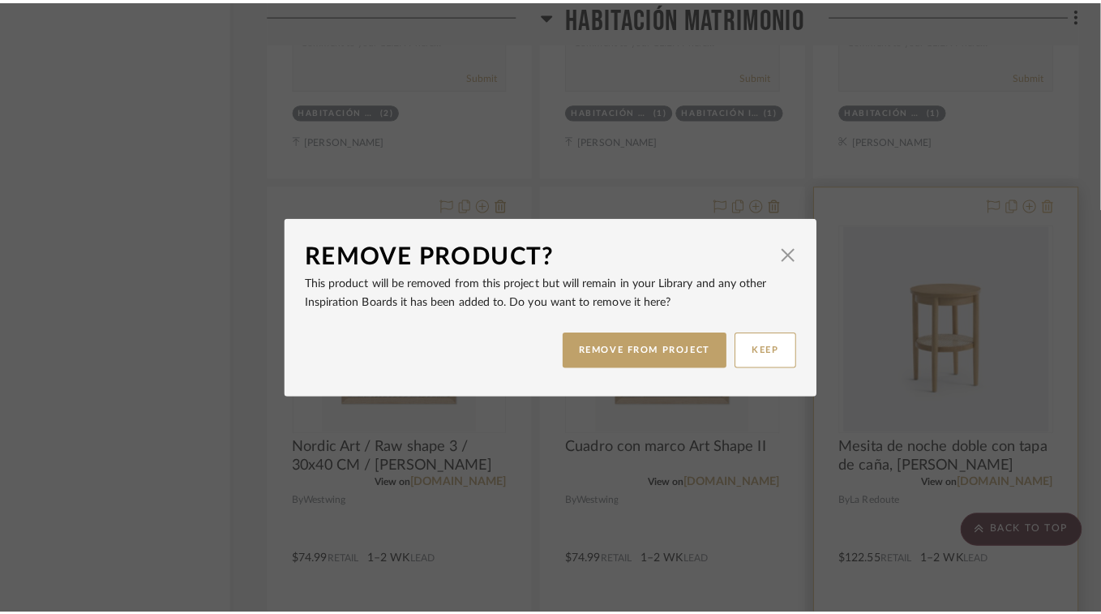
scroll to position [0, 0]
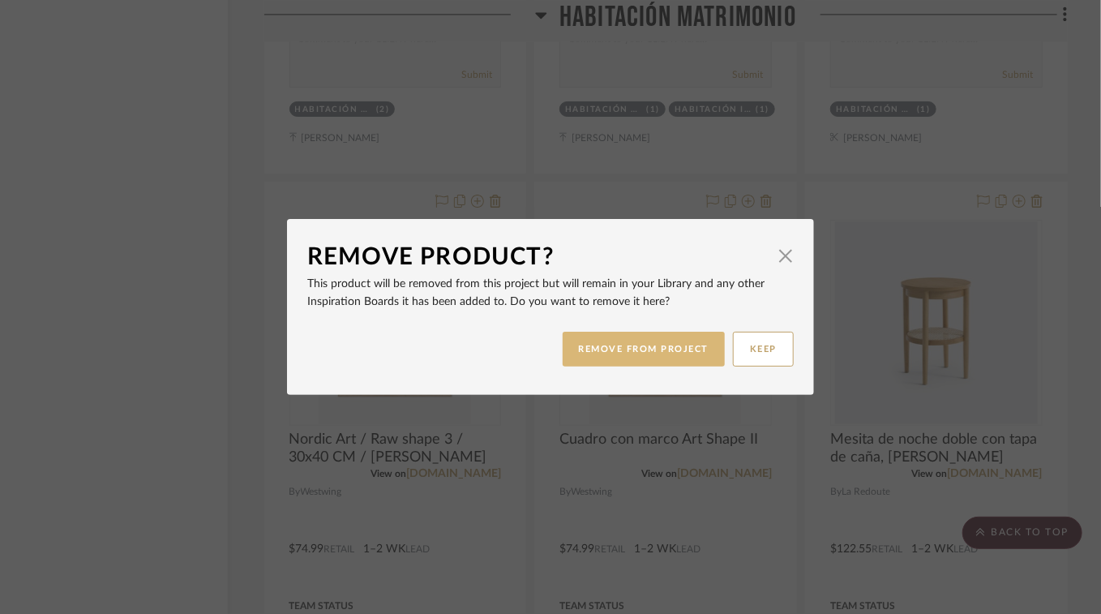
click at [632, 350] on button "REMOVE FROM PROJECT" at bounding box center [644, 349] width 163 height 35
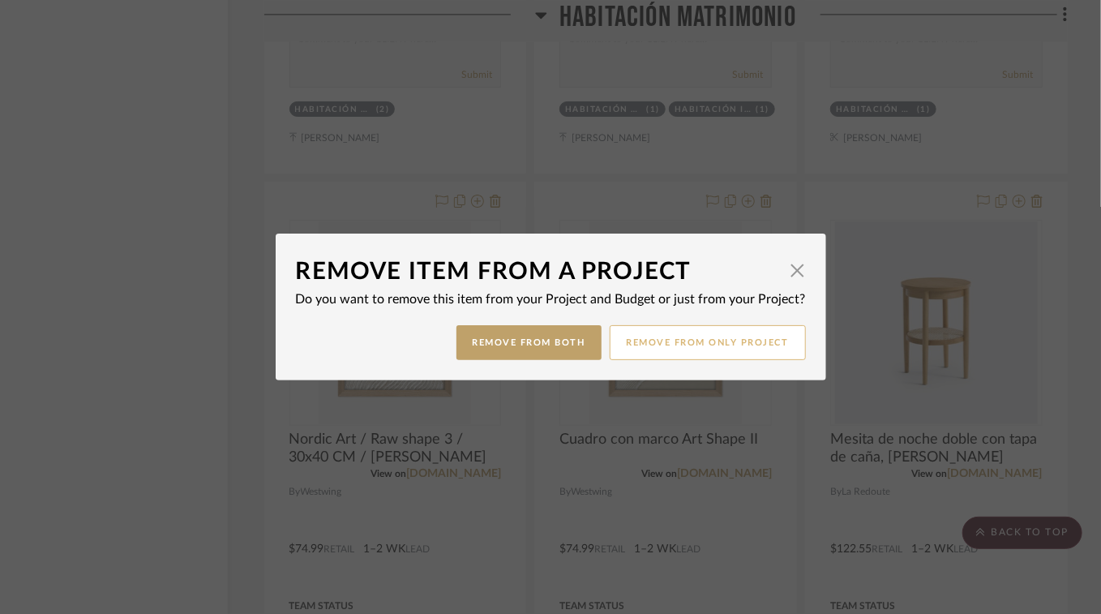
click at [738, 345] on button "Remove from only Project" at bounding box center [708, 342] width 196 height 35
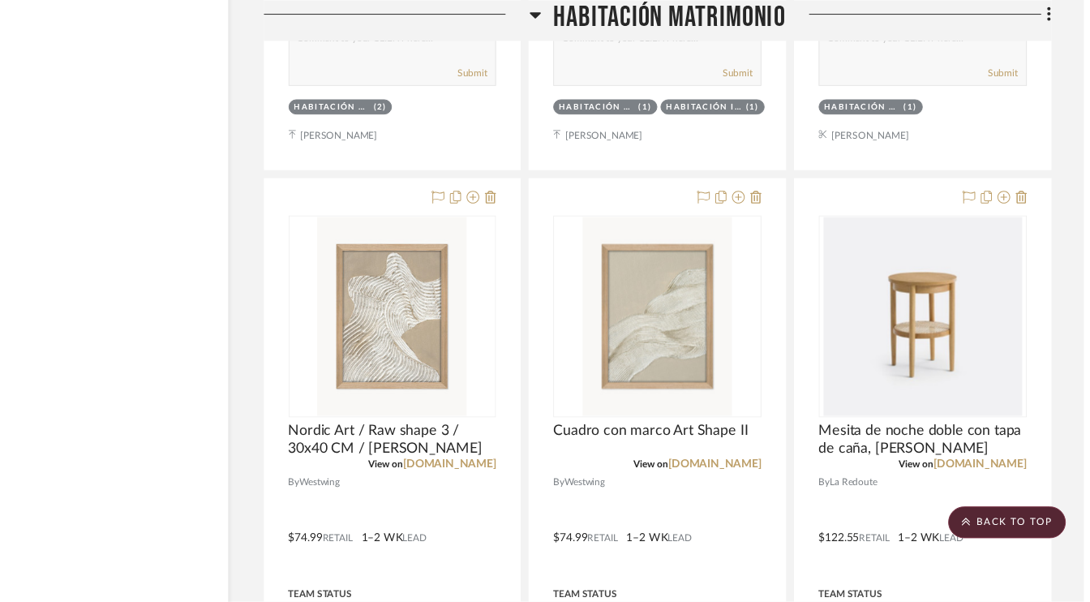
scroll to position [16541, 77]
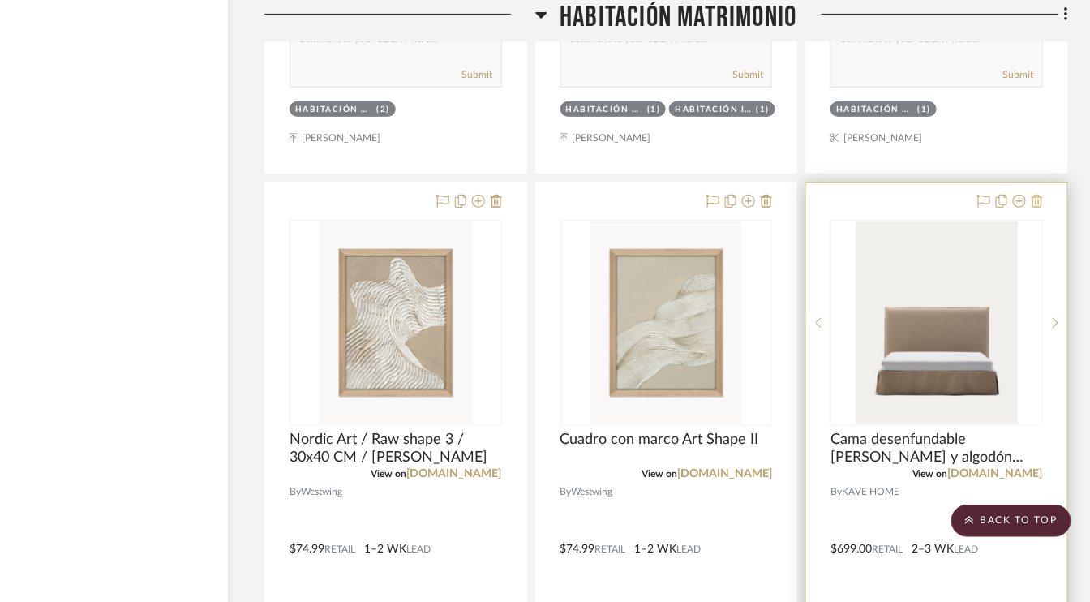
click at [1039, 195] on icon at bounding box center [1036, 201] width 11 height 13
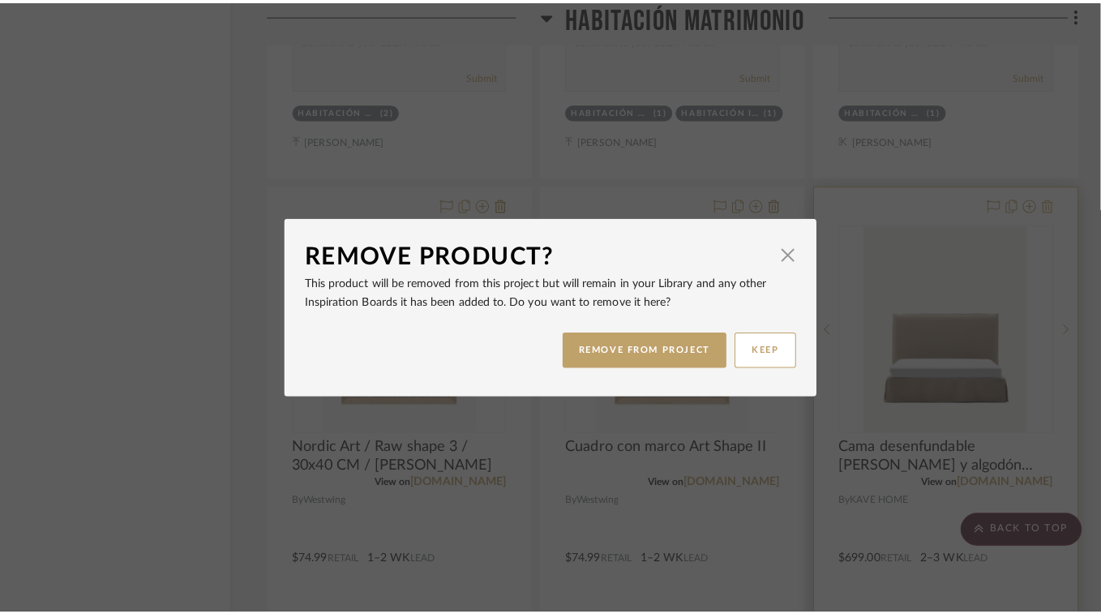
scroll to position [0, 0]
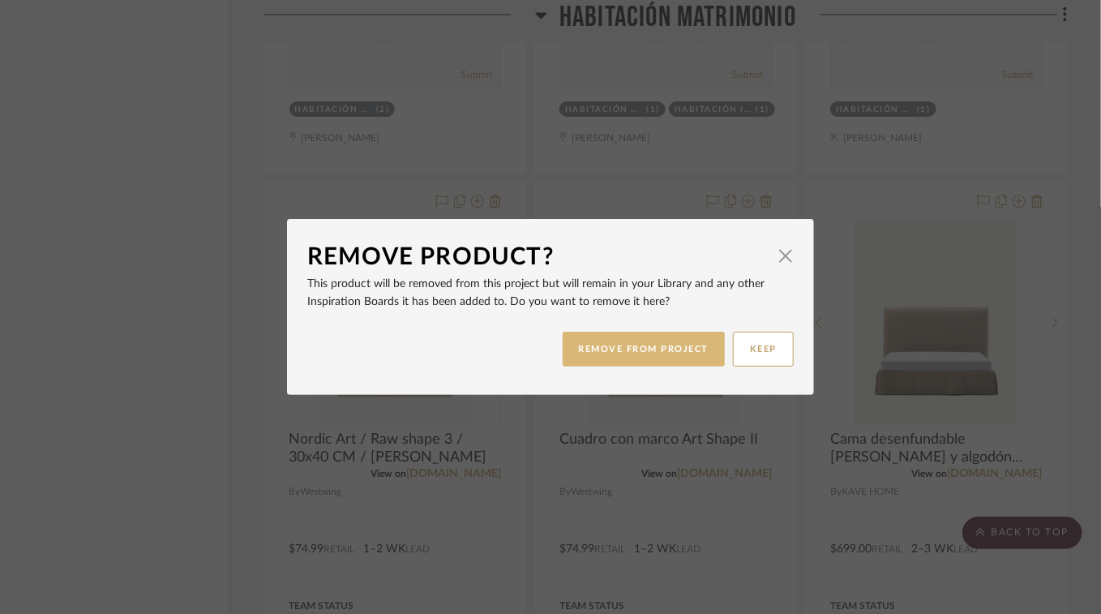
click at [657, 349] on button "REMOVE FROM PROJECT" at bounding box center [644, 349] width 163 height 35
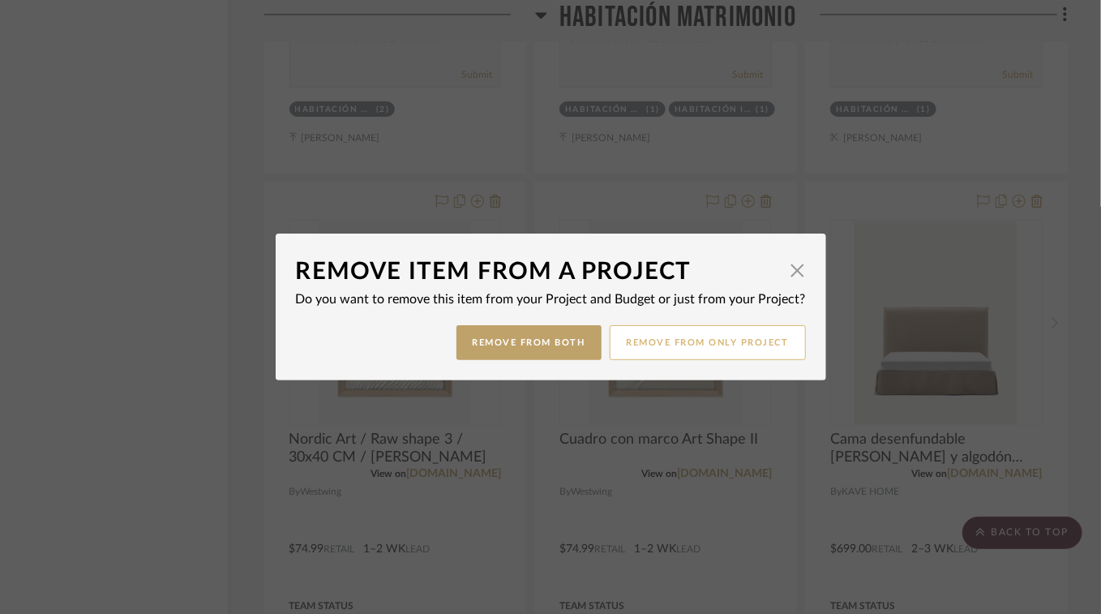
click at [725, 342] on button "Remove from only Project" at bounding box center [708, 342] width 196 height 35
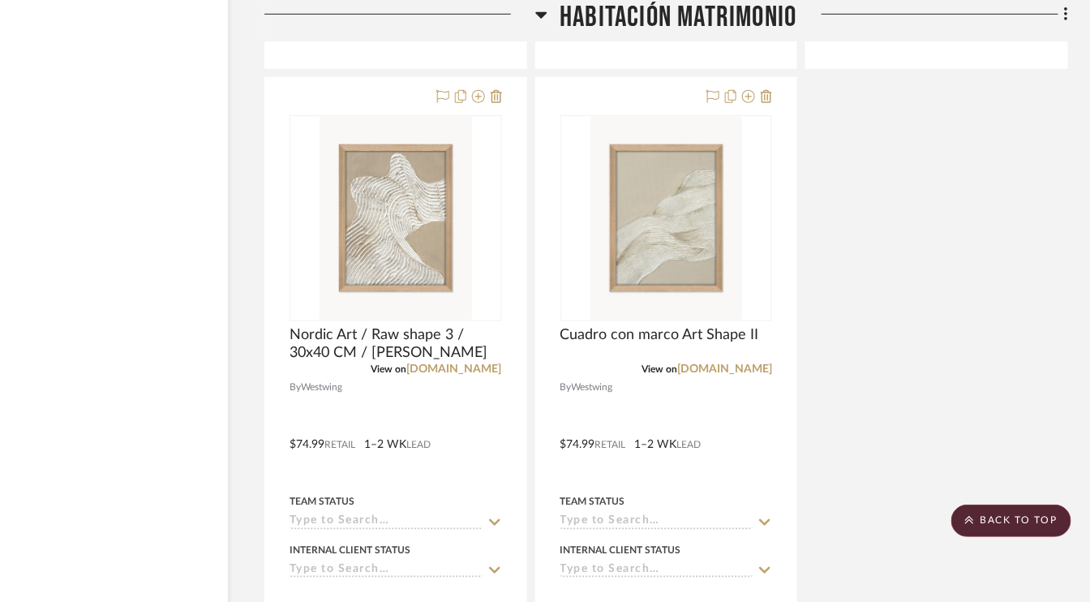
scroll to position [16622, 77]
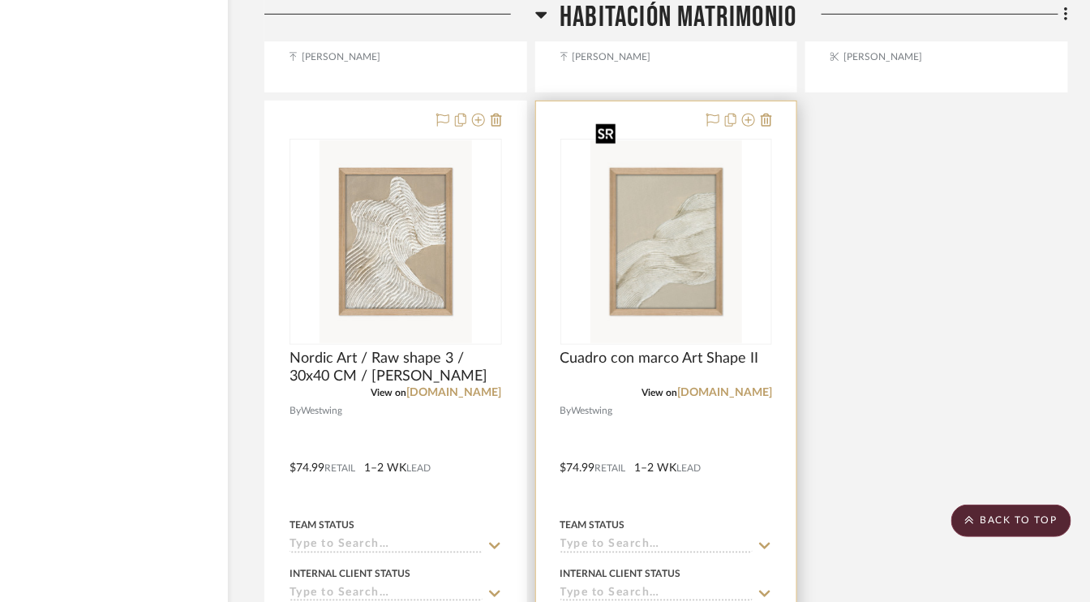
click at [695, 273] on img "0" at bounding box center [666, 241] width 152 height 203
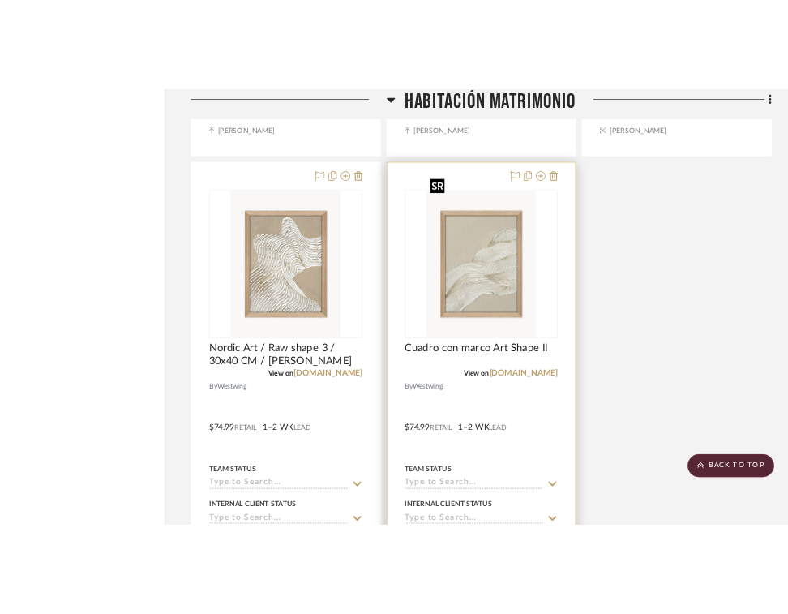
scroll to position [0, 0]
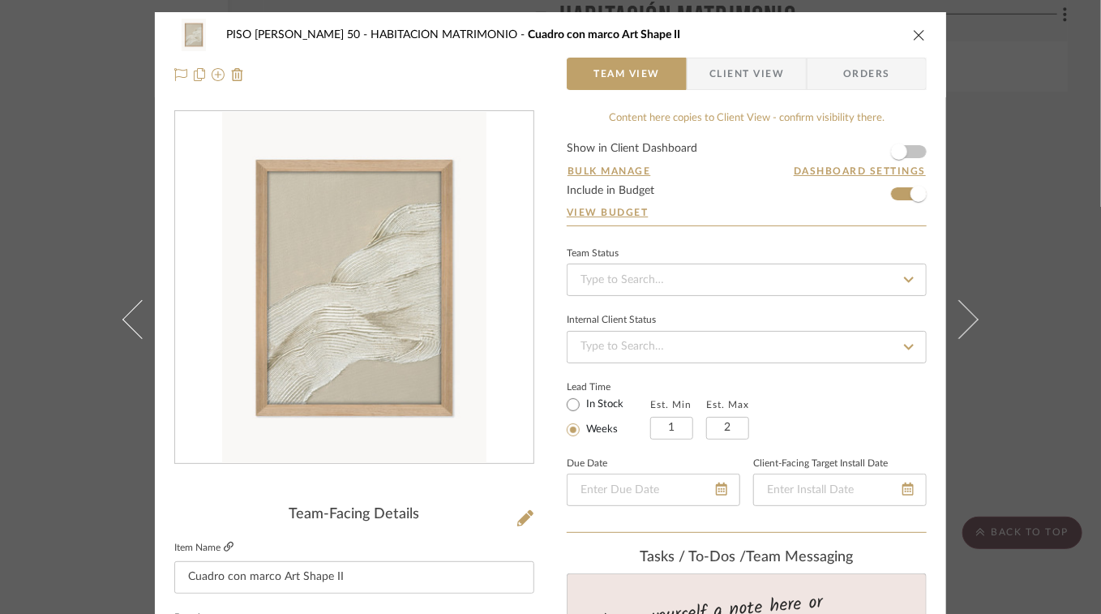
click at [225, 542] on icon at bounding box center [229, 547] width 10 height 10
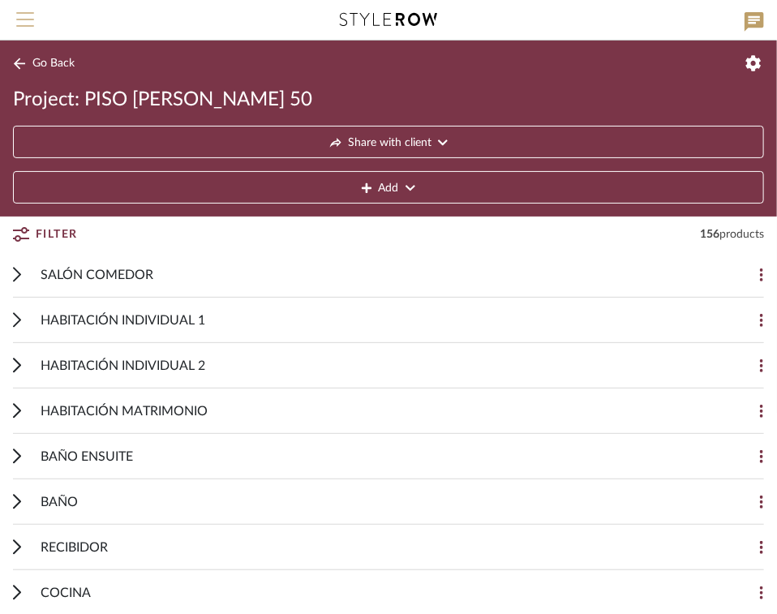
click at [36, 24] on button "Menu" at bounding box center [25, 20] width 50 height 40
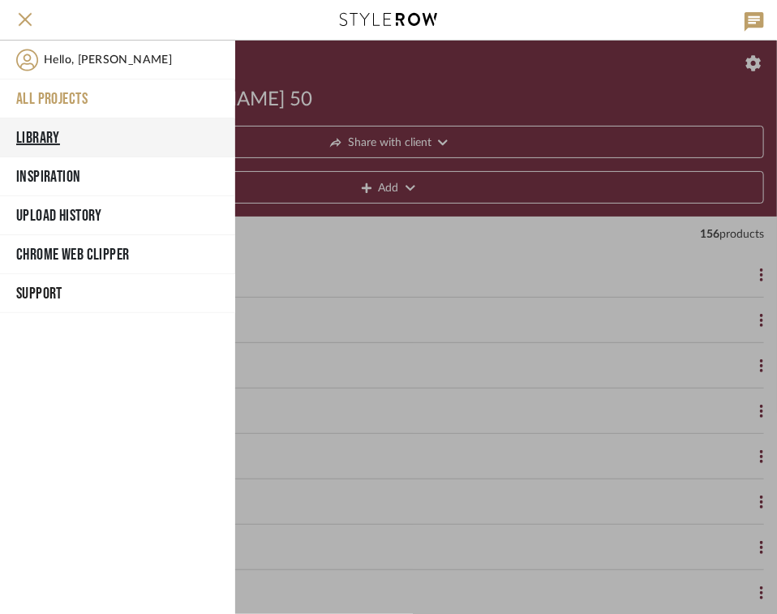
click at [38, 136] on button "Library" at bounding box center [117, 137] width 235 height 39
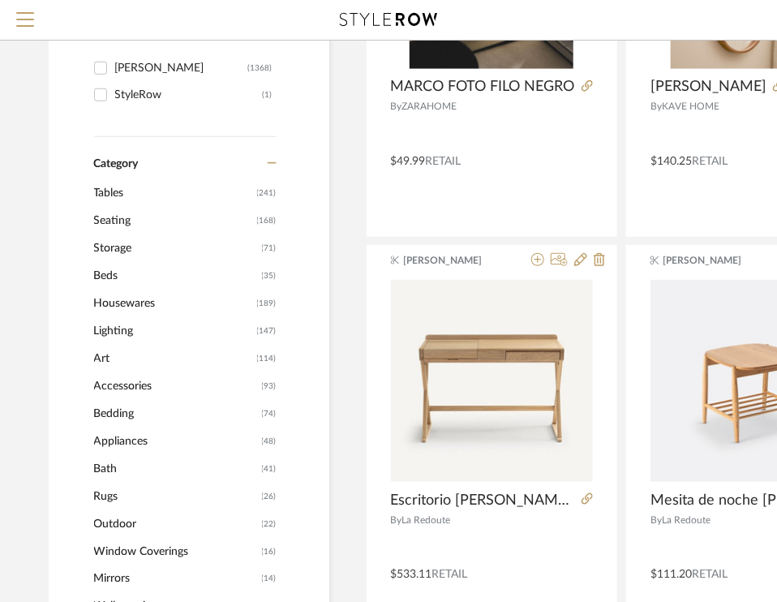
scroll to position [405, 0]
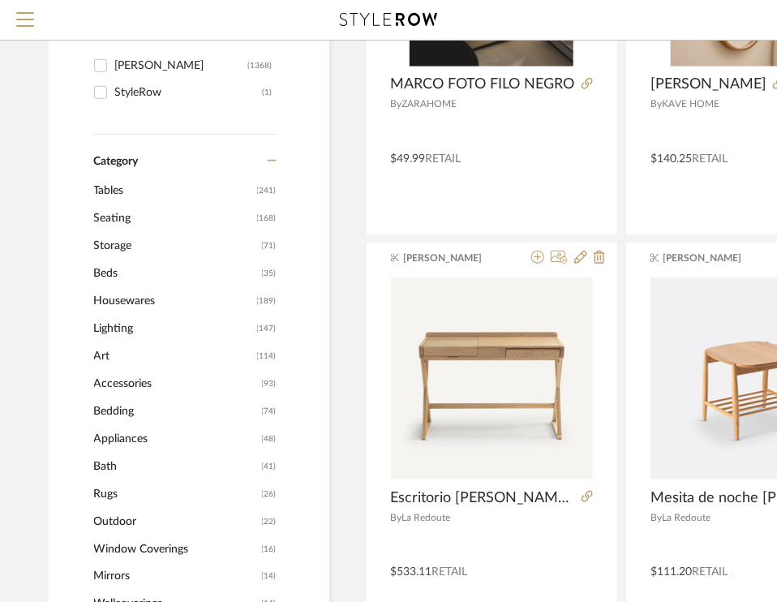
click at [97, 353] on span "Art" at bounding box center [173, 356] width 159 height 28
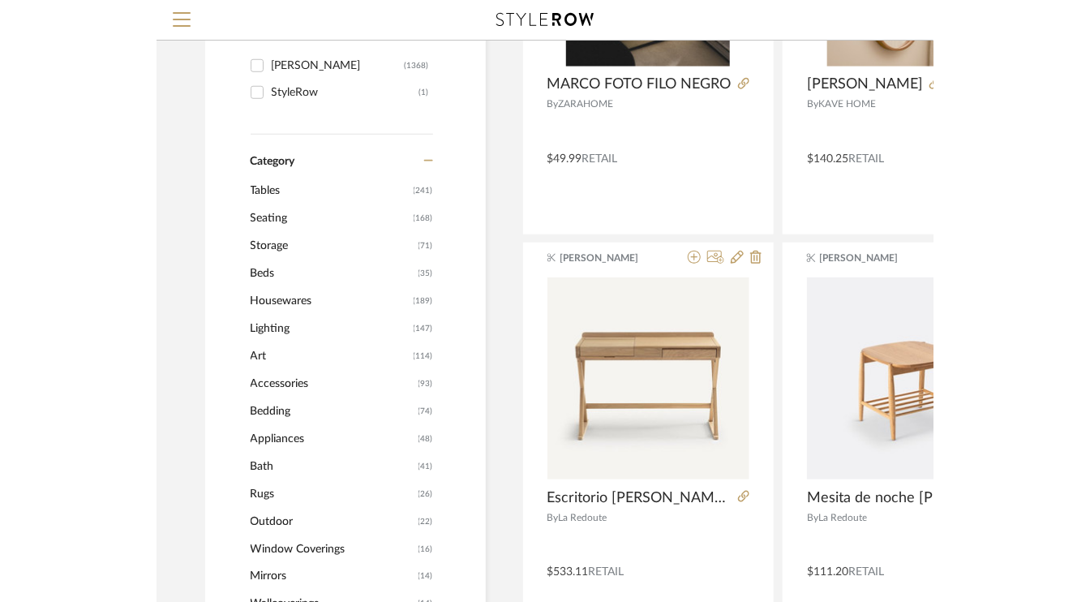
scroll to position [430, 0]
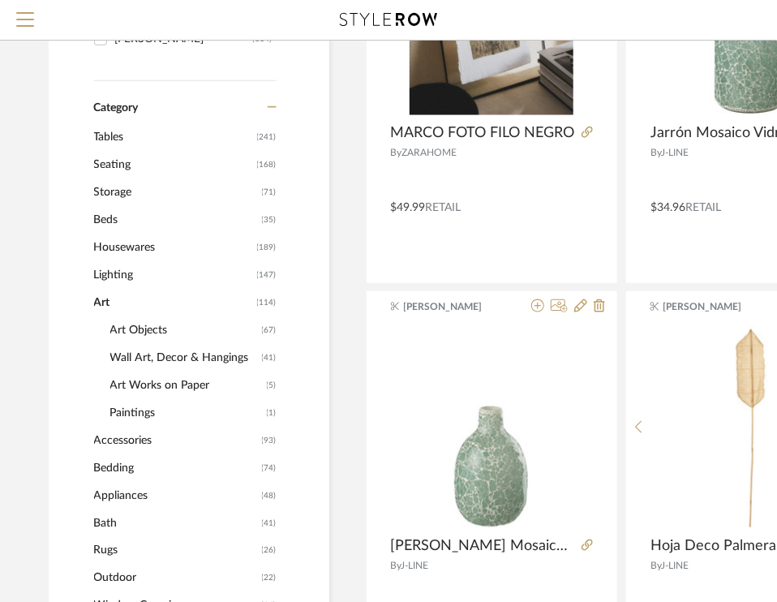
click at [174, 355] on span "Wall Art, Decor & Hangings" at bounding box center [184, 358] width 148 height 28
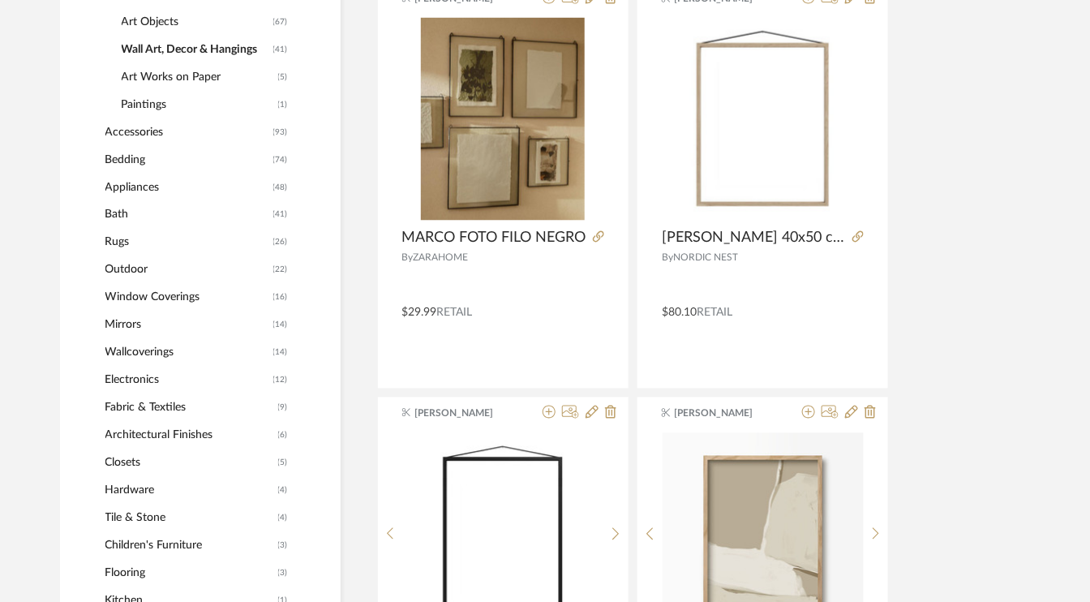
scroll to position [834, 0]
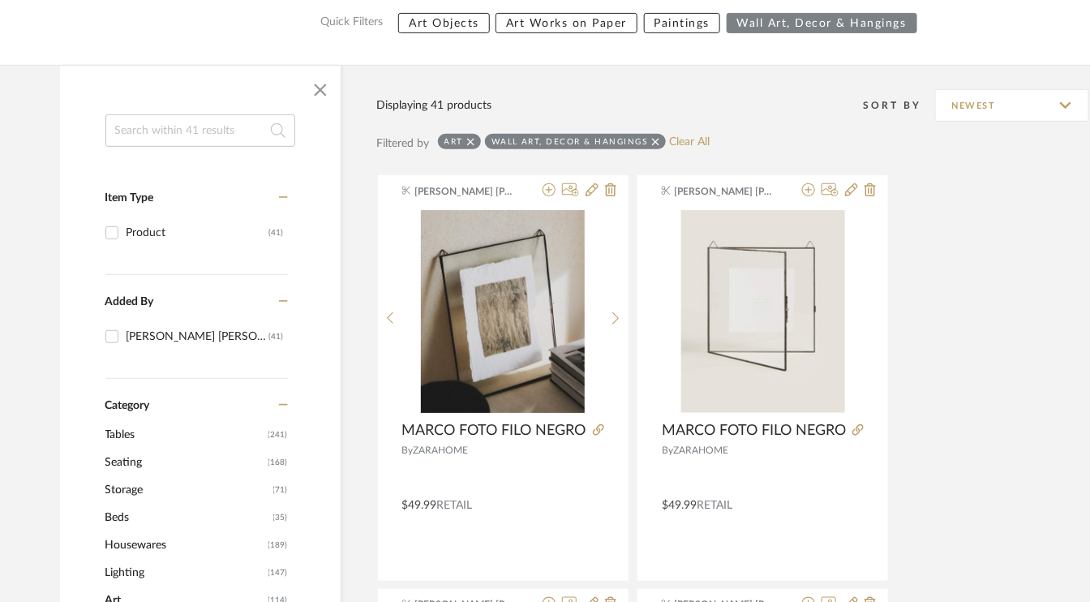
scroll to position [81, 0]
